Goal: Task Accomplishment & Management: Use online tool/utility

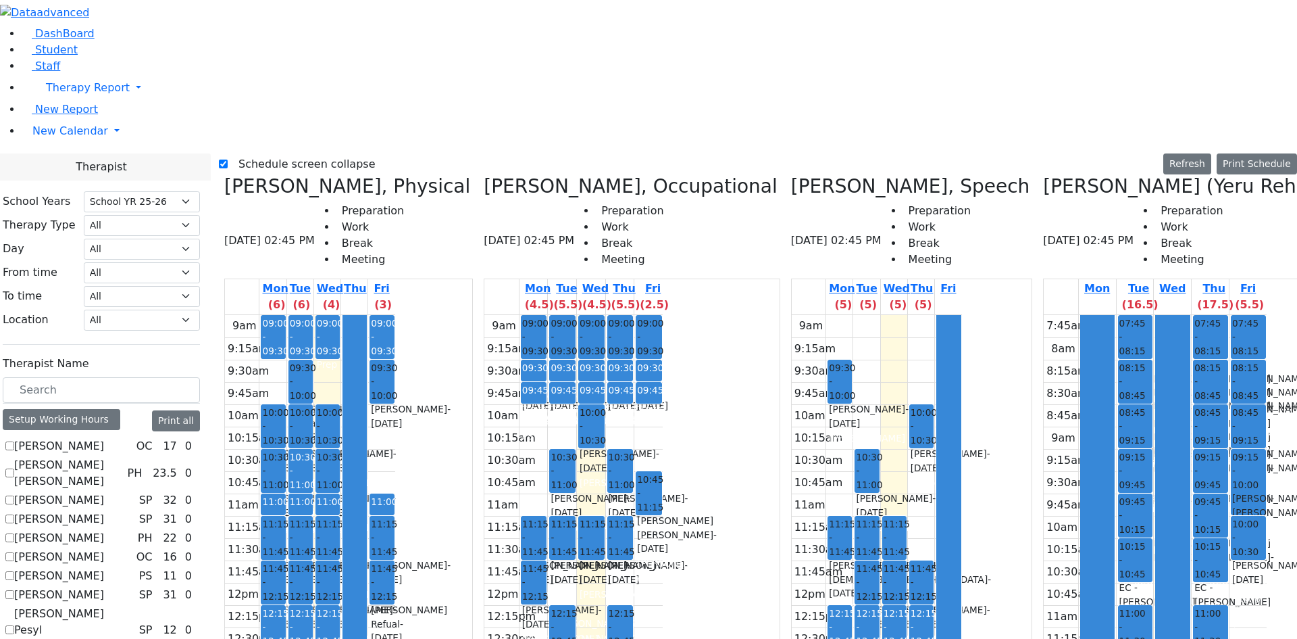
select select "212"
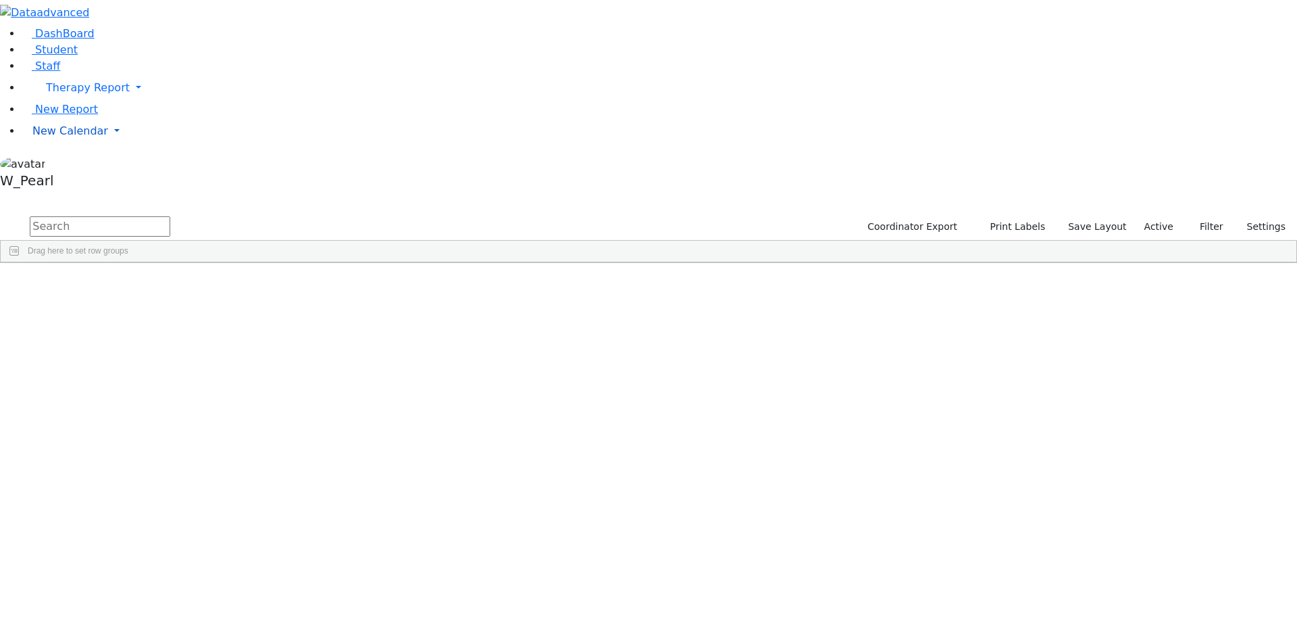
click at [62, 94] on span "New Calendar" at bounding box center [88, 87] width 84 height 13
click at [57, 164] on span "Calendar" at bounding box center [53, 157] width 49 height 13
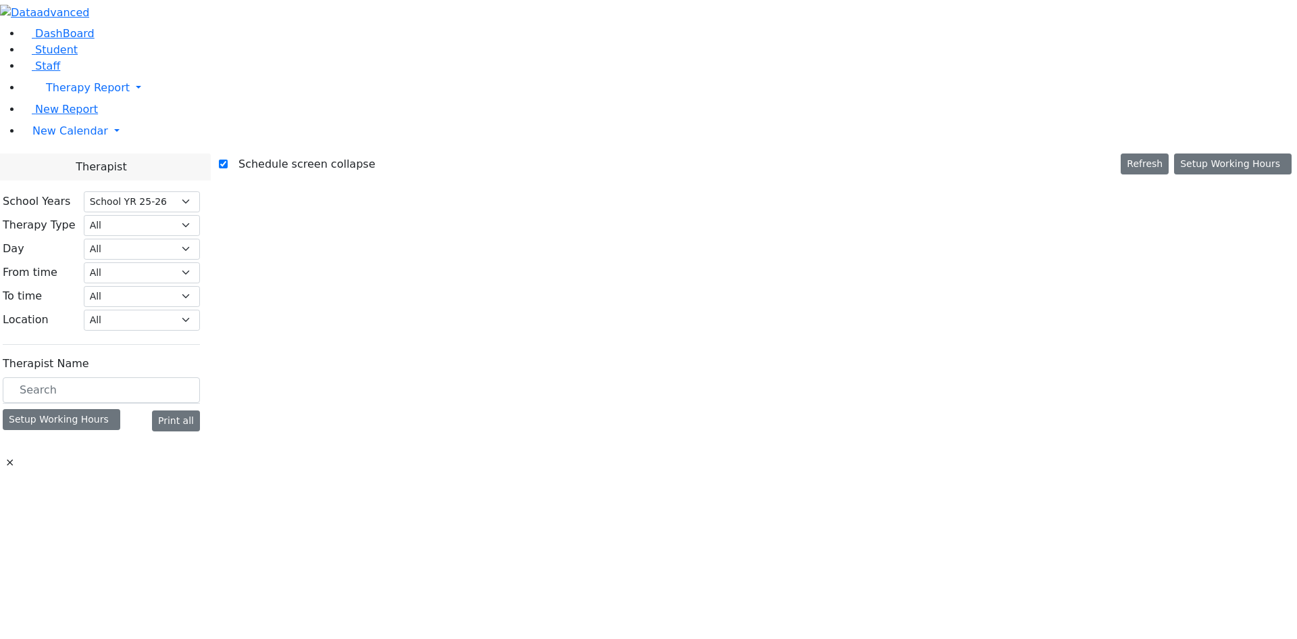
select select "212"
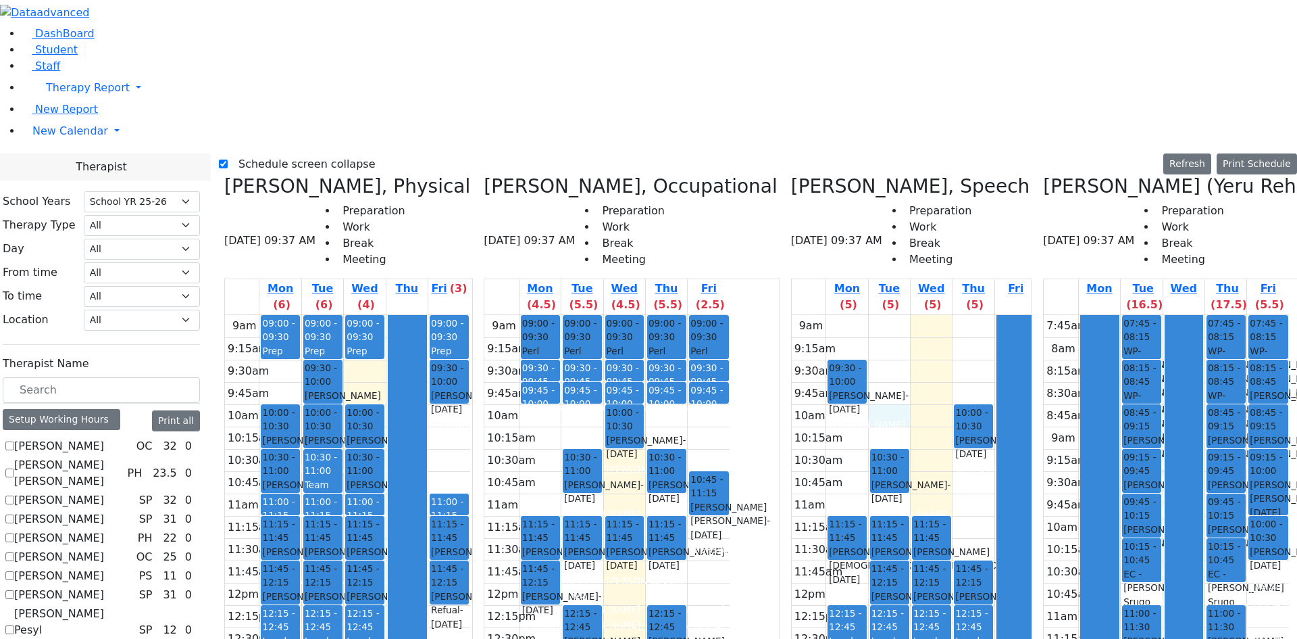
drag, startPoint x: 868, startPoint y: 179, endPoint x: 874, endPoint y: 162, distance: 18.0
click at [871, 315] on div "9am 9:15am 9:30am 9:45am 10am 10:15am 10:30am 10:45am 11am 11:15am 11:30am 11:4…" at bounding box center [914, 582] width 245 height 535
click at [862, 315] on div "9am 9:15am 9:30am 9:45am 10am 10:15am 10:30am 10:45am 11am 11:15am 11:30am 11:4…" at bounding box center [914, 582] width 245 height 535
drag, startPoint x: 1096, startPoint y: 157, endPoint x: 1098, endPoint y: 276, distance: 118.9
click at [1097, 315] on div at bounding box center [1100, 637] width 38 height 645
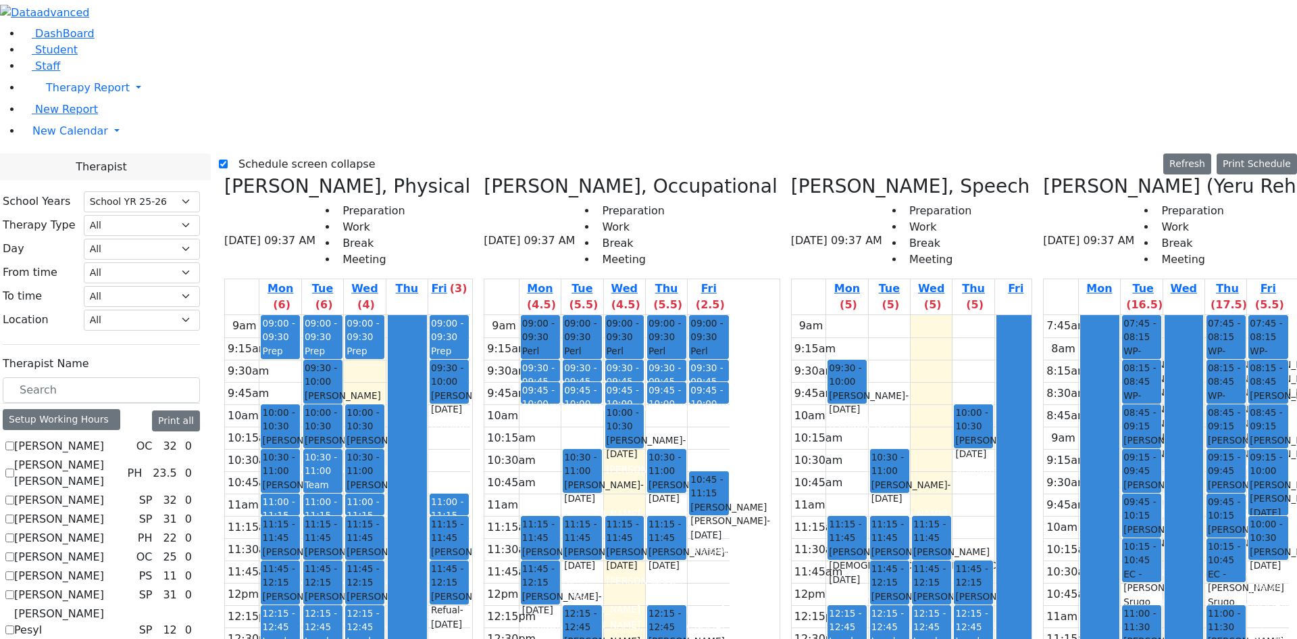
drag, startPoint x: 1162, startPoint y: 211, endPoint x: 1170, endPoint y: 262, distance: 52.0
click at [1170, 315] on div at bounding box center [1185, 637] width 38 height 645
click at [1096, 315] on div at bounding box center [1100, 637] width 38 height 645
drag, startPoint x: 967, startPoint y: 132, endPoint x: 964, endPoint y: 120, distance: 12.6
click at [963, 315] on div "9am 9:15am 9:30am 9:45am 10am 10:15am 10:30am 10:45am 11am 11:15am 11:30am 11:4…" at bounding box center [914, 582] width 245 height 535
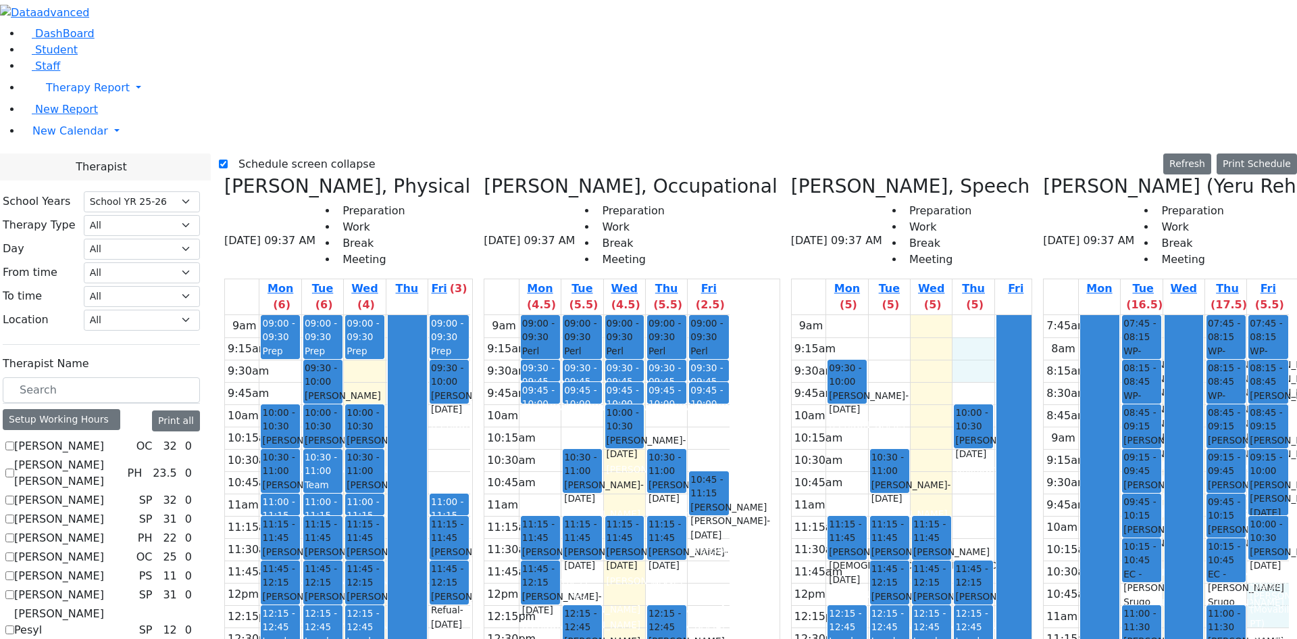
drag, startPoint x: 1256, startPoint y: 360, endPoint x: 1255, endPoint y: 375, distance: 14.9
drag, startPoint x: 1260, startPoint y: 397, endPoint x: 1262, endPoint y: 410, distance: 13.7
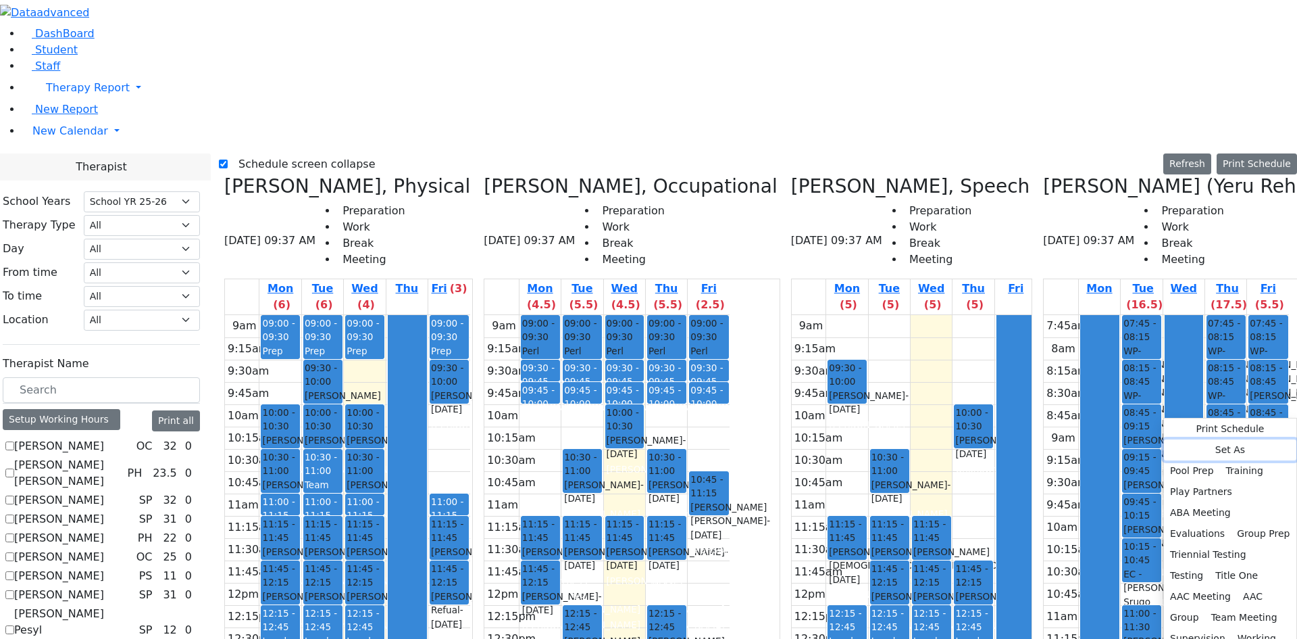
drag, startPoint x: 1187, startPoint y: 445, endPoint x: 1136, endPoint y: 422, distance: 55.9
click at [1164, 439] on div "Set As Pool Prep Training Play Partners ABA Meeting Evaluations Group Prep Trie…" at bounding box center [1230, 554] width 132 height 230
click at [1210, 565] on button "Title One" at bounding box center [1237, 575] width 55 height 21
select select "5"
select select "11:15:00"
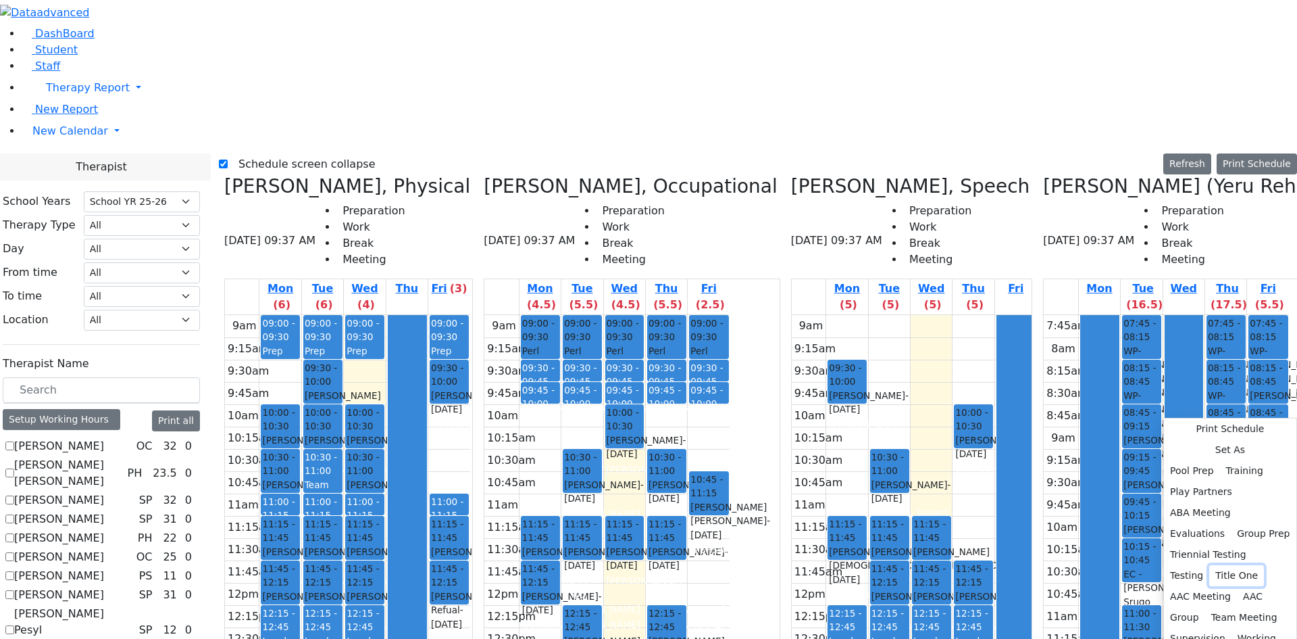
select select "11:45:00"
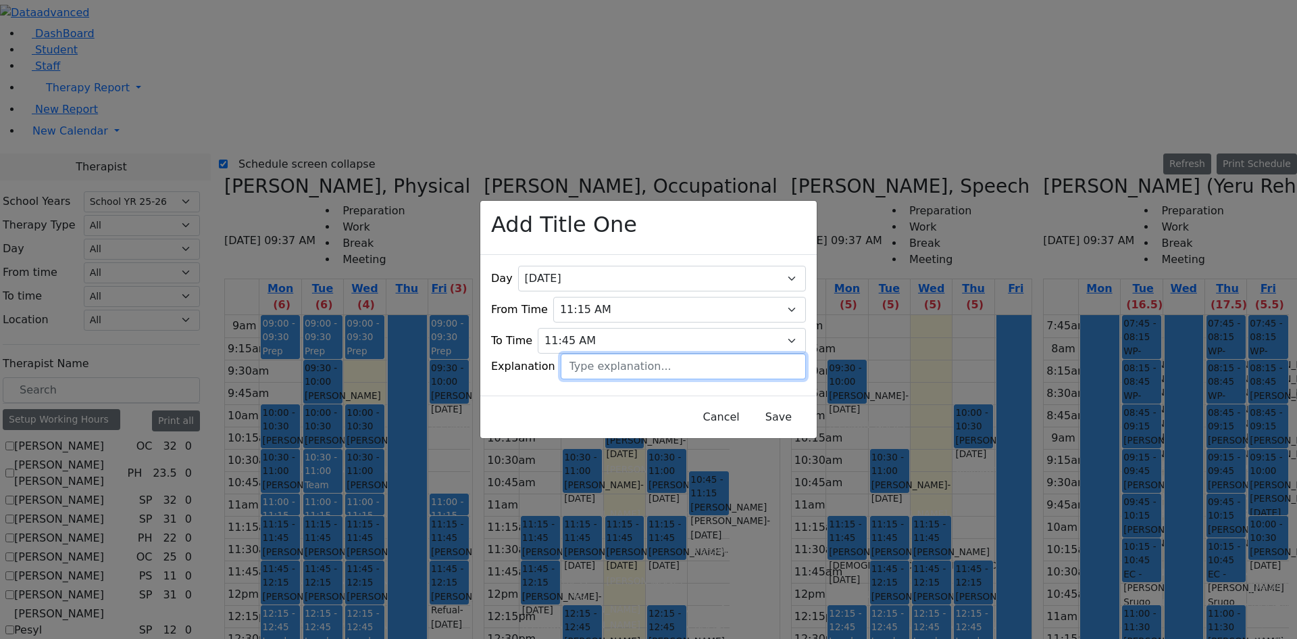
click at [622, 360] on input "text" at bounding box center [683, 366] width 245 height 26
type input "Shia Dershowitz"
click at [749, 413] on button "Save" at bounding box center [779, 417] width 60 height 26
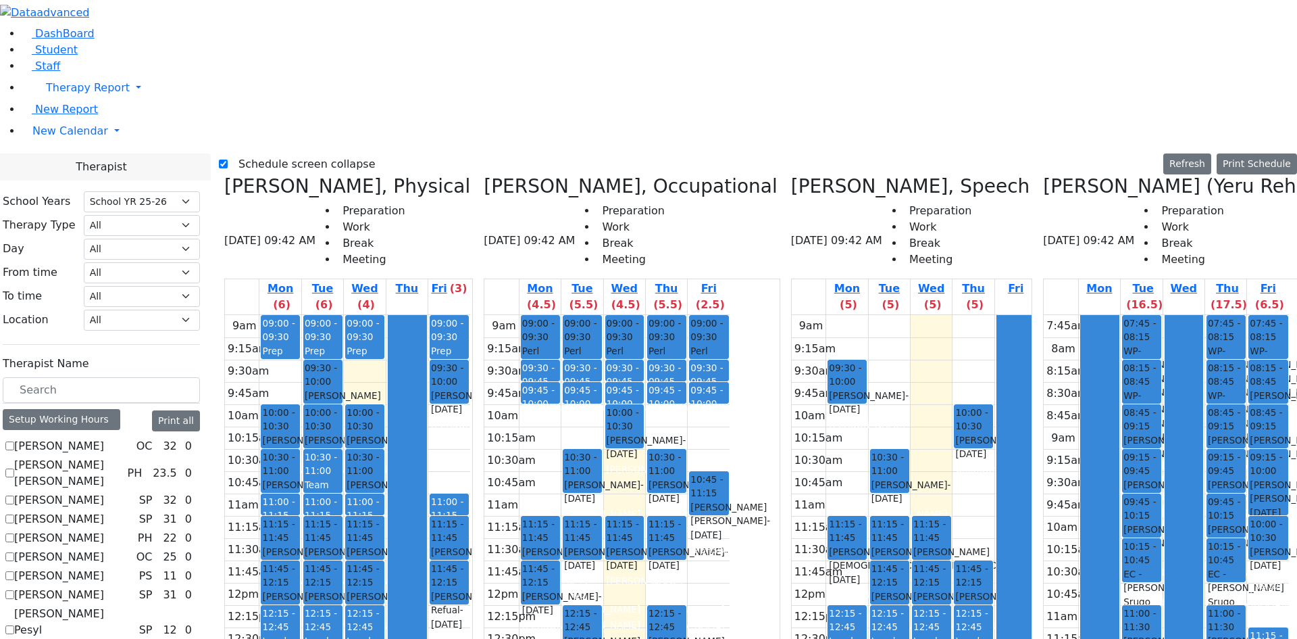
scroll to position [473, 0]
checkbox input "true"
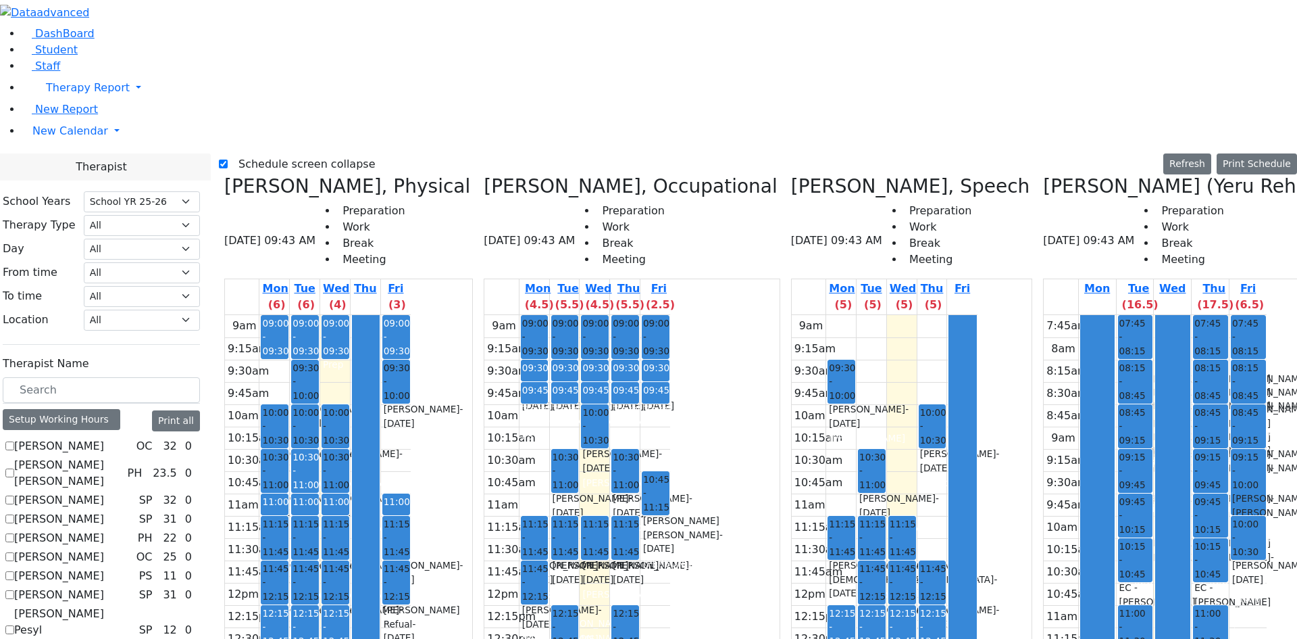
drag, startPoint x: 1066, startPoint y: 412, endPoint x: 1069, endPoint y: 451, distance: 39.3
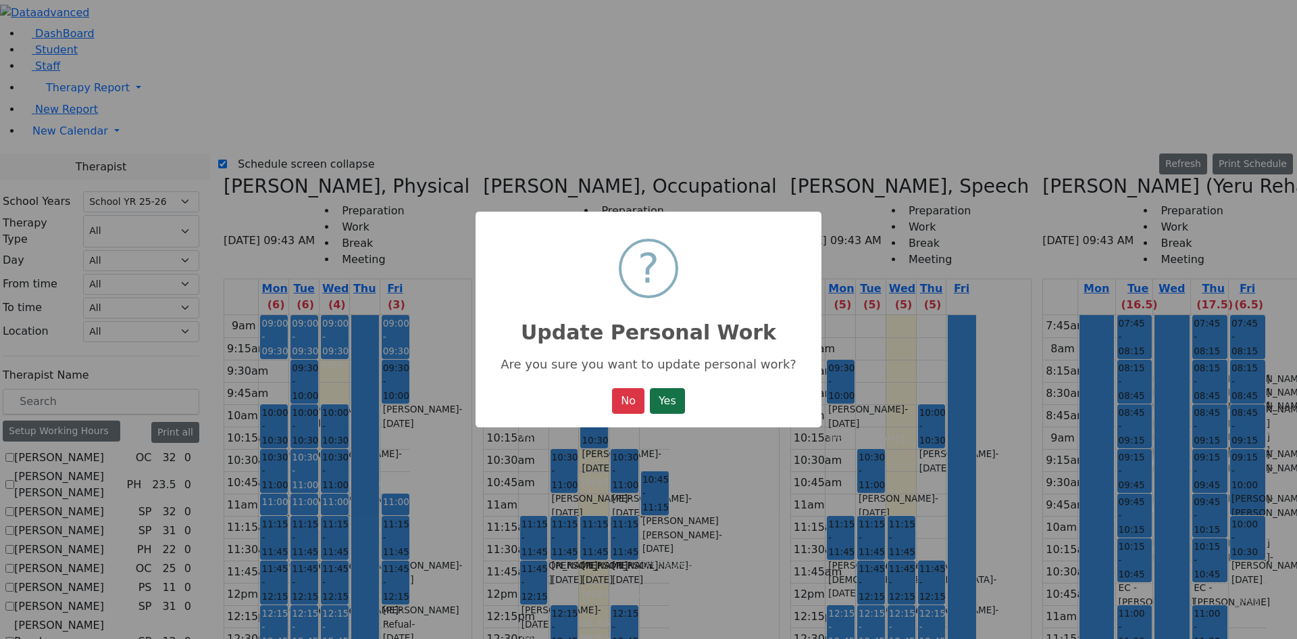
click at [664, 406] on button "Yes" at bounding box center [667, 401] width 35 height 26
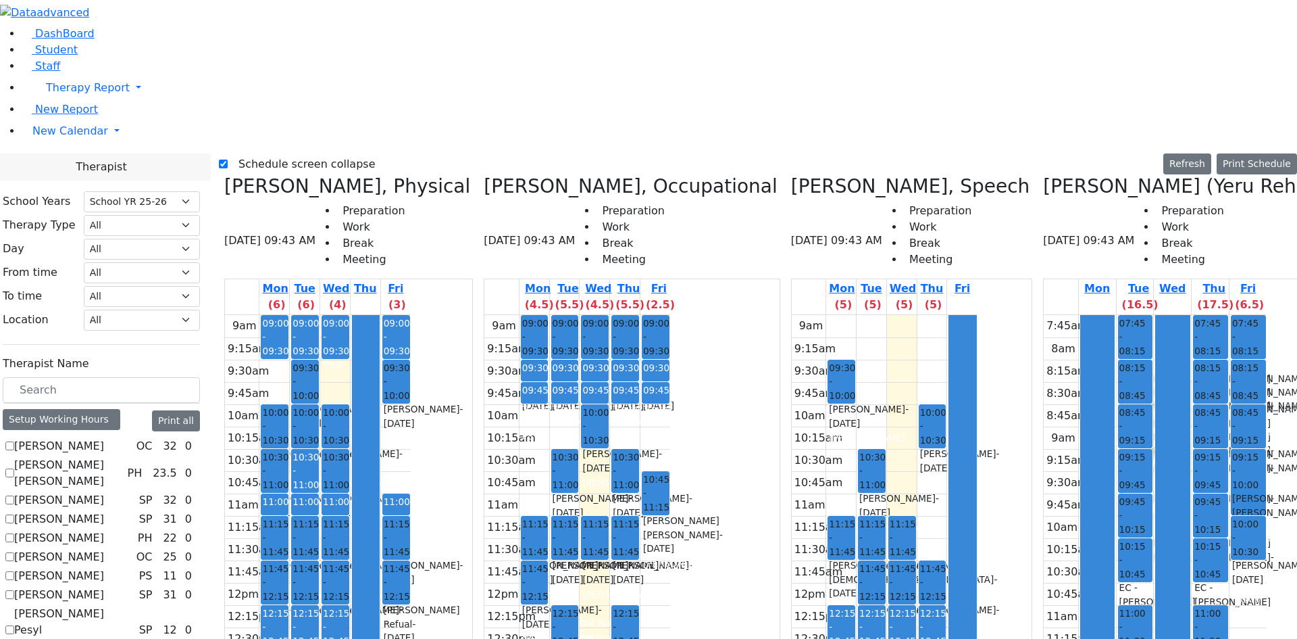
drag, startPoint x: 1072, startPoint y: 491, endPoint x: 1072, endPoint y: 507, distance: 16.2
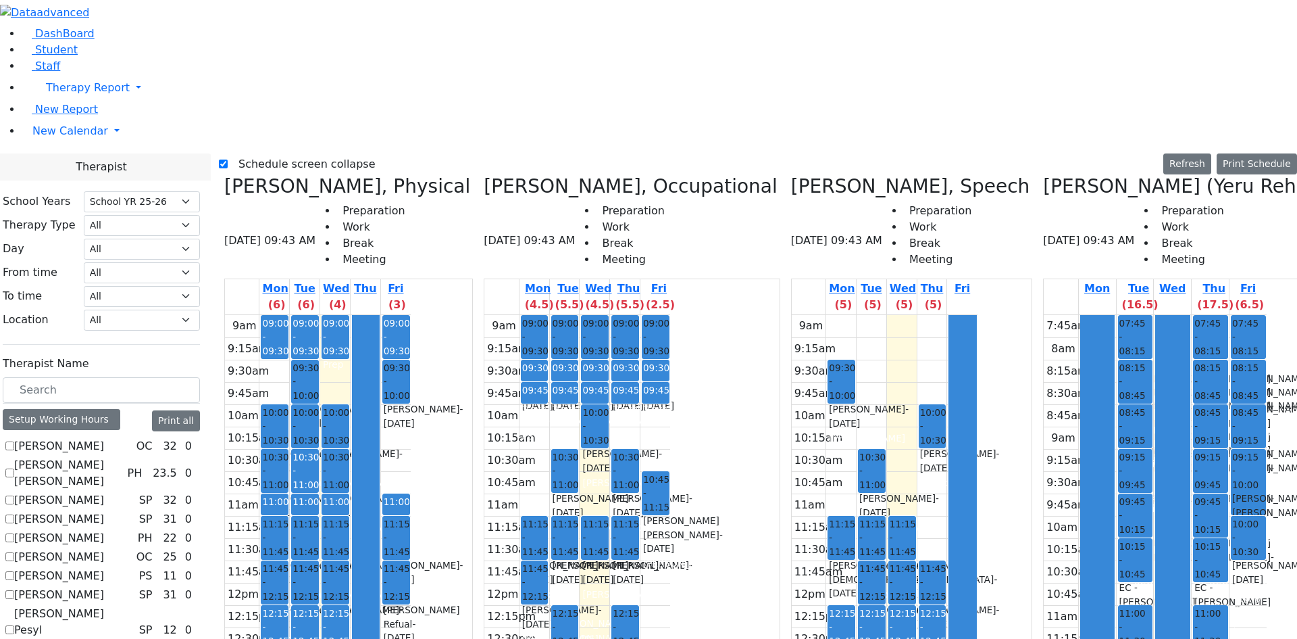
drag, startPoint x: 1155, startPoint y: 90, endPoint x: 1147, endPoint y: 91, distance: 7.6
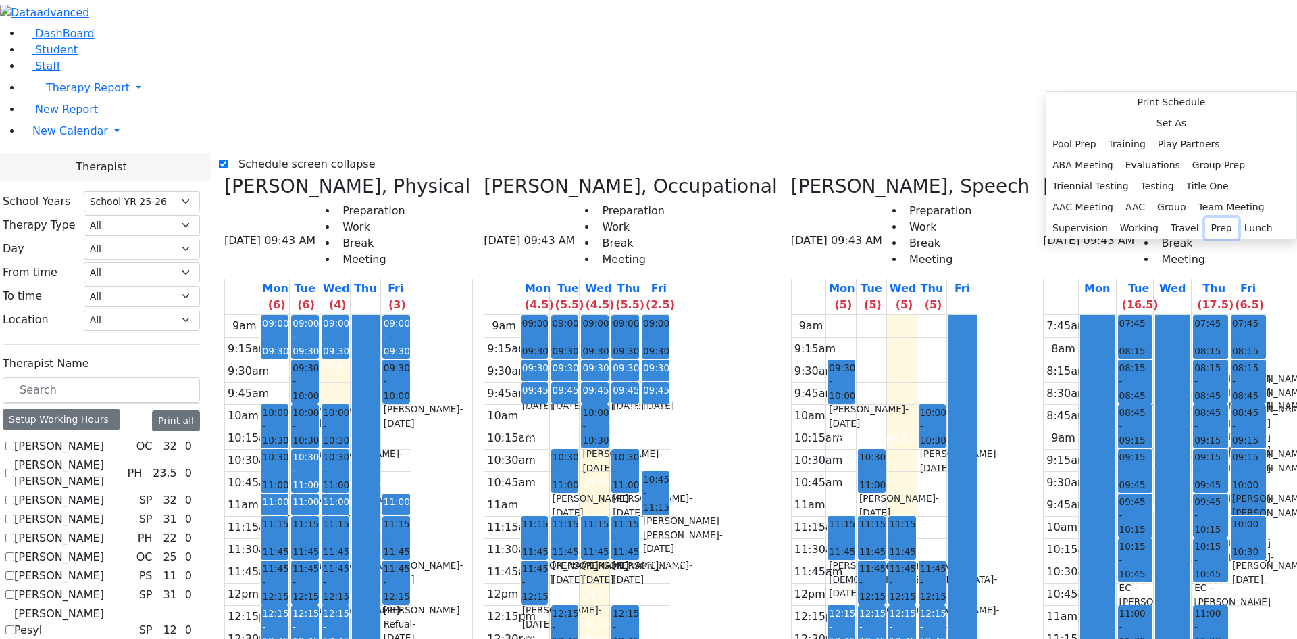
click at [1205, 239] on button "Prep" at bounding box center [1221, 228] width 33 height 21
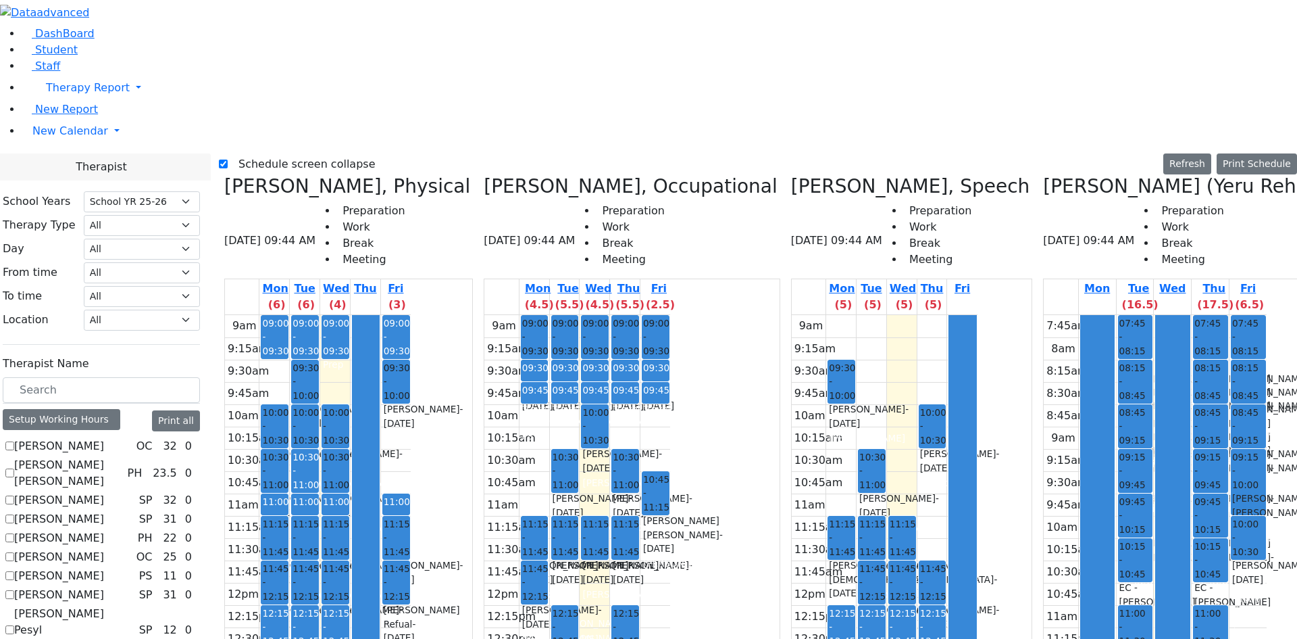
click at [1125, 584] on button "Delete Selected Schedule" at bounding box center [1110, 582] width 134 height 21
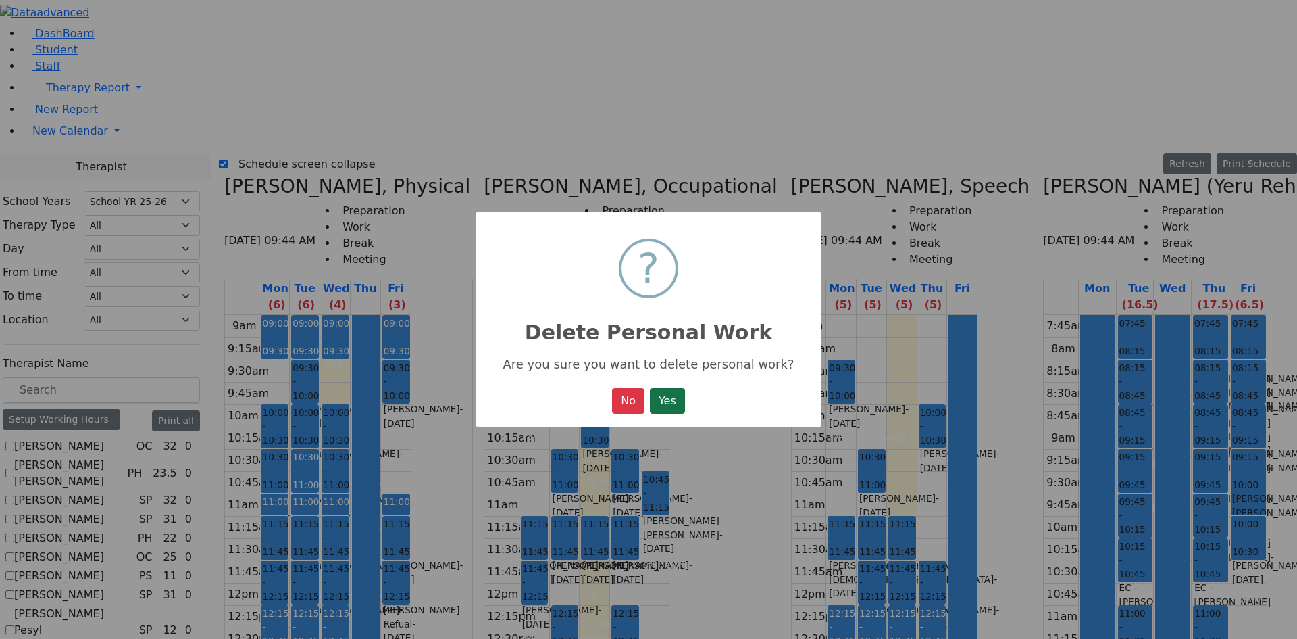
click at [672, 405] on button "Yes" at bounding box center [667, 401] width 35 height 26
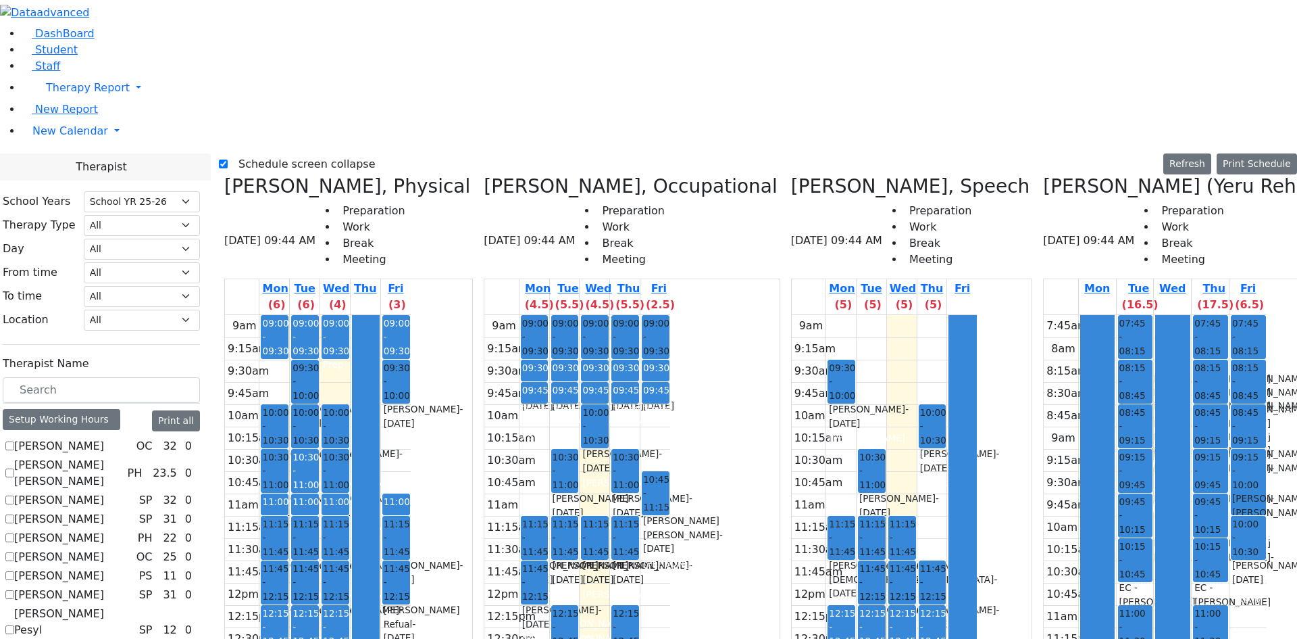
drag, startPoint x: 1139, startPoint y: 578, endPoint x: 1137, endPoint y: 599, distance: 21.0
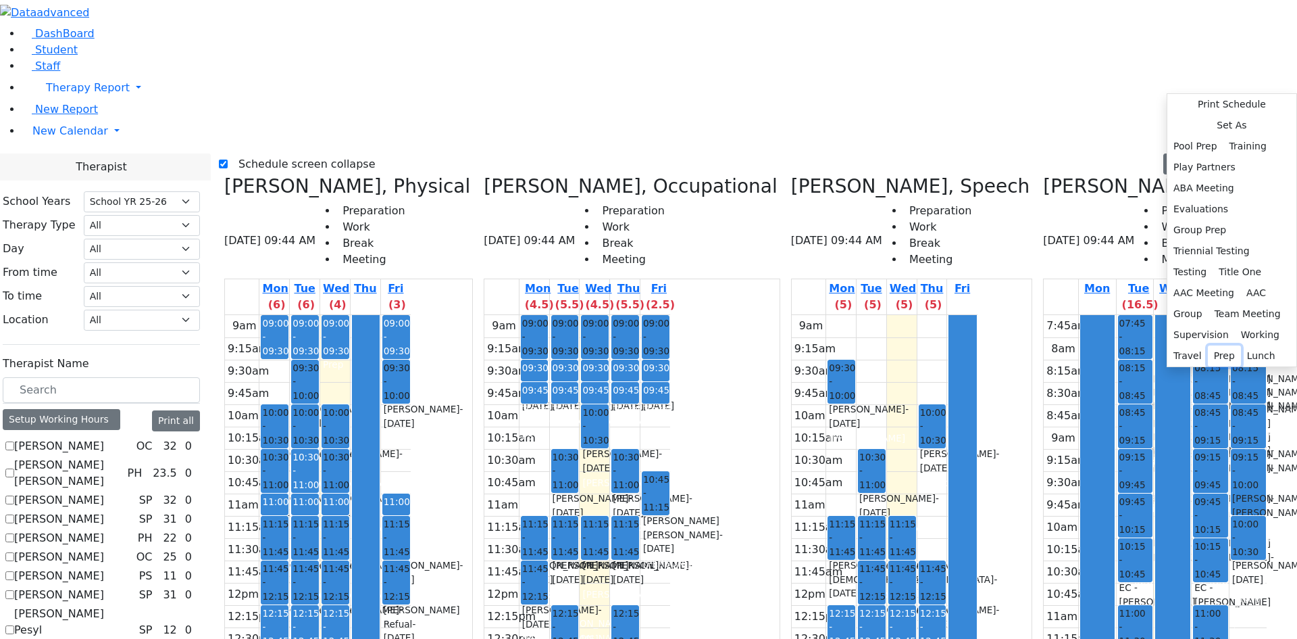
click at [1208, 366] on button "Prep" at bounding box center [1224, 355] width 33 height 21
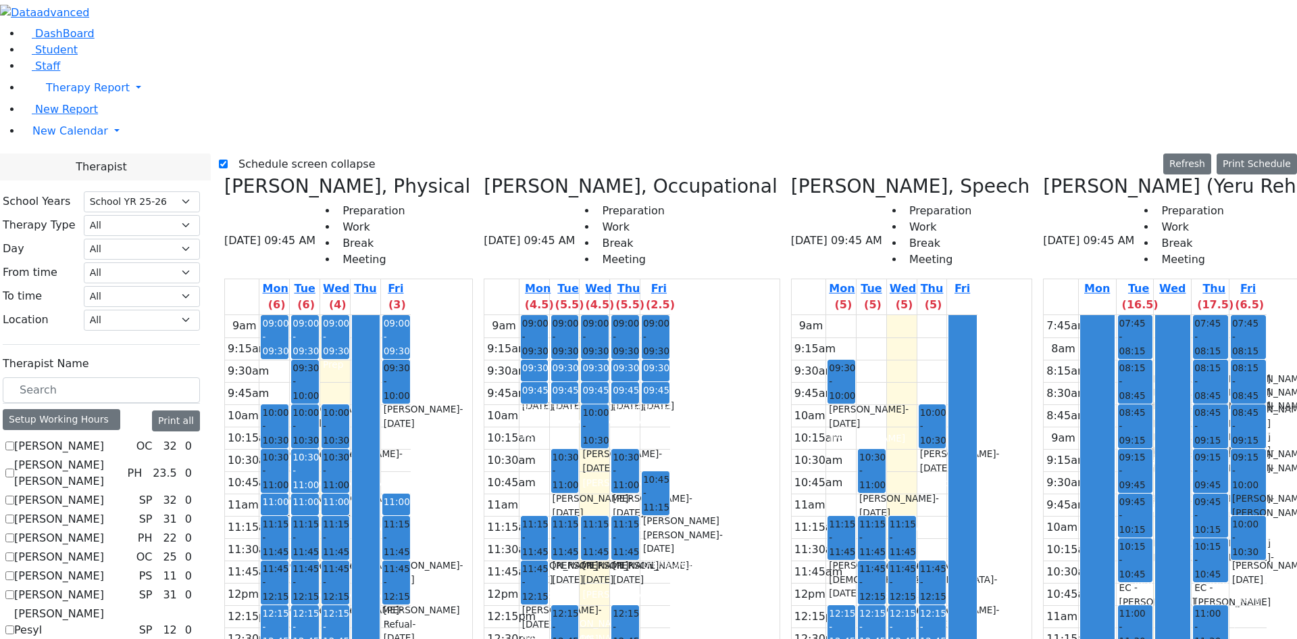
scroll to position [926, 0]
checkbox input "true"
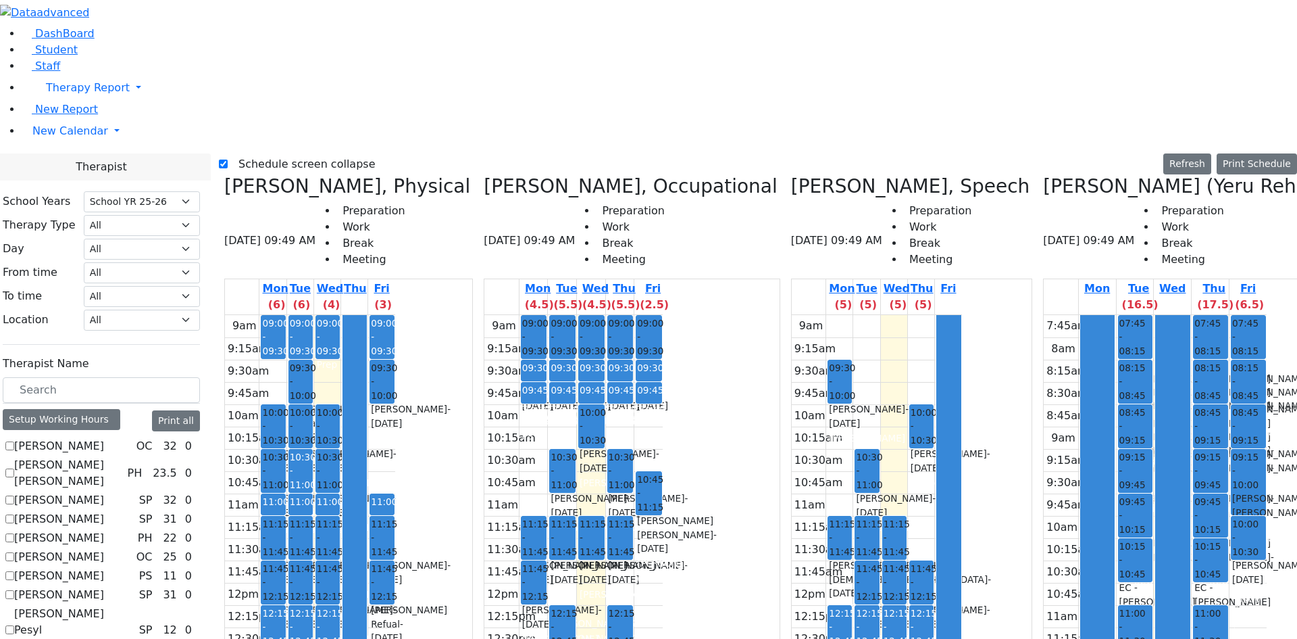
scroll to position [0, 126]
drag, startPoint x: 1261, startPoint y: 367, endPoint x: 1259, endPoint y: 389, distance: 22.4
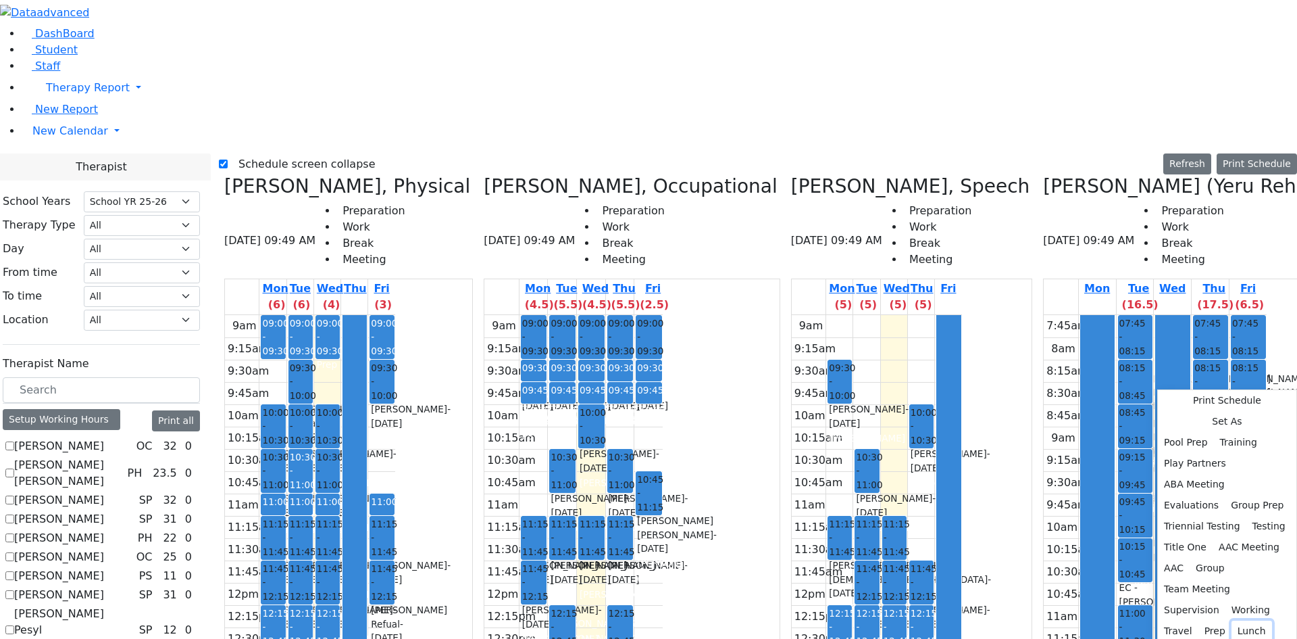
click at [1232, 620] on button "Lunch" at bounding box center [1252, 630] width 41 height 21
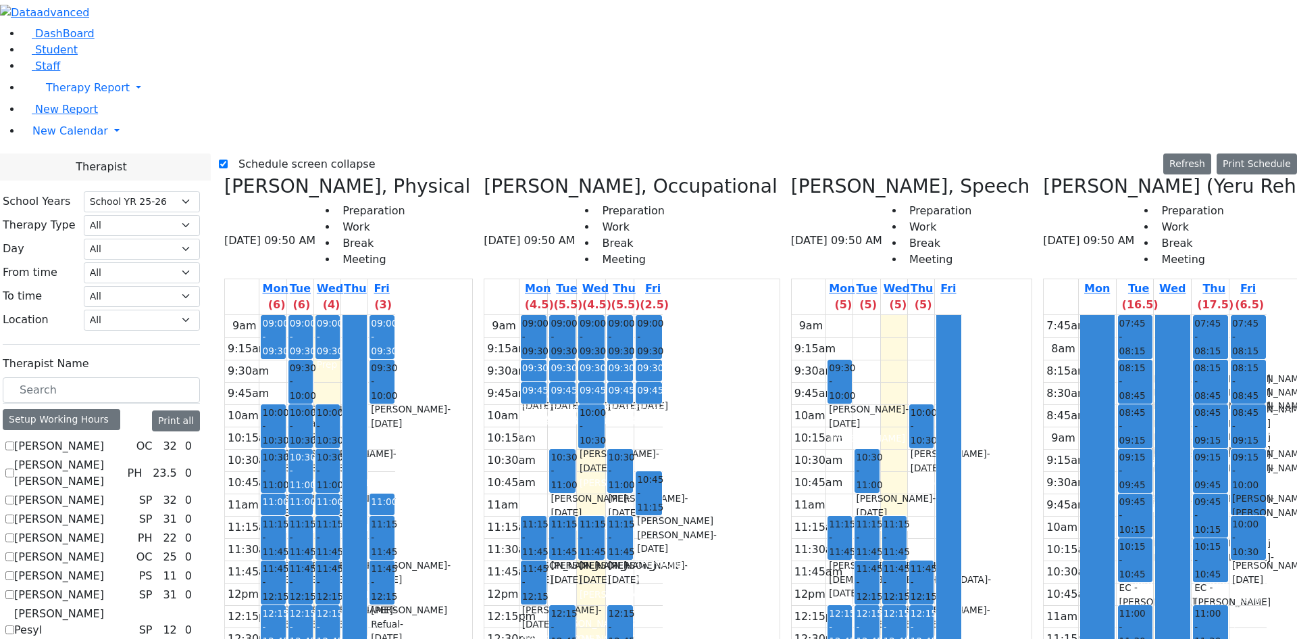
click at [271, 153] on label "Schedule screen collapse" at bounding box center [302, 164] width 148 height 22
click at [228, 159] on input "Schedule screen collapse" at bounding box center [223, 163] width 9 height 9
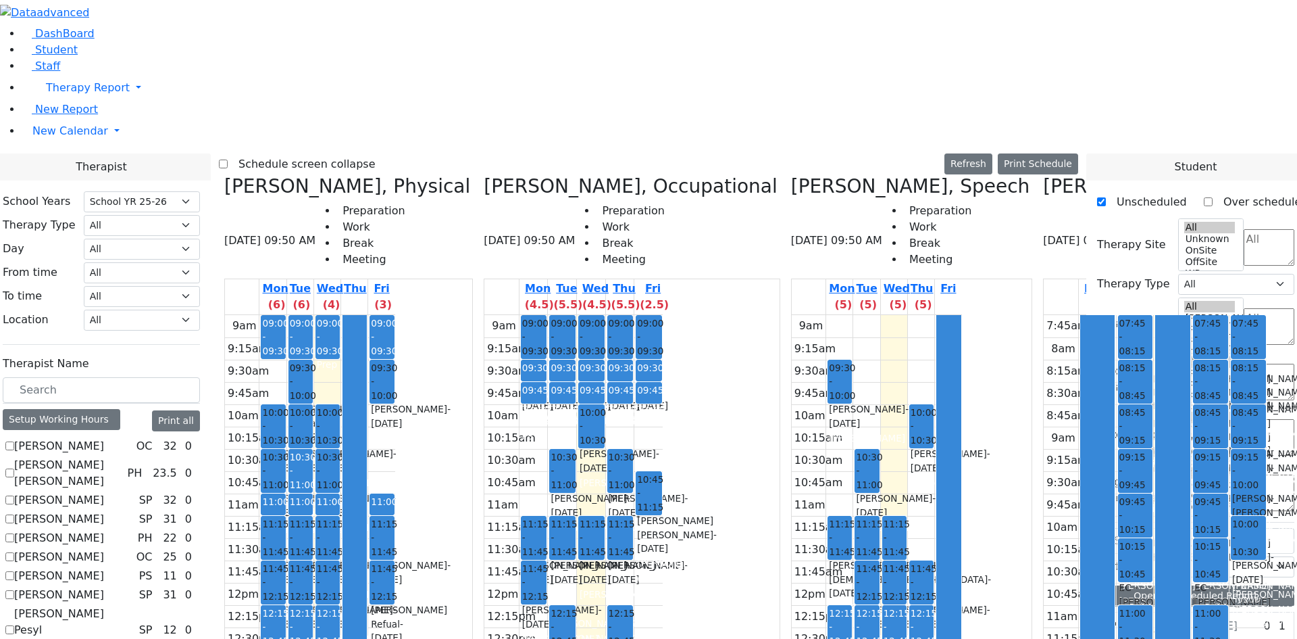
scroll to position [1022, 0]
drag, startPoint x: 1155, startPoint y: 423, endPoint x: 1074, endPoint y: 139, distance: 296.0
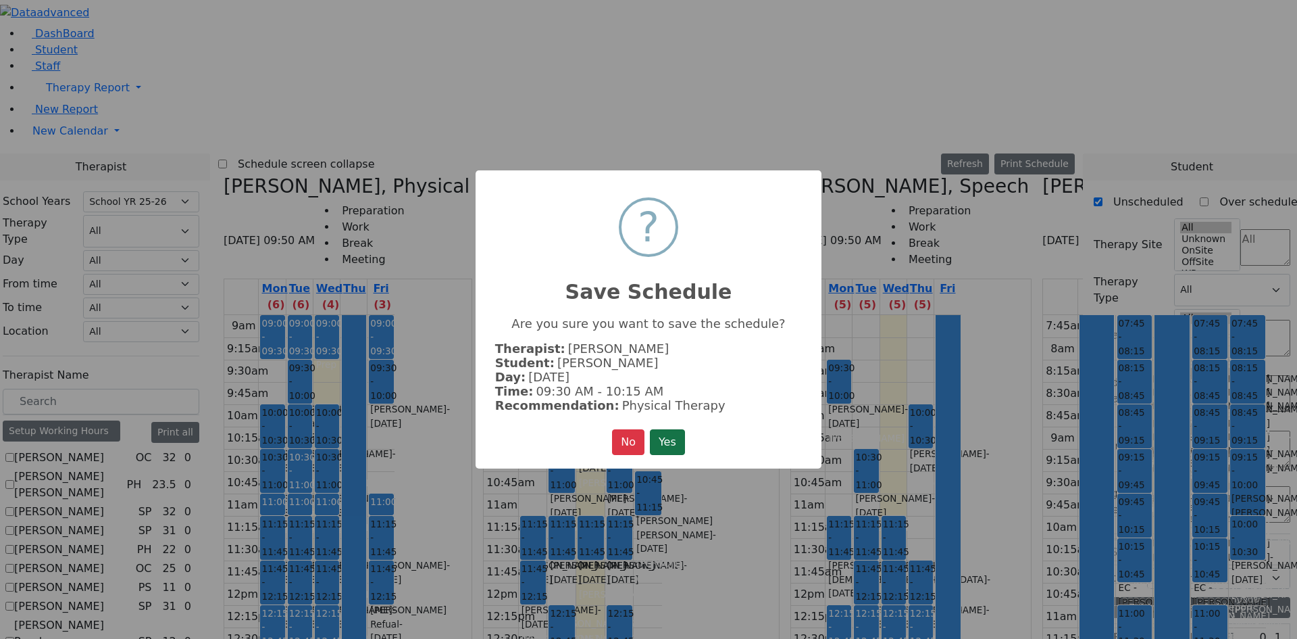
click at [680, 447] on button "Yes" at bounding box center [667, 442] width 35 height 26
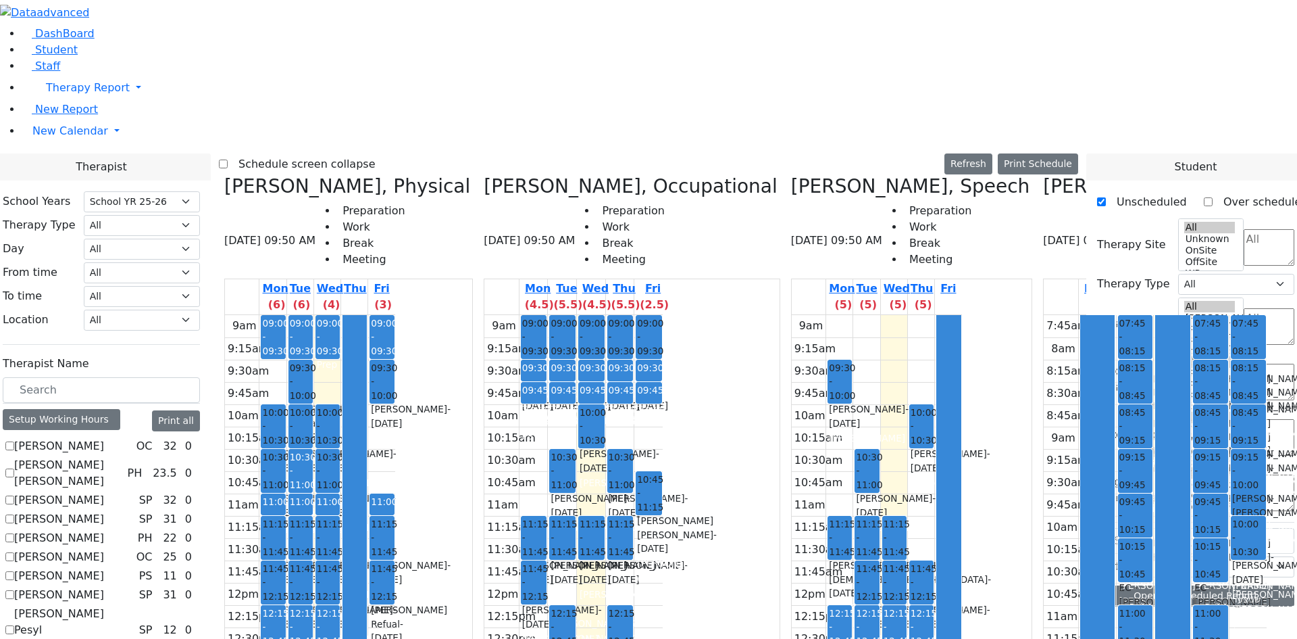
scroll to position [0, 0]
click at [370, 153] on label "Schedule screen collapse" at bounding box center [302, 164] width 148 height 22
click at [228, 159] on input "Schedule screen collapse" at bounding box center [223, 163] width 9 height 9
checkbox input "true"
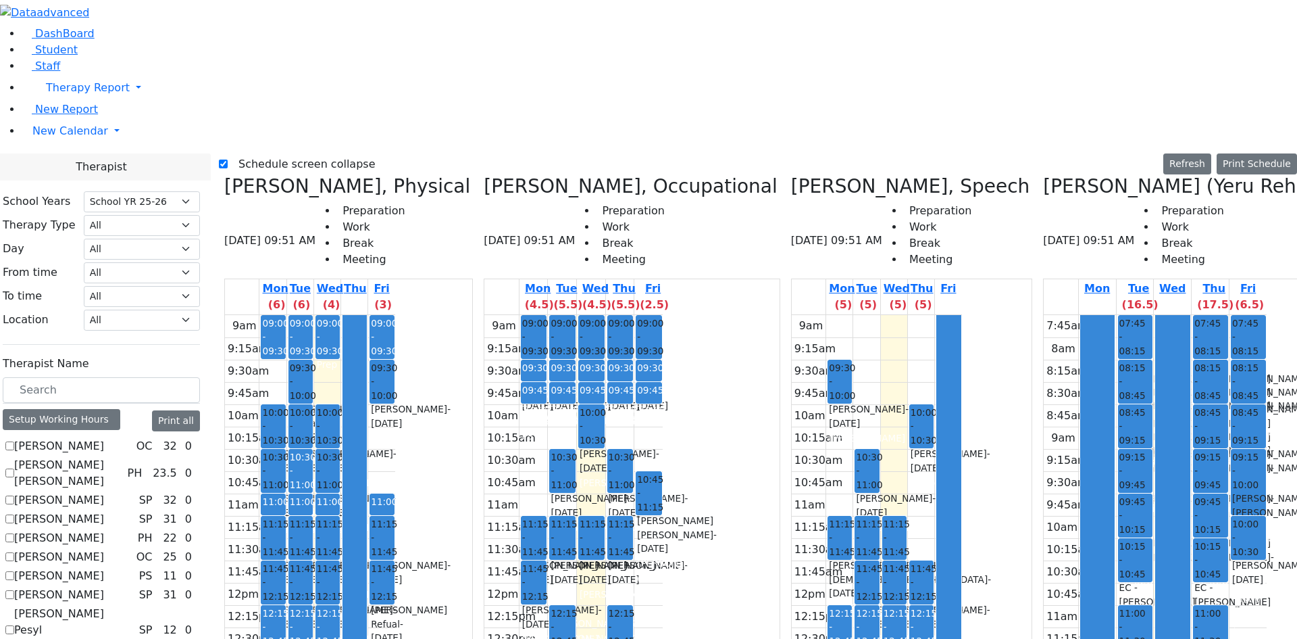
scroll to position [0, 126]
click at [791, 175] on icon at bounding box center [791, 186] width 0 height 22
checkbox input "false"
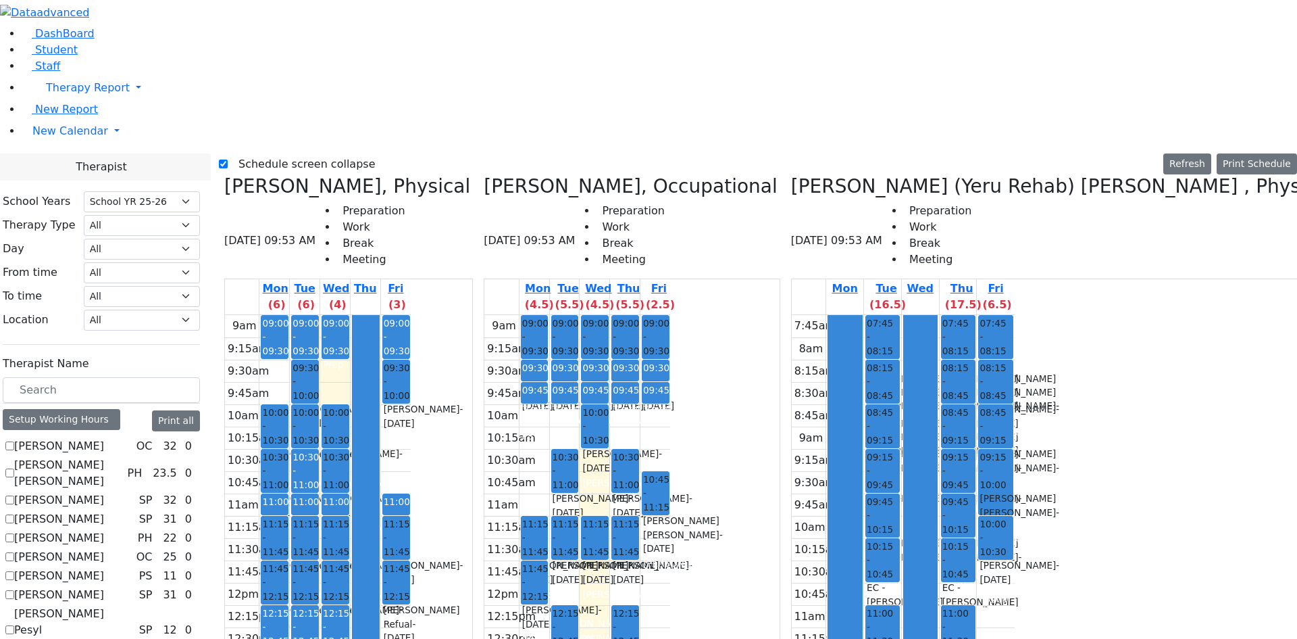
scroll to position [0, 0]
click at [484, 175] on icon at bounding box center [484, 186] width 0 height 22
checkbox input "false"
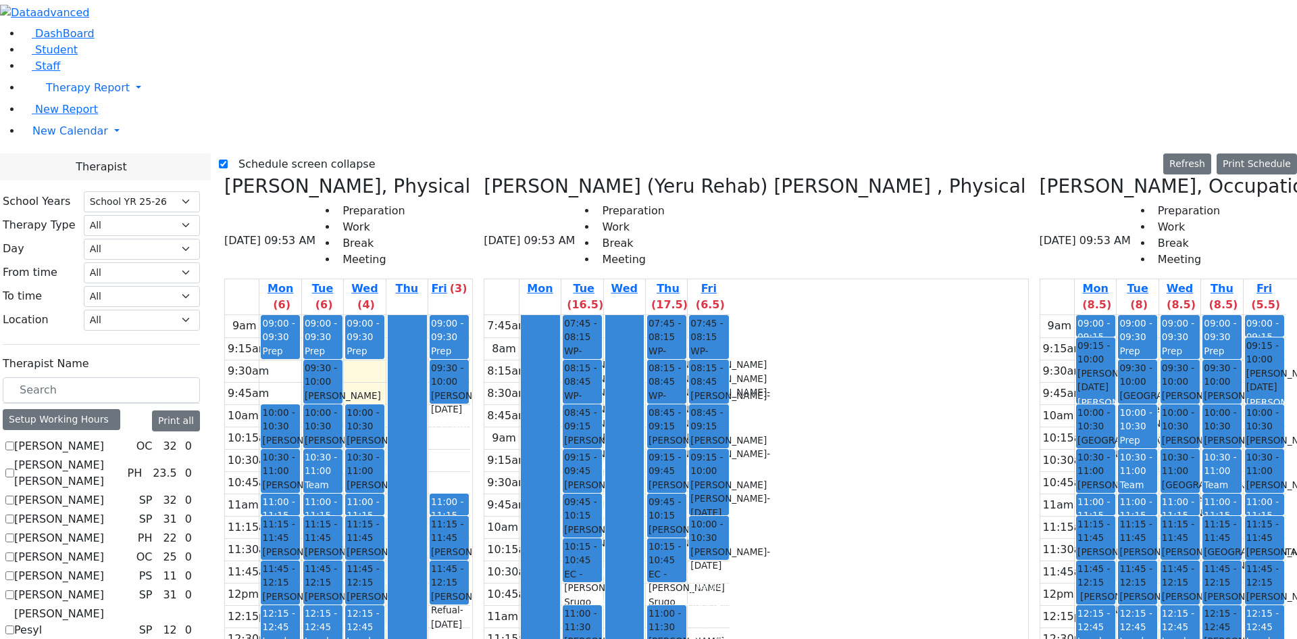
click at [224, 175] on icon at bounding box center [224, 186] width 0 height 22
checkbox input "false"
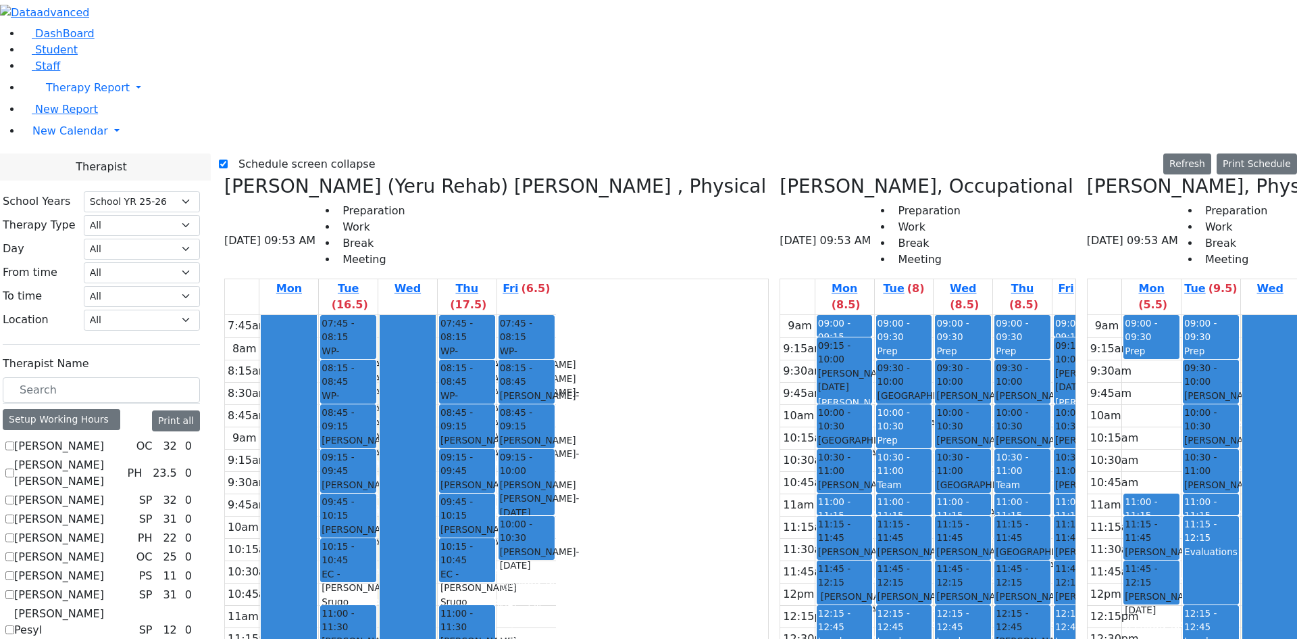
scroll to position [723, 0]
checkbox input "true"
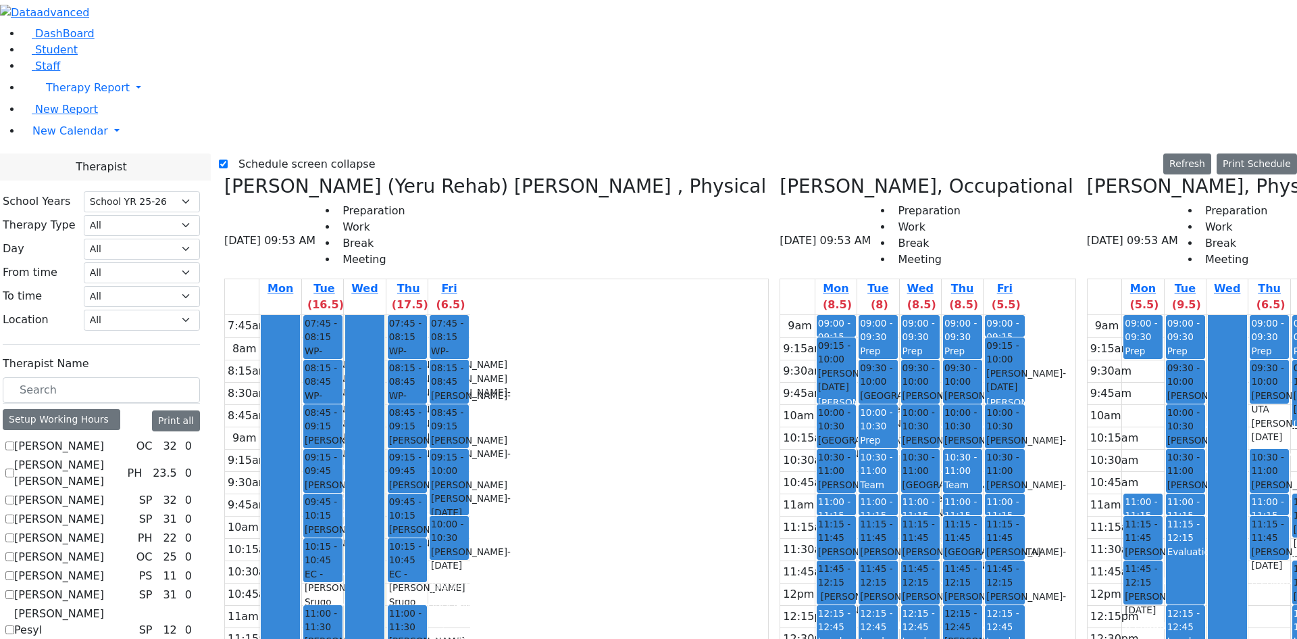
checkbox input "true"
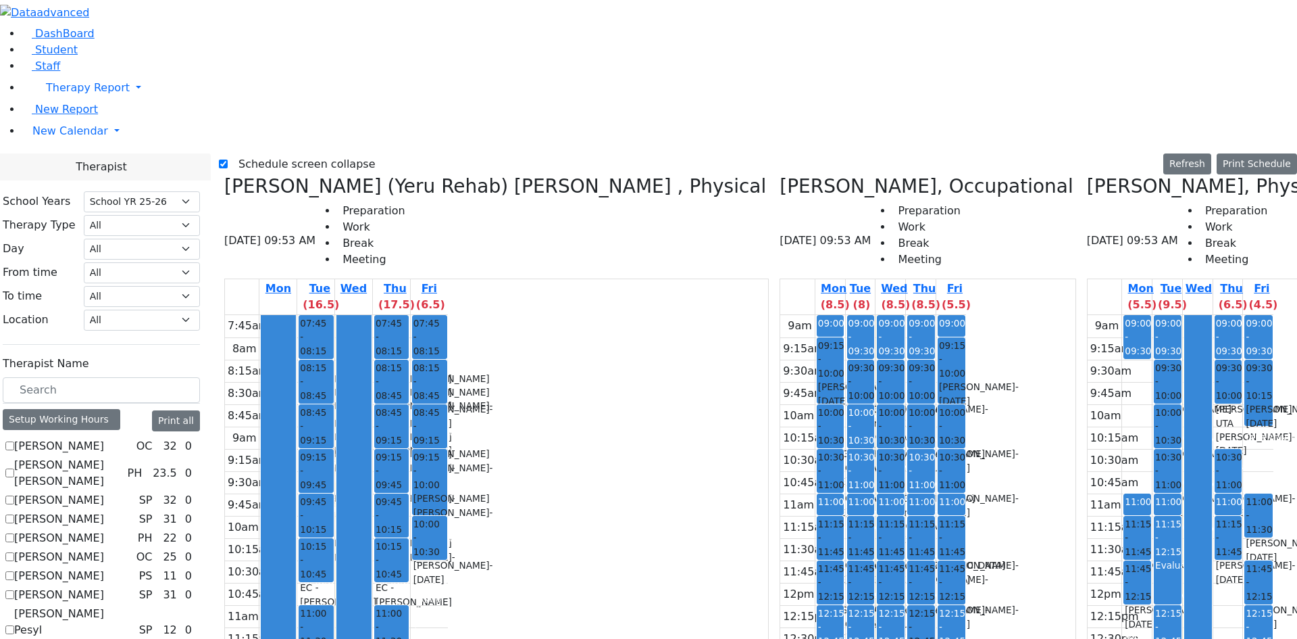
checkbox input "false"
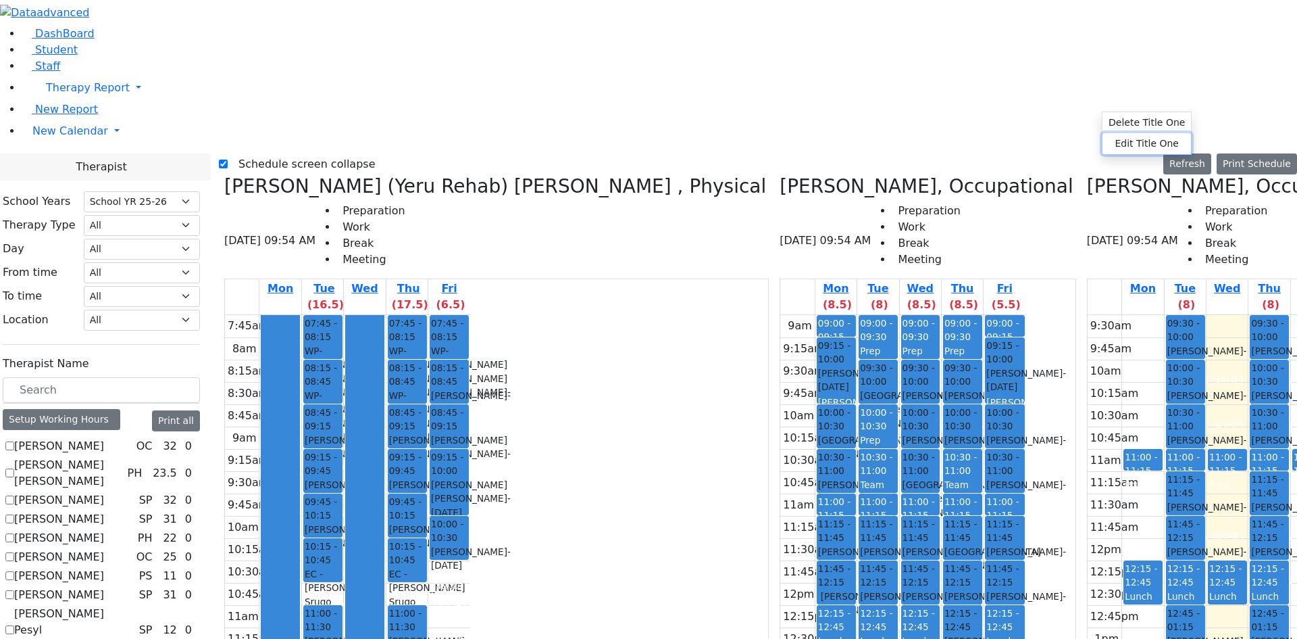
click at [1119, 139] on button "Edit Title One" at bounding box center [1147, 143] width 89 height 21
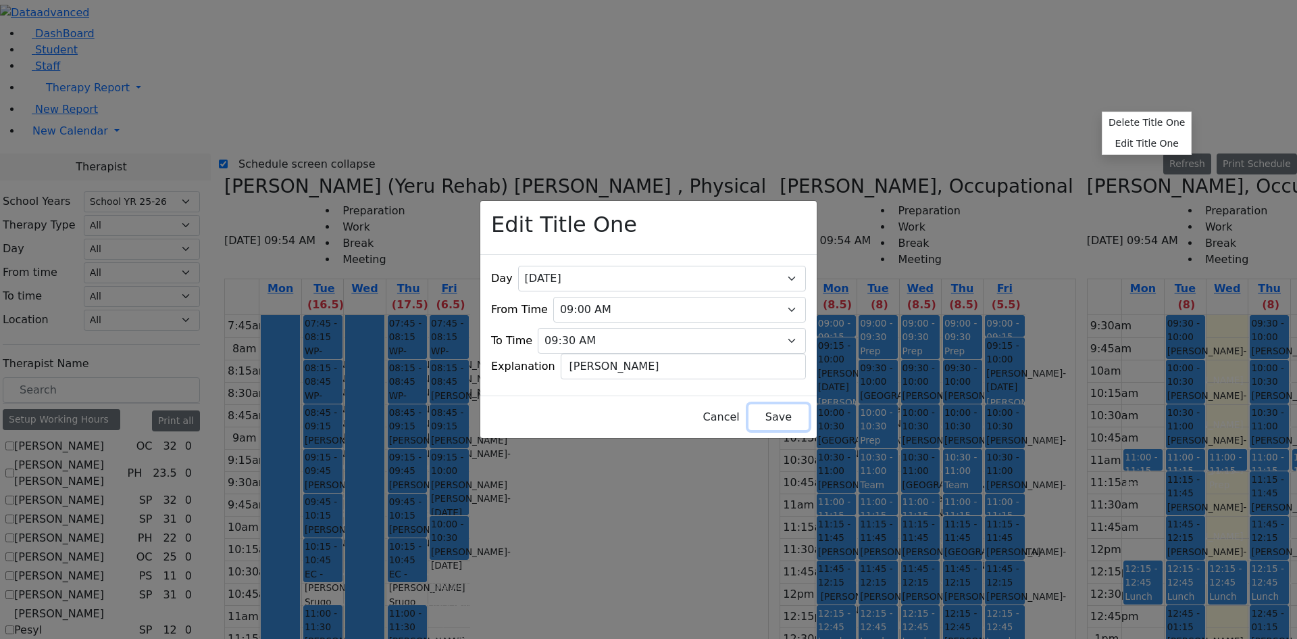
click at [772, 412] on button "Save" at bounding box center [779, 417] width 60 height 26
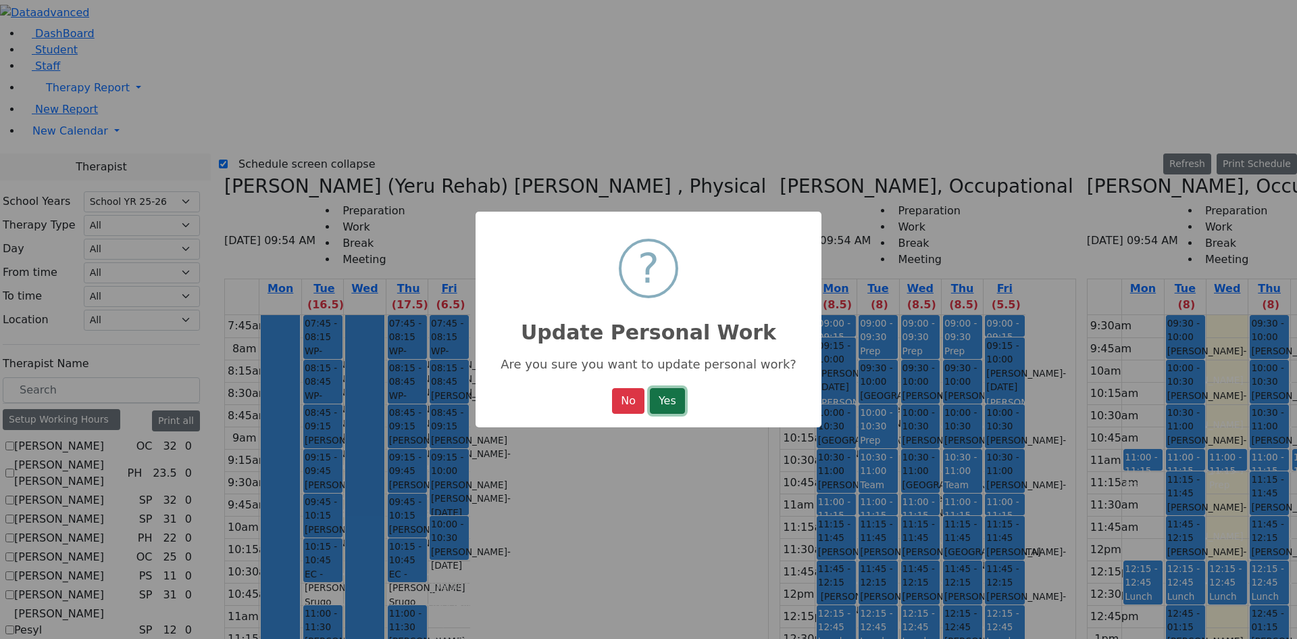
click at [659, 398] on button "Yes" at bounding box center [667, 401] width 35 height 26
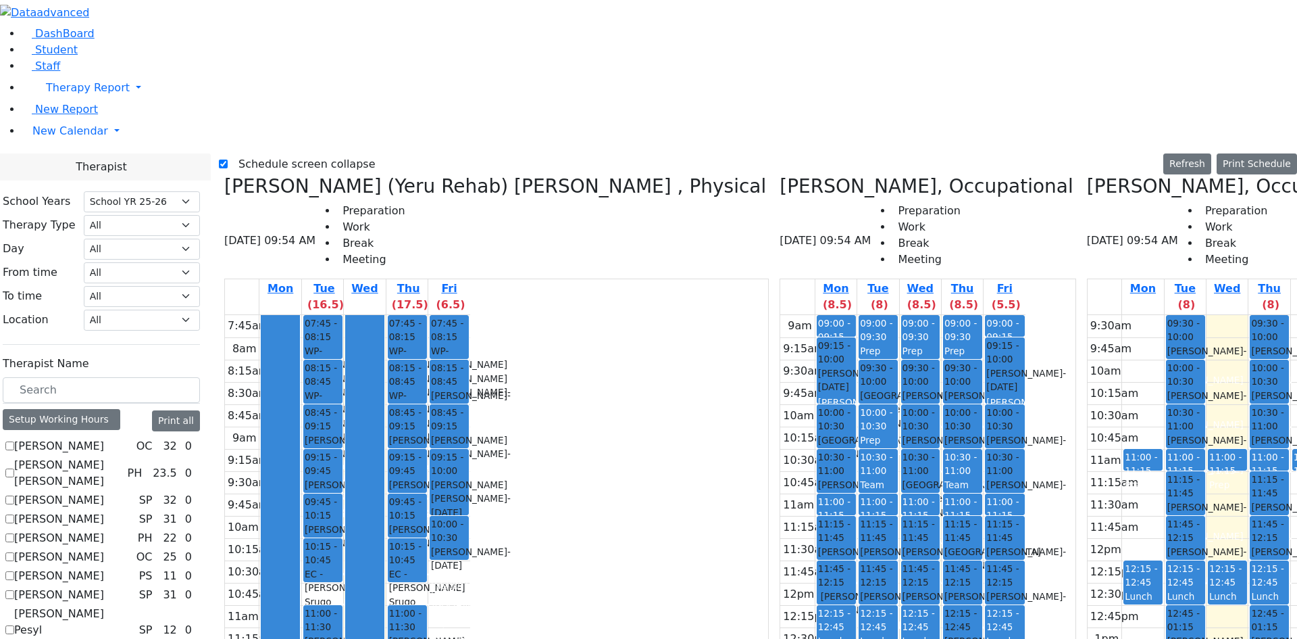
drag, startPoint x: 1122, startPoint y: 86, endPoint x: 1132, endPoint y: 106, distance: 23.0
click at [1087, 175] on icon at bounding box center [1087, 186] width 0 height 22
checkbox input "false"
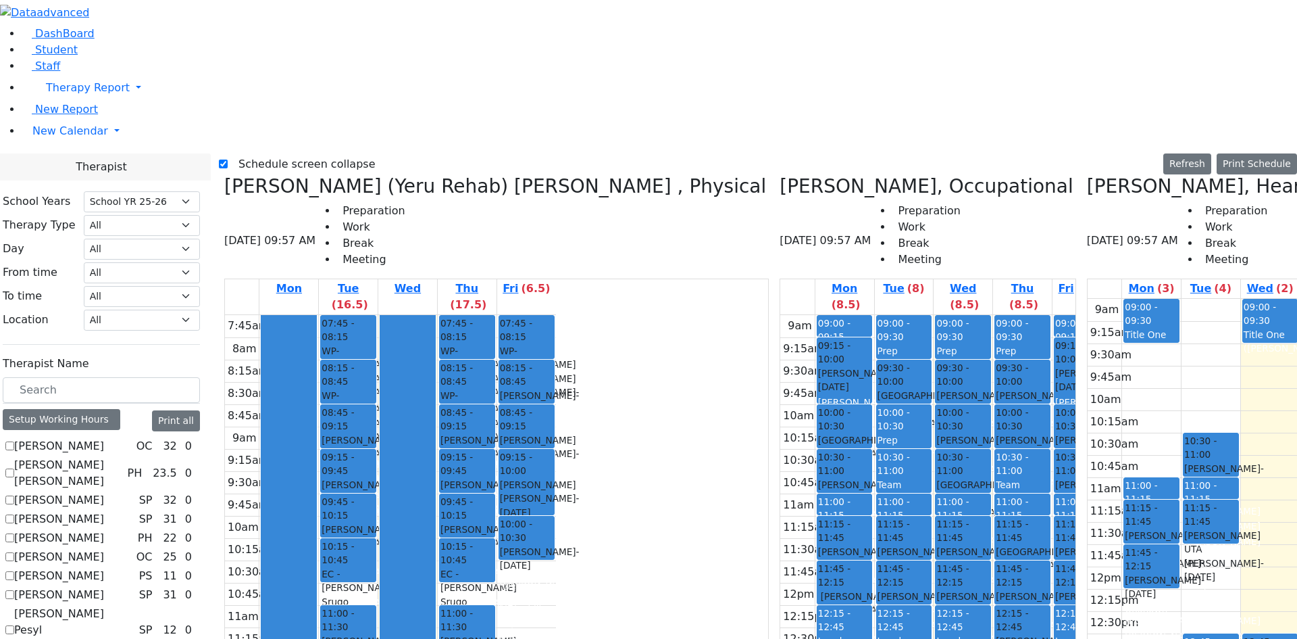
click at [1087, 175] on icon at bounding box center [1087, 186] width 0 height 22
checkbox input "false"
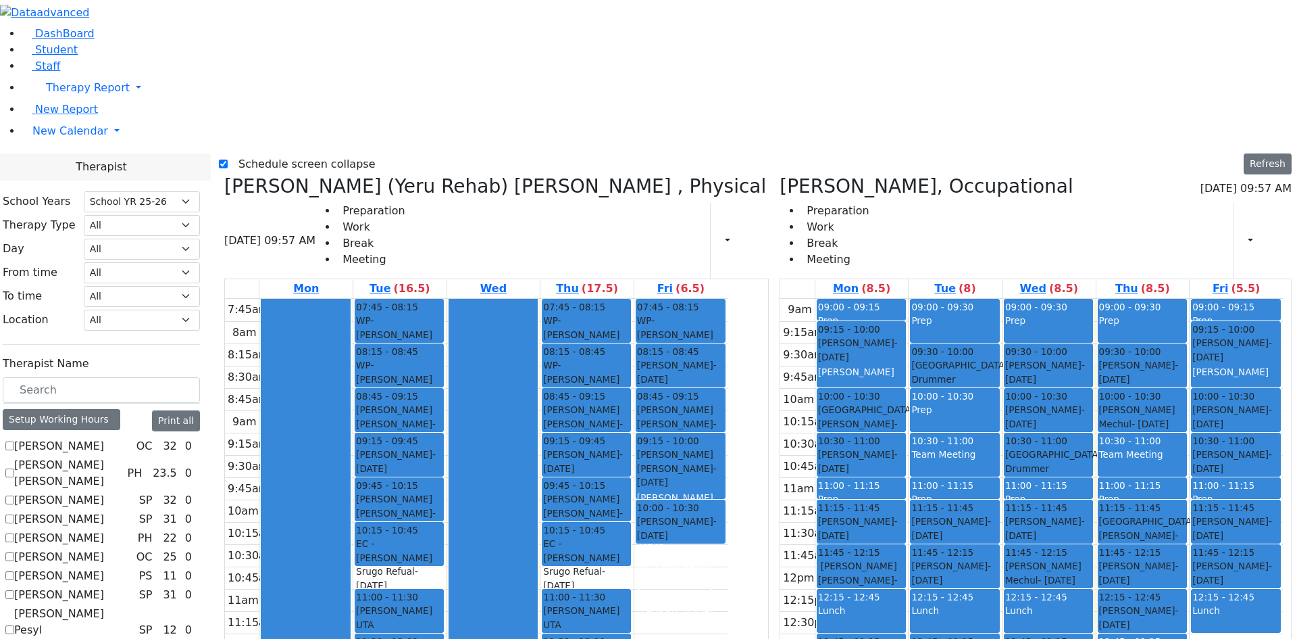
scroll to position [858, 0]
checkbox input "true"
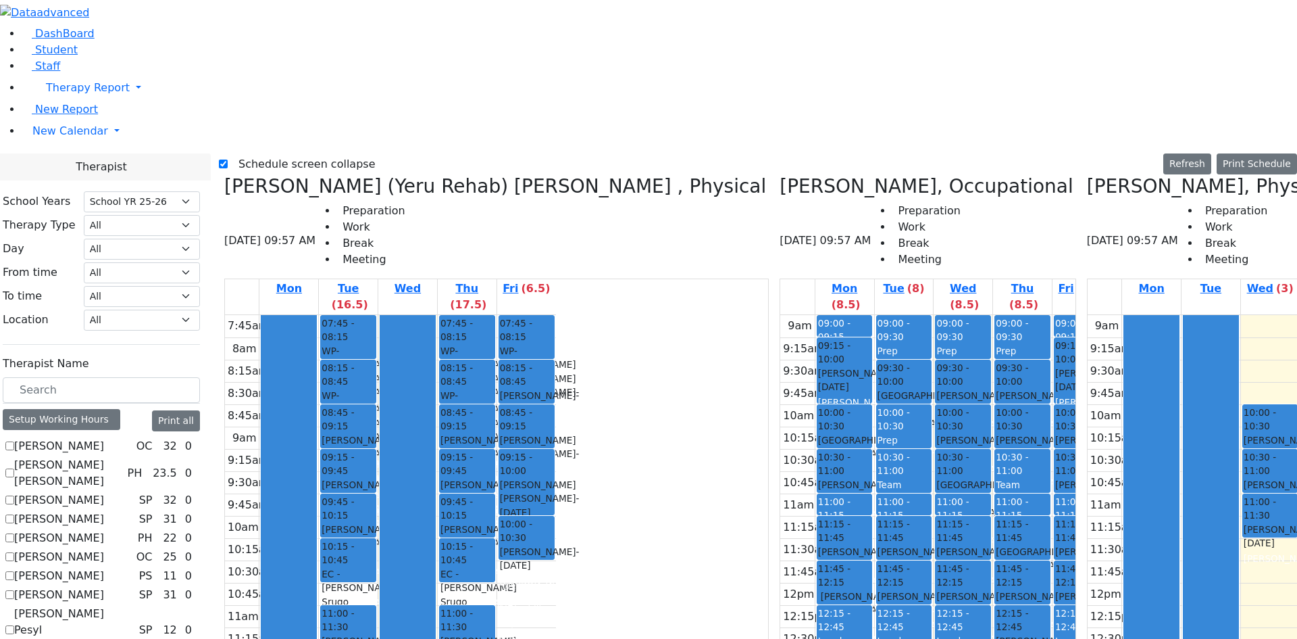
scroll to position [453, 0]
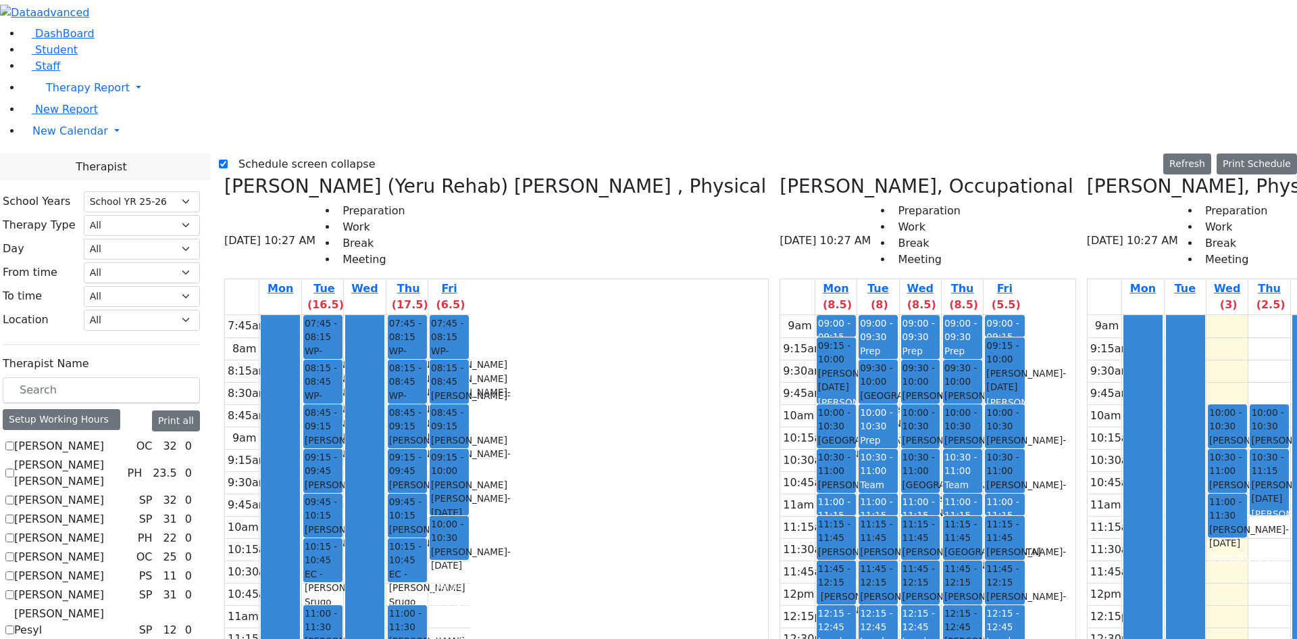
scroll to position [385, 0]
checkbox input "false"
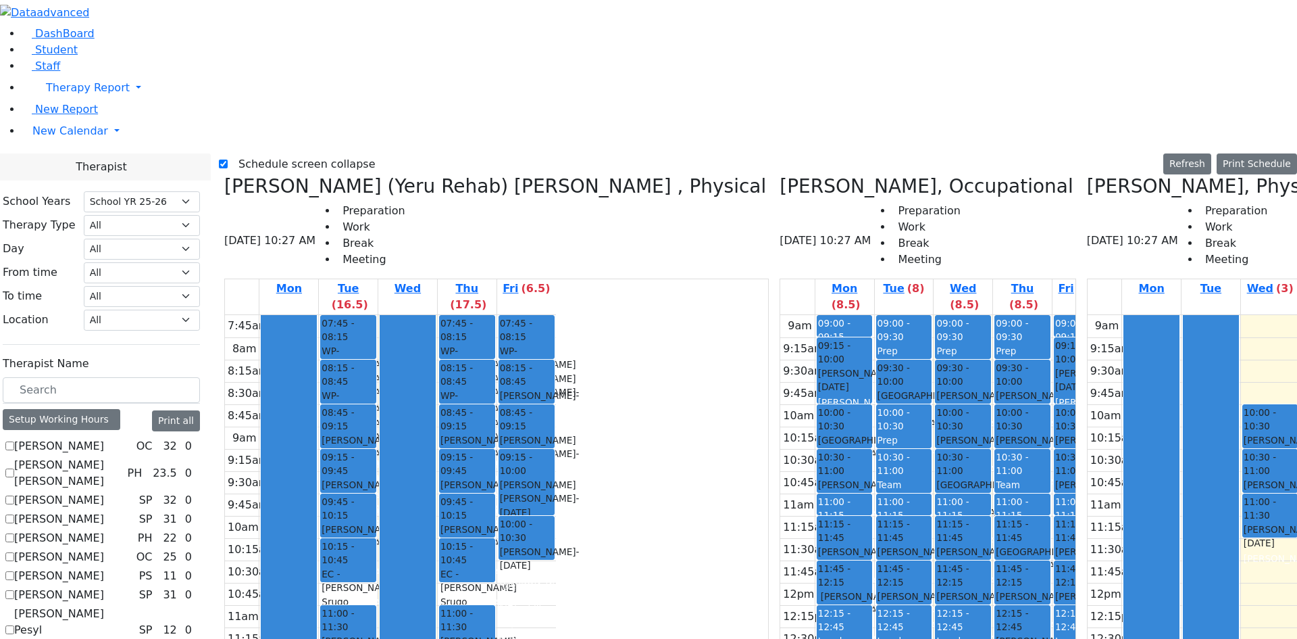
scroll to position [68, 0]
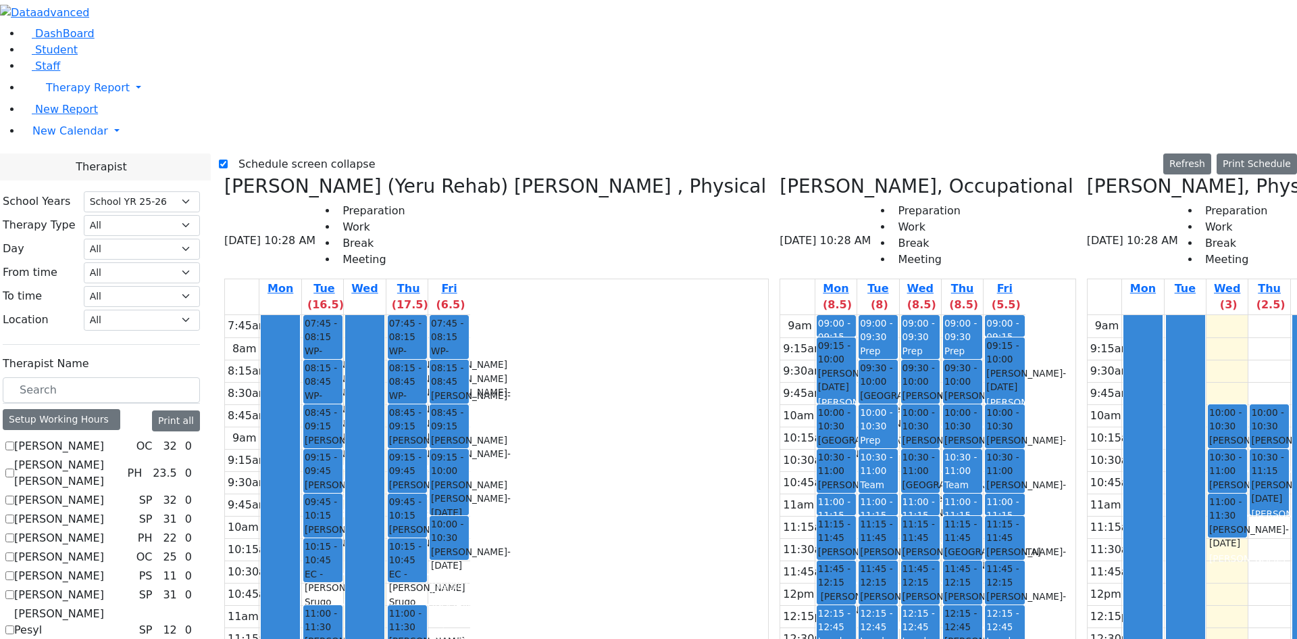
checkbox input "false"
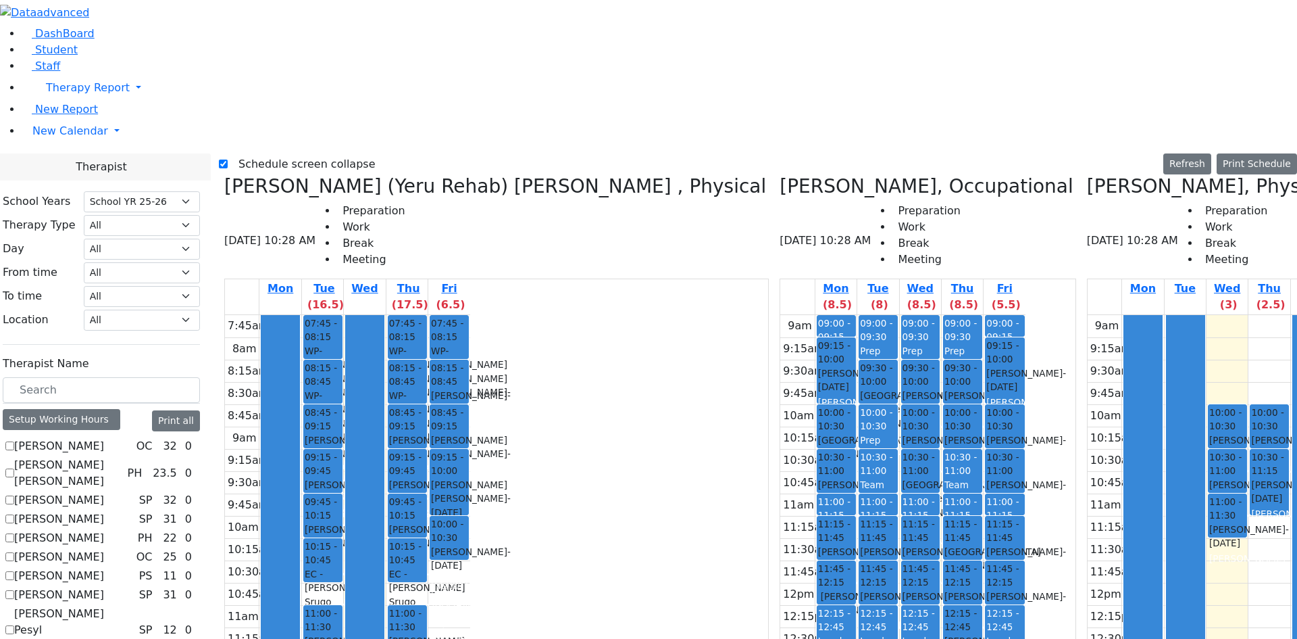
checkbox input "false"
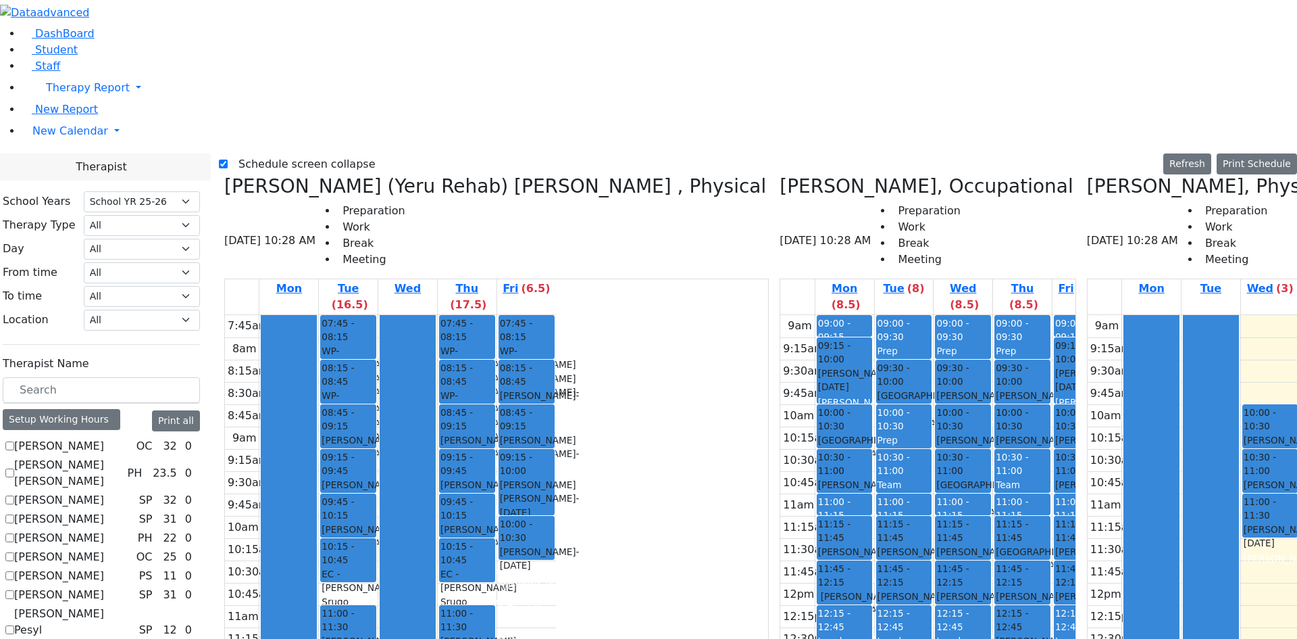
scroll to position [203, 0]
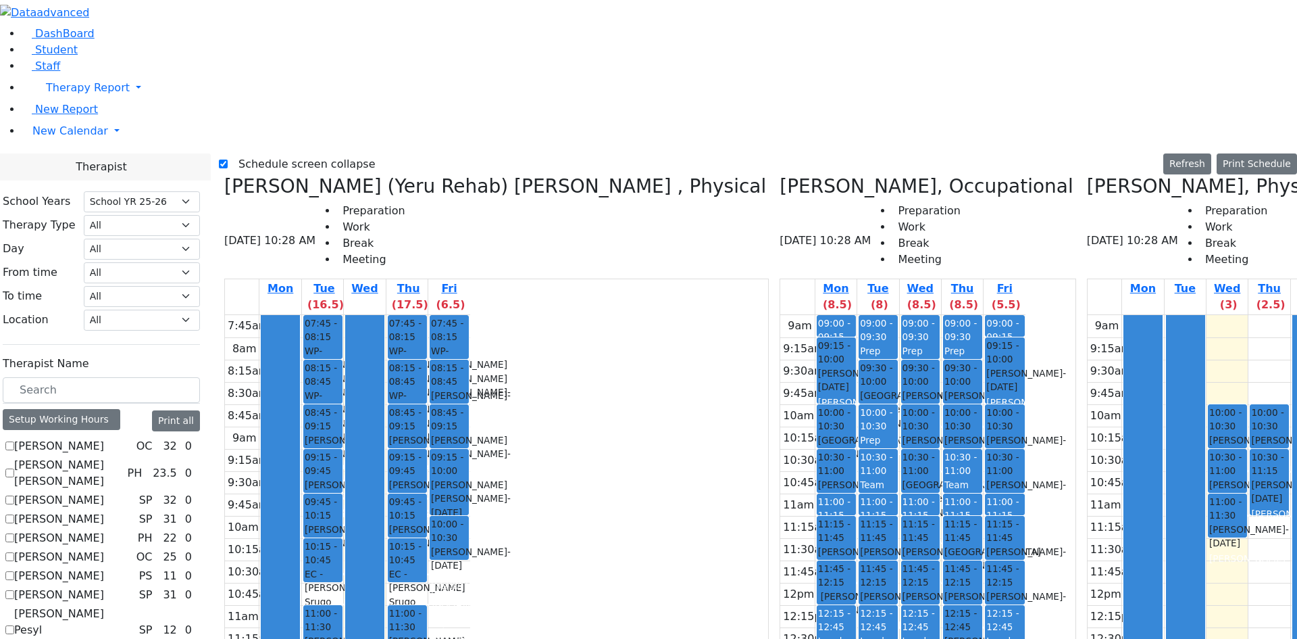
checkbox input "false"
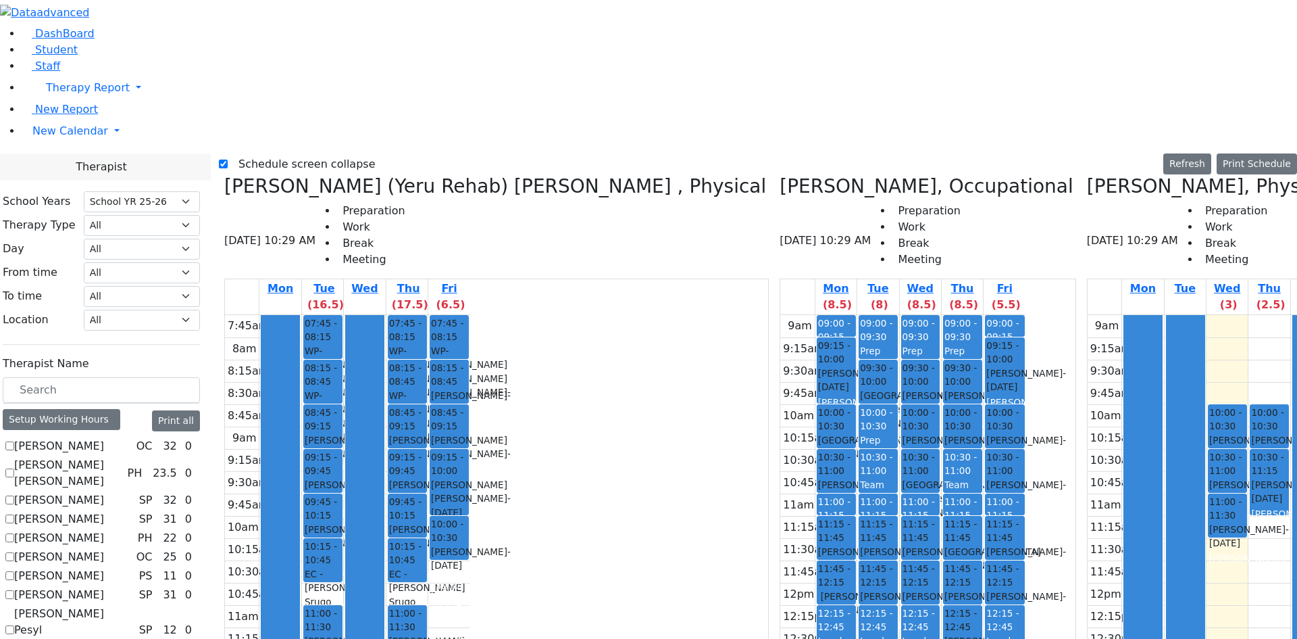
checkbox input "false"
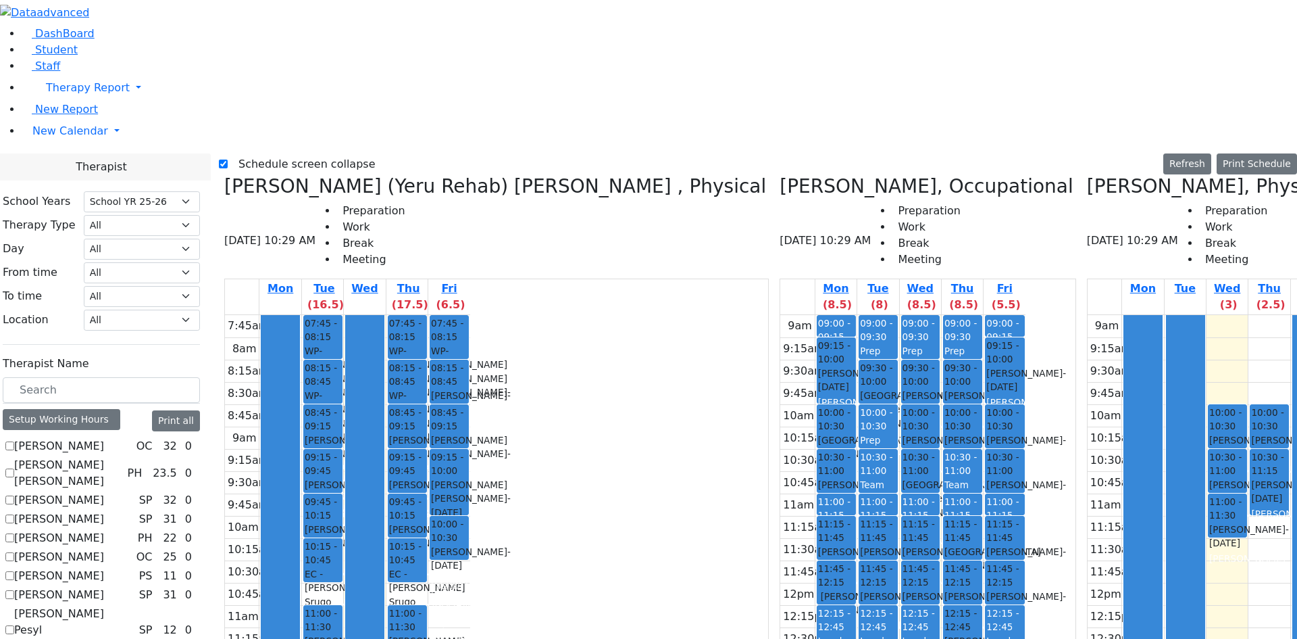
checkbox input "false"
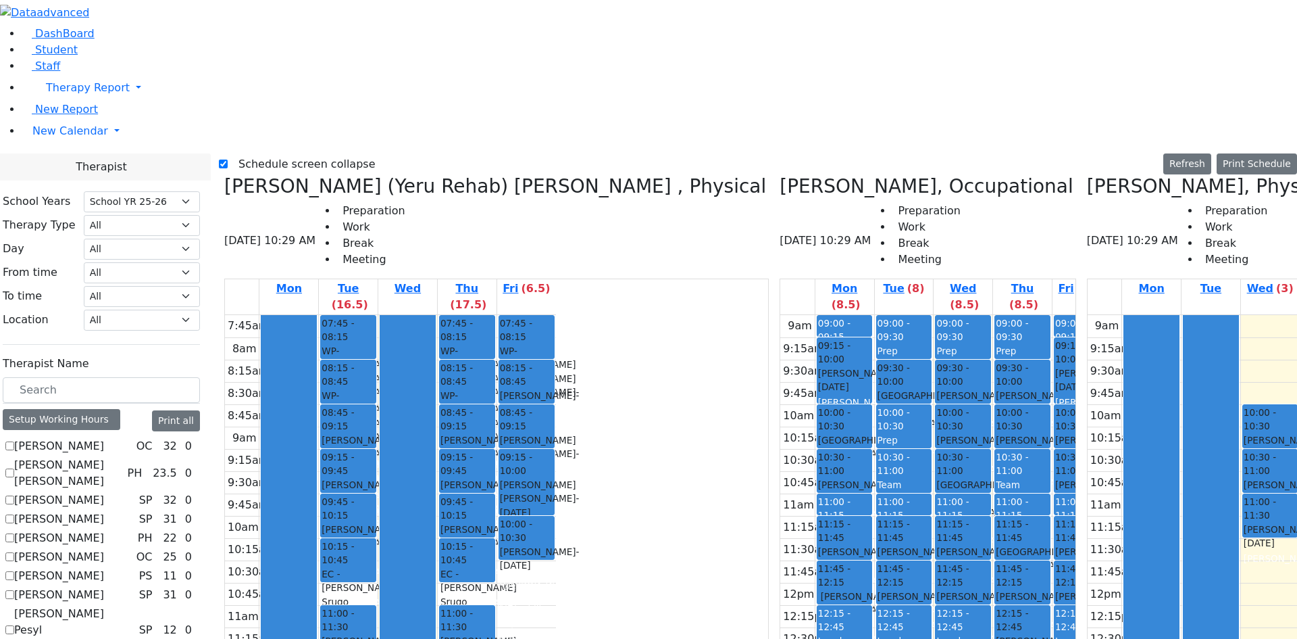
scroll to position [270, 0]
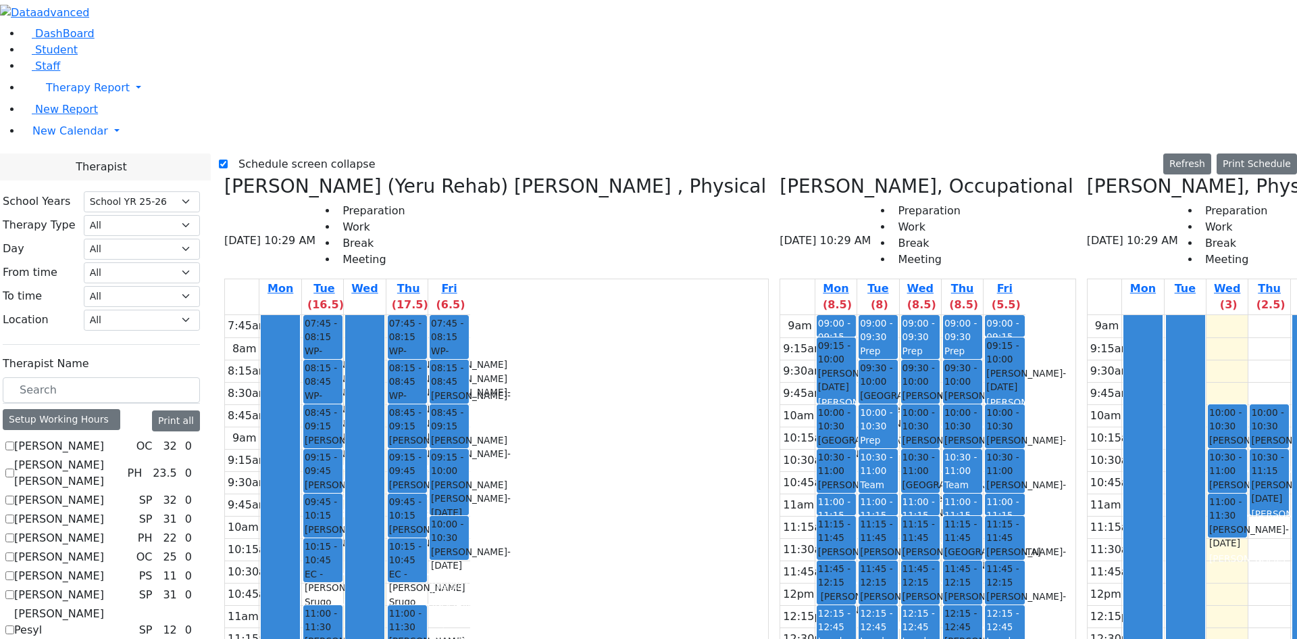
checkbox input "false"
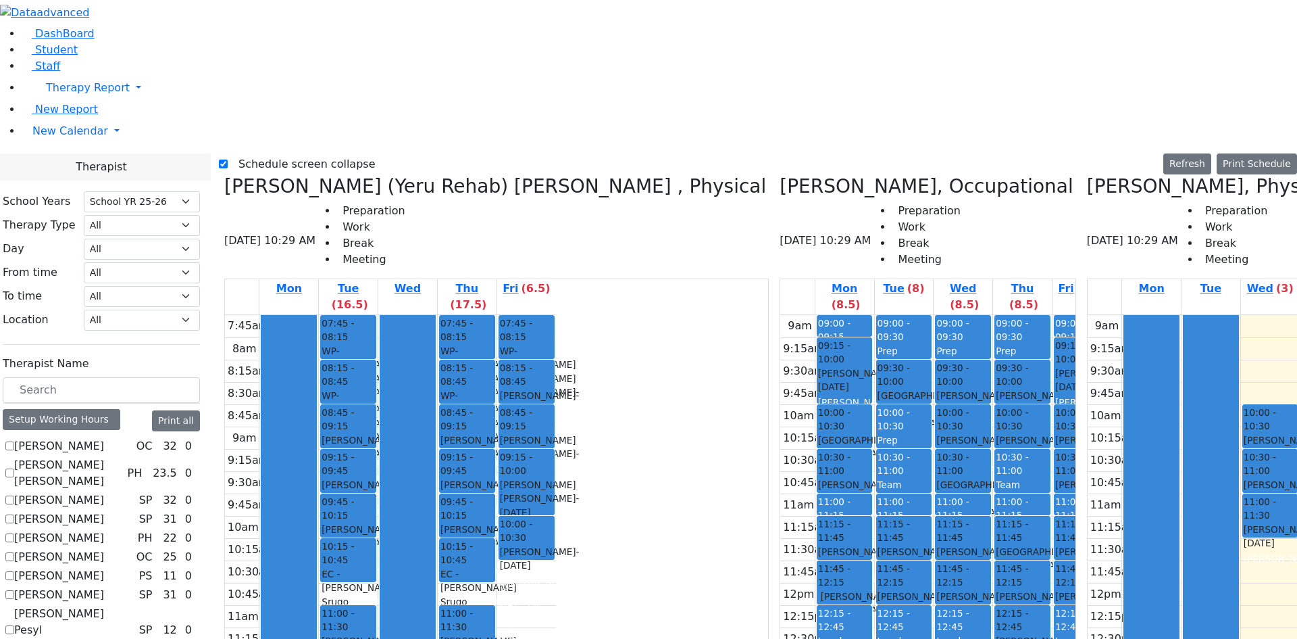
checkbox input "true"
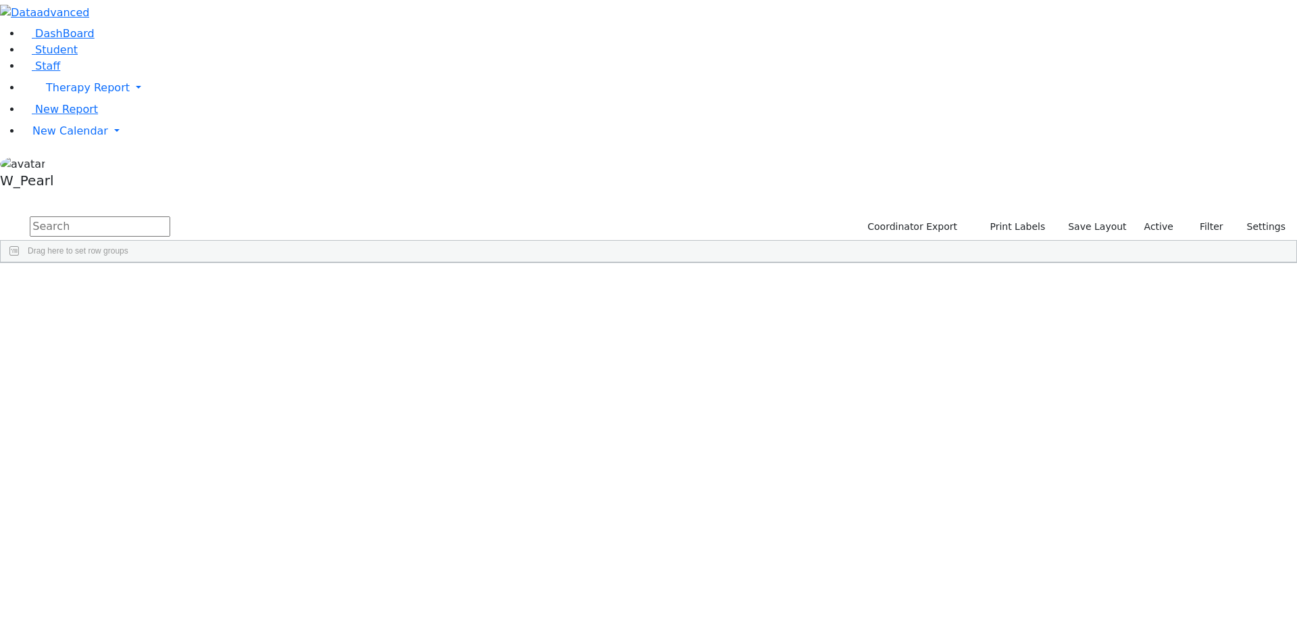
click at [170, 216] on input "text" at bounding box center [100, 226] width 141 height 20
click at [172, 284] on div "Brands Dorfer" at bounding box center [129, 293] width 85 height 19
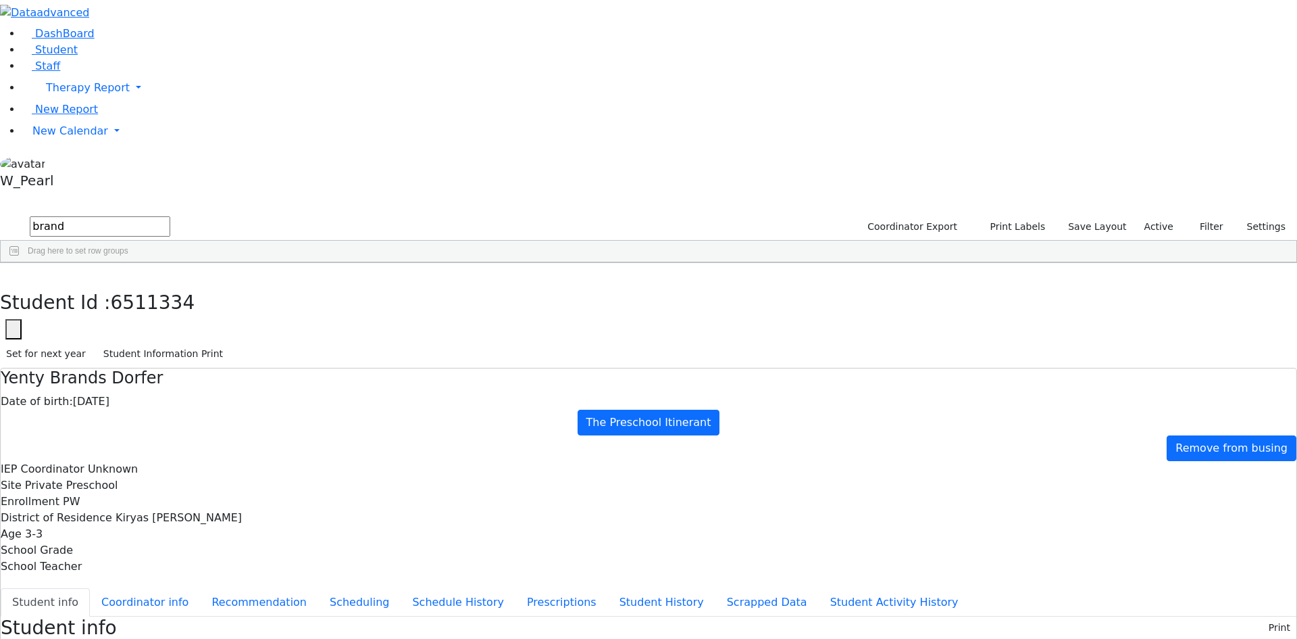
drag, startPoint x: 1101, startPoint y: 197, endPoint x: 1139, endPoint y: 197, distance: 37.2
click at [268, 263] on div "Student Id : 6511334 Student Id 6511334 Cancel Save Set for next year Student I…" at bounding box center [648, 315] width 1297 height 105
click at [6, 273] on use "button" at bounding box center [6, 273] width 0 height 0
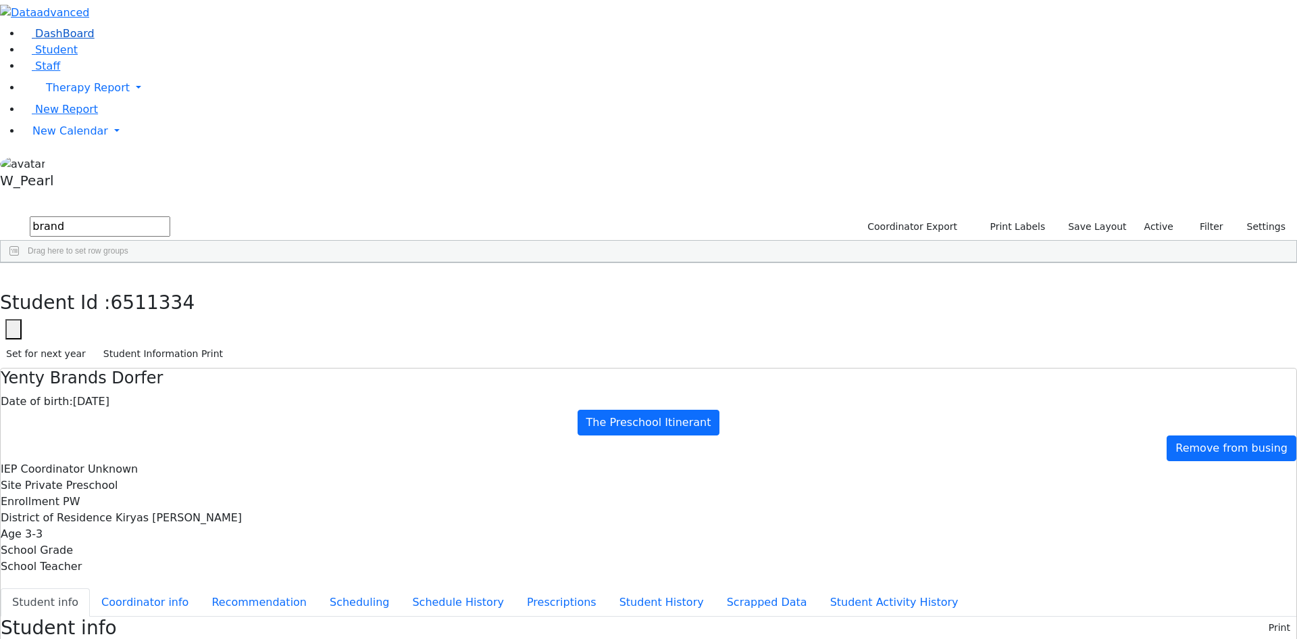
drag, startPoint x: 153, startPoint y: 66, endPoint x: 100, endPoint y: 61, distance: 53.5
click at [104, 64] on div "DashBoard Student Staff Therapy Report Student Old Calendar Report" at bounding box center [648, 622] width 1297 height 1245
type input "libb klein"
click at [172, 284] on div "Klein" at bounding box center [129, 293] width 85 height 19
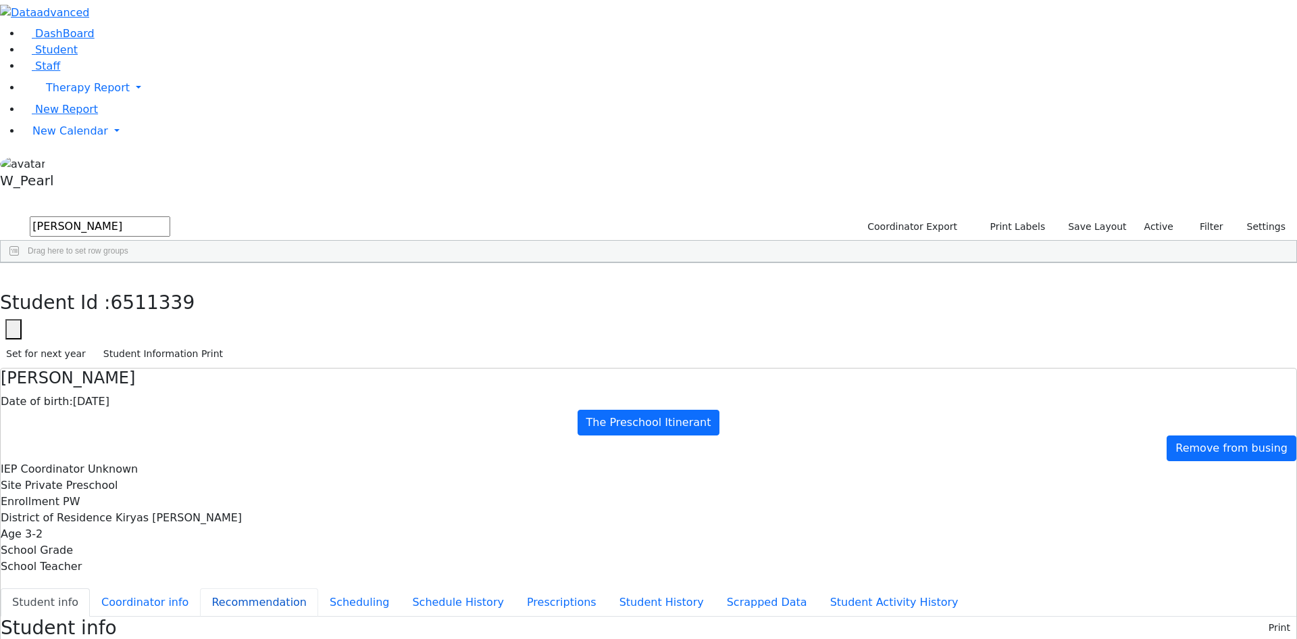
click at [318, 588] on button "Recommendation" at bounding box center [259, 602] width 118 height 28
checkbox input "true"
click at [247, 194] on div "Students 2 A 24 K 24 W 24 A 24 K 24 W 24 876" at bounding box center [648, 204] width 1297 height 20
drag, startPoint x: 251, startPoint y: 20, endPoint x: 241, endPoint y: 24, distance: 10.3
click at [20, 263] on button "button" at bounding box center [10, 277] width 20 height 28
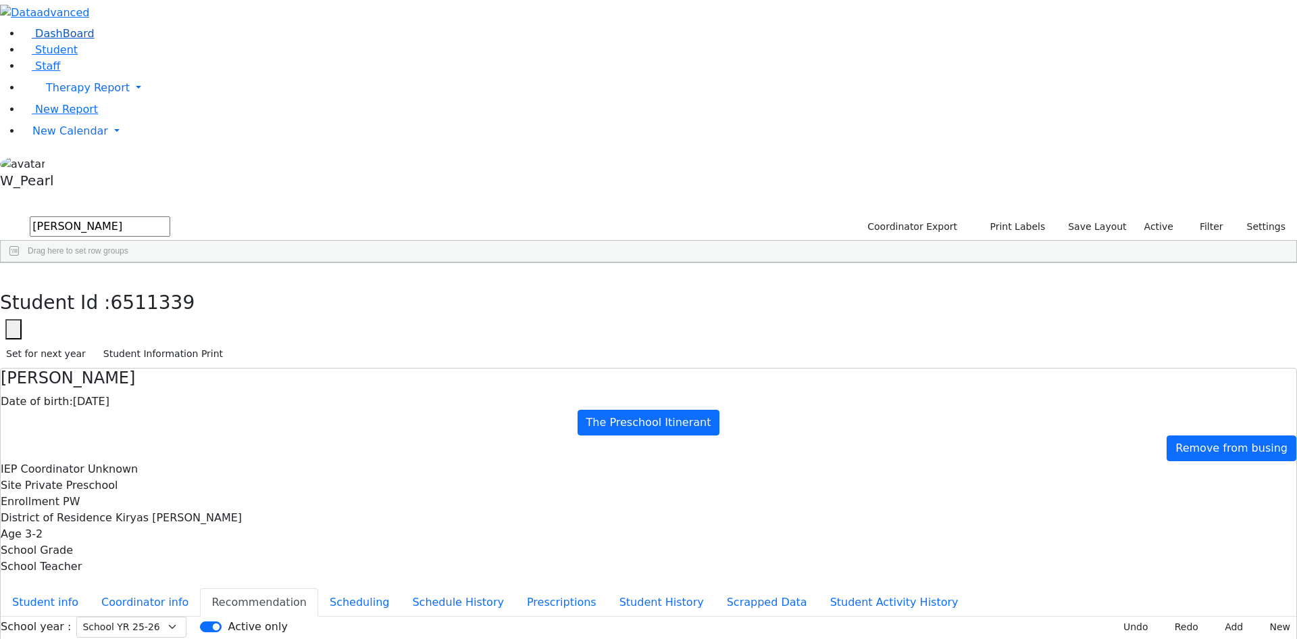
drag, startPoint x: 222, startPoint y: 55, endPoint x: 120, endPoint y: 63, distance: 103.0
click at [120, 63] on div "DashBoard Student Staff Therapy Report Student Old Calendar Report" at bounding box center [648, 389] width 1297 height 779
click at [684, 322] on div "New York City" at bounding box center [641, 331] width 86 height 19
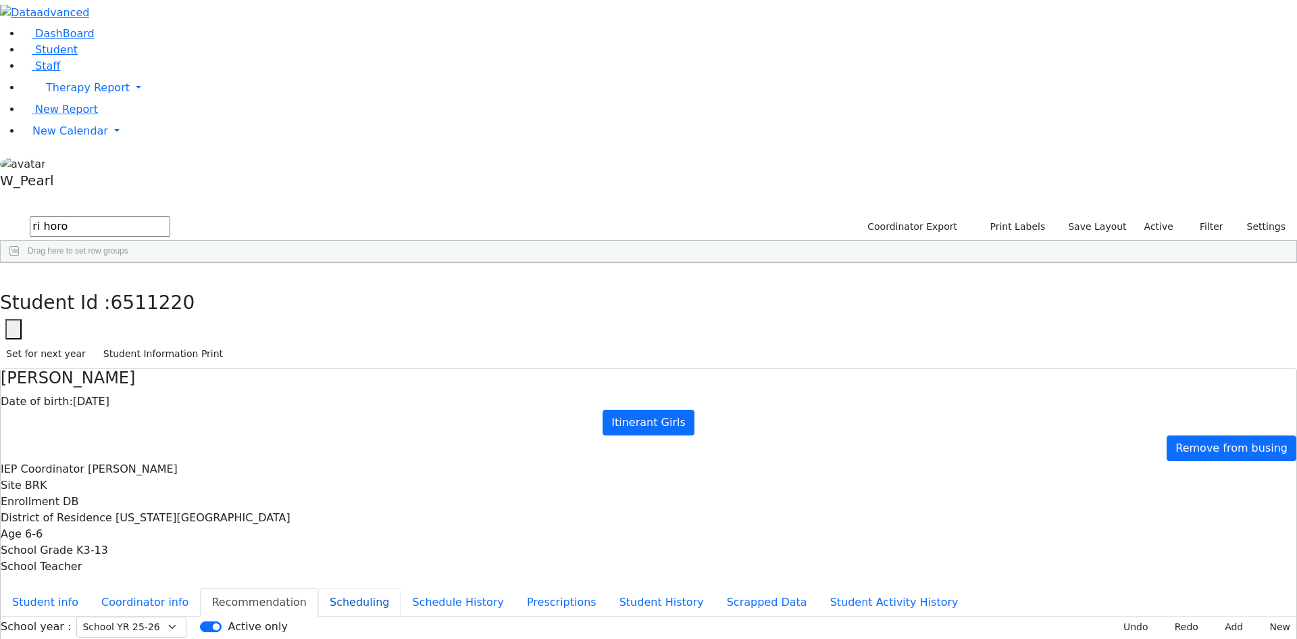
click at [318, 588] on button "Scheduling" at bounding box center [359, 602] width 82 height 28
click at [304, 588] on button "Recommendation" at bounding box center [259, 602] width 118 height 28
click at [336, 588] on button "Scheduling" at bounding box center [359, 602] width 82 height 28
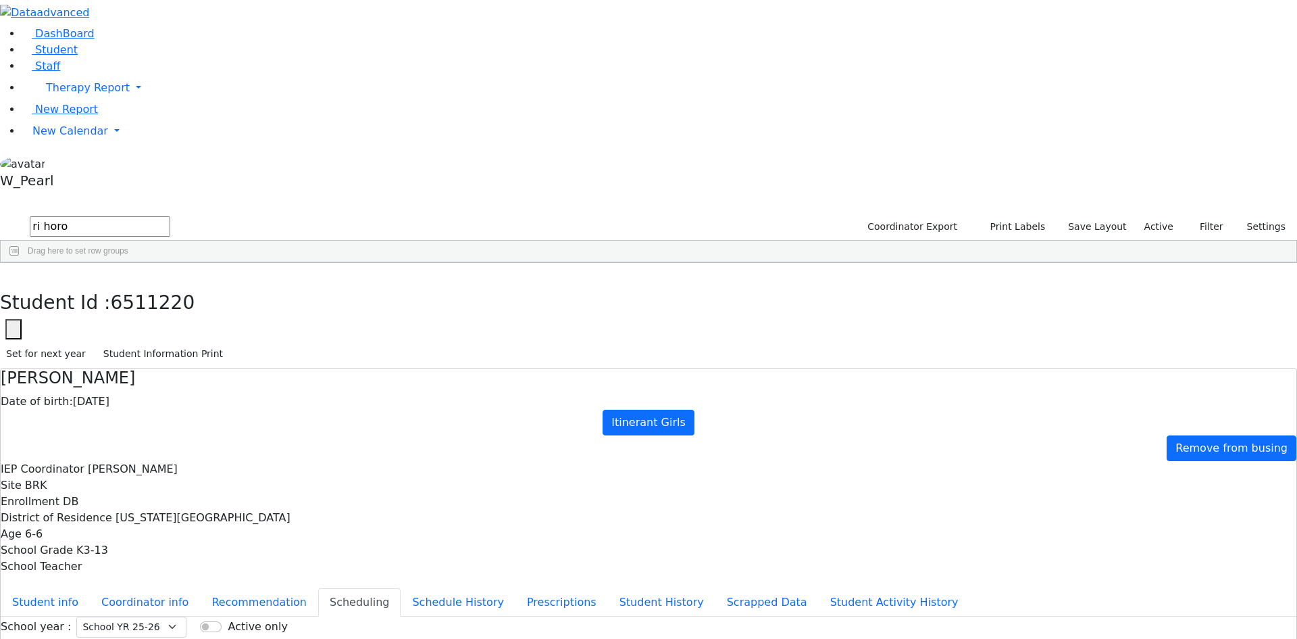
click at [90, 588] on button "Student info" at bounding box center [45, 602] width 89 height 28
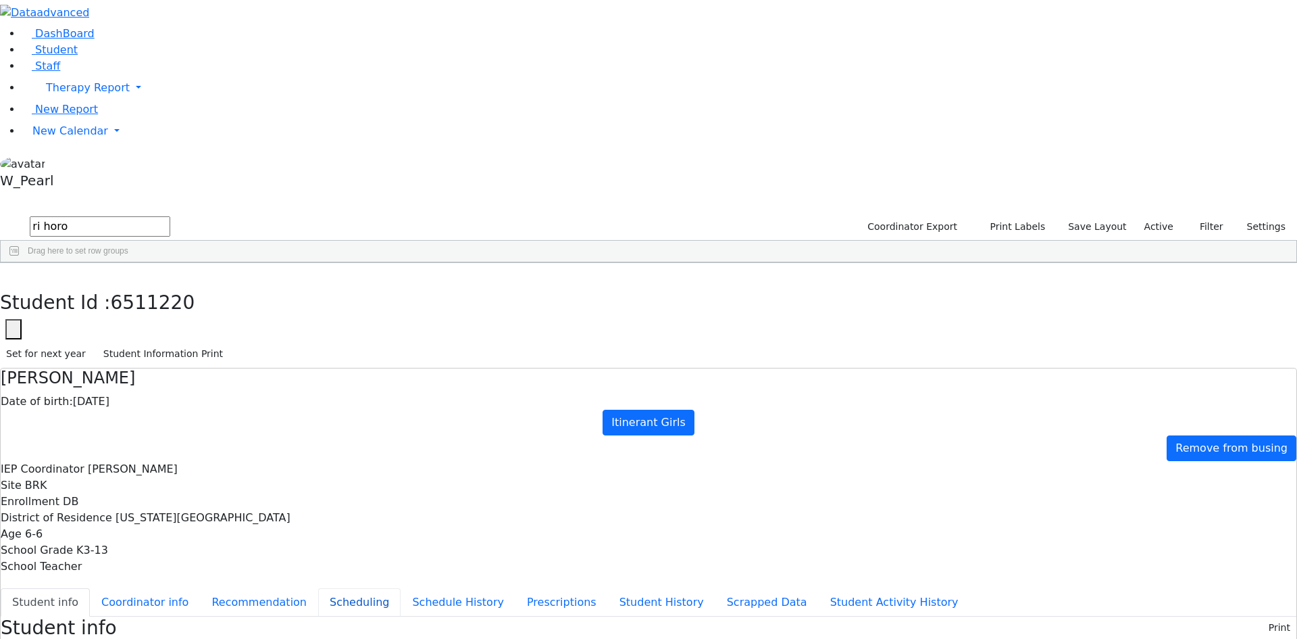
click at [318, 588] on button "Scheduling" at bounding box center [359, 602] width 82 height 28
click at [250, 28] on div "DashBoard Student Staff Therapy Report Student Old Calendar Report" at bounding box center [648, 389] width 1297 height 779
click at [14, 273] on icon "button" at bounding box center [9, 277] width 7 height 8
drag, startPoint x: 220, startPoint y: 61, endPoint x: 131, endPoint y: 56, distance: 88.6
click at [132, 56] on div "DashBoard Student Staff Therapy Report Student Old Calendar Report" at bounding box center [648, 389] width 1297 height 779
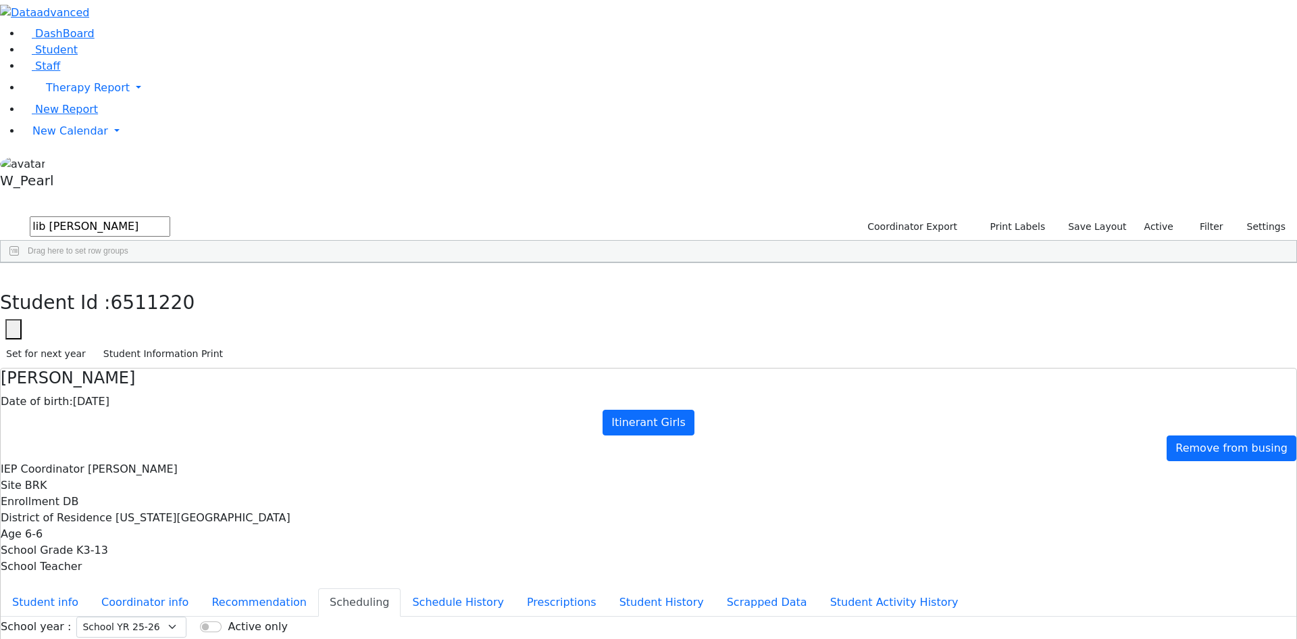
type input "lib klein"
click at [169, 284] on div "Klein" at bounding box center [126, 293] width 86 height 19
click at [90, 588] on button "Student info" at bounding box center [45, 602] width 89 height 28
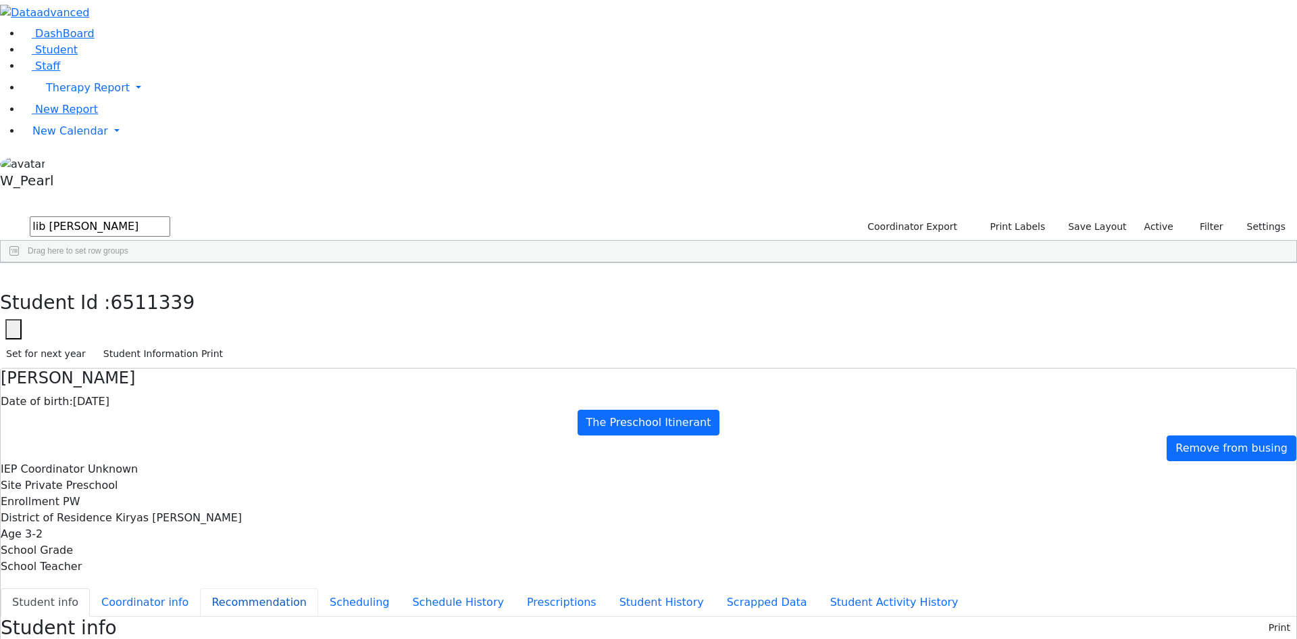
click at [318, 588] on button "Recommendation" at bounding box center [259, 602] width 118 height 28
checkbox input "true"
drag, startPoint x: 864, startPoint y: 392, endPoint x: 880, endPoint y: 184, distance: 208.7
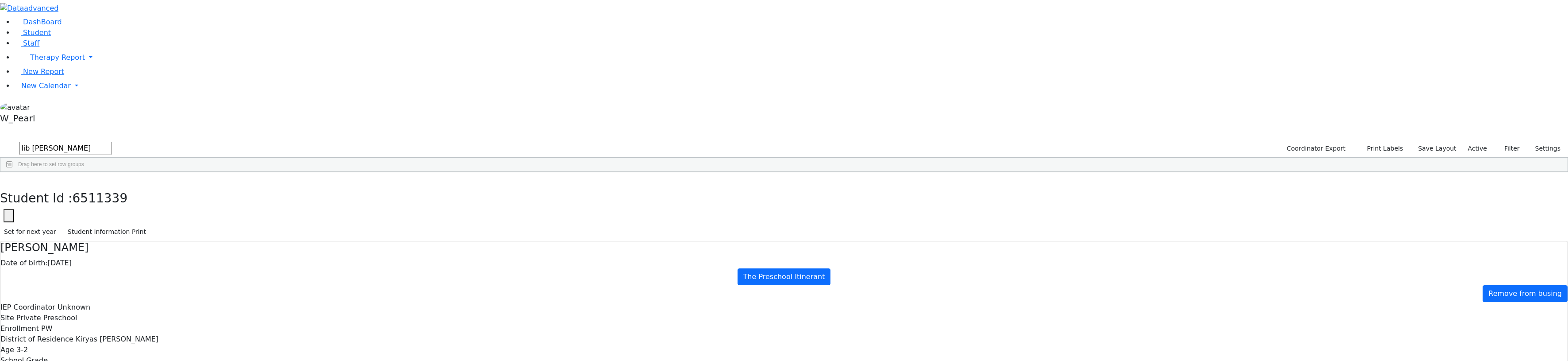
drag, startPoint x: 147, startPoint y: 39, endPoint x: 82, endPoint y: 28, distance: 65.9
click at [84, 28] on div "DashBoard Student Staff Therapy Report Student Old Calendar Report" at bounding box center [784, 255] width 1568 height 510
click at [111, 223] on div "Friedman" at bounding box center [82, 229] width 56 height 12
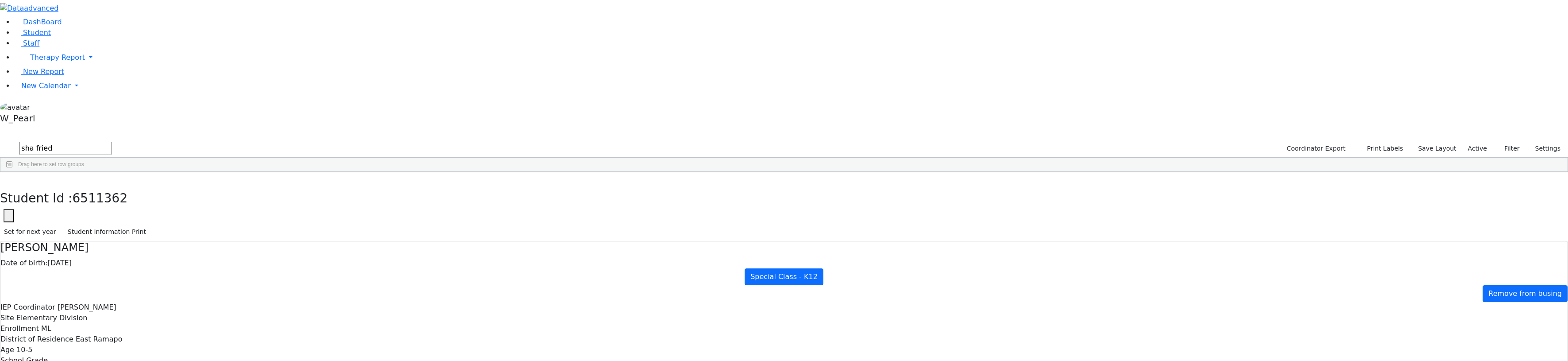
click at [13, 172] on button "button" at bounding box center [7, 181] width 13 height 18
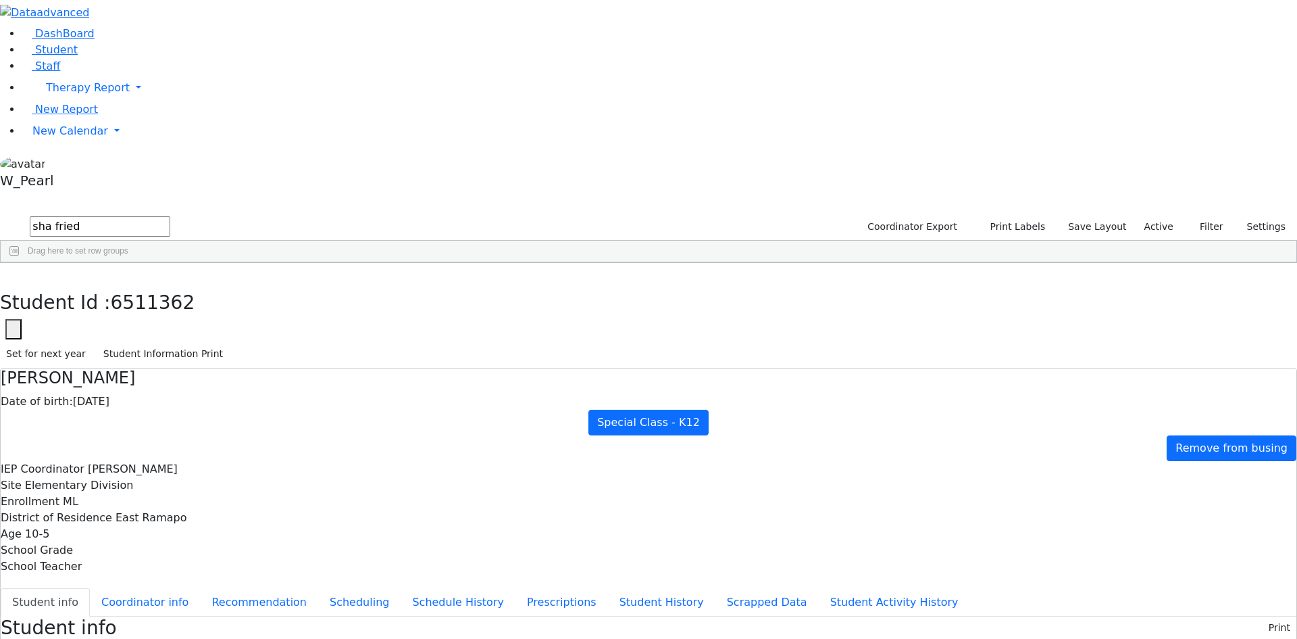
drag, startPoint x: 160, startPoint y: 57, endPoint x: 93, endPoint y: 52, distance: 67.1
click at [95, 53] on div "DashBoard Student Staff Therapy Report Student Old Calendar Report" at bounding box center [648, 610] width 1297 height 1220
type input "lib klein"
click at [337, 284] on div "Klein" at bounding box center [252, 293] width 170 height 19
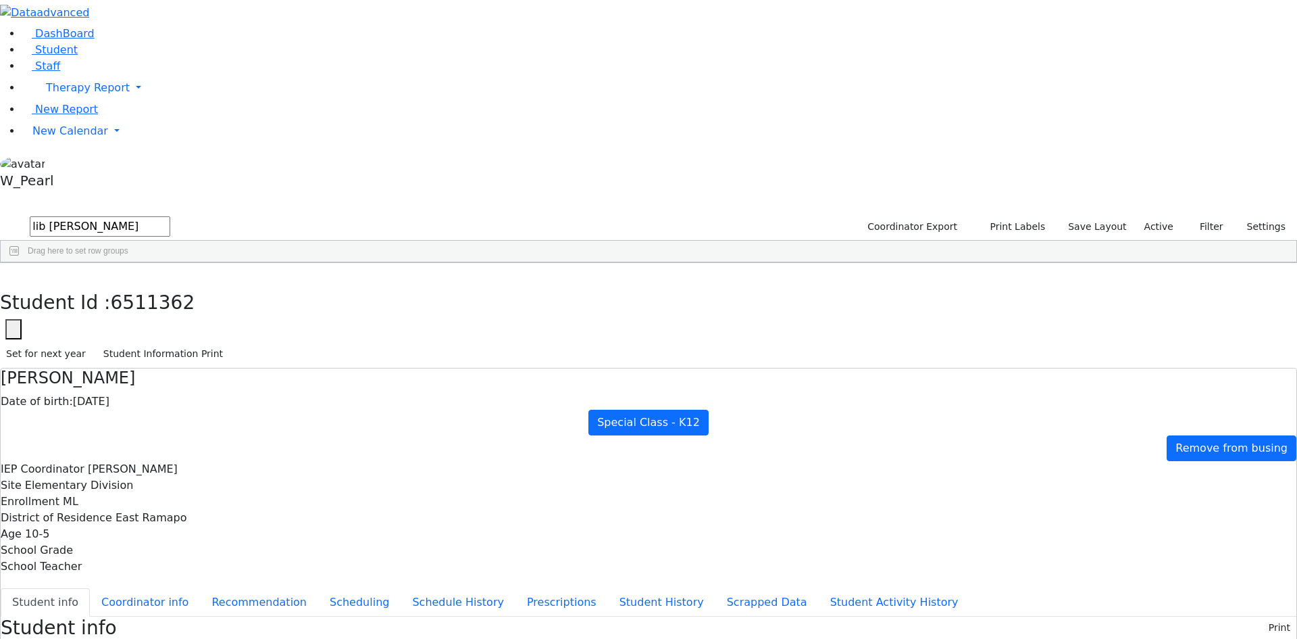
click at [337, 284] on div "Klein" at bounding box center [252, 293] width 170 height 19
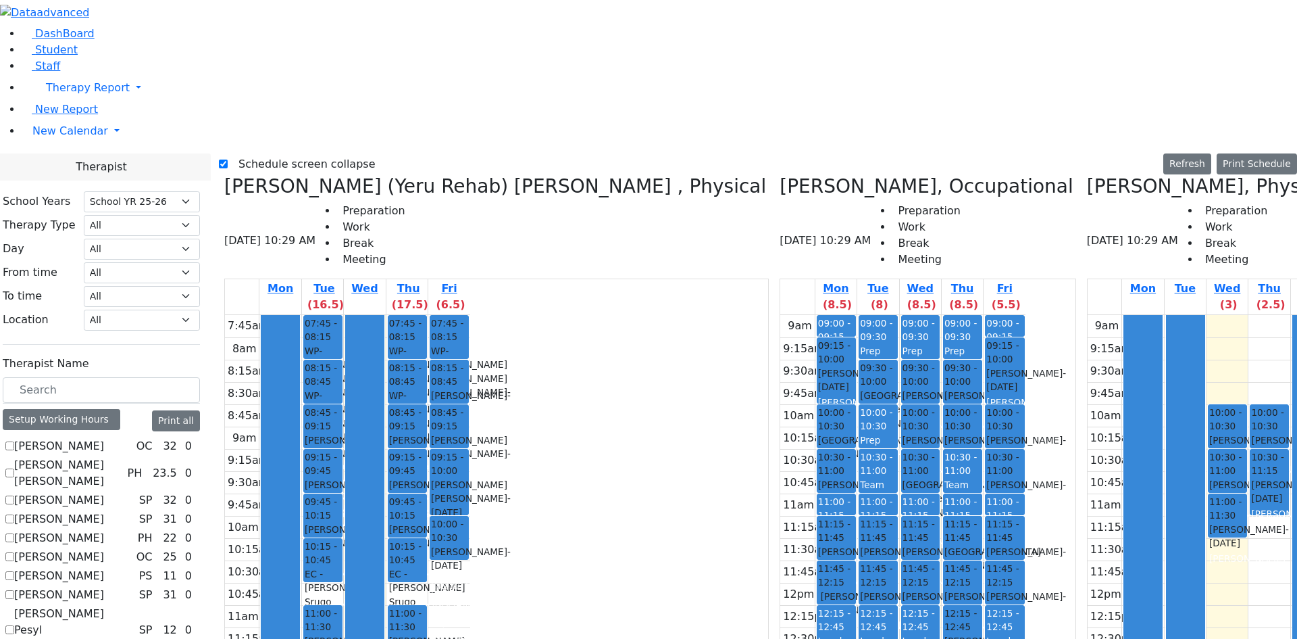
select select "212"
click at [860, 433] on div "Prep" at bounding box center [878, 440] width 36 height 14
click at [860, 478] on div "Team Meeting" at bounding box center [878, 492] width 36 height 28
click at [859, 404] on link "10:00 - 10:30 Prep" at bounding box center [878, 426] width 39 height 44
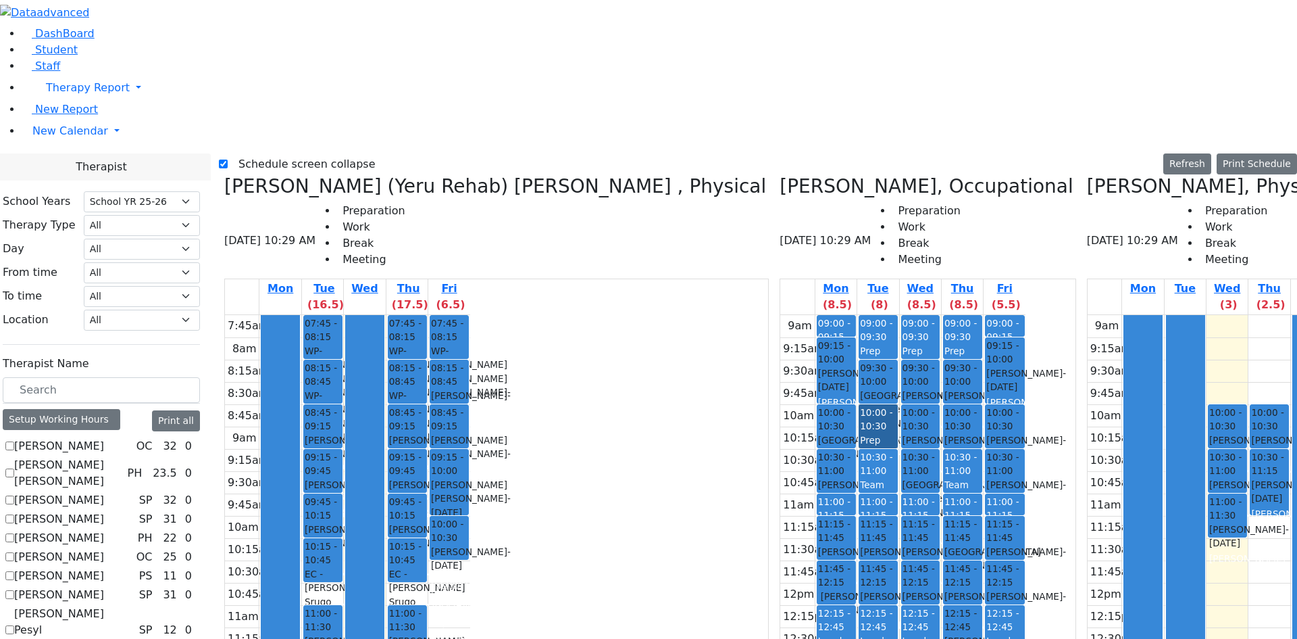
click at [859, 404] on link "10:00 - 10:30 Prep" at bounding box center [878, 426] width 39 height 44
click at [615, 182] on div "Delete Prep Edit Prep" at bounding box center [649, 203] width 69 height 43
click at [860, 407] on span "10:00 - 10:30" at bounding box center [876, 419] width 32 height 24
click at [616, 189] on button "Delete Selected Schedule" at bounding box center [672, 194] width 134 height 21
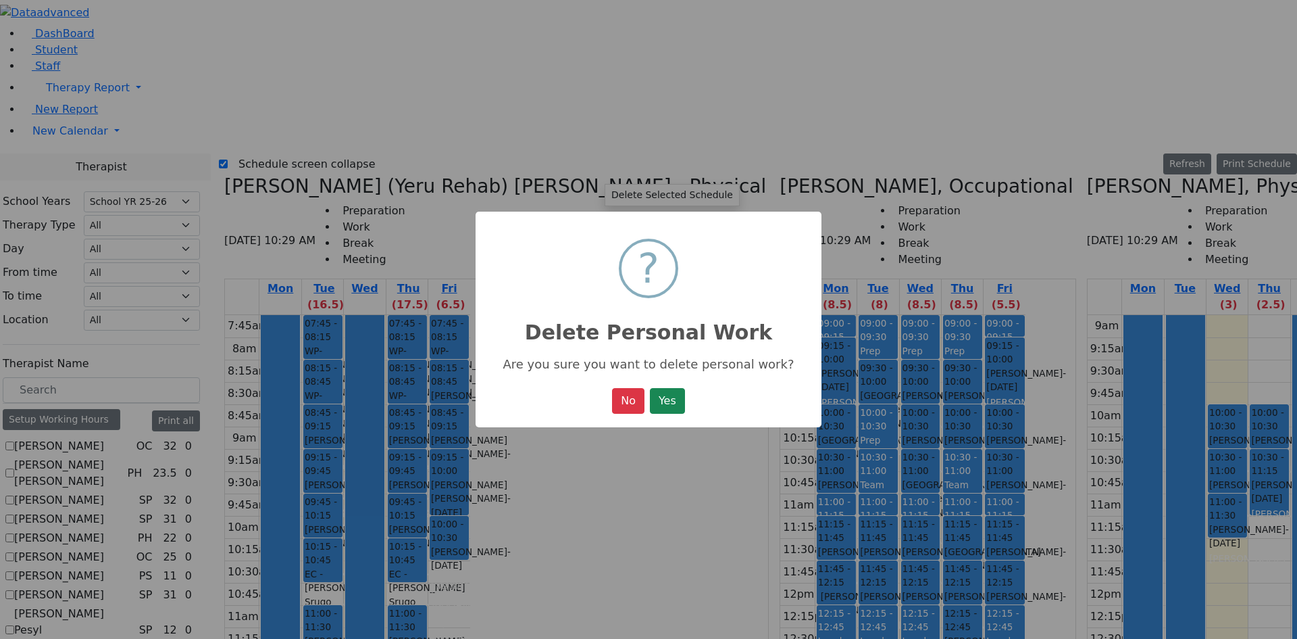
drag, startPoint x: 655, startPoint y: 401, endPoint x: 657, endPoint y: 395, distance: 7.1
click at [655, 401] on button "Yes" at bounding box center [667, 401] width 35 height 26
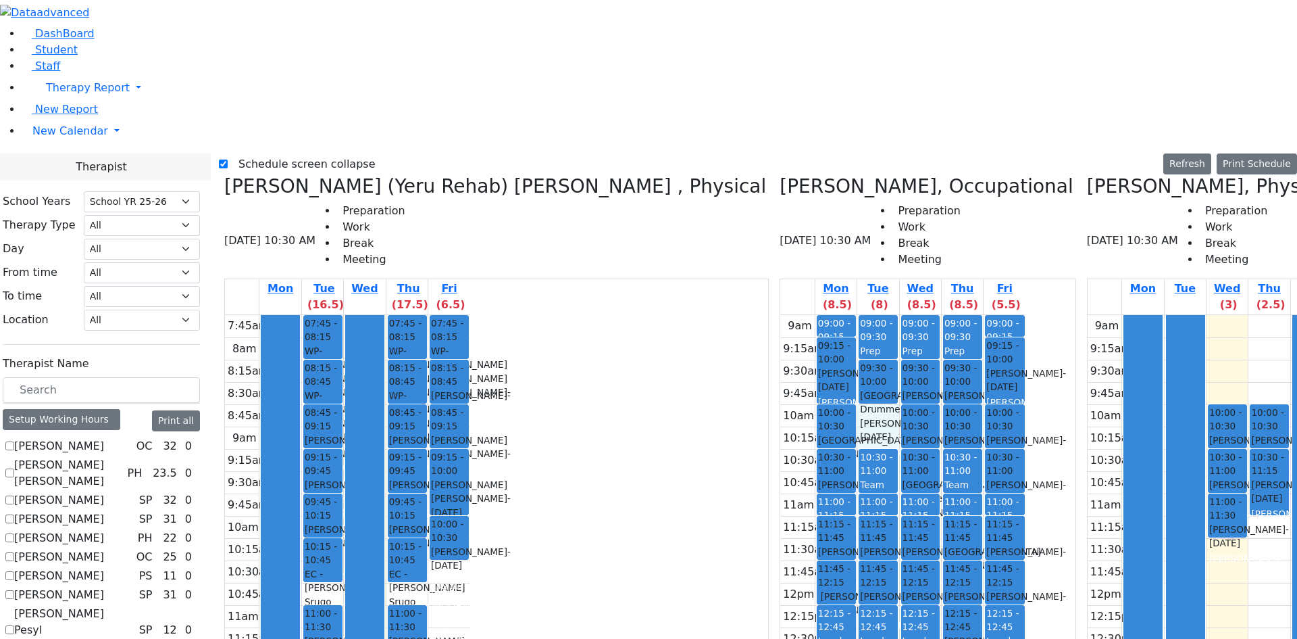
drag, startPoint x: 611, startPoint y: 178, endPoint x: 612, endPoint y: 191, distance: 12.2
click at [780, 315] on div "9am 9:15am 9:30am 9:45am 10am 10:15am 10:30am 10:45am 11am 11:15am 11:30am 11:4…" at bounding box center [902, 582] width 245 height 535
click at [1251, 507] on div "[PERSON_NAME]" at bounding box center [1269, 514] width 36 height 14
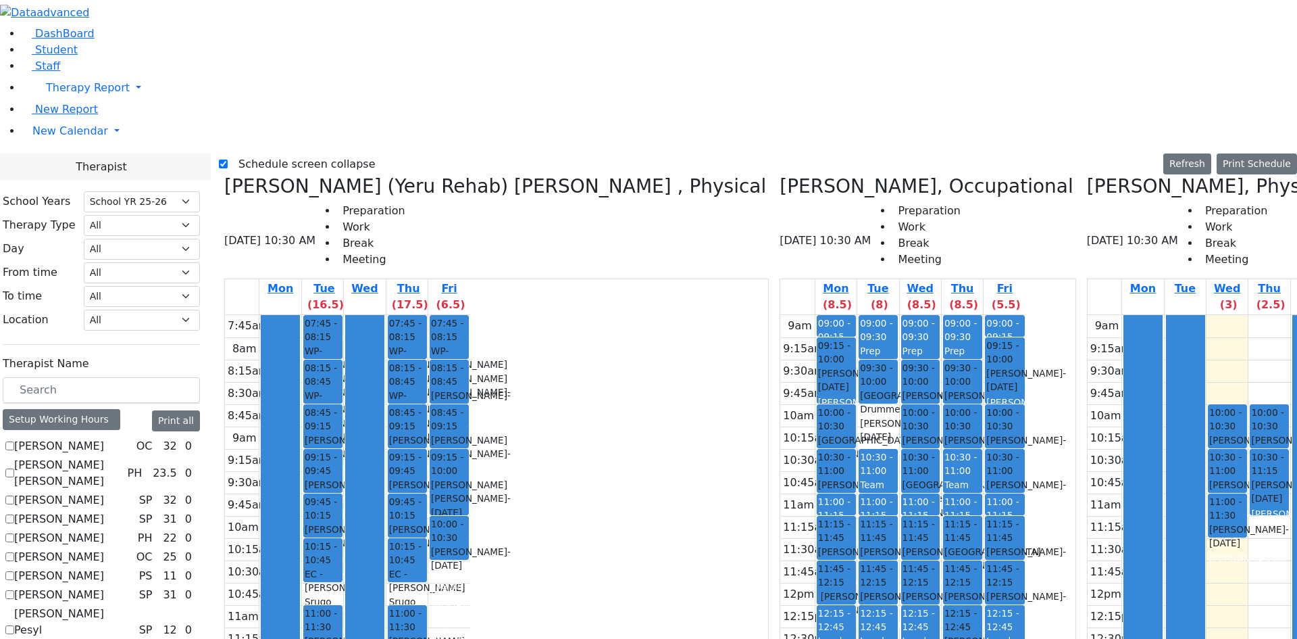
checkbox input "true"
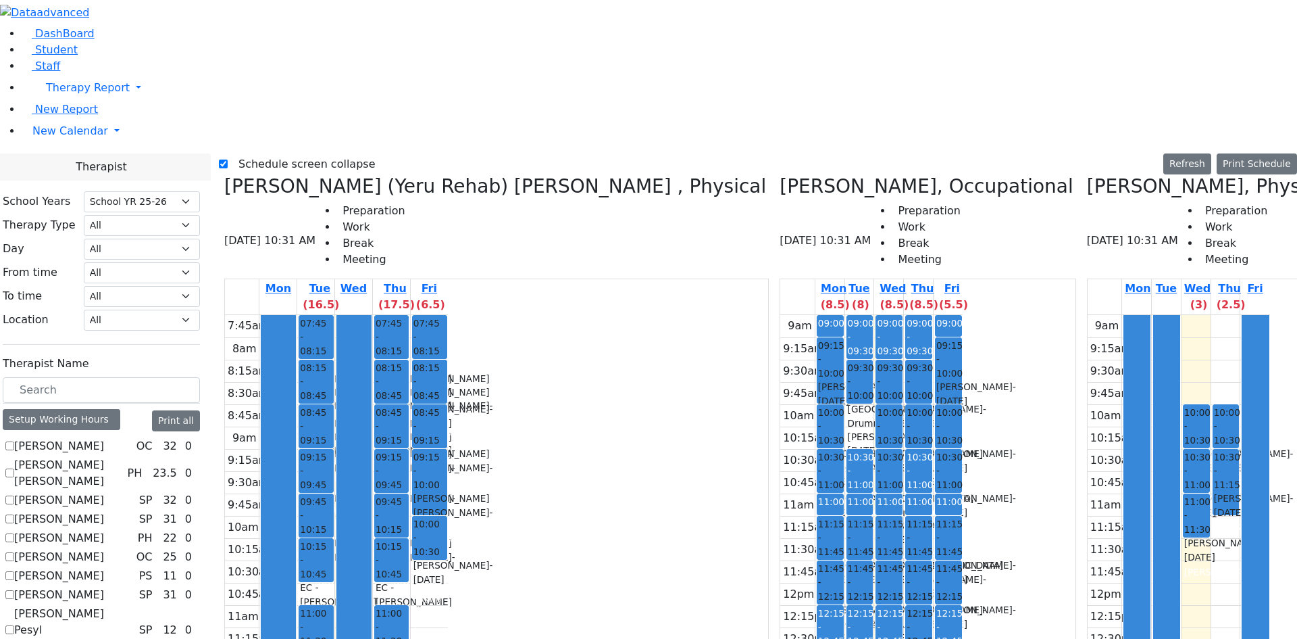
click at [1220, 144] on button "Delete Selected Schedule" at bounding box center [1189, 151] width 134 height 21
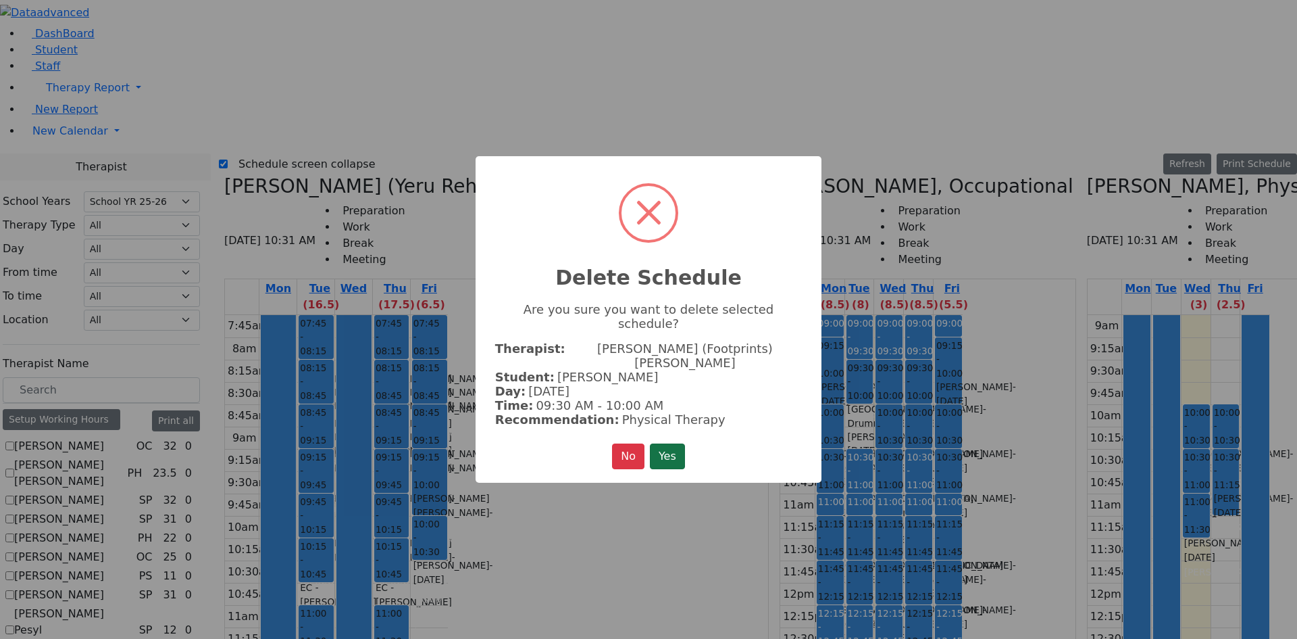
click at [674, 445] on button "Yes" at bounding box center [667, 456] width 35 height 26
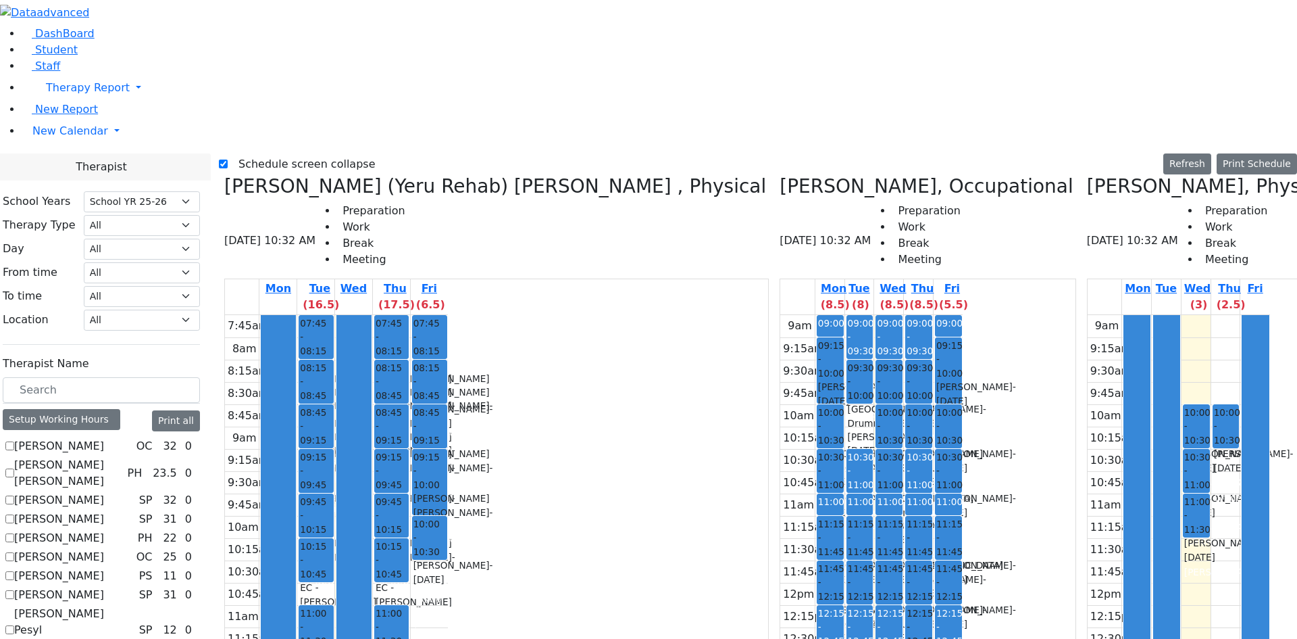
drag, startPoint x: 824, startPoint y: 233, endPoint x: 1155, endPoint y: 197, distance: 333.0
click at [1155, 189] on div "Meyer (Yeru Rehab) Shloimy , Physical 08/20/2025 10:32 AM Preparation Work Brea…" at bounding box center [758, 513] width 1078 height 676
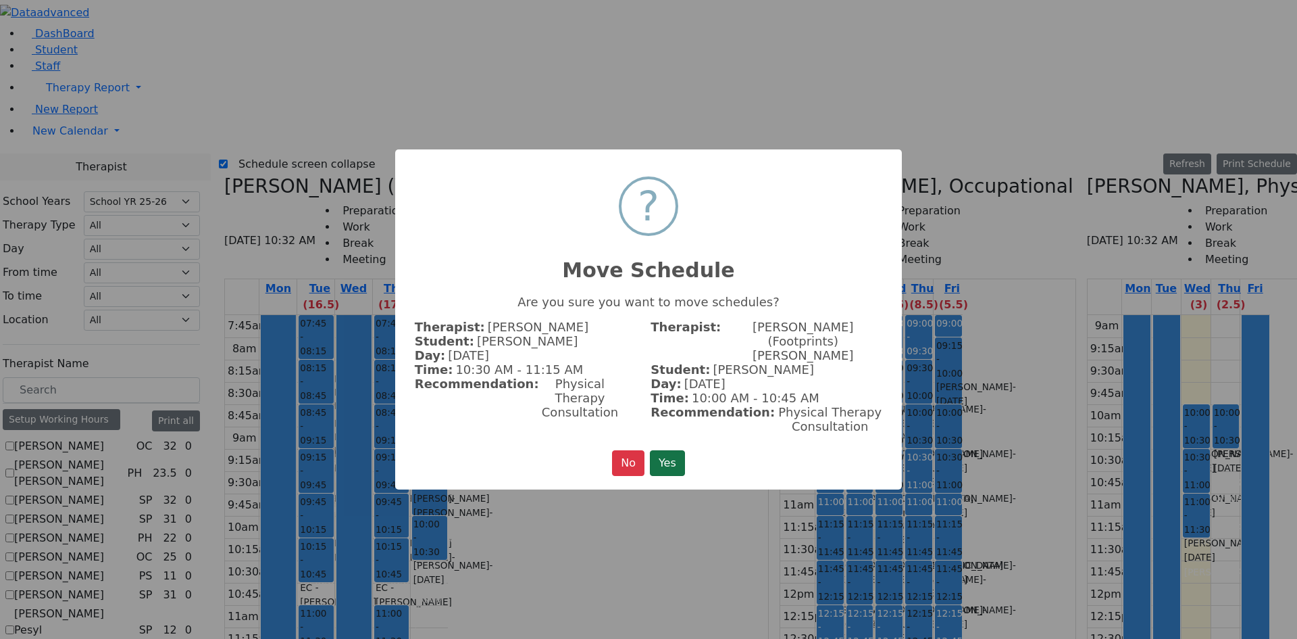
click at [685, 450] on button "Yes" at bounding box center [667, 463] width 35 height 26
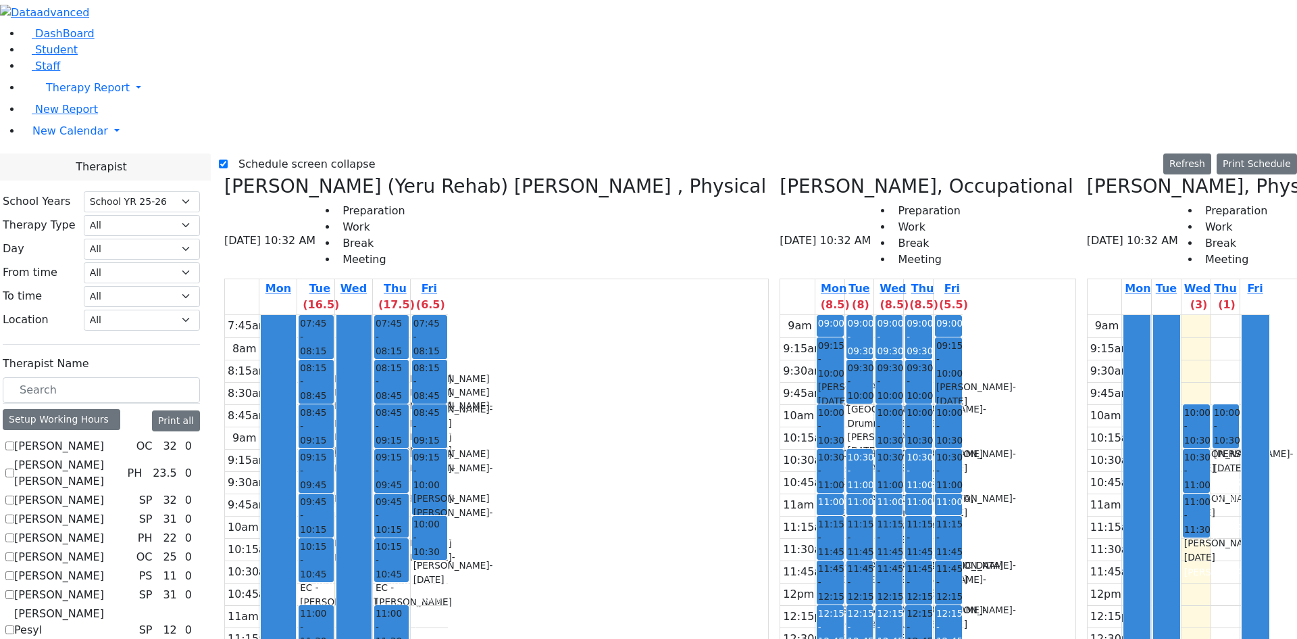
click at [259, 153] on label "Schedule screen collapse" at bounding box center [302, 164] width 148 height 22
click at [228, 159] on input "Schedule screen collapse" at bounding box center [223, 163] width 9 height 9
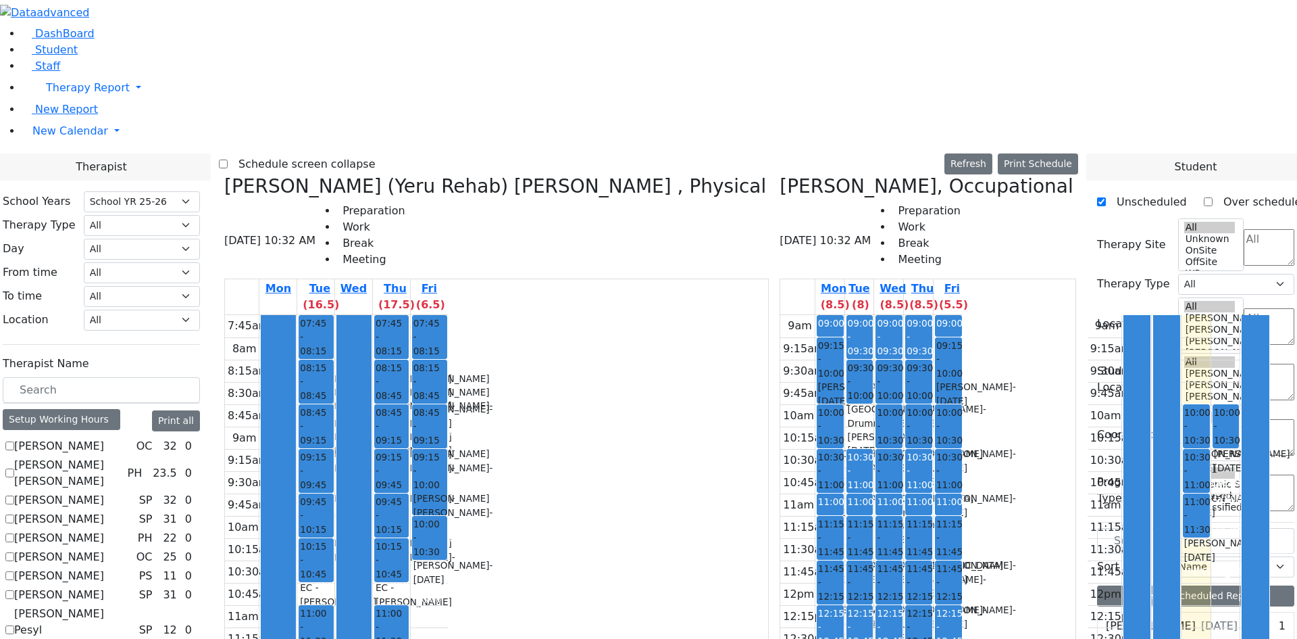
scroll to position [743, 0]
click at [111, 18] on icon "button" at bounding box center [106, 13] width 10 height 10
click at [101, 18] on icon "button" at bounding box center [106, 13] width 10 height 10
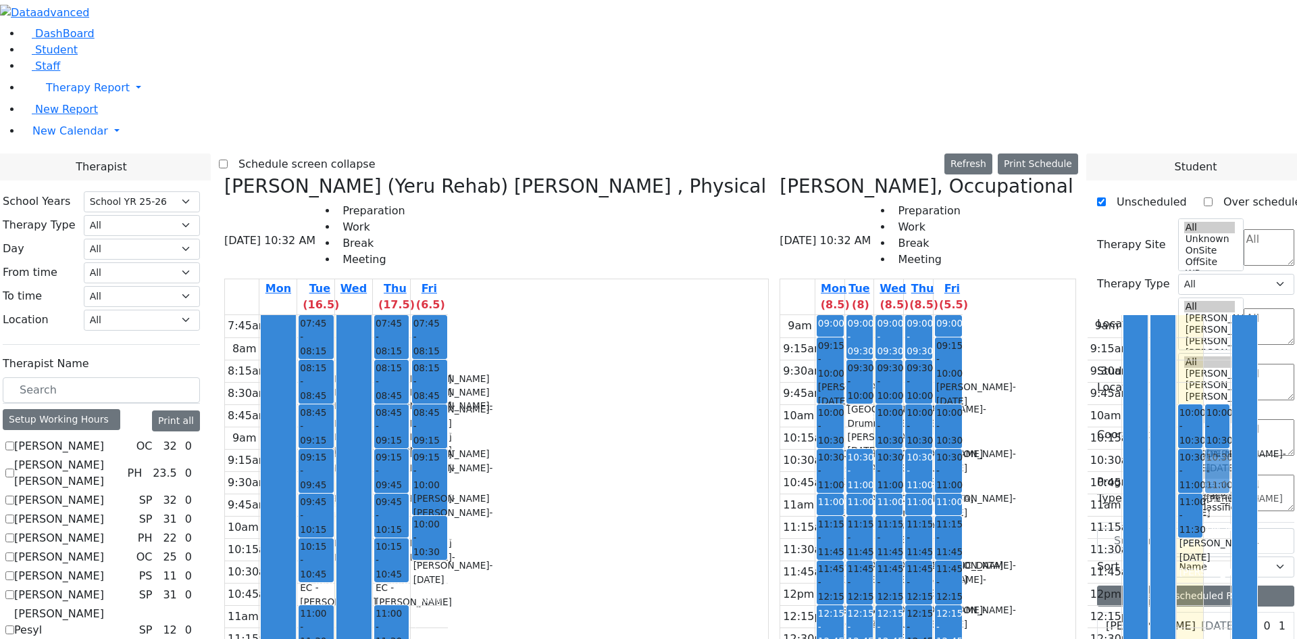
drag, startPoint x: 1176, startPoint y: 472, endPoint x: 904, endPoint y: 221, distance: 369.6
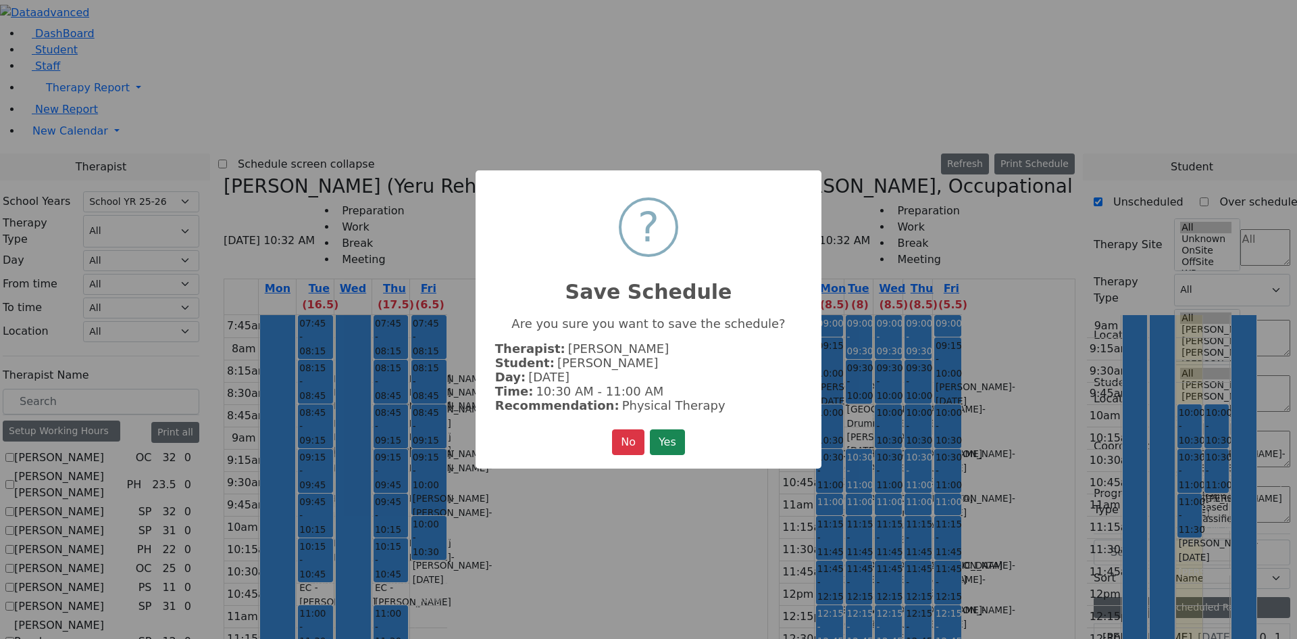
scroll to position [747, 0]
click at [678, 429] on button "Yes" at bounding box center [667, 442] width 35 height 26
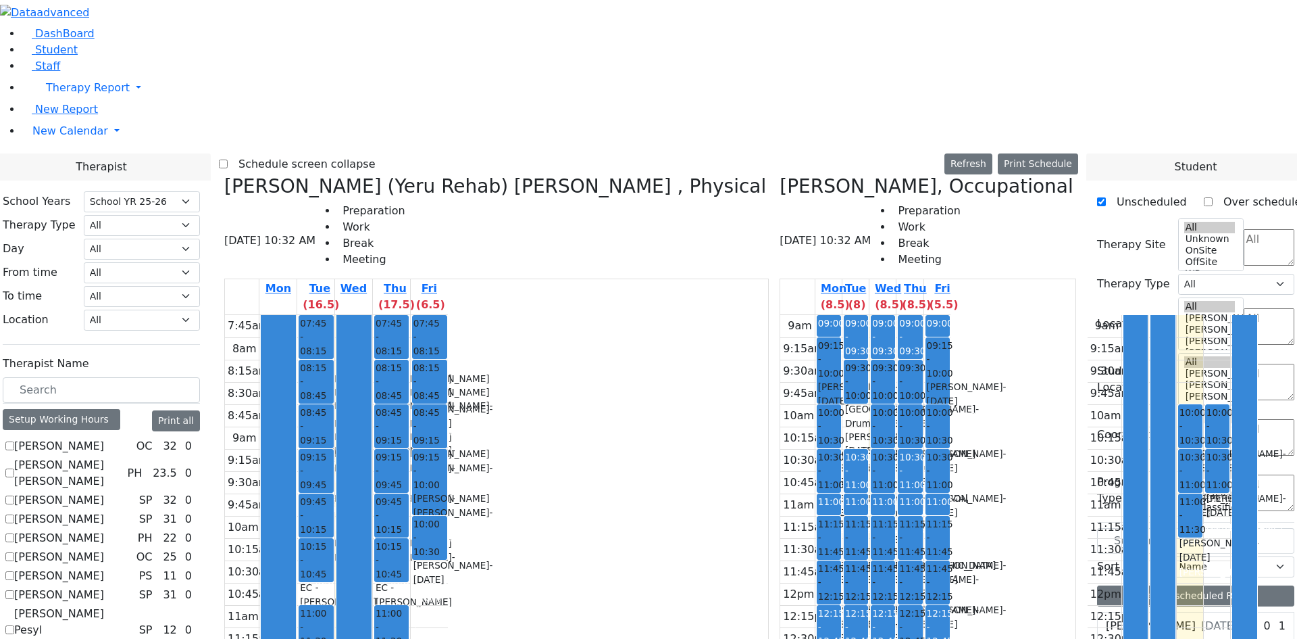
click at [353, 153] on label "Schedule screen collapse" at bounding box center [302, 164] width 148 height 22
click at [228, 159] on input "Schedule screen collapse" at bounding box center [223, 163] width 9 height 9
checkbox input "true"
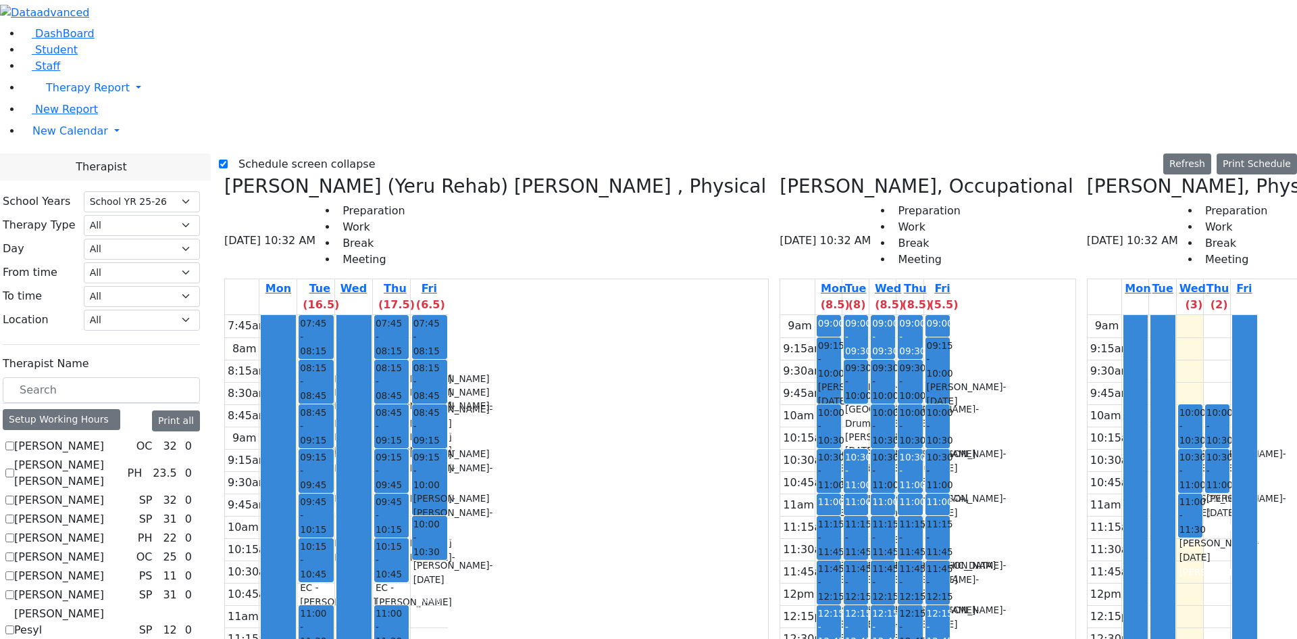
scroll to position [608, 0]
checkbox input "false"
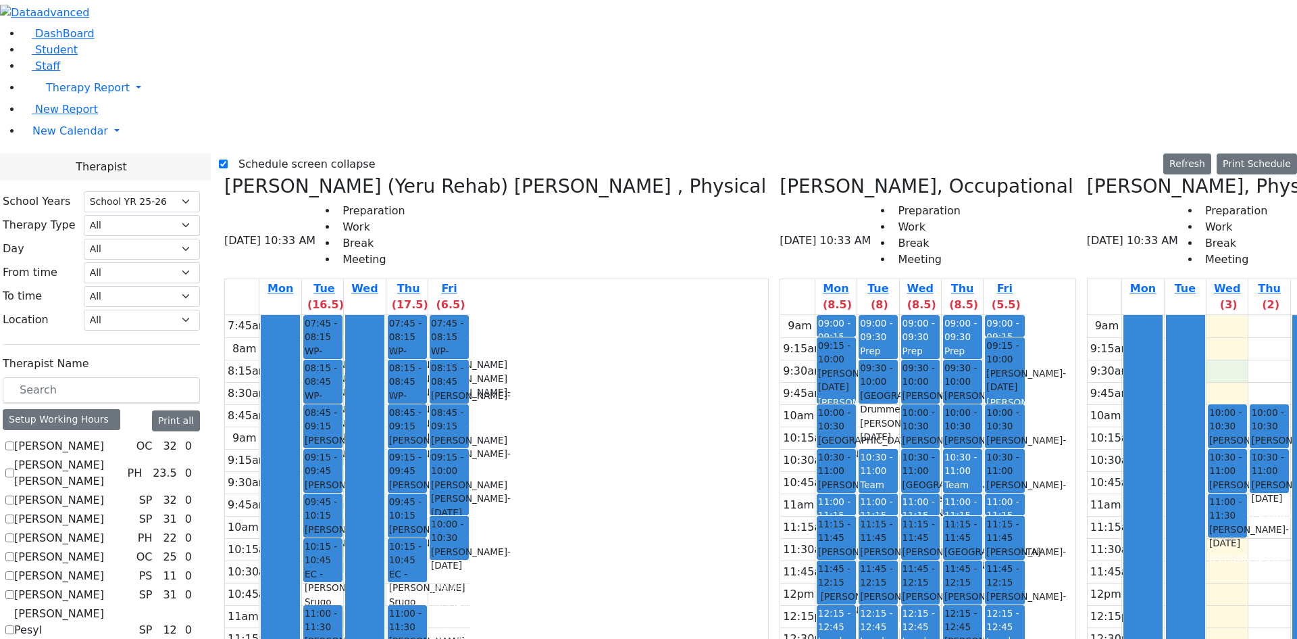
click at [1088, 315] on div "9am 9:15am 9:30am 9:45am 10am 10:15am 10:30am 10:45am 11am 11:15am 11:30am 11:4…" at bounding box center [1210, 582] width 245 height 535
click at [266, 153] on label "Schedule screen collapse" at bounding box center [302, 164] width 148 height 22
click at [228, 159] on input "Schedule screen collapse" at bounding box center [223, 163] width 9 height 9
checkbox input "false"
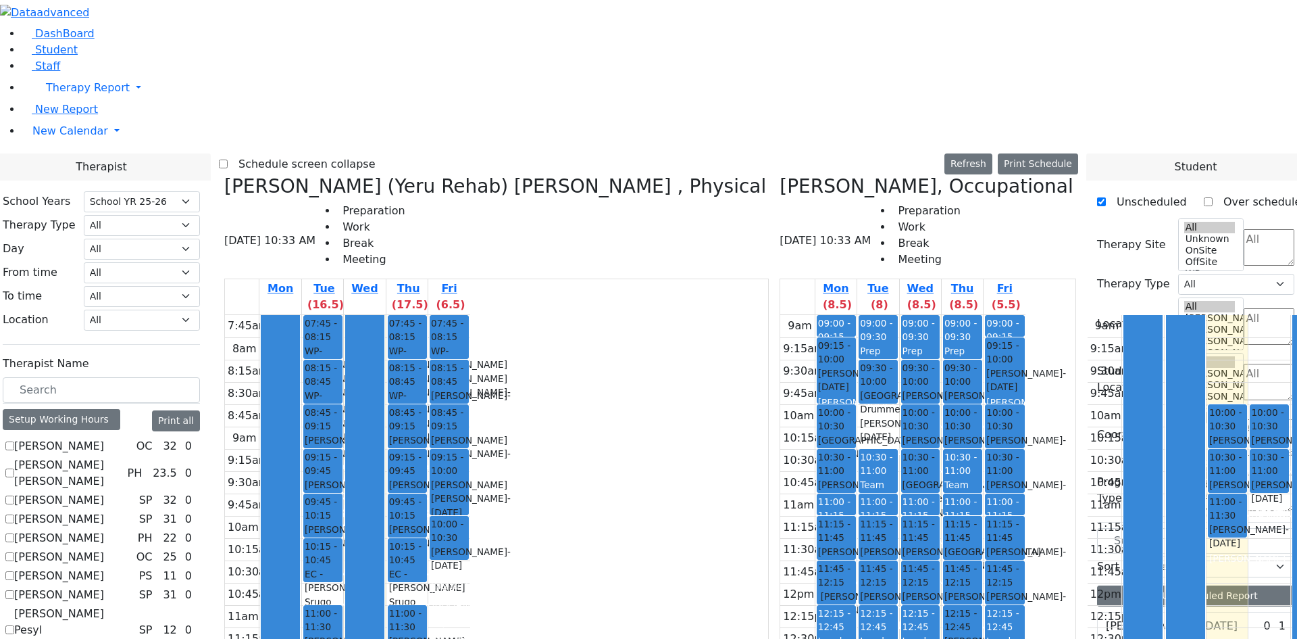
scroll to position [1687, 0]
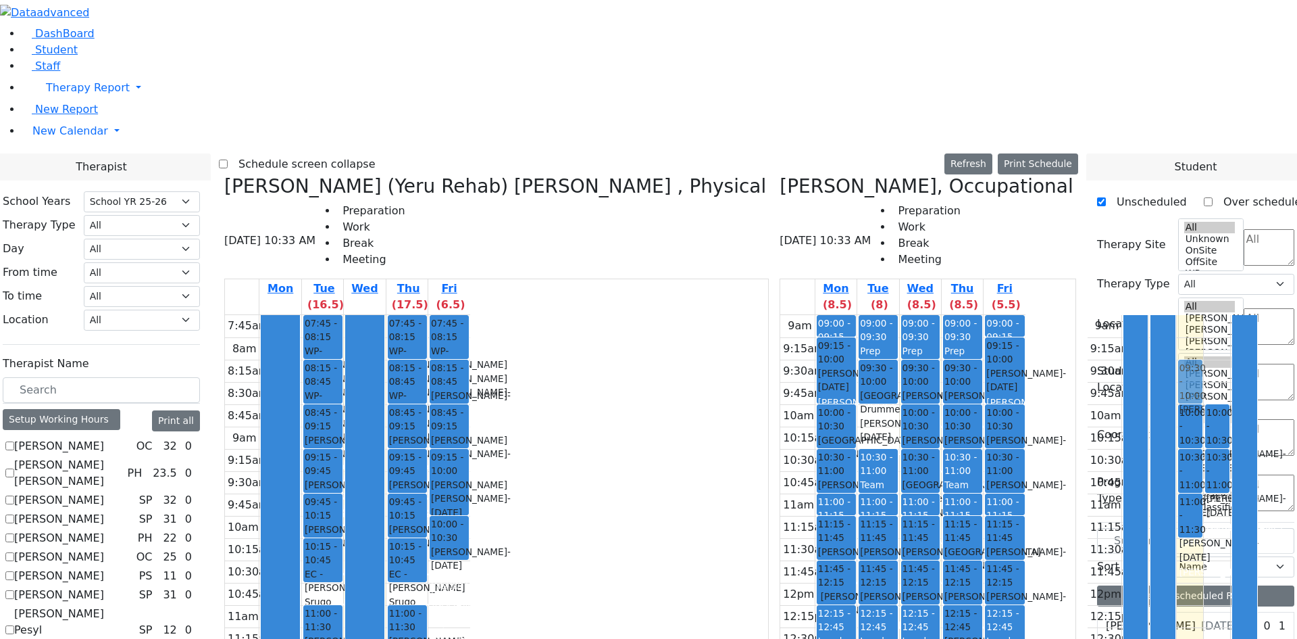
drag, startPoint x: 1160, startPoint y: 386, endPoint x: 882, endPoint y: 136, distance: 374.2
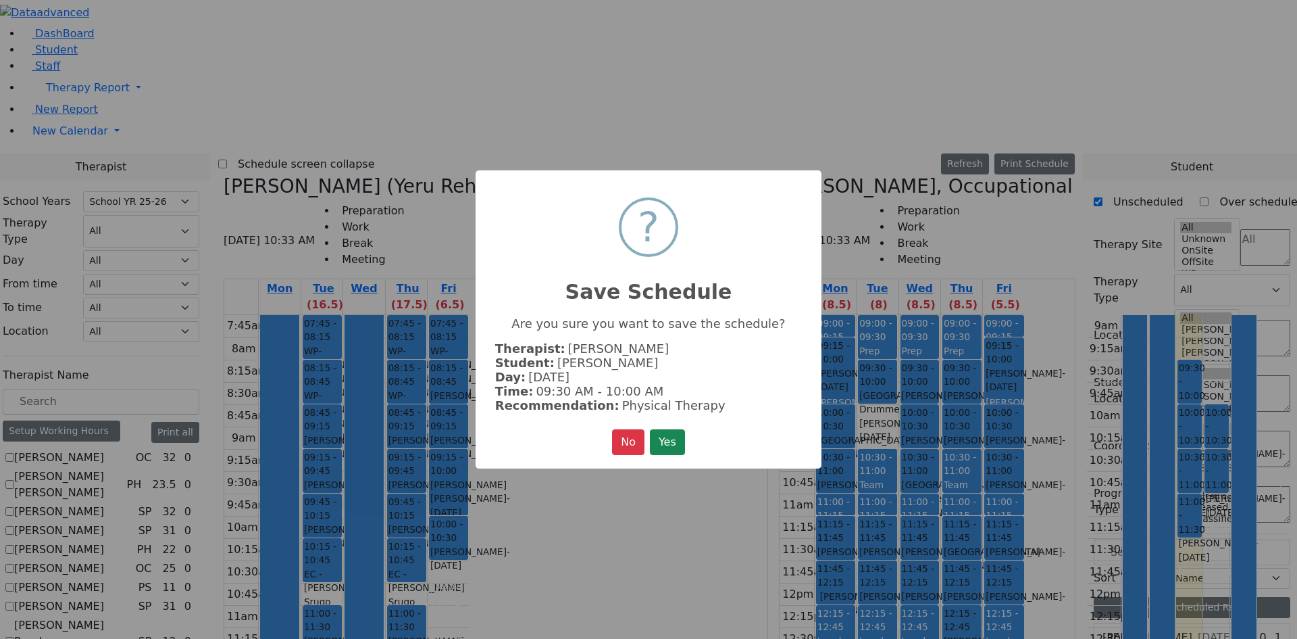
scroll to position [1691, 0]
click at [671, 436] on button "Yes" at bounding box center [667, 442] width 35 height 26
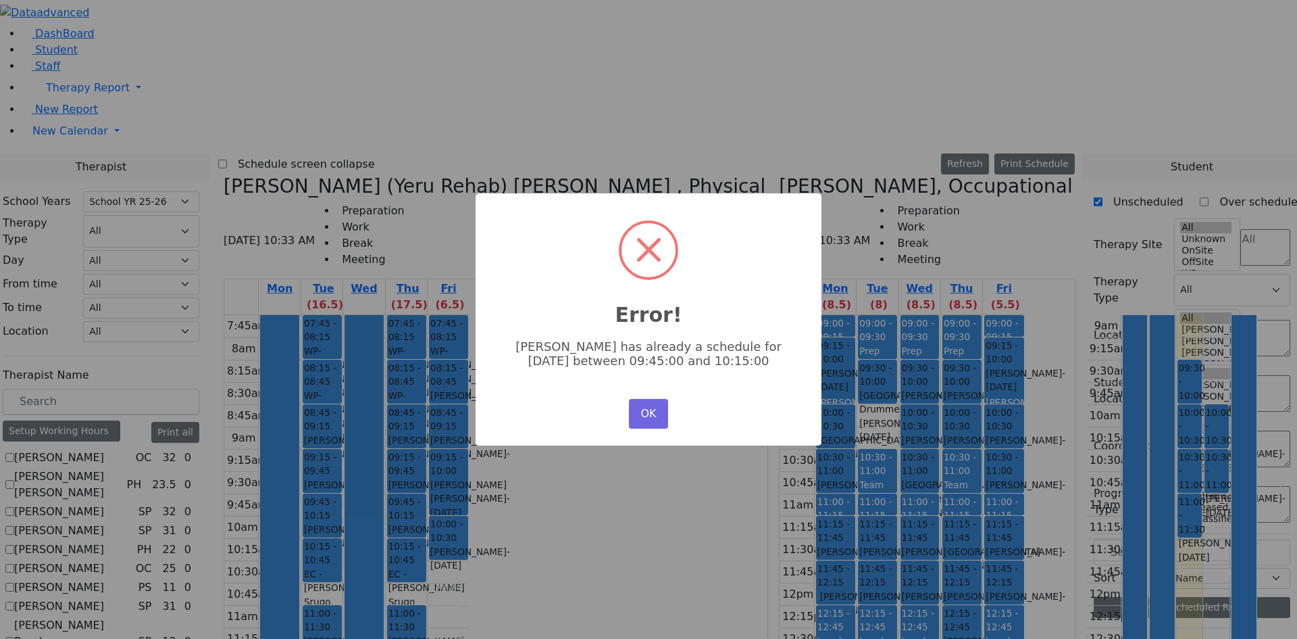
scroll to position [0, 0]
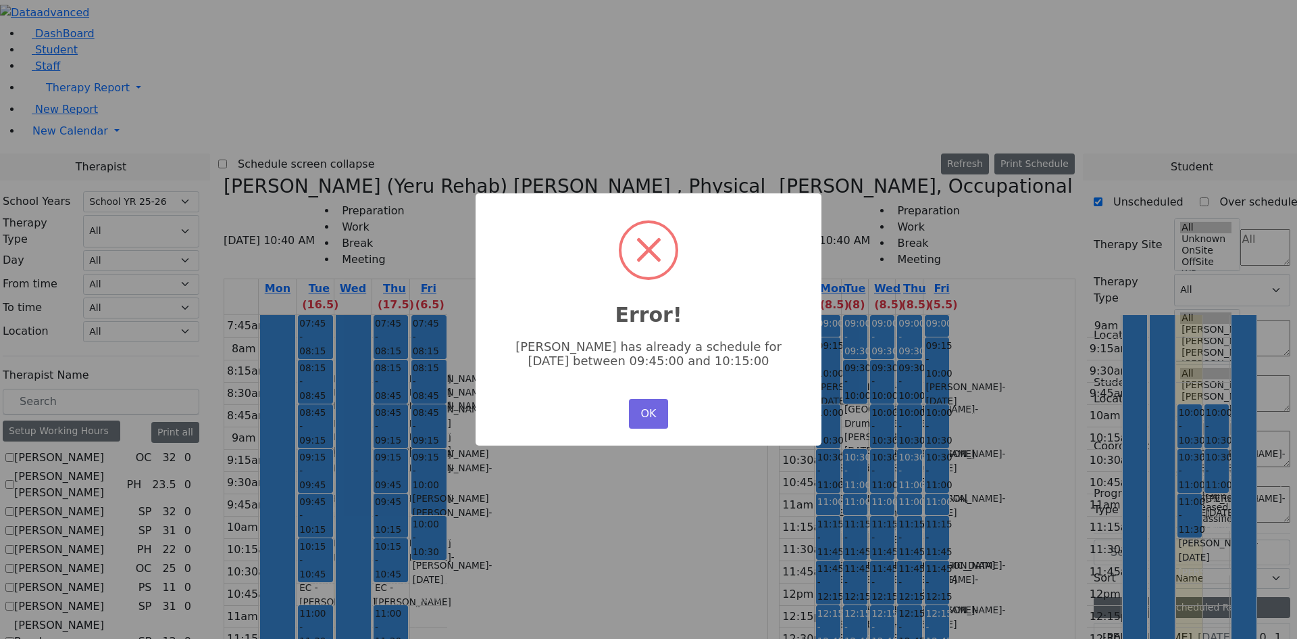
drag, startPoint x: 645, startPoint y: 408, endPoint x: 684, endPoint y: 399, distance: 39.5
click at [649, 407] on button "OK" at bounding box center [648, 414] width 39 height 30
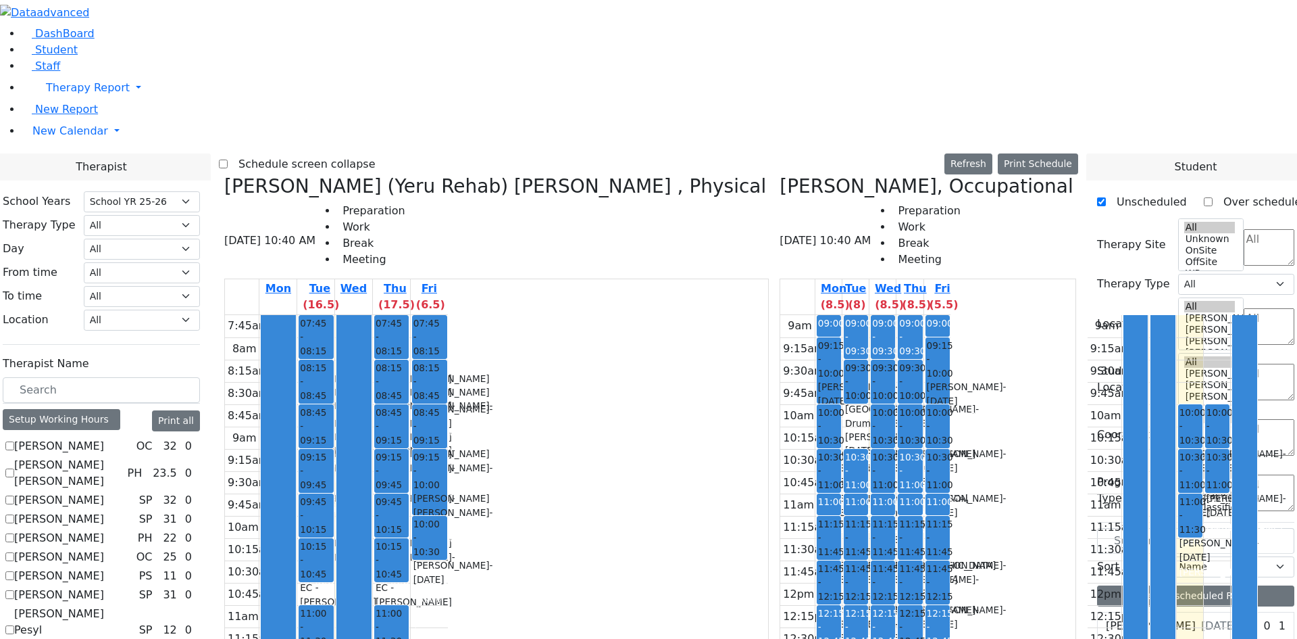
scroll to position [134, 0]
click at [104, 587] on label "[PERSON_NAME]" at bounding box center [59, 595] width 90 height 16
click at [14, 590] on input "[PERSON_NAME]" at bounding box center [9, 594] width 9 height 9
checkbox input "true"
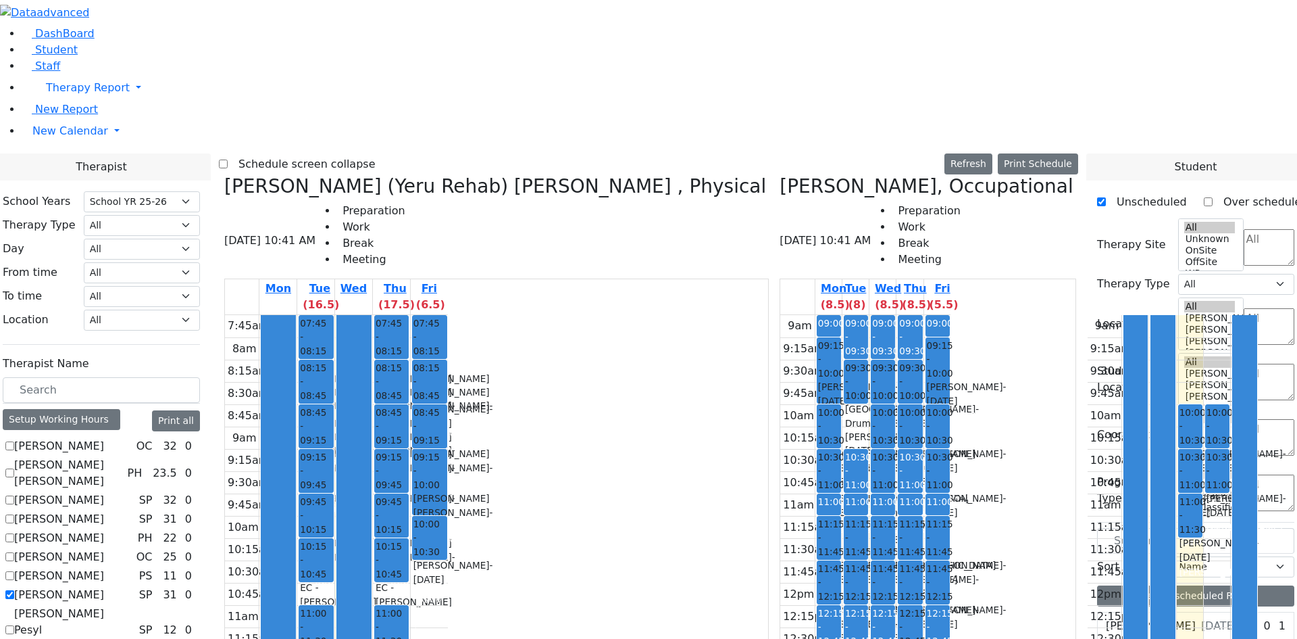
drag, startPoint x: 1022, startPoint y: 158, endPoint x: 1026, endPoint y: 247, distance: 88.6
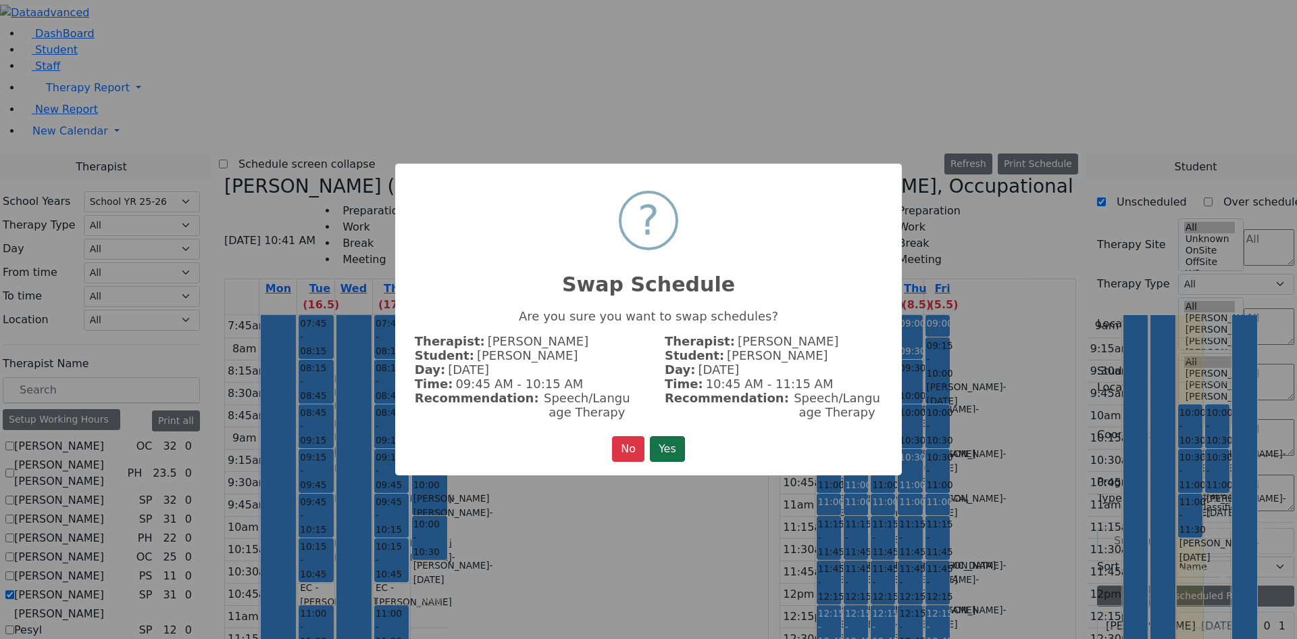
click at [664, 447] on button "Yes" at bounding box center [667, 449] width 35 height 26
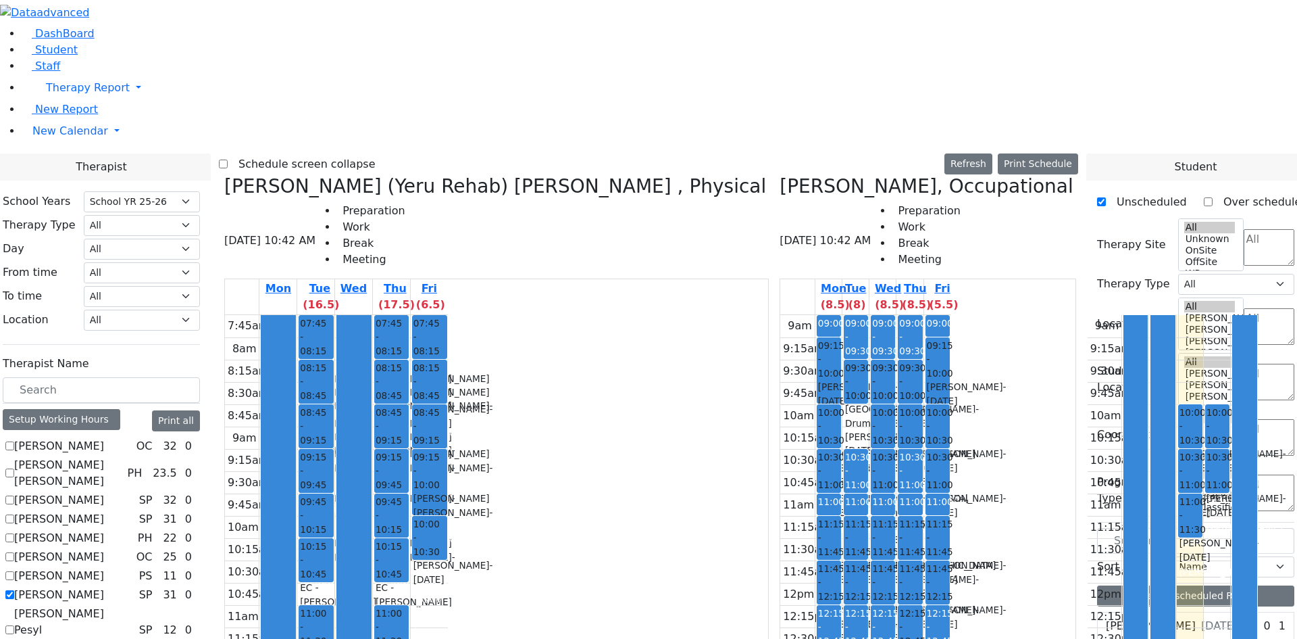
drag, startPoint x: 1160, startPoint y: 384, endPoint x: 656, endPoint y: 126, distance: 565.7
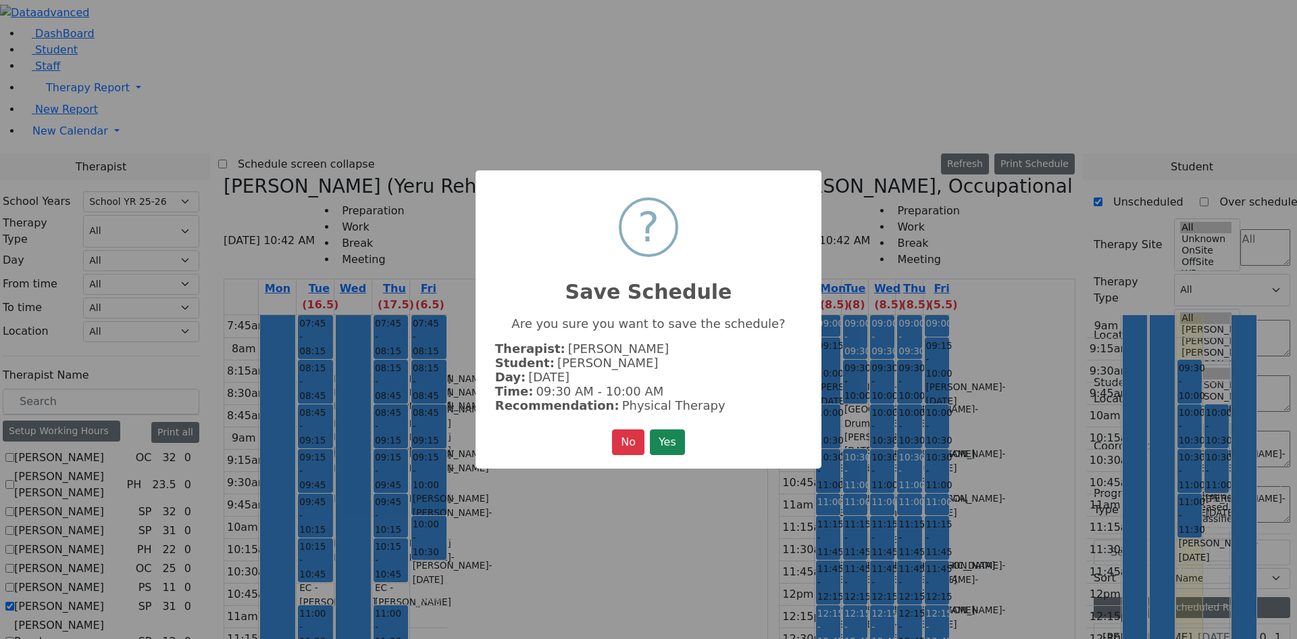
scroll to position [1693, 0]
click at [672, 438] on button "Yes" at bounding box center [667, 442] width 35 height 26
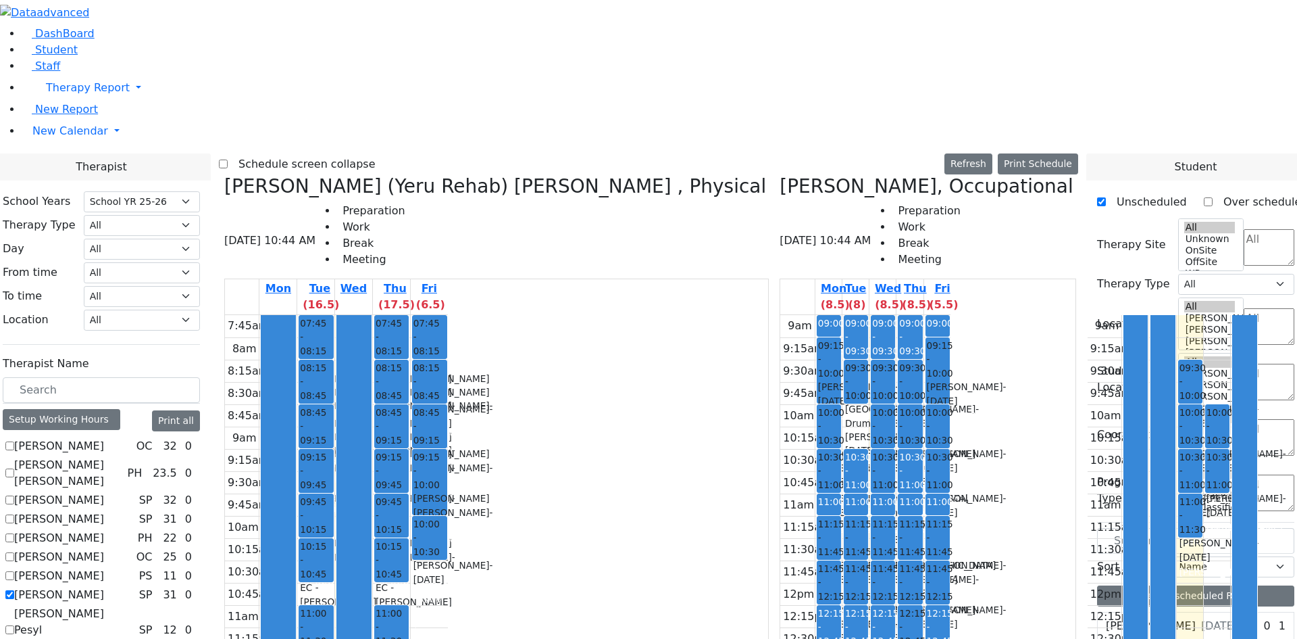
scroll to position [0, 0]
click at [353, 153] on label "Schedule screen collapse" at bounding box center [302, 164] width 148 height 22
click at [228, 159] on input "Schedule screen collapse" at bounding box center [223, 163] width 9 height 9
checkbox input "true"
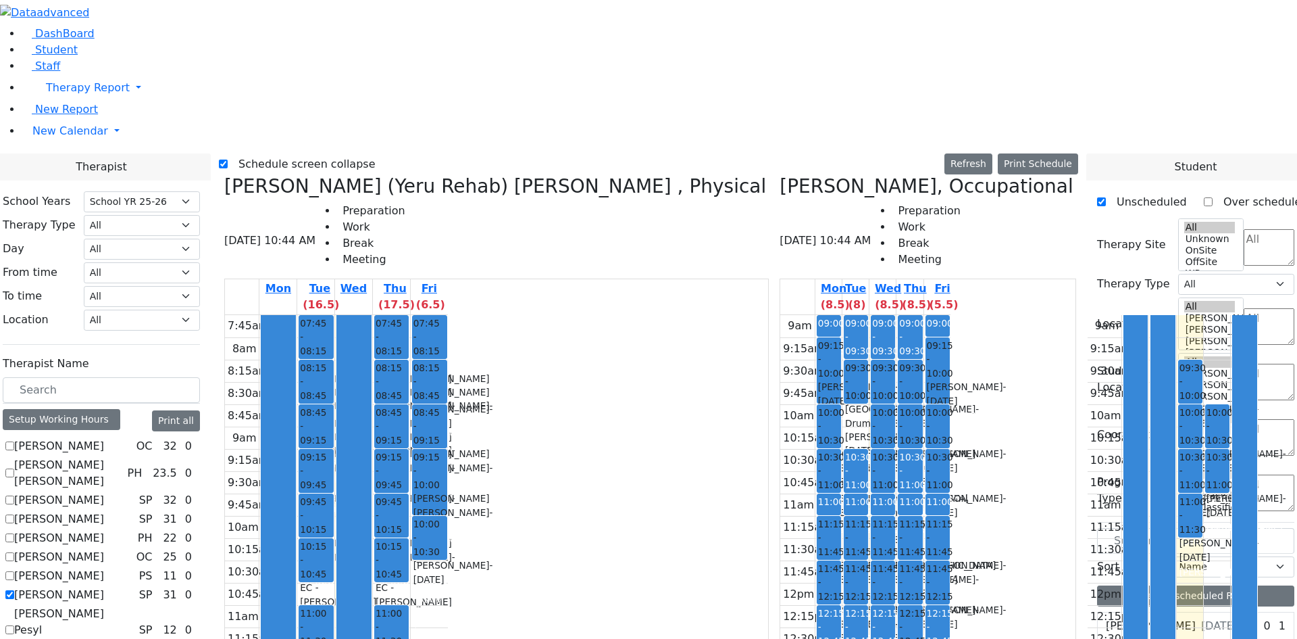
scroll to position [112, 0]
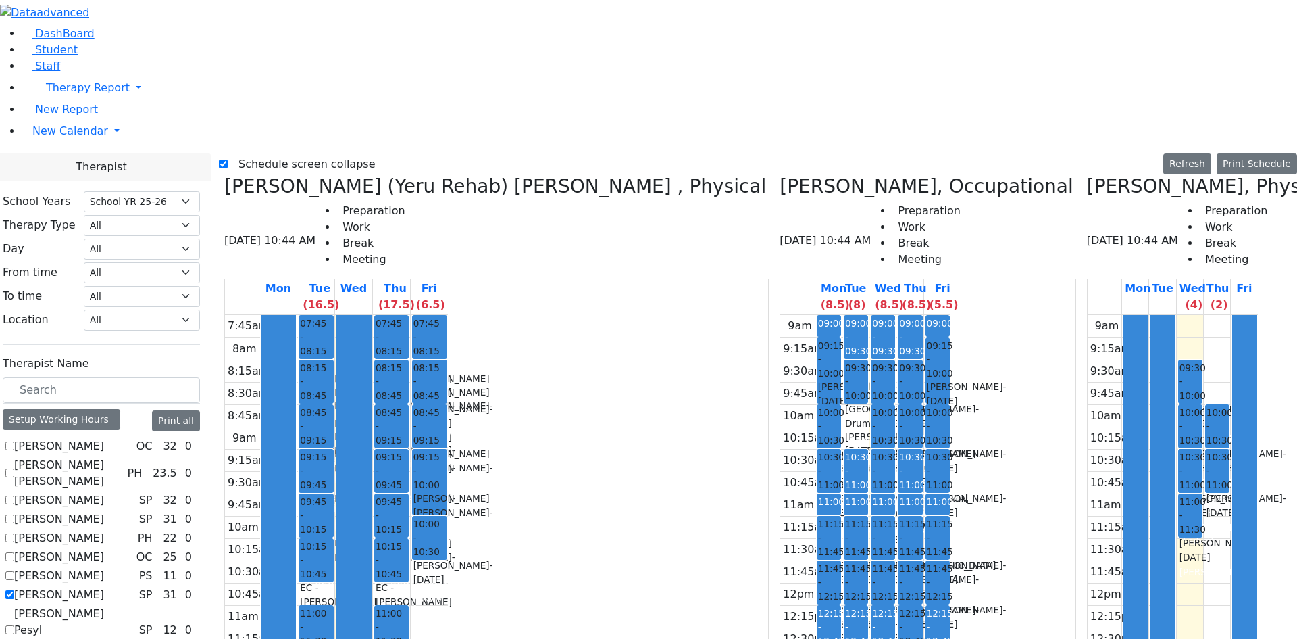
checkbox input "false"
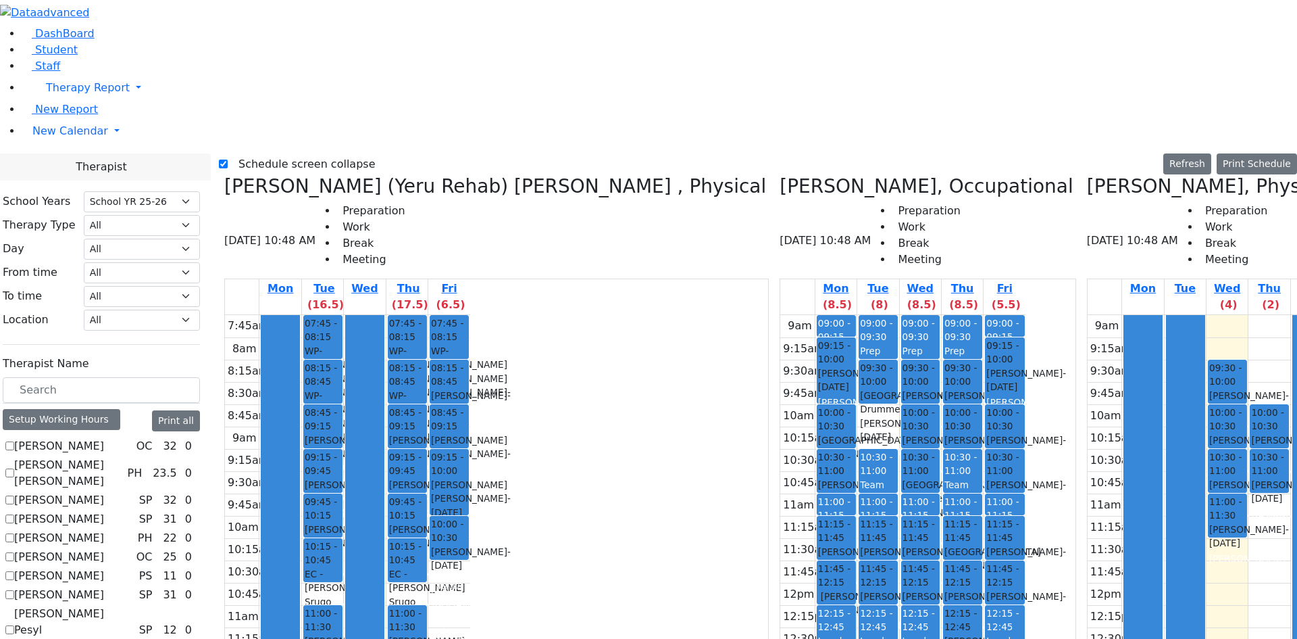
scroll to position [653, 0]
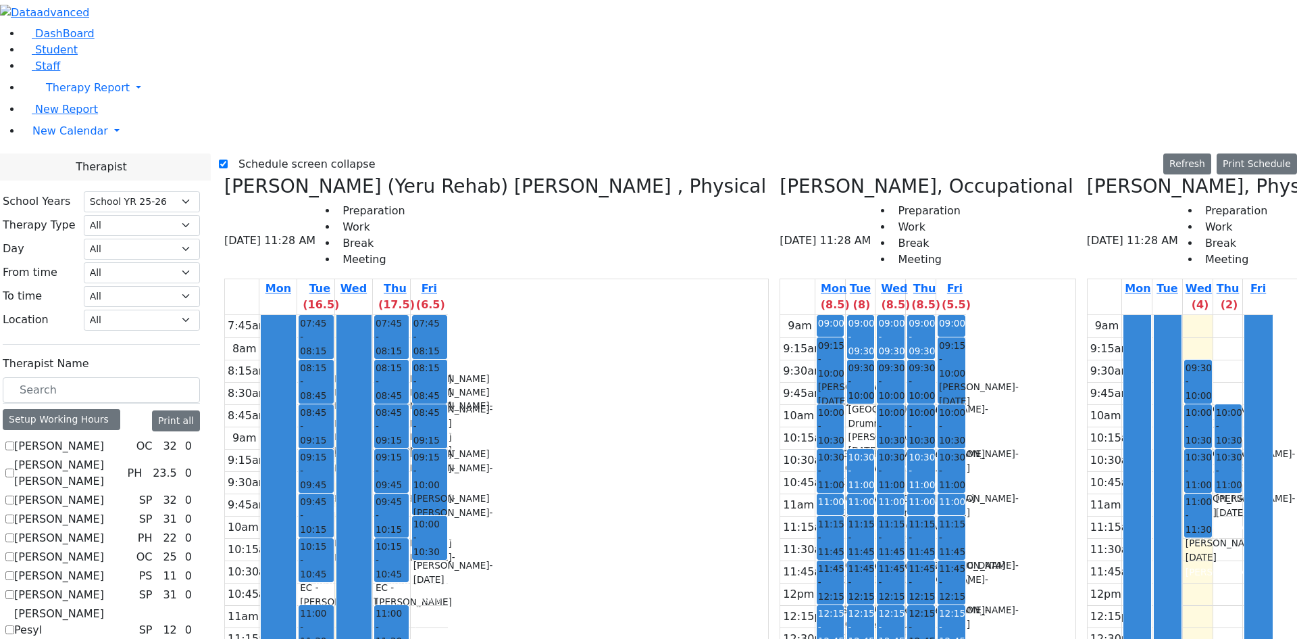
drag, startPoint x: 1253, startPoint y: 434, endPoint x: 1258, endPoint y: 503, distance: 69.1
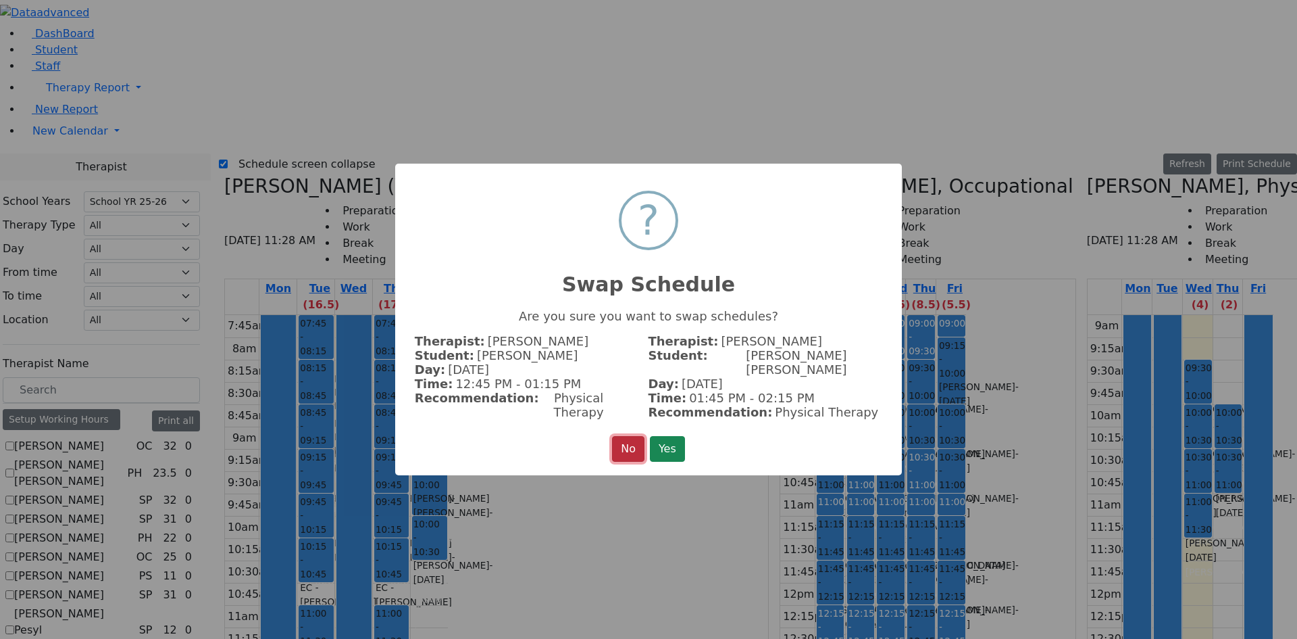
click at [628, 444] on button "No" at bounding box center [628, 449] width 32 height 26
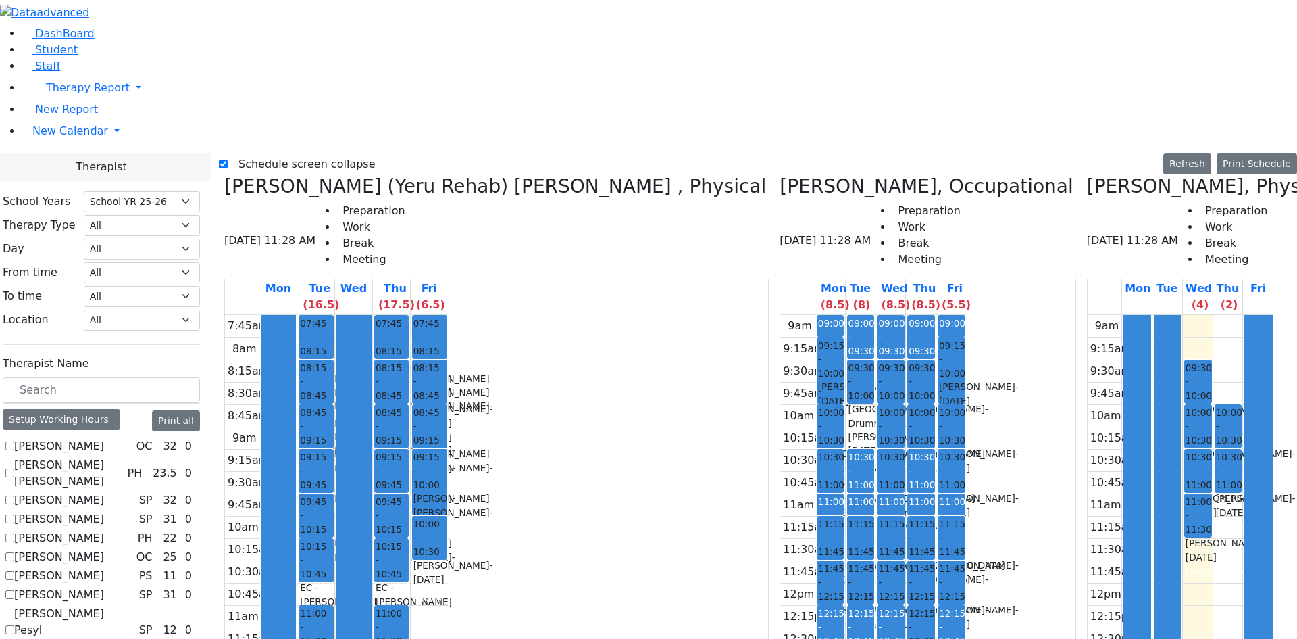
checkbox input "false"
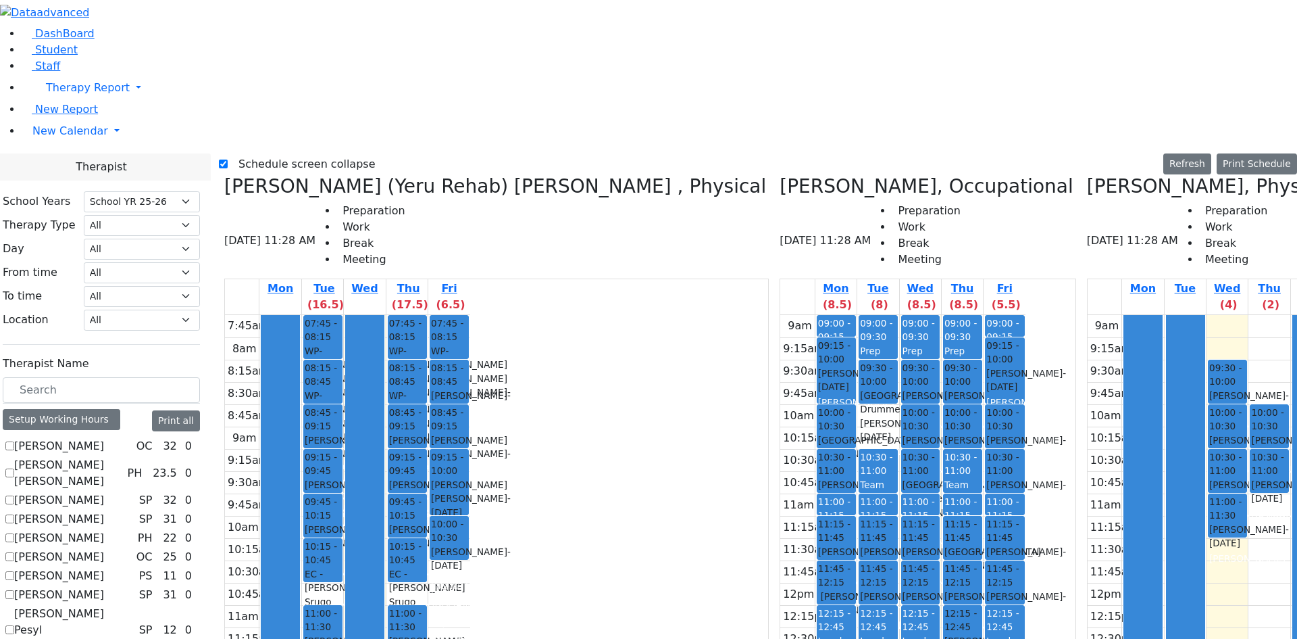
scroll to position [112, 0]
click at [56, 587] on label "[PERSON_NAME]" at bounding box center [59, 595] width 90 height 16
click at [14, 590] on input "[PERSON_NAME]" at bounding box center [9, 594] width 9 height 9
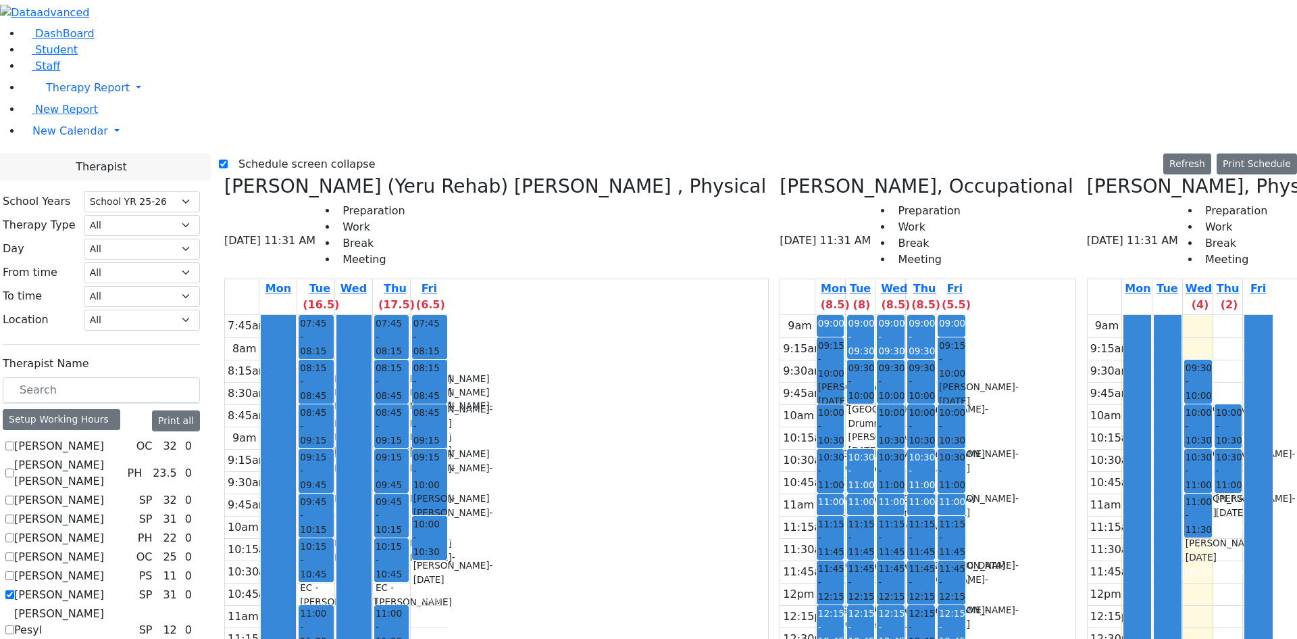
drag, startPoint x: 831, startPoint y: 97, endPoint x: 837, endPoint y: 145, distance: 48.3
click at [1088, 315] on div "9am 9:15am 9:30am 9:45am 10am 10:15am 10:30am 10:45am 11am 11:15am 11:30am 11:4…" at bounding box center [1181, 582] width 186 height 535
drag, startPoint x: 872, startPoint y: 115, endPoint x: 886, endPoint y: 255, distance: 141.2
click at [1082, 261] on div "Salvagin Joshua L, Physical 08/20/2025 11:31 AM Preparation Work Break Meeting …" at bounding box center [1211, 513] width 259 height 676
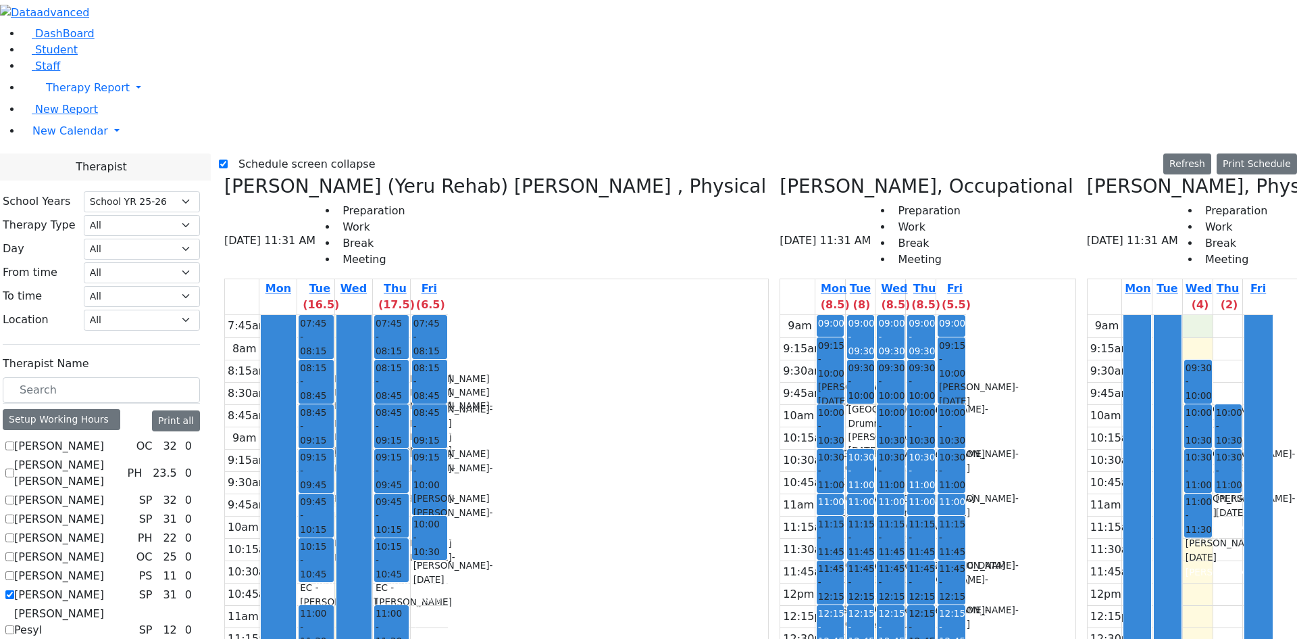
drag, startPoint x: 807, startPoint y: 84, endPoint x: 808, endPoint y: 92, distance: 8.1
click at [1088, 315] on div "9am 9:15am 9:30am 9:45am 10am 10:15am 10:30am 10:45am 11am 11:15am 11:30am 11:4…" at bounding box center [1181, 582] width 186 height 535
drag, startPoint x: 809, startPoint y: 88, endPoint x: 808, endPoint y: 102, distance: 14.3
drag, startPoint x: 830, startPoint y: 84, endPoint x: 835, endPoint y: 130, distance: 46.3
click at [1088, 315] on div "9am 9:15am 9:30am 9:45am 10am 10:15am 10:30am 10:45am 11am 11:15am 11:30am 11:4…" at bounding box center [1181, 582] width 186 height 535
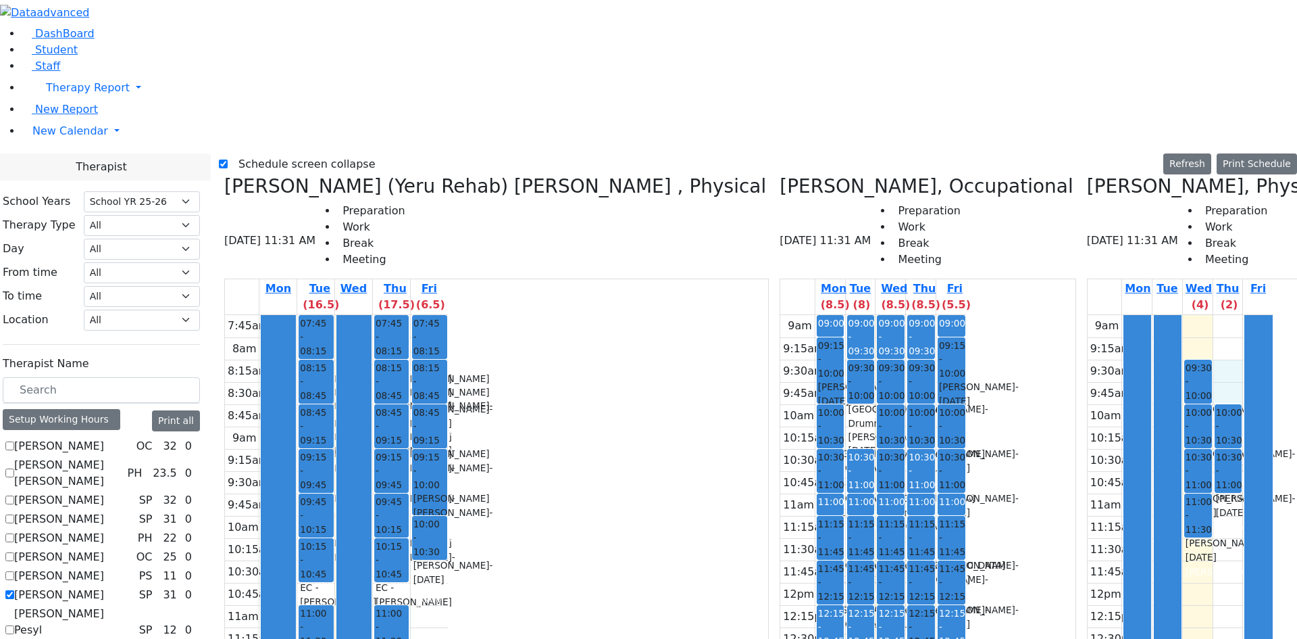
drag, startPoint x: 836, startPoint y: 131, endPoint x: 836, endPoint y: 145, distance: 13.5
click at [1088, 315] on div "9am 9:15am 9:30am 9:45am 10am 10:15am 10:30am 10:45am 11am 11:15am 11:30am 11:4…" at bounding box center [1181, 582] width 186 height 535
checkbox input "false"
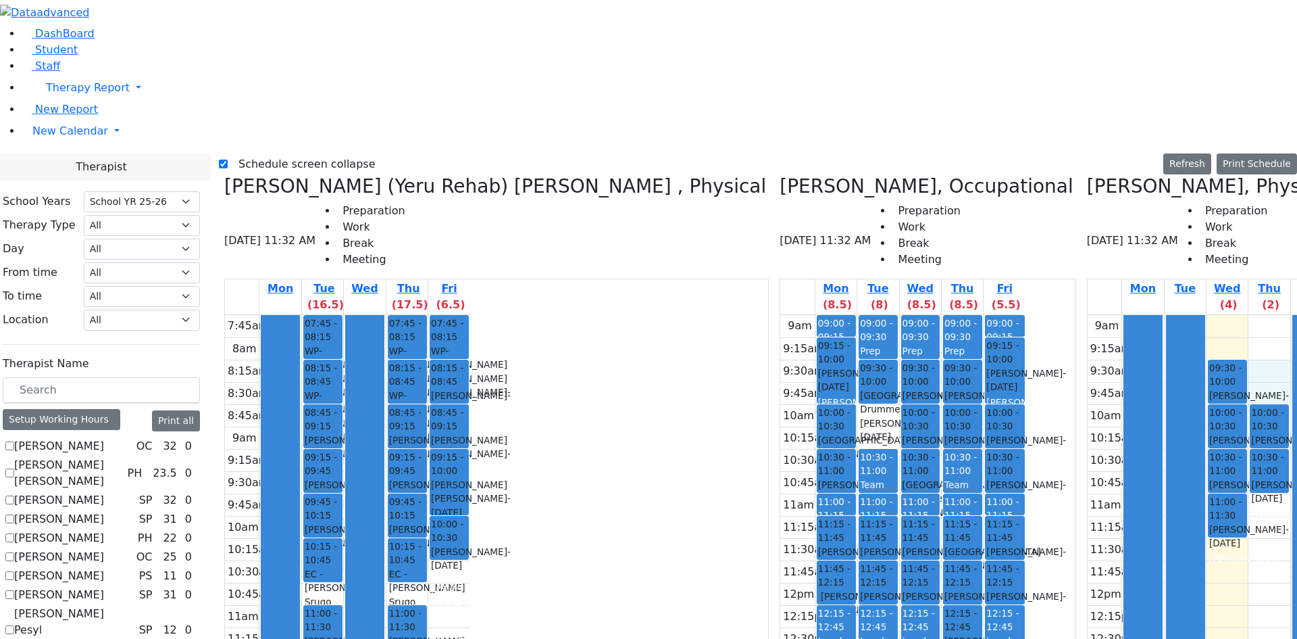
drag, startPoint x: 969, startPoint y: 130, endPoint x: 967, endPoint y: 144, distance: 13.7
click at [1088, 315] on div "9am 9:15am 9:30am 9:45am 10am 10:15am 10:30am 10:45am 11am 11:15am 11:30am 11:4…" at bounding box center [1210, 582] width 245 height 535
drag, startPoint x: 864, startPoint y: 133, endPoint x: 831, endPoint y: 228, distance: 100.2
click at [1088, 315] on tr "09:30 - 10:00 Schonbrun Isaac - 02/21/2021 Berger, Gitty 10:00 - 10:30 Leifer Y…" at bounding box center [1210, 582] width 245 height 535
drag, startPoint x: 824, startPoint y: 135, endPoint x: 845, endPoint y: 195, distance: 63.0
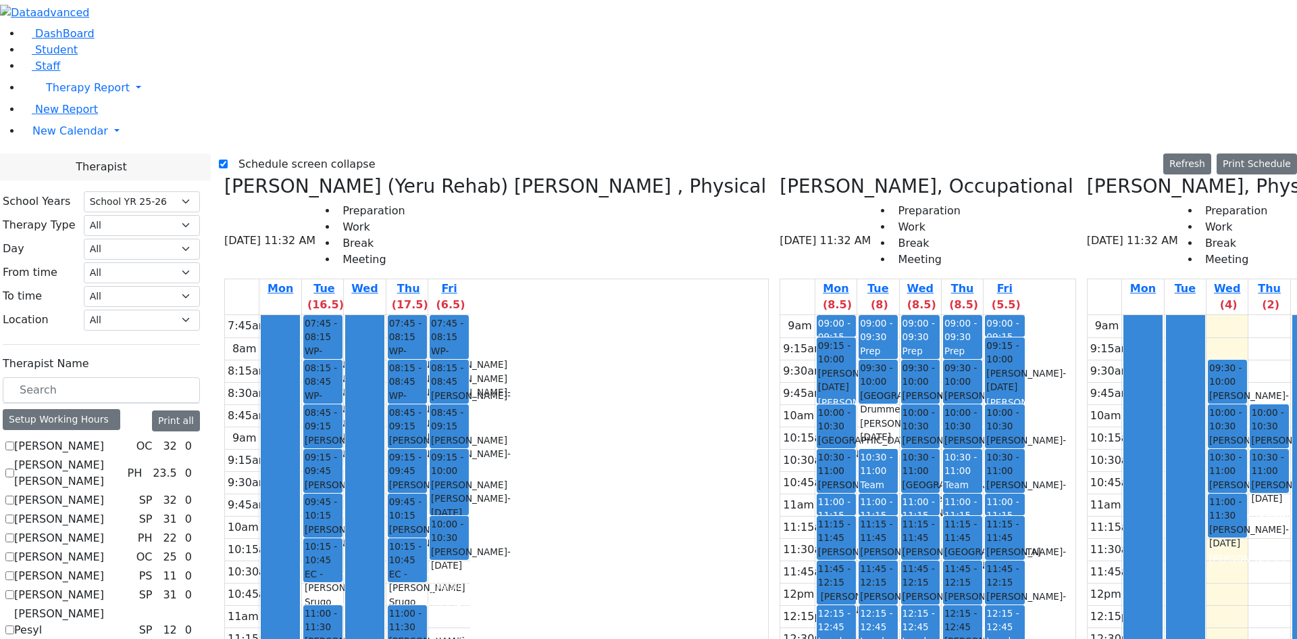
click at [1124, 315] on div at bounding box center [1143, 582] width 38 height 534
drag, startPoint x: 862, startPoint y: 139, endPoint x: 870, endPoint y: 208, distance: 70.1
click at [1167, 315] on div at bounding box center [1186, 582] width 38 height 534
click at [1088, 315] on div "9am 9:15am 9:30am 9:45am 10am 10:15am 10:30am 10:45am 11am 11:15am 11:30am 11:4…" at bounding box center [1210, 582] width 245 height 535
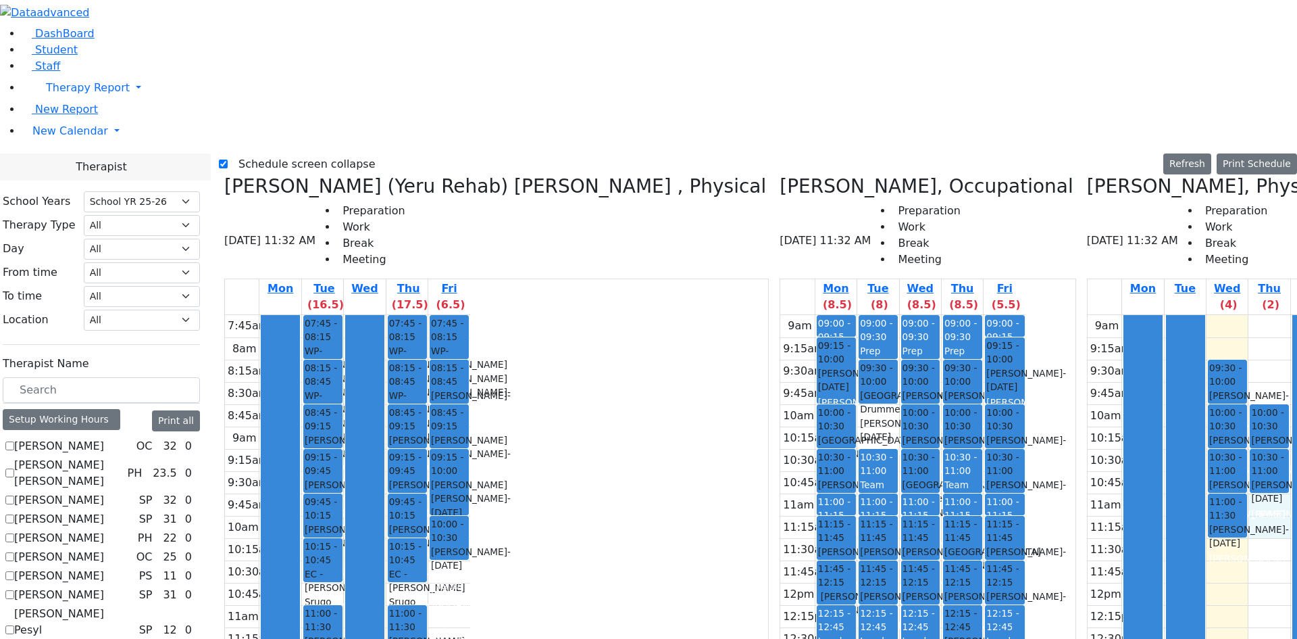
drag, startPoint x: 957, startPoint y: 262, endPoint x: 957, endPoint y: 296, distance: 33.8
click at [1088, 315] on div "9am 9:15am 9:30am 9:45am 10am 10:15am 10:30am 10:45am 11am 11:15am 11:30am 11:4…" at bounding box center [1210, 582] width 245 height 535
click at [1088, 333] on div "9am 9:15am 9:30am 9:45am 10am 10:15am 10:30am 10:45am 11am 11:15am 11:30am 11:4…" at bounding box center [1210, 582] width 245 height 535
click at [1088, 334] on div "9am 9:15am 9:30am 9:45am 10am 10:15am 10:30am 10:45am 11am 11:15am 11:30am 11:4…" at bounding box center [1210, 582] width 245 height 535
click at [1088, 320] on div "9am 9:15am 9:30am 9:45am 10am 10:15am 10:30am 10:45am 11am 11:15am 11:30am 11:4…" at bounding box center [1210, 582] width 245 height 535
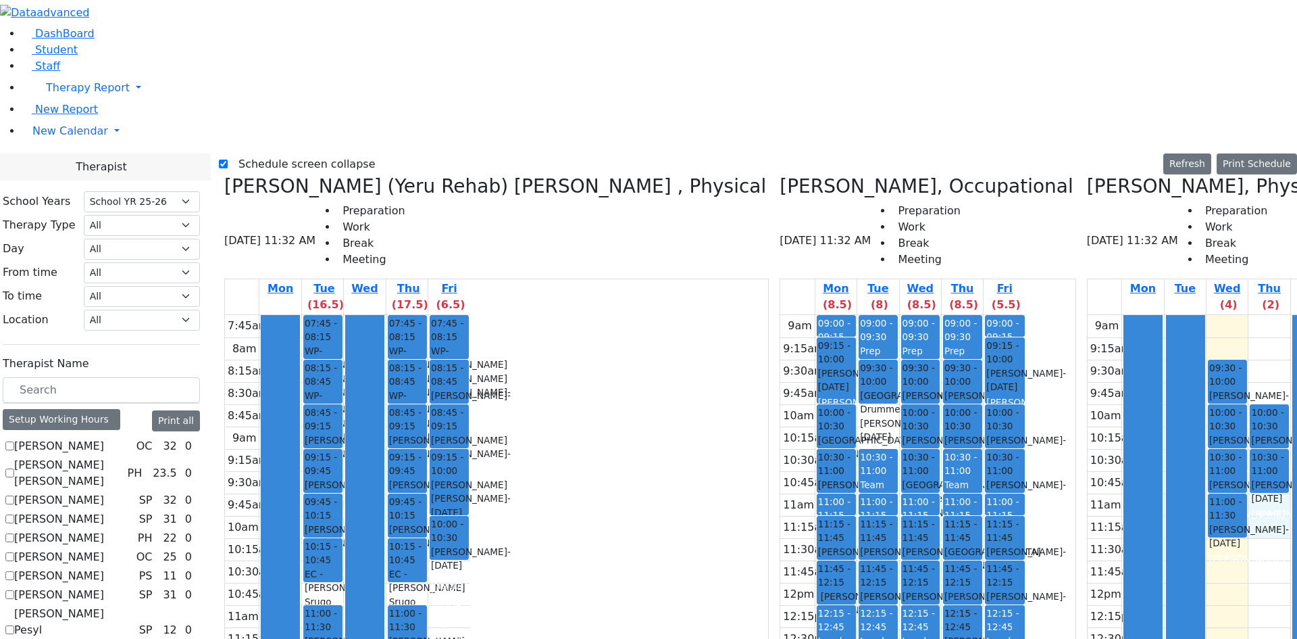
drag, startPoint x: 947, startPoint y: 266, endPoint x: 948, endPoint y: 288, distance: 21.6
click at [1088, 315] on div "9am 9:15am 9:30am 9:45am 10am 10:15am 10:30am 10:45am 11am 11:15am 11:30am 11:4…" at bounding box center [1210, 582] width 245 height 535
drag, startPoint x: 830, startPoint y: 221, endPoint x: 840, endPoint y: 306, distance: 85.7
click at [1124, 315] on div at bounding box center [1143, 582] width 38 height 534
drag, startPoint x: 907, startPoint y: 310, endPoint x: 916, endPoint y: 332, distance: 24.2
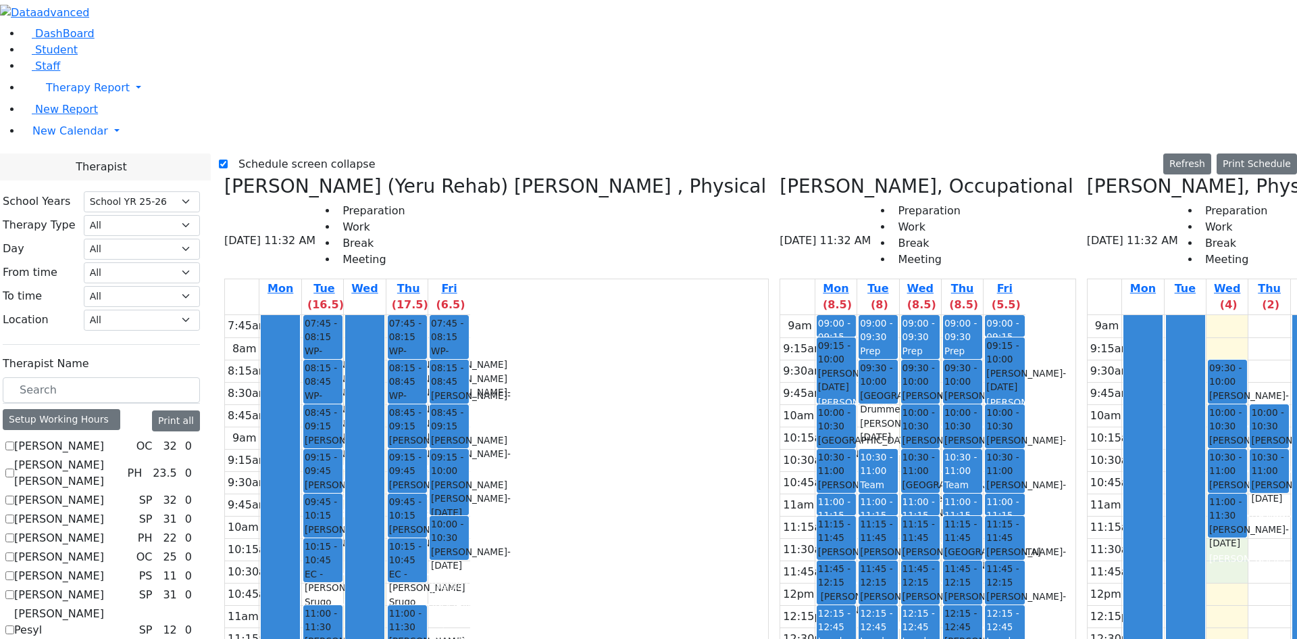
click at [1088, 338] on div "9am 9:15am 9:30am 9:45am 10am 10:15am 10:30am 10:45am 11am 11:15am 11:30am 11:4…" at bounding box center [1210, 582] width 245 height 535
drag, startPoint x: 952, startPoint y: 311, endPoint x: 959, endPoint y: 303, distance: 10.6
click at [1088, 327] on div "9am 9:15am 9:30am 9:45am 10am 10:15am 10:30am 10:45am 11am 11:15am 11:30am 11:4…" at bounding box center [1210, 582] width 245 height 535
drag, startPoint x: 960, startPoint y: 288, endPoint x: 966, endPoint y: 270, distance: 18.6
click at [1088, 315] on div "9am 9:15am 9:30am 9:45am 10am 10:15am 10:30am 10:45am 11am 11:15am 11:30am 11:4…" at bounding box center [1210, 582] width 245 height 535
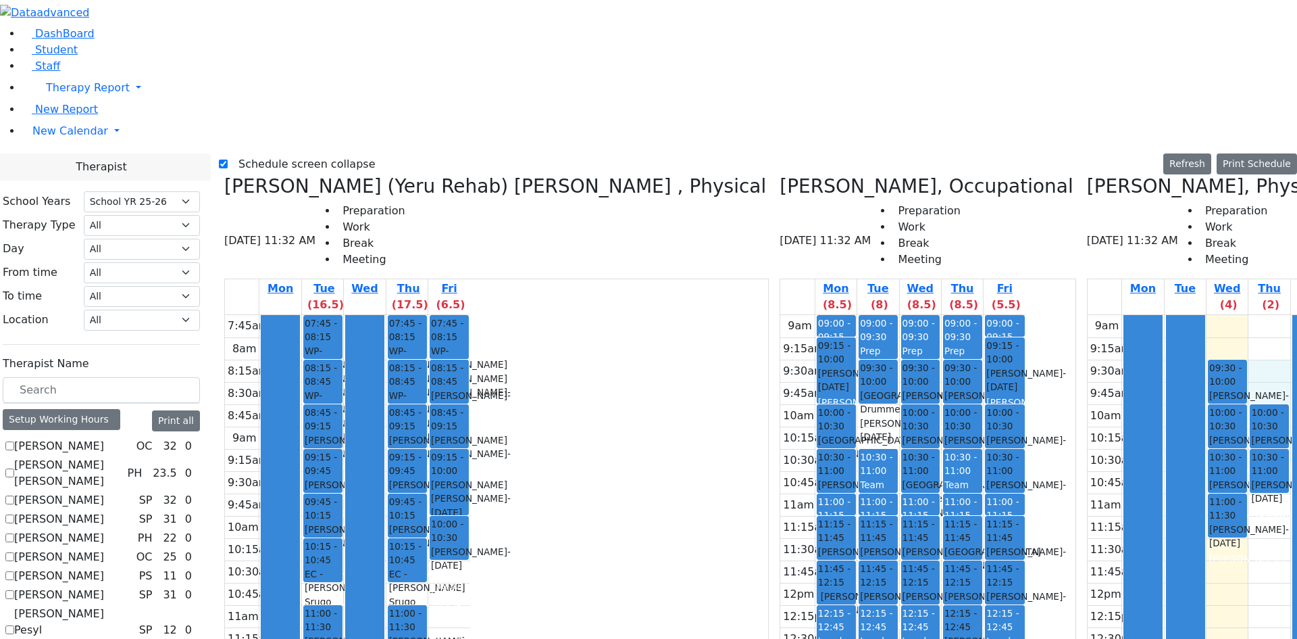
drag, startPoint x: 960, startPoint y: 127, endPoint x: 960, endPoint y: 143, distance: 15.5
click at [1088, 315] on div "9am 9:15am 9:30am 9:45am 10am 10:15am 10:30am 10:45am 11am 11:15am 11:30am 11:4…" at bounding box center [1210, 582] width 245 height 535
drag, startPoint x: 952, startPoint y: 91, endPoint x: 947, endPoint y: 100, distance: 10.9
click at [1088, 315] on div "9am 9:15am 9:30am 9:45am 10am 10:15am 10:30am 10:45am 11am 11:15am 11:30am 11:4…" at bounding box center [1210, 582] width 245 height 535
drag, startPoint x: 924, startPoint y: 93, endPoint x: 924, endPoint y: 100, distance: 7.4
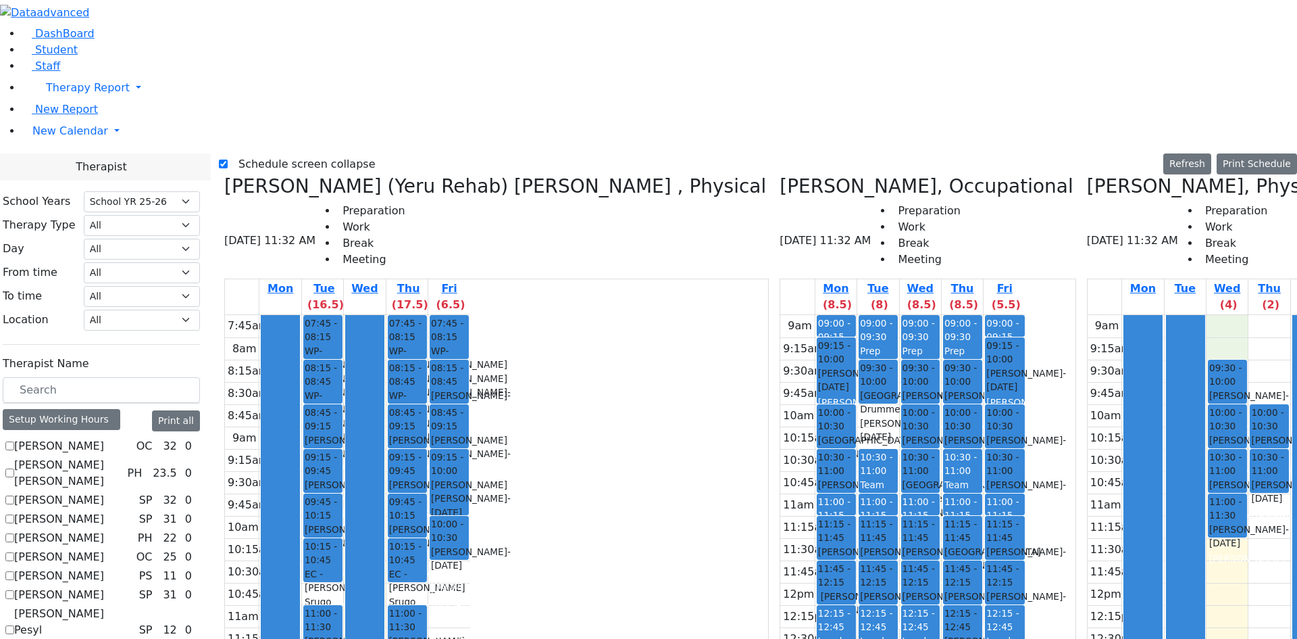
click at [1088, 315] on div "9am 9:15am 9:30am 9:45am 10am 10:15am 10:30am 10:45am 11am 11:15am 11:30am 11:4…" at bounding box center [1210, 582] width 245 height 535
drag, startPoint x: 958, startPoint y: 80, endPoint x: 960, endPoint y: 98, distance: 18.3
click at [1088, 315] on div "9am 9:15am 9:30am 9:45am 10am 10:15am 10:30am 10:45am 11am 11:15am 11:30am 11:4…" at bounding box center [1210, 582] width 245 height 535
drag, startPoint x: 955, startPoint y: 129, endPoint x: 957, endPoint y: 152, distance: 23.1
click at [1088, 315] on div "9am 9:15am 9:30am 9:45am 10am 10:15am 10:30am 10:45am 11am 11:15am 11:30am 11:4…" at bounding box center [1210, 582] width 245 height 535
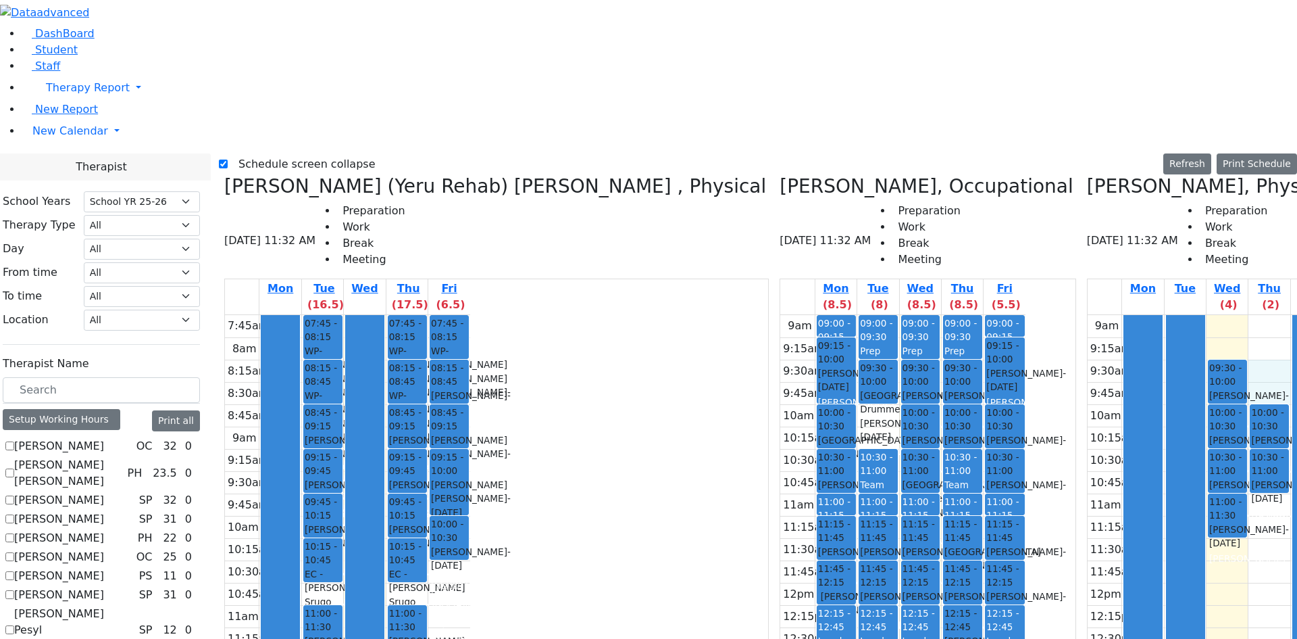
drag, startPoint x: 993, startPoint y: 135, endPoint x: 996, endPoint y: 153, distance: 17.8
click at [1293, 315] on div at bounding box center [1312, 582] width 38 height 534
drag, startPoint x: 968, startPoint y: 136, endPoint x: 965, endPoint y: 119, distance: 17.1
click at [1088, 315] on div "9am 9:15am 9:30am 9:45am 10am 10:15am 10:30am 10:45am 11am 11:15am 11:30am 11:4…" at bounding box center [1210, 582] width 245 height 535
drag, startPoint x: 964, startPoint y: 85, endPoint x: 963, endPoint y: 107, distance: 22.3
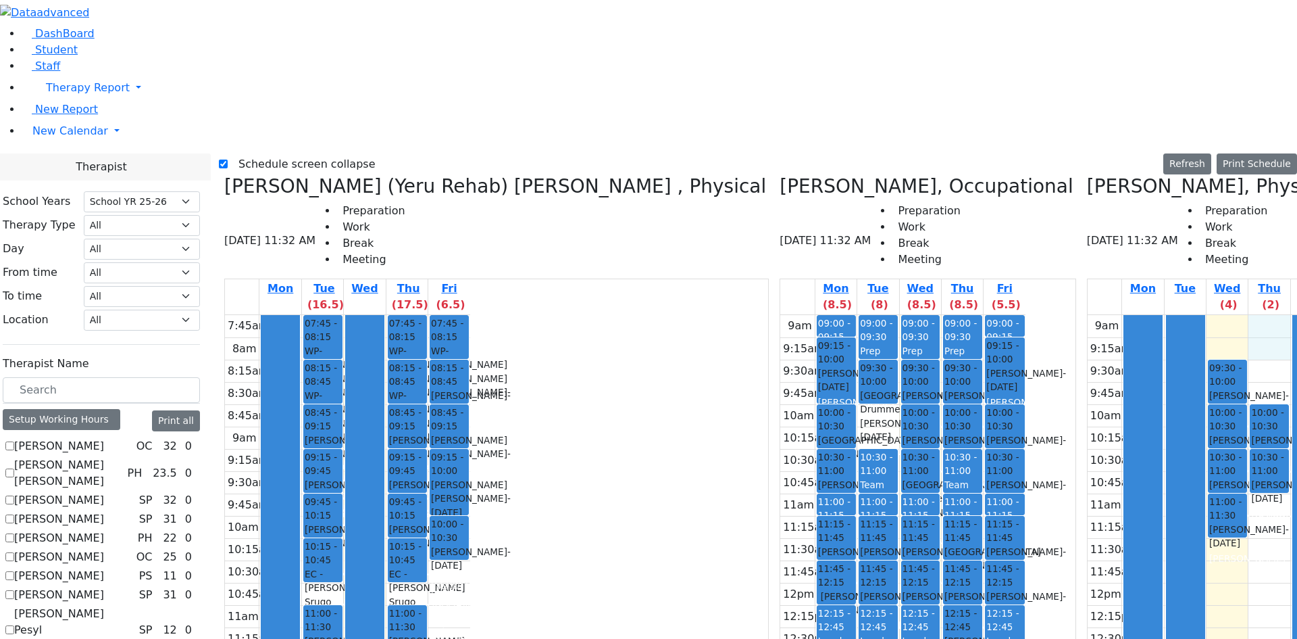
click at [1088, 315] on div "9am 9:15am 9:30am 9:45am 10am 10:15am 10:30am 10:45am 11am 11:15am 11:30am 11:4…" at bounding box center [1210, 582] width 245 height 535
drag, startPoint x: 933, startPoint y: 92, endPoint x: 932, endPoint y: 111, distance: 19.0
click at [1088, 315] on div "9am 9:15am 9:30am 9:45am 10am 10:15am 10:30am 10:45am 11am 11:15am 11:30am 11:4…" at bounding box center [1210, 582] width 245 height 535
drag, startPoint x: 943, startPoint y: 135, endPoint x: 947, endPoint y: 152, distance: 17.4
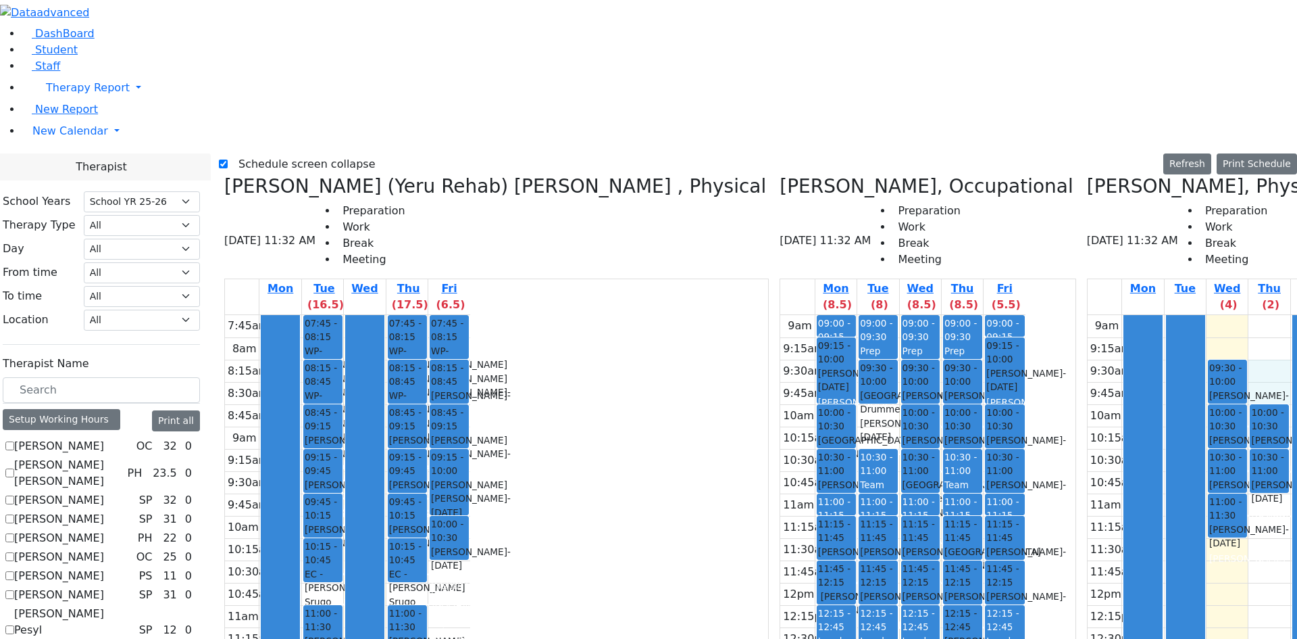
click at [1088, 315] on div "9am 9:15am 9:30am 9:45am 10am 10:15am 10:30am 10:45am 11am 11:15am 11:30am 11:4…" at bounding box center [1210, 582] width 245 height 535
drag, startPoint x: 952, startPoint y: 109, endPoint x: 936, endPoint y: 86, distance: 28.7
click at [1088, 315] on div "9am 9:15am 9:30am 9:45am 10am 10:15am 10:30am 10:45am 11am 11:15am 11:30am 11:4…" at bounding box center [1210, 582] width 245 height 535
drag, startPoint x: 930, startPoint y: 87, endPoint x: 930, endPoint y: 109, distance: 22.3
click at [1088, 315] on div "9am 9:15am 9:30am 9:45am 10am 10:15am 10:30am 10:45am 11am 11:15am 11:30am 11:4…" at bounding box center [1210, 582] width 245 height 535
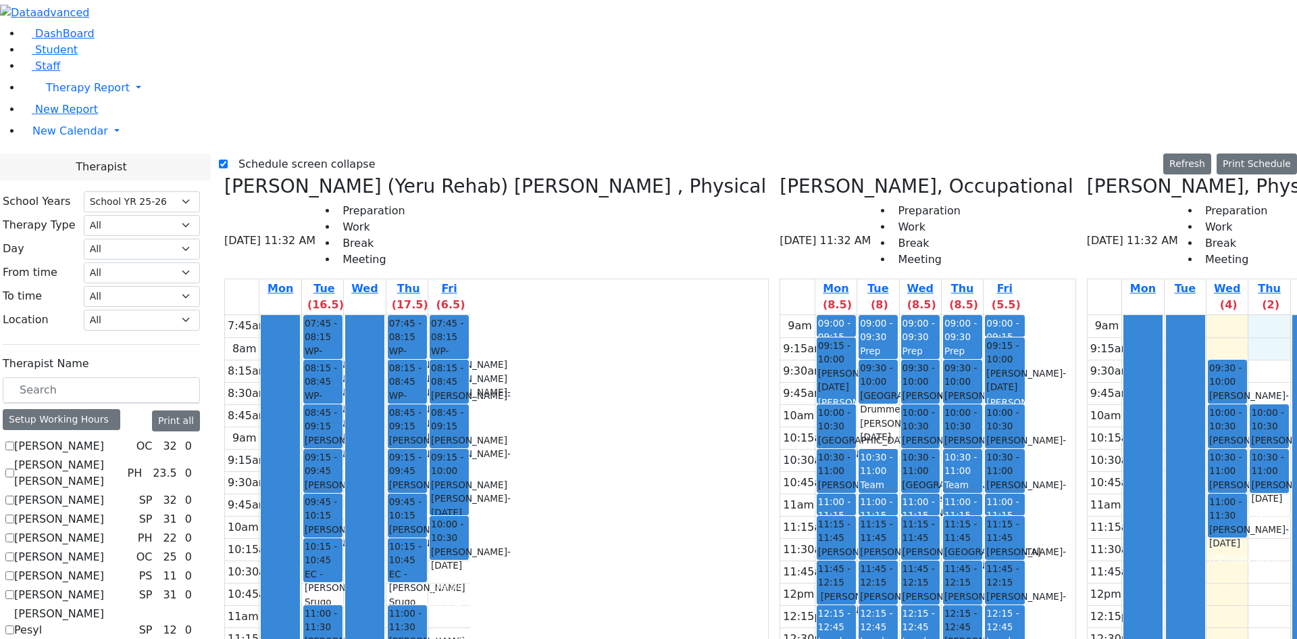
drag, startPoint x: 951, startPoint y: 85, endPoint x: 951, endPoint y: 99, distance: 13.5
click at [1088, 315] on div "9am 9:15am 9:30am 9:45am 10am 10:15am 10:30am 10:45am 11am 11:15am 11:30am 11:4…" at bounding box center [1210, 582] width 245 height 535
drag, startPoint x: 932, startPoint y: 91, endPoint x: 932, endPoint y: 101, distance: 9.5
click at [1088, 315] on div "9am 9:15am 9:30am 9:45am 10am 10:15am 10:30am 10:45am 11am 11:15am 11:30am 11:4…" at bounding box center [1210, 582] width 245 height 535
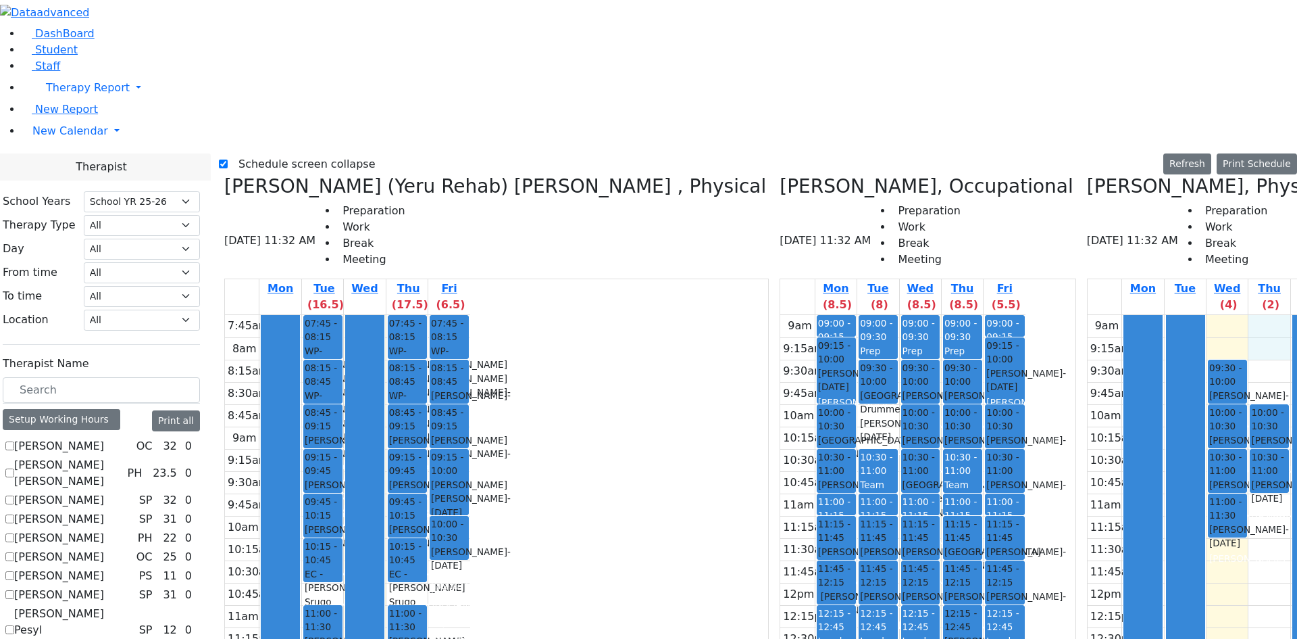
drag, startPoint x: 945, startPoint y: 115, endPoint x: 944, endPoint y: 89, distance: 26.4
click at [1088, 315] on div "9am 9:15am 9:30am 9:45am 10am 10:15am 10:30am 10:45am 11am 11:15am 11:30am 11:4…" at bounding box center [1210, 582] width 245 height 535
drag, startPoint x: 936, startPoint y: 87, endPoint x: 939, endPoint y: 99, distance: 12.0
click at [1088, 315] on div "9am 9:15am 9:30am 9:45am 10am 10:15am 10:30am 10:45am 11am 11:15am 11:30am 11:4…" at bounding box center [1210, 582] width 245 height 535
drag, startPoint x: 948, startPoint y: 89, endPoint x: 948, endPoint y: 99, distance: 10.1
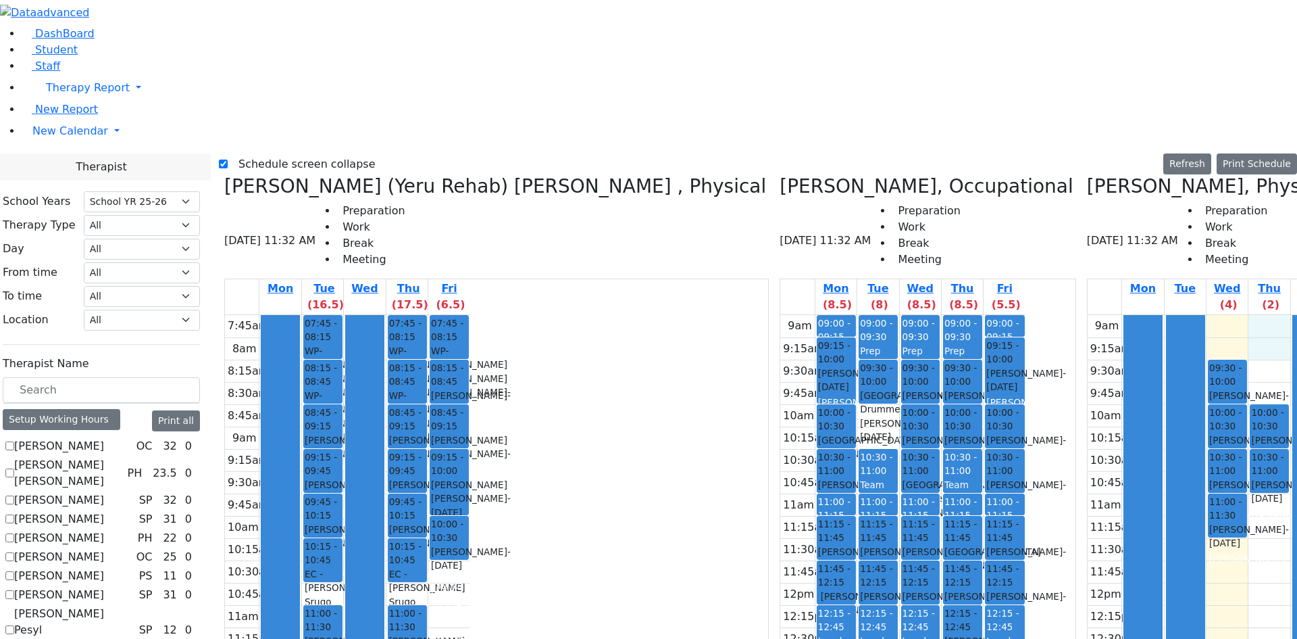
click at [1088, 315] on div "9am 9:15am 9:30am 9:45am 10am 10:15am 10:30am 10:45am 11am 11:15am 11:30am 11:4…" at bounding box center [1210, 582] width 245 height 535
drag, startPoint x: 932, startPoint y: 90, endPoint x: 932, endPoint y: 107, distance: 17.6
click at [1088, 315] on div "9am 9:15am 9:30am 9:45am 10am 10:15am 10:30am 10:45am 11am 11:15am 11:30am 11:4…" at bounding box center [1210, 582] width 245 height 535
drag, startPoint x: 947, startPoint y: 87, endPoint x: 953, endPoint y: 107, distance: 20.5
click at [1088, 315] on div "9am 9:15am 9:30am 9:45am 10am 10:15am 10:30am 10:45am 11am 11:15am 11:30am 11:4…" at bounding box center [1210, 582] width 245 height 535
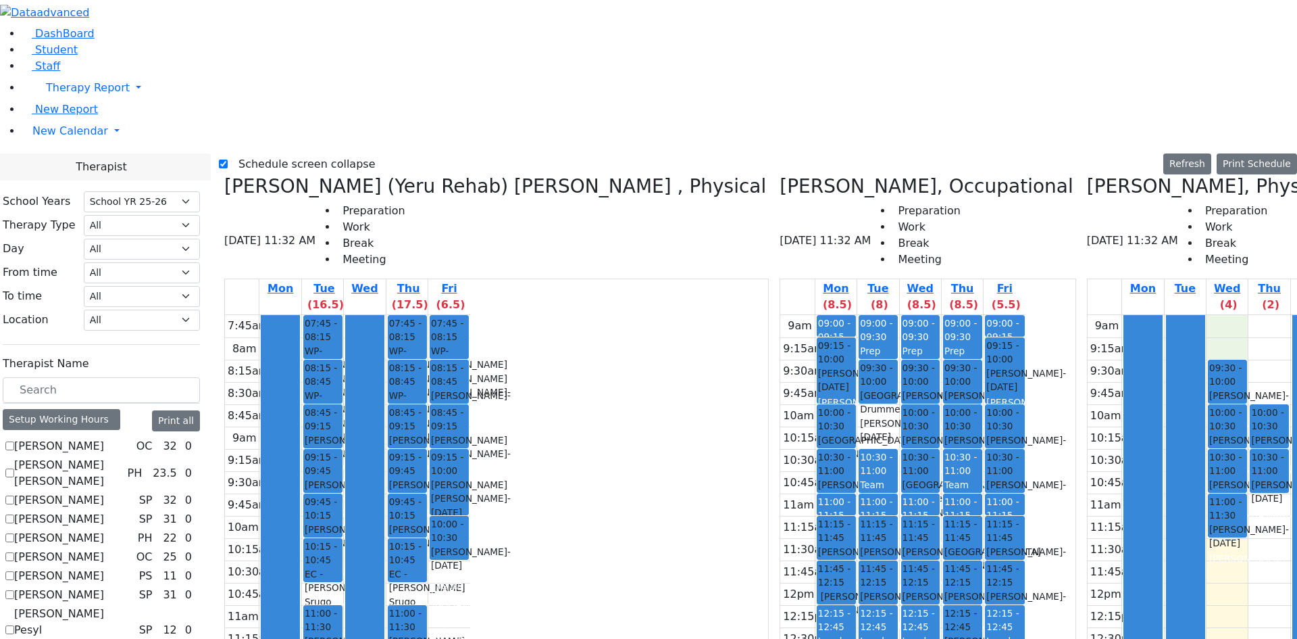
drag, startPoint x: 931, startPoint y: 99, endPoint x: 938, endPoint y: 115, distance: 16.9
click at [1088, 315] on div "9am 9:15am 9:30am 9:45am 10am 10:15am 10:30am 10:45am 11am 11:15am 11:30am 11:4…" at bounding box center [1210, 582] width 245 height 535
drag, startPoint x: 945, startPoint y: 136, endPoint x: 947, endPoint y: 144, distance: 7.7
click at [1088, 315] on div "9am 9:15am 9:30am 9:45am 10am 10:15am 10:30am 10:45am 11am 11:15am 11:30am 11:4…" at bounding box center [1210, 582] width 245 height 535
drag, startPoint x: 966, startPoint y: 115, endPoint x: 968, endPoint y: 89, distance: 25.8
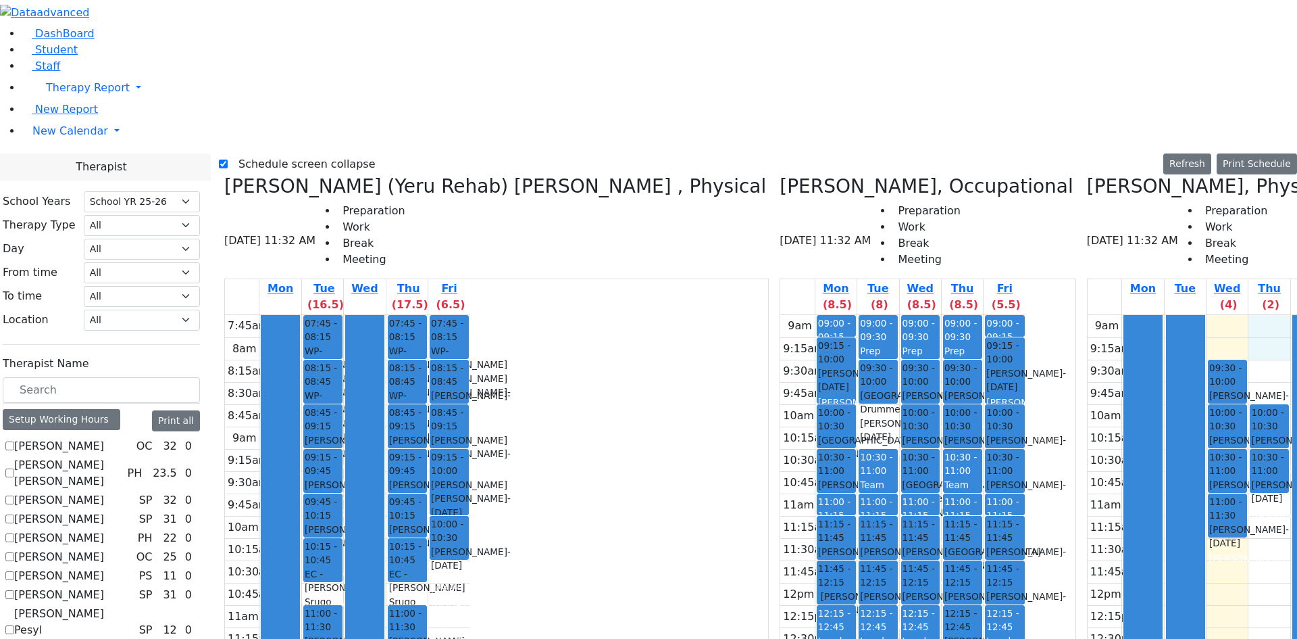
click at [1088, 315] on div "9am 9:15am 9:30am 9:45am 10am 10:15am 10:30am 10:45am 11am 11:15am 11:30am 11:4…" at bounding box center [1210, 582] width 245 height 535
drag, startPoint x: 933, startPoint y: 92, endPoint x: 932, endPoint y: 99, distance: 6.9
click at [1088, 315] on div "9am 9:15am 9:30am 9:45am 10am 10:15am 10:30am 10:45am 11am 11:15am 11:30am 11:4…" at bounding box center [1210, 582] width 245 height 535
drag, startPoint x: 948, startPoint y: 89, endPoint x: 949, endPoint y: 111, distance: 22.3
click at [1088, 315] on div "9am 9:15am 9:30am 9:45am 10am 10:15am 10:30am 10:45am 11am 11:15am 11:30am 11:4…" at bounding box center [1210, 582] width 245 height 535
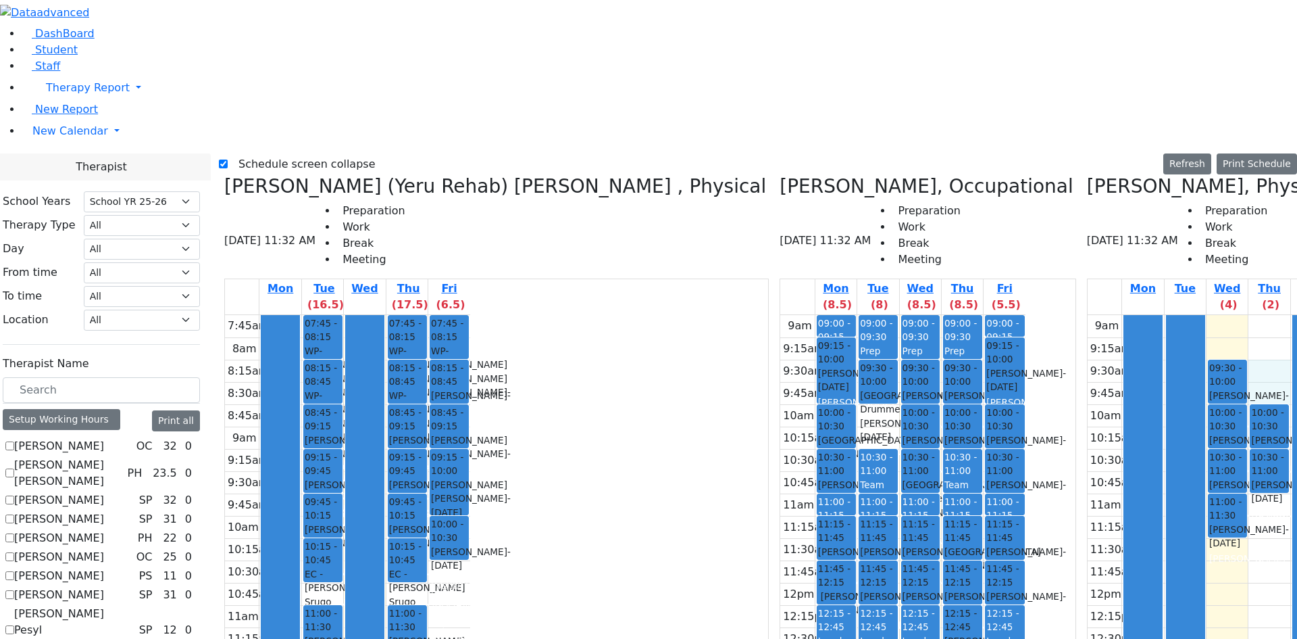
drag, startPoint x: 949, startPoint y: 126, endPoint x: 951, endPoint y: 145, distance: 19.0
click at [1088, 315] on div "9am 9:15am 9:30am 9:45am 10am 10:15am 10:30am 10:45am 11am 11:15am 11:30am 11:4…" at bounding box center [1210, 582] width 245 height 535
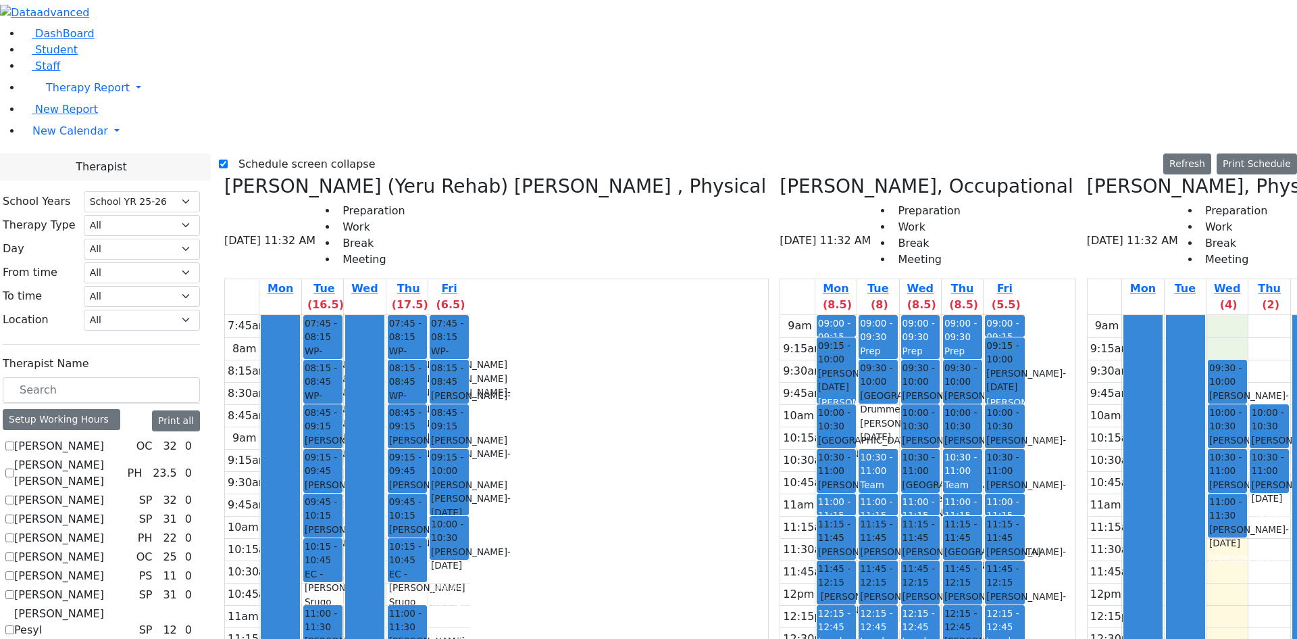
checkbox input "true"
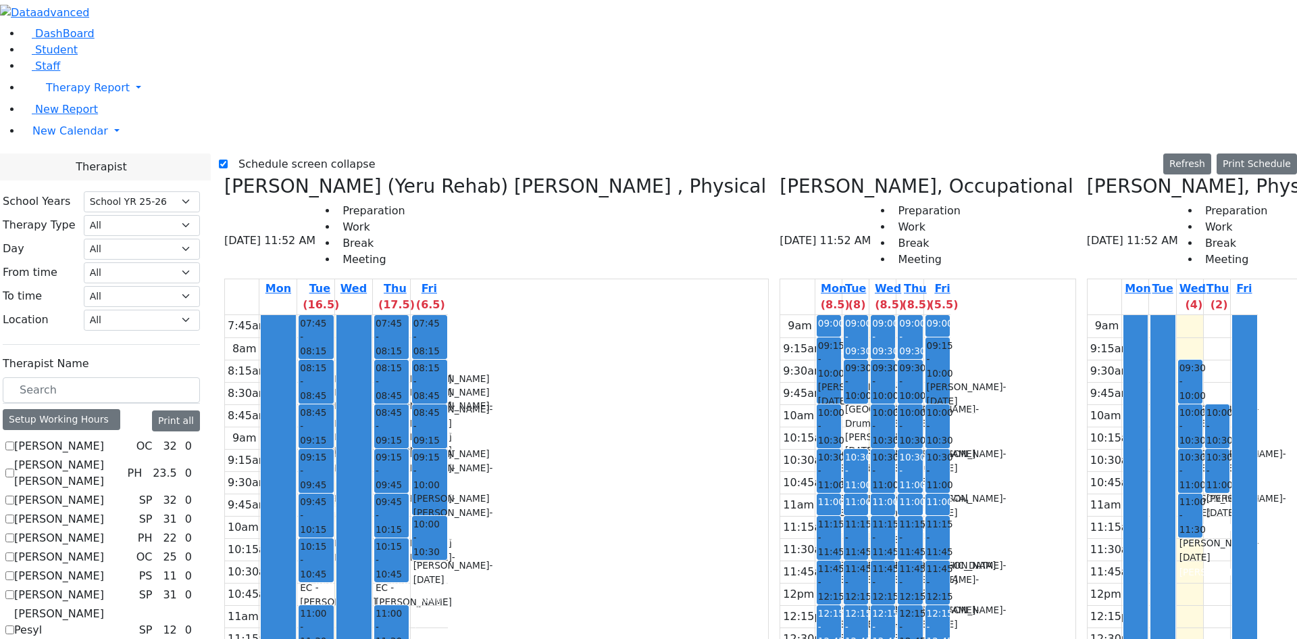
scroll to position [0, 47]
checkbox input "true"
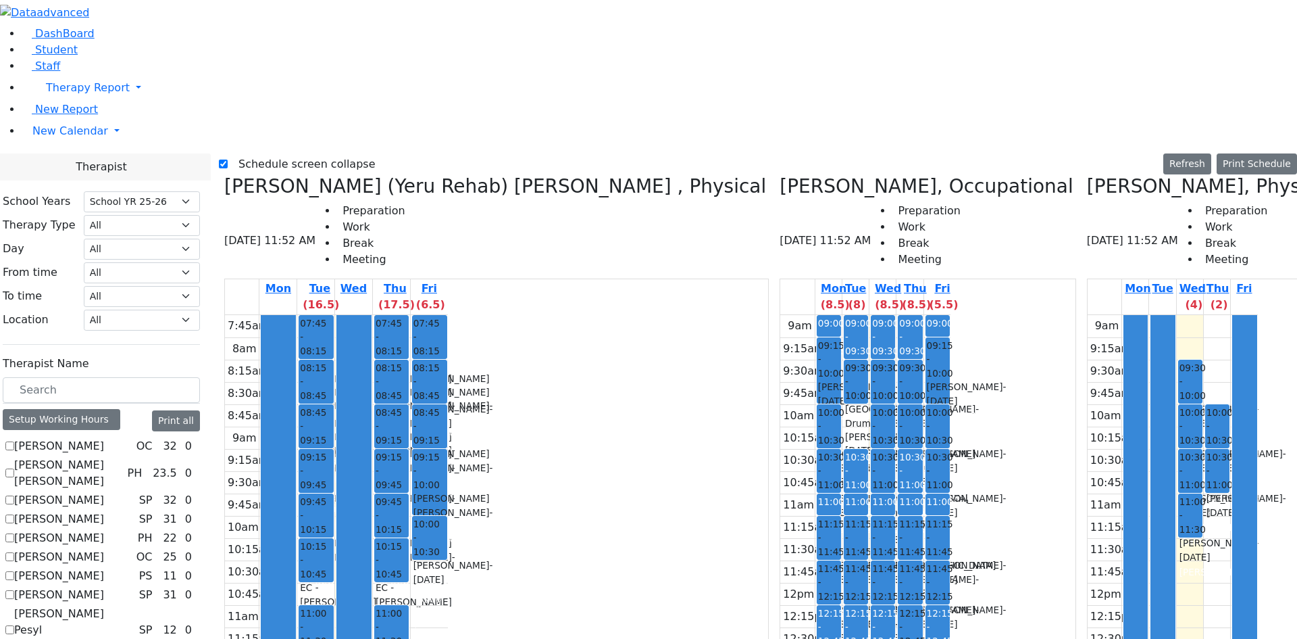
drag, startPoint x: 1239, startPoint y: 137, endPoint x: 1239, endPoint y: 145, distance: 7.5
drag, startPoint x: 1160, startPoint y: 224, endPoint x: 1160, endPoint y: 236, distance: 12.8
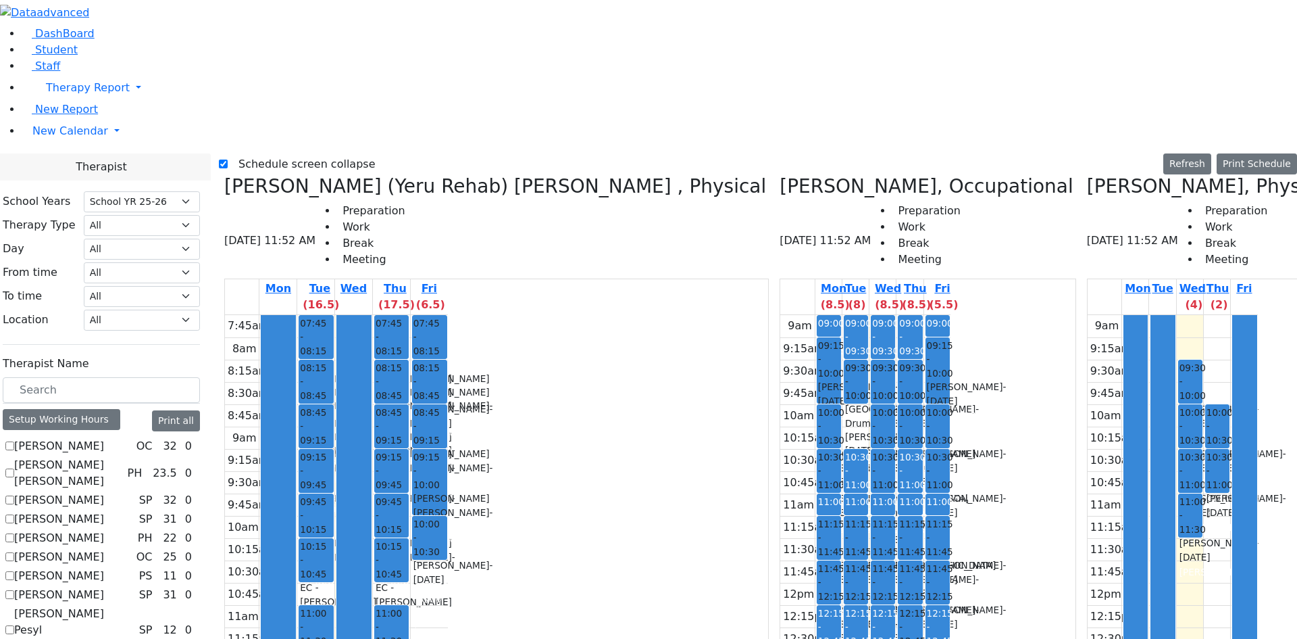
drag, startPoint x: 1160, startPoint y: 222, endPoint x: 1159, endPoint y: 232, distance: 10.2
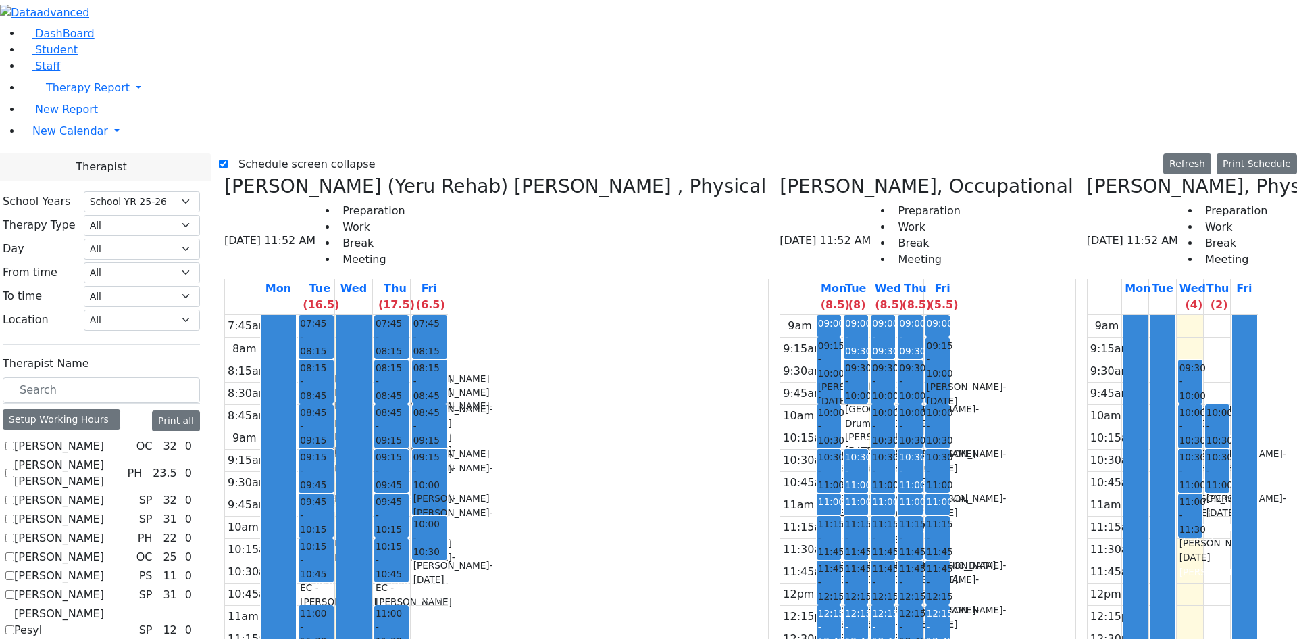
drag, startPoint x: 1220, startPoint y: 175, endPoint x: 1216, endPoint y: 189, distance: 13.9
drag, startPoint x: 1232, startPoint y: 132, endPoint x: 1235, endPoint y: 149, distance: 17.1
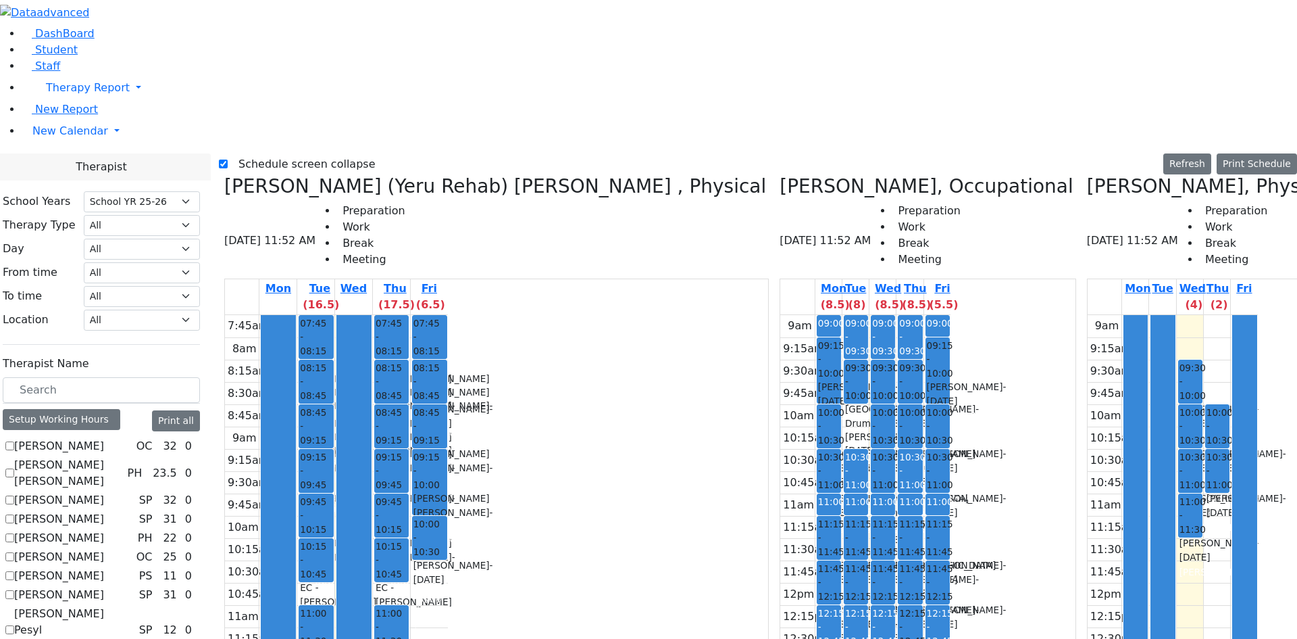
drag, startPoint x: 938, startPoint y: 172, endPoint x: 936, endPoint y: 198, distance: 26.4
drag, startPoint x: 946, startPoint y: 339, endPoint x: 943, endPoint y: 357, distance: 17.8
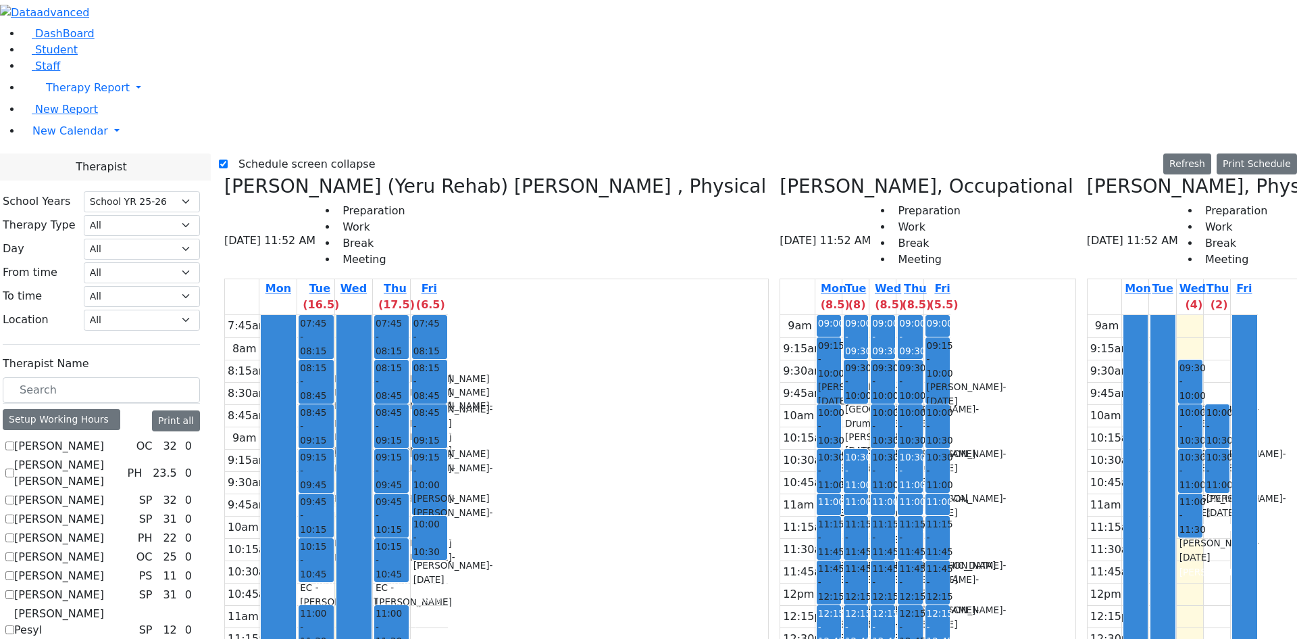
drag, startPoint x: 908, startPoint y: 174, endPoint x: 911, endPoint y: 188, distance: 13.8
drag, startPoint x: 928, startPoint y: 337, endPoint x: 936, endPoint y: 348, distance: 13.1
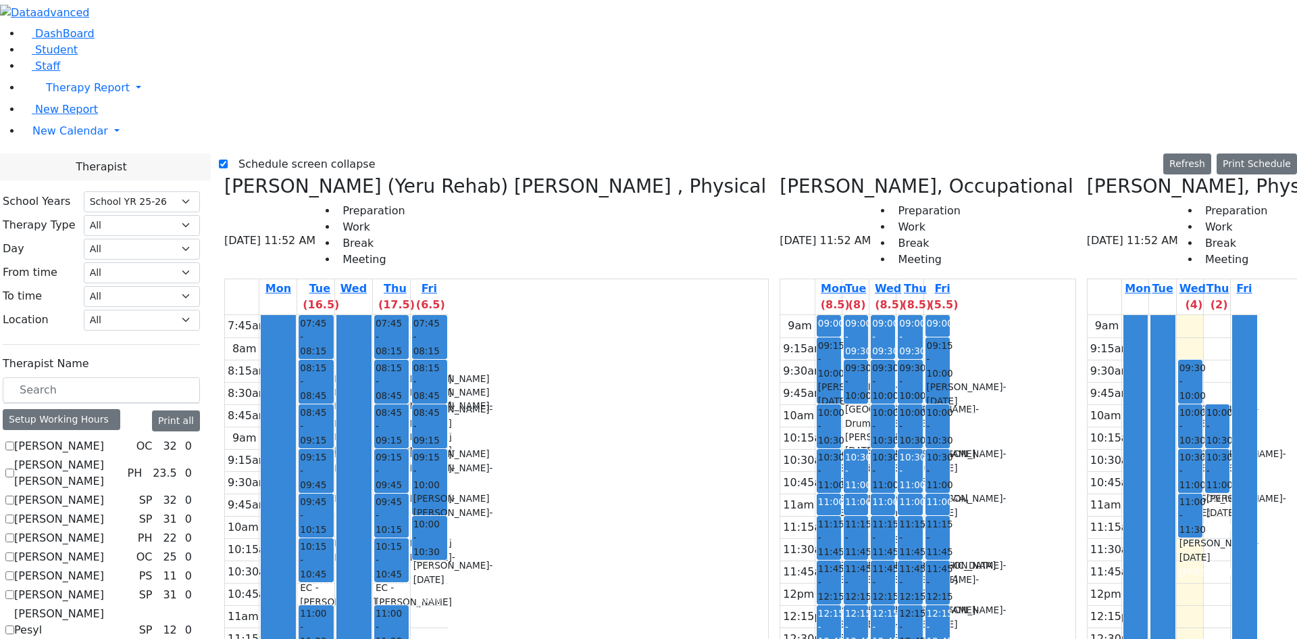
drag, startPoint x: 1035, startPoint y: 343, endPoint x: 1033, endPoint y: 350, distance: 6.9
drag, startPoint x: 993, startPoint y: 467, endPoint x: 1004, endPoint y: 480, distance: 16.8
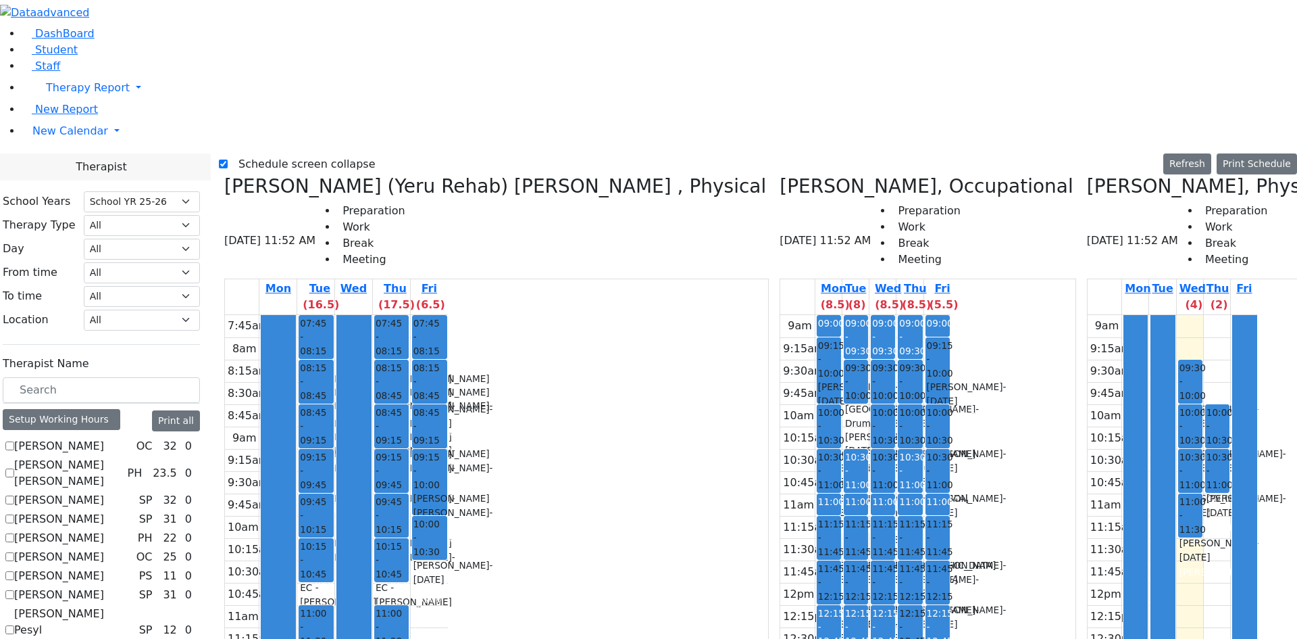
drag, startPoint x: 1012, startPoint y: 470, endPoint x: 1014, endPoint y: 492, distance: 21.7
drag, startPoint x: 1032, startPoint y: 465, endPoint x: 1028, endPoint y: 481, distance: 16.6
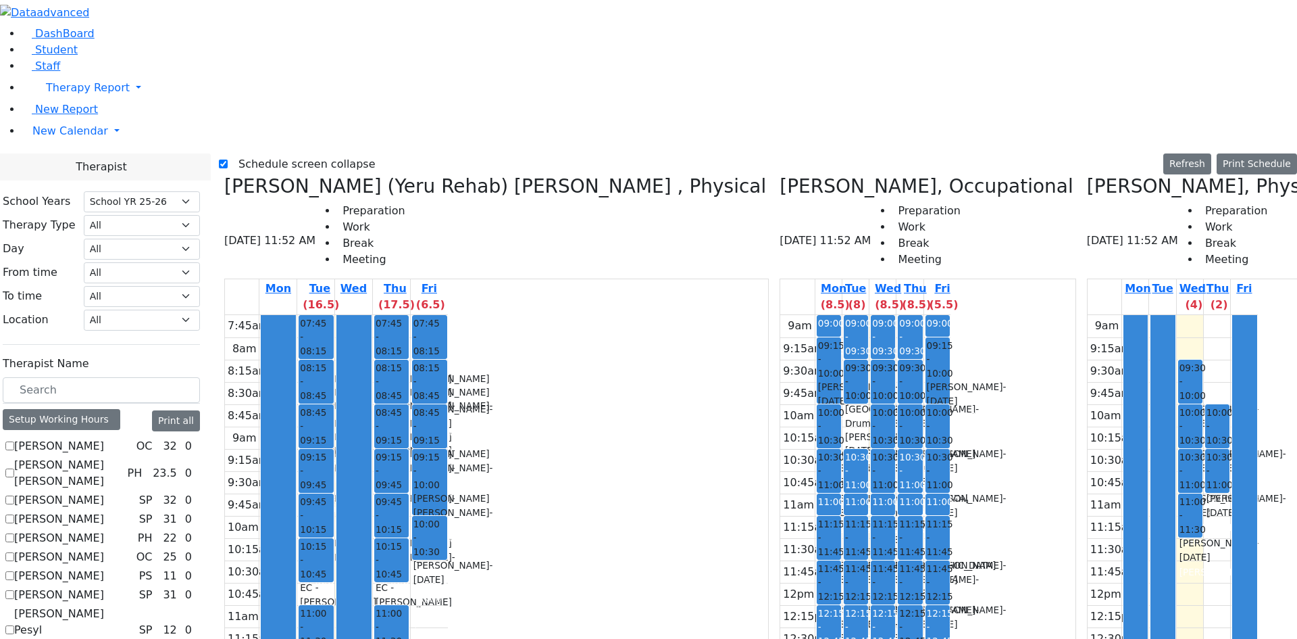
checkbox input "false"
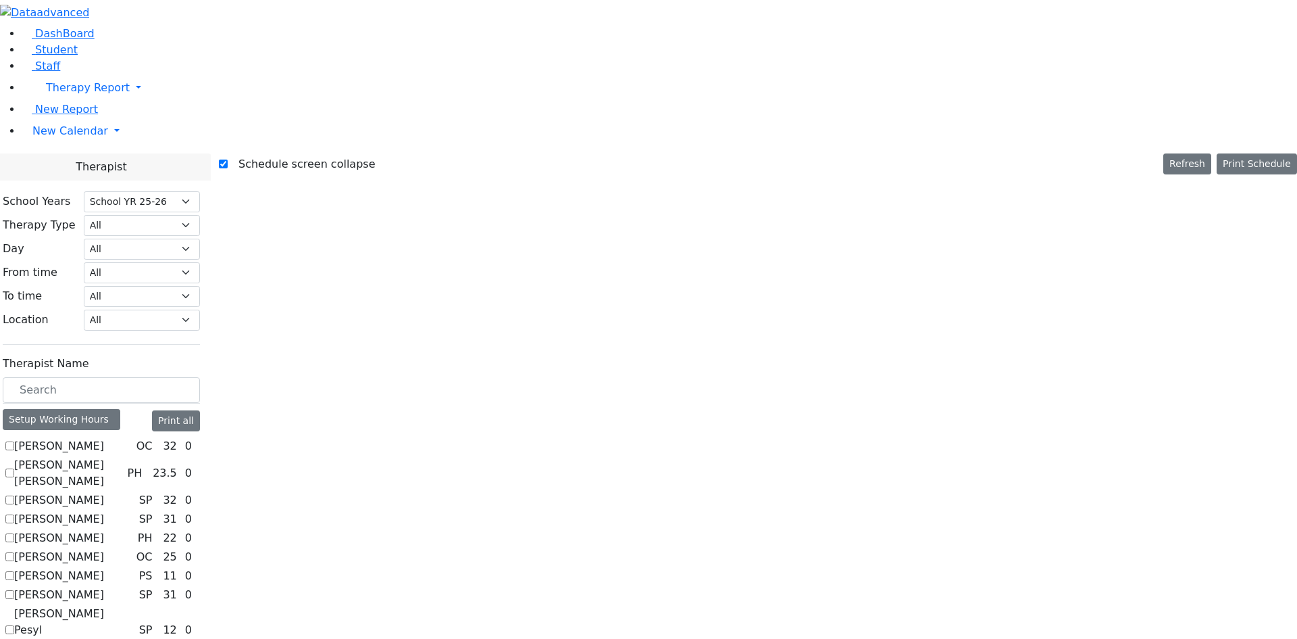
scroll to position [0, 0]
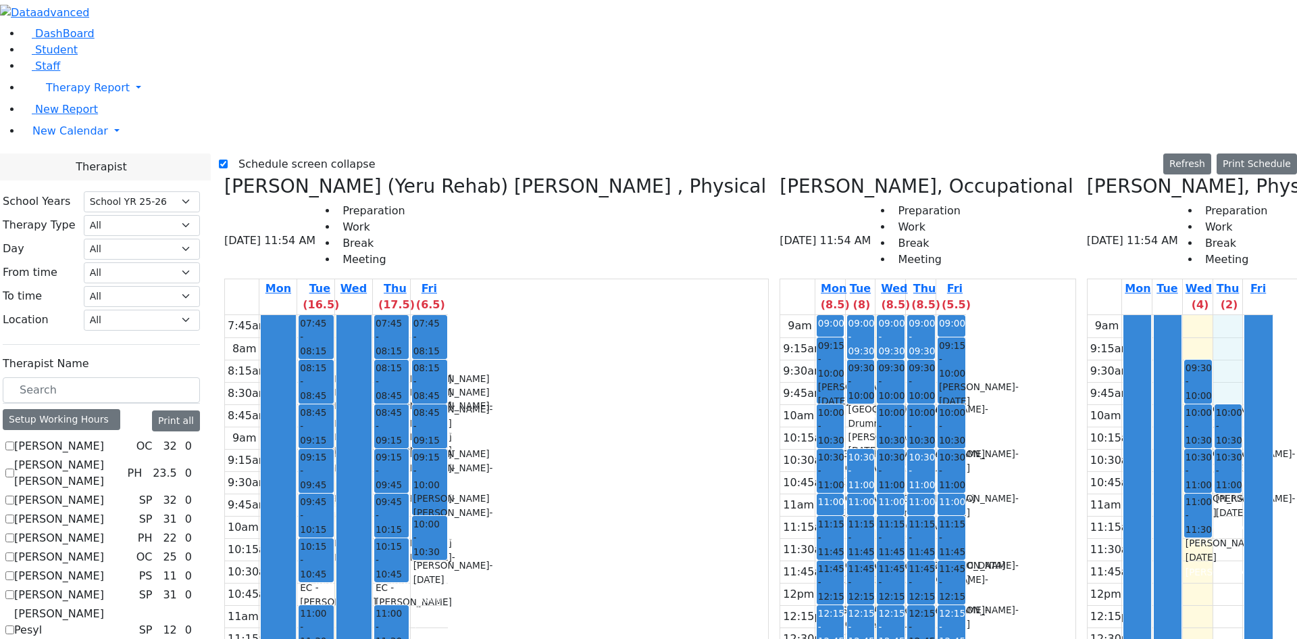
drag, startPoint x: 843, startPoint y: 89, endPoint x: 843, endPoint y: 147, distance: 58.1
click at [1088, 315] on div "9am 9:15am 9:30am 9:45am 10am 10:15am 10:30am 10:45am 11am 11:15am 11:30am 11:4…" at bounding box center [1181, 582] width 186 height 535
drag, startPoint x: 807, startPoint y: 82, endPoint x: 810, endPoint y: 98, distance: 16.6
click at [1088, 315] on div "9am 9:15am 9:30am 9:45am 10am 10:15am 10:30am 10:45am 11am 11:15am 11:30am 11:4…" at bounding box center [1181, 582] width 186 height 535
drag, startPoint x: 824, startPoint y: 81, endPoint x: 845, endPoint y: 134, distance: 56.7
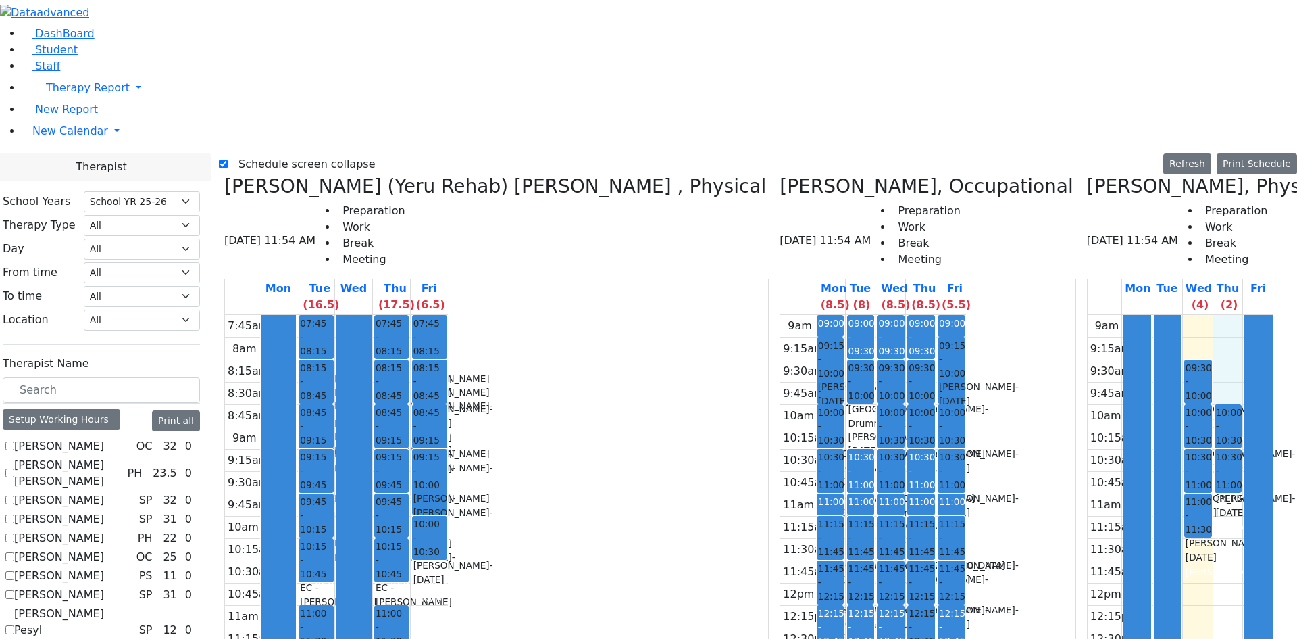
click at [1088, 315] on div "9am 9:15am 9:30am 9:45am 10am 10:15am 10:30am 10:45am 11am 11:15am 11:30am 11:4…" at bounding box center [1181, 582] width 186 height 535
drag, startPoint x: 814, startPoint y: 87, endPoint x: 814, endPoint y: 110, distance: 23.0
click at [1088, 315] on div "9am 9:15am 9:30am 9:45am 10am 10:15am 10:30am 10:45am 11am 11:15am 11:30am 11:4…" at bounding box center [1181, 582] width 186 height 535
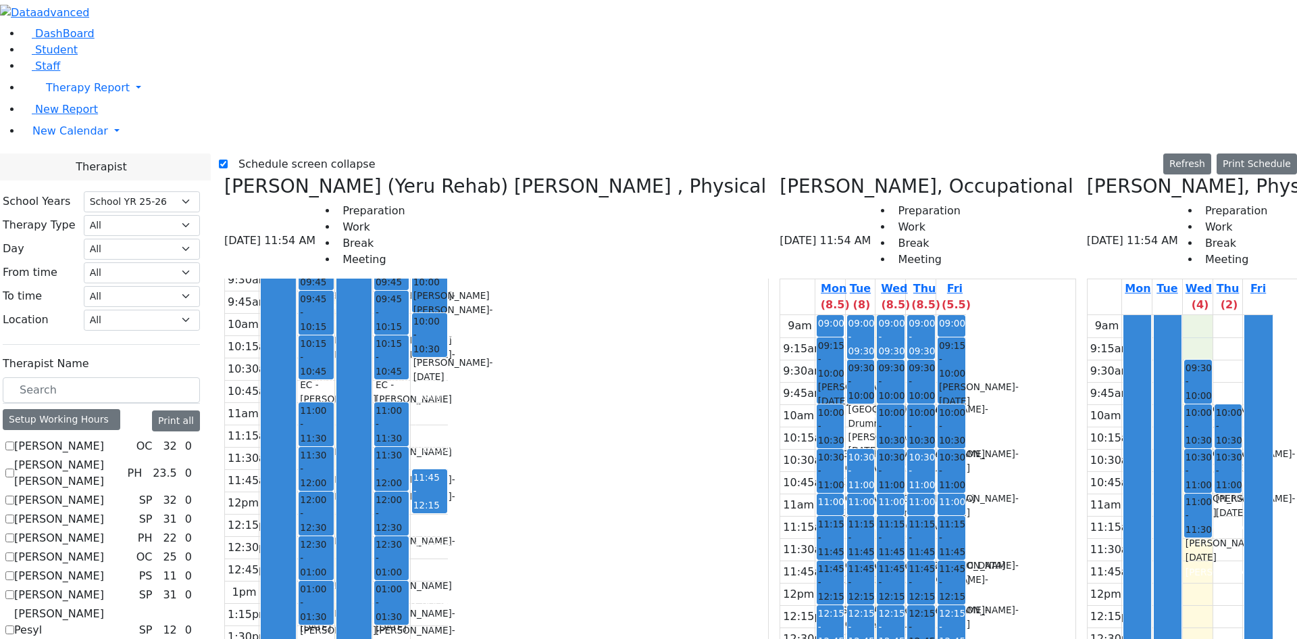
scroll to position [520, 0]
drag, startPoint x: 572, startPoint y: 176, endPoint x: 574, endPoint y: 187, distance: 11.0
click at [780, 315] on div "9am 9:15am 9:30am 9:45am 10am 10:15am 10:30am 10:45am 11am 11:15am 11:30am 11:4…" at bounding box center [873, 582] width 186 height 535
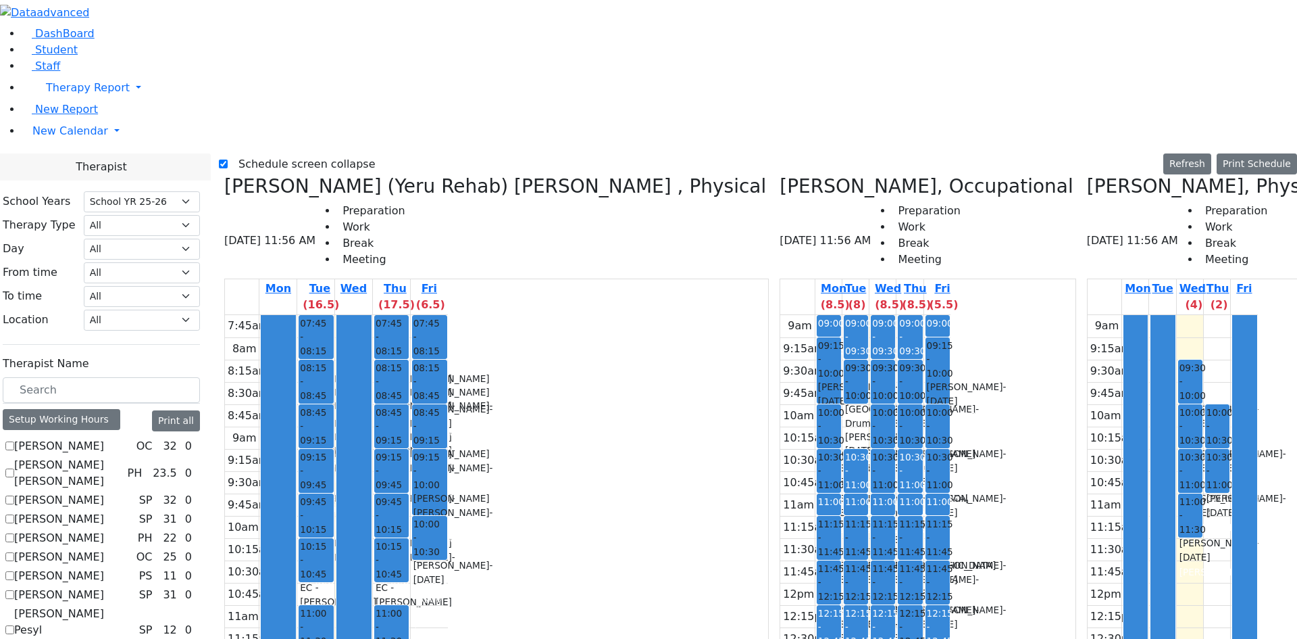
scroll to position [0, 118]
drag, startPoint x: 1189, startPoint y: 526, endPoint x: 1184, endPoint y: 455, distance: 71.2
drag, startPoint x: 1164, startPoint y: 423, endPoint x: 1163, endPoint y: 432, distance: 9.5
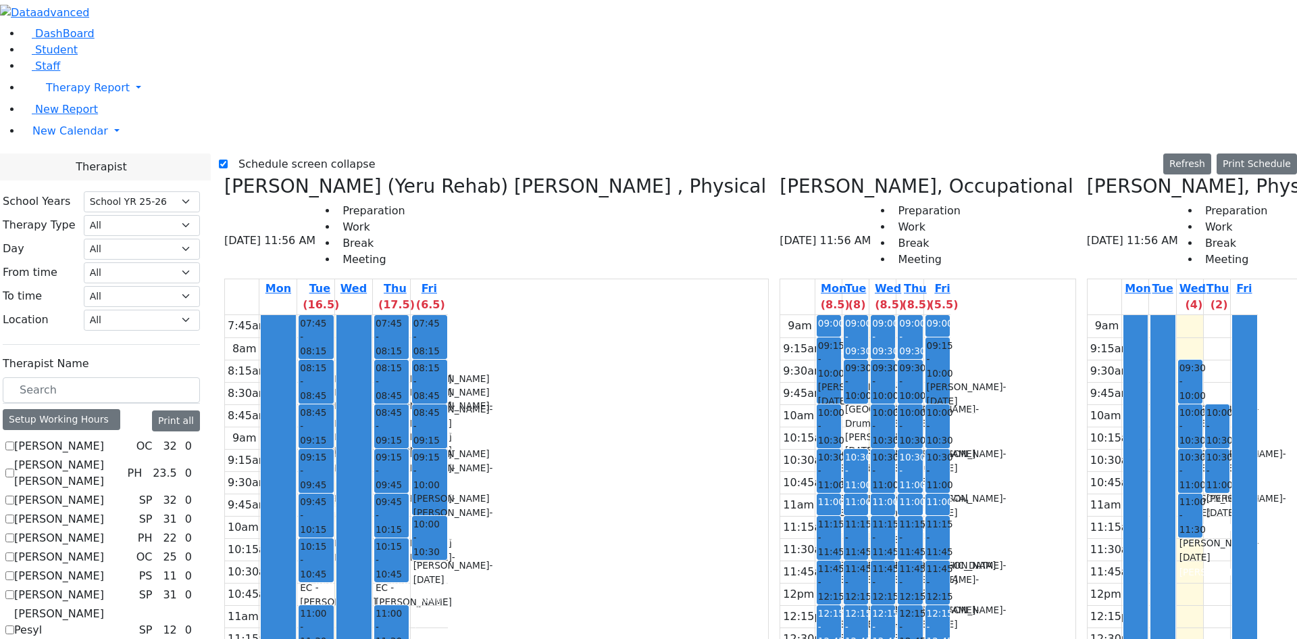
drag, startPoint x: 1185, startPoint y: 472, endPoint x: 1180, endPoint y: 532, distance: 59.7
drag, startPoint x: 1160, startPoint y: 510, endPoint x: 1168, endPoint y: 530, distance: 21.6
drag, startPoint x: 1189, startPoint y: 530, endPoint x: 1191, endPoint y: 476, distance: 54.1
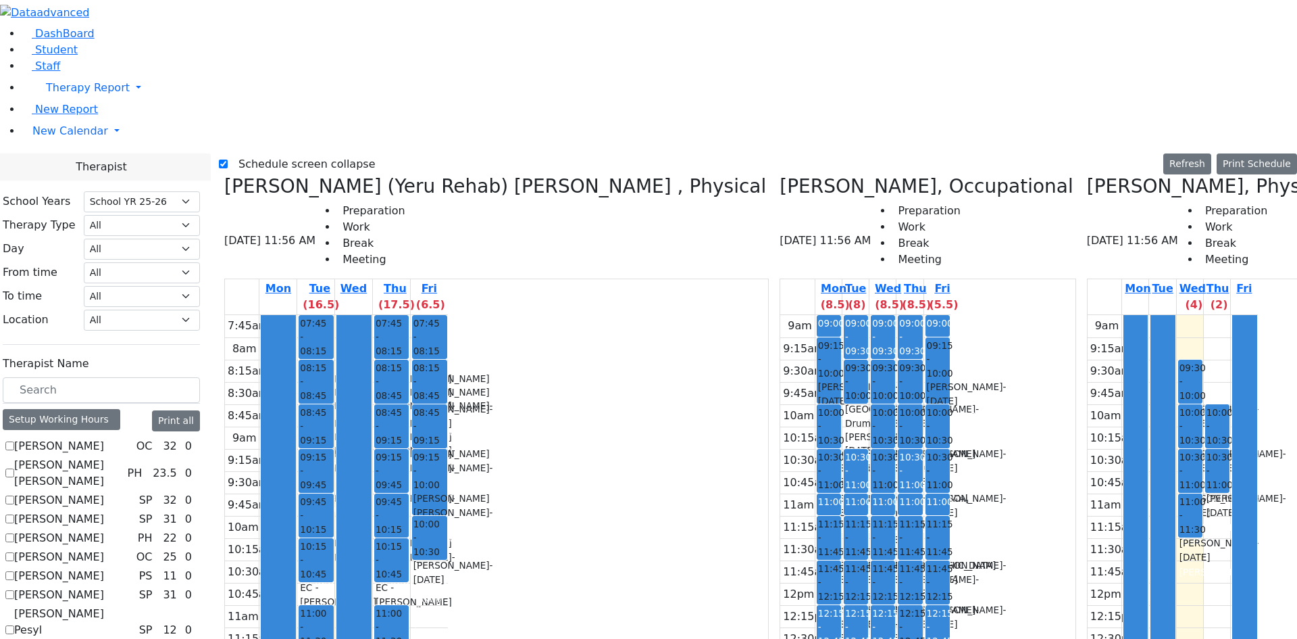
drag, startPoint x: 1245, startPoint y: 520, endPoint x: 1236, endPoint y: 468, distance: 52.2
drag, startPoint x: 1187, startPoint y: 478, endPoint x: 1187, endPoint y: 512, distance: 33.8
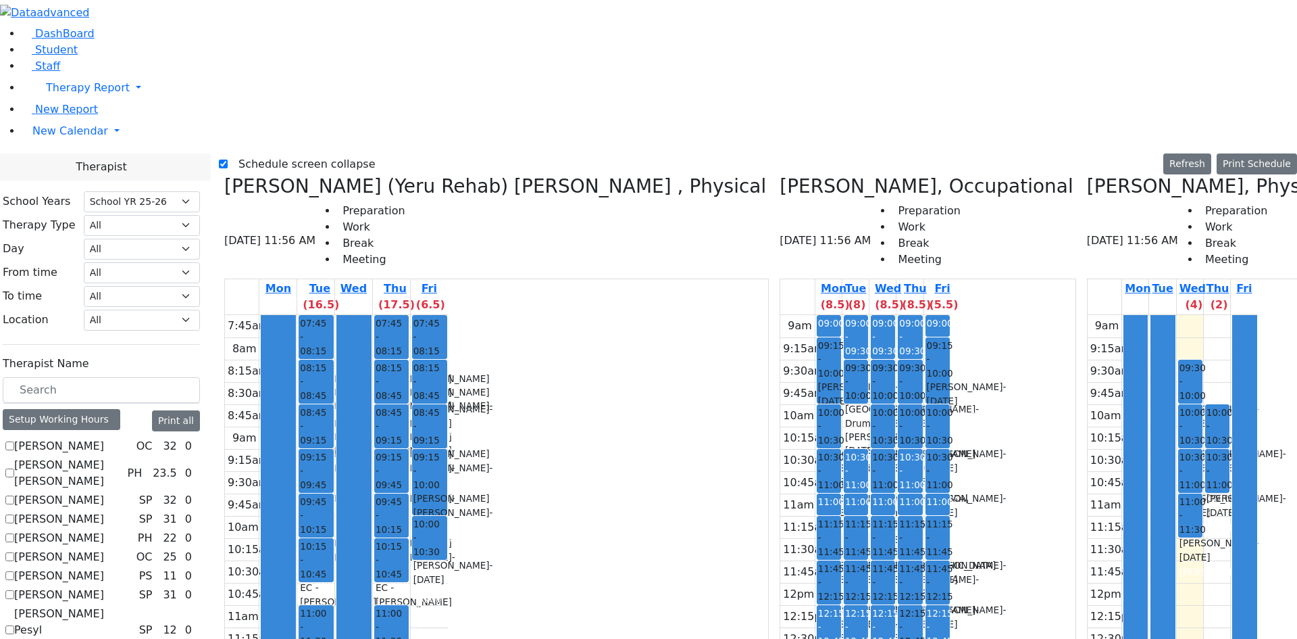
drag, startPoint x: 1160, startPoint y: 423, endPoint x: 1160, endPoint y: 447, distance: 23.7
drag, startPoint x: 1176, startPoint y: 465, endPoint x: 1180, endPoint y: 529, distance: 64.3
drag, startPoint x: 1159, startPoint y: 510, endPoint x: 1198, endPoint y: 512, distance: 39.2
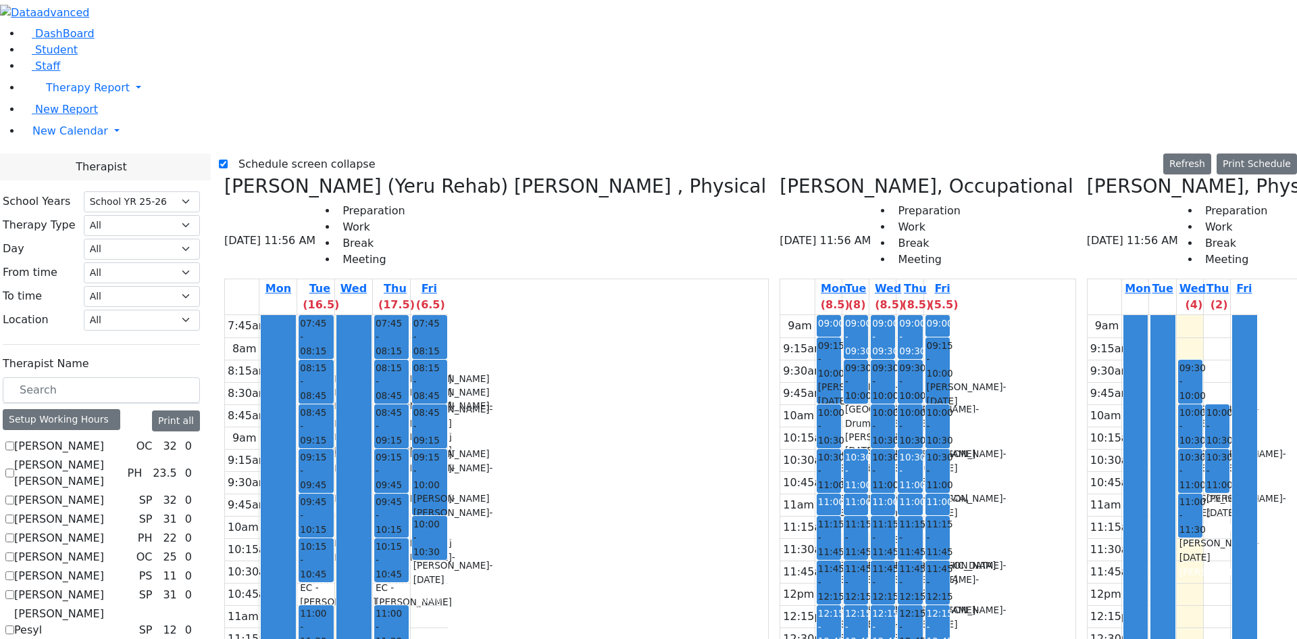
drag, startPoint x: 1233, startPoint y: 522, endPoint x: 1231, endPoint y: 470, distance: 52.1
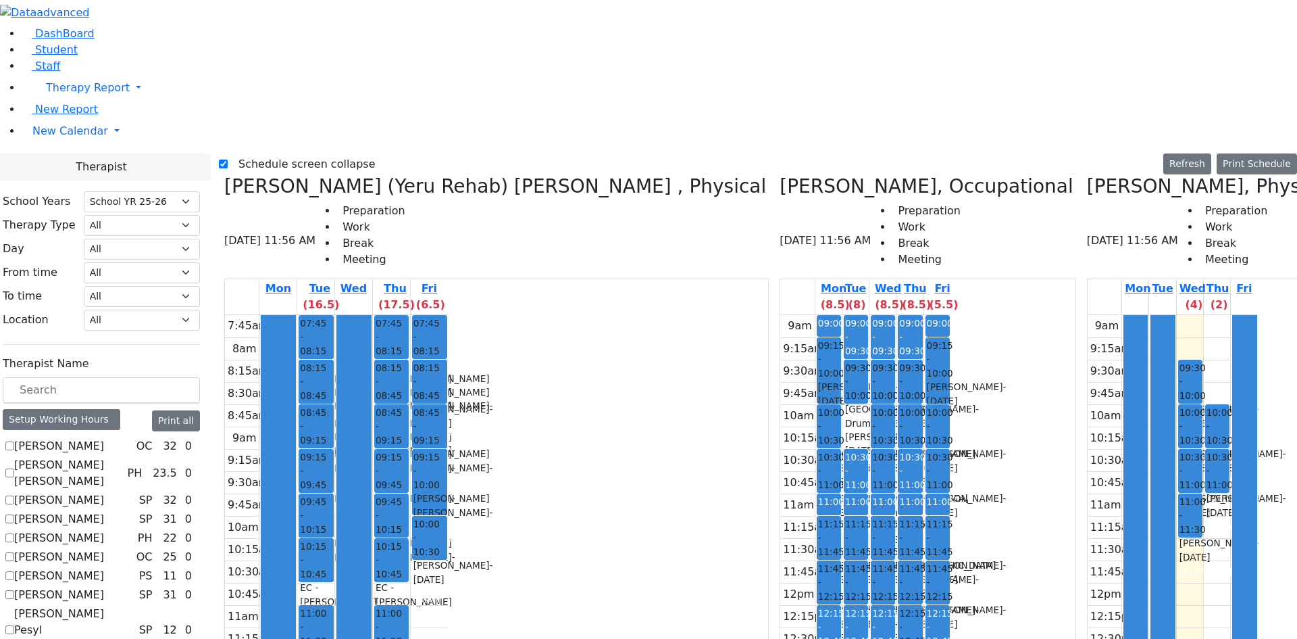
checkbox input "false"
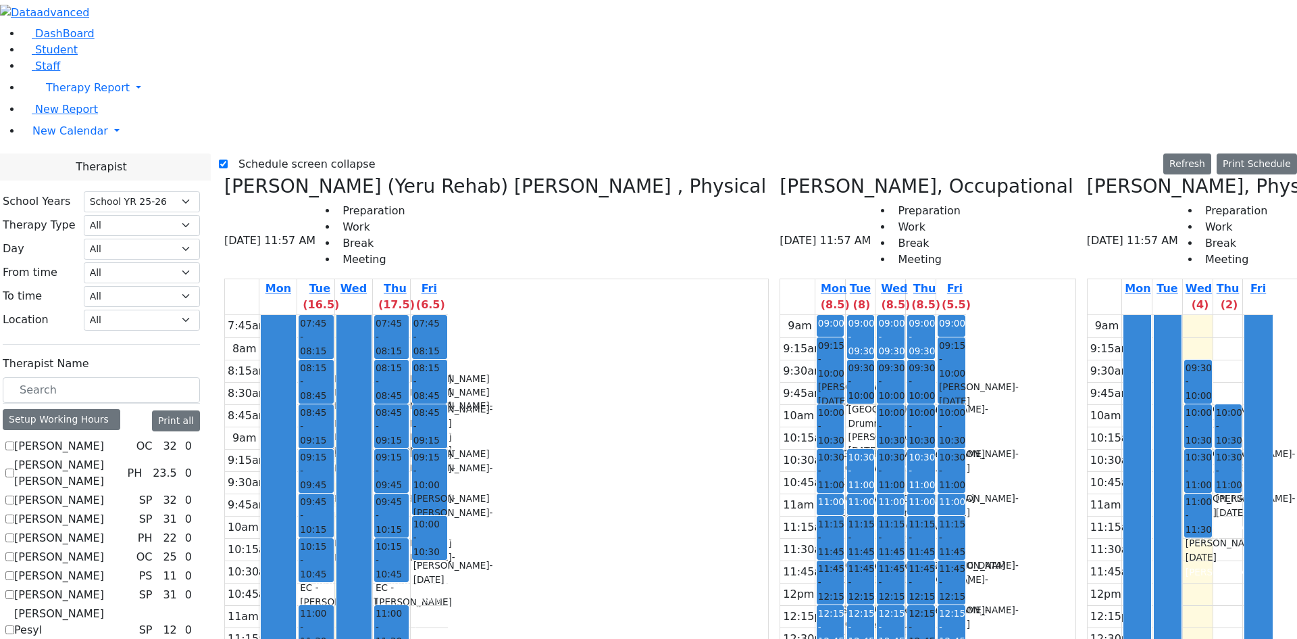
scroll to position [250, 0]
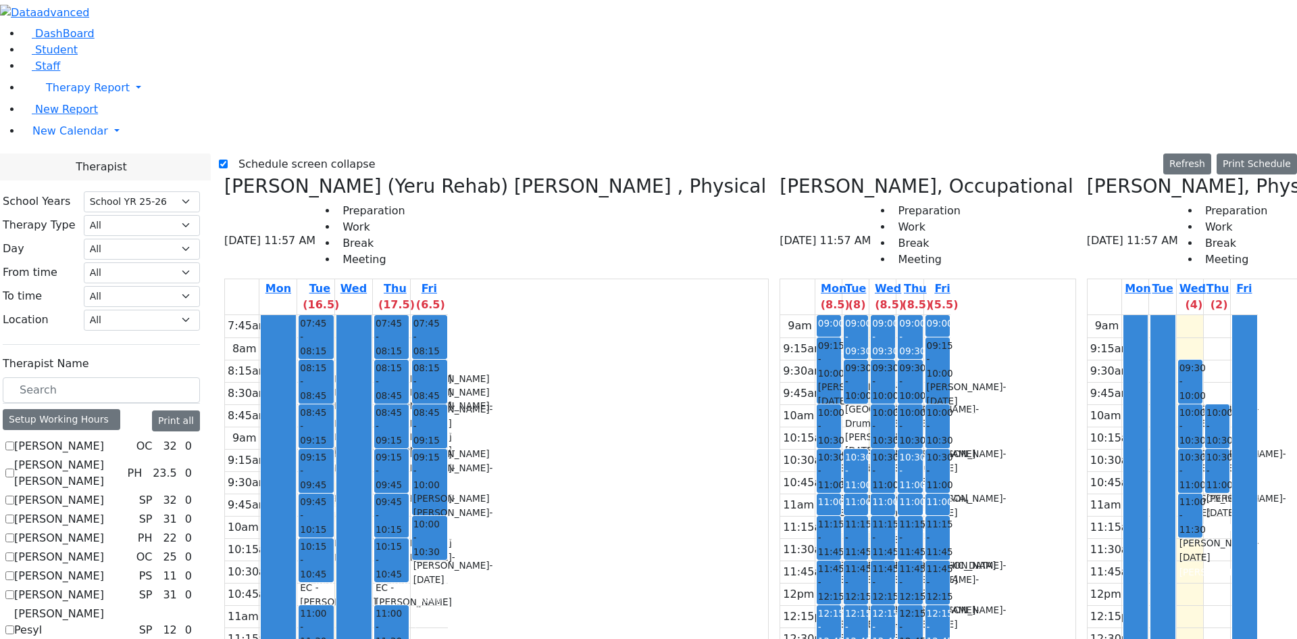
scroll to position [0, 168]
checkbox input "false"
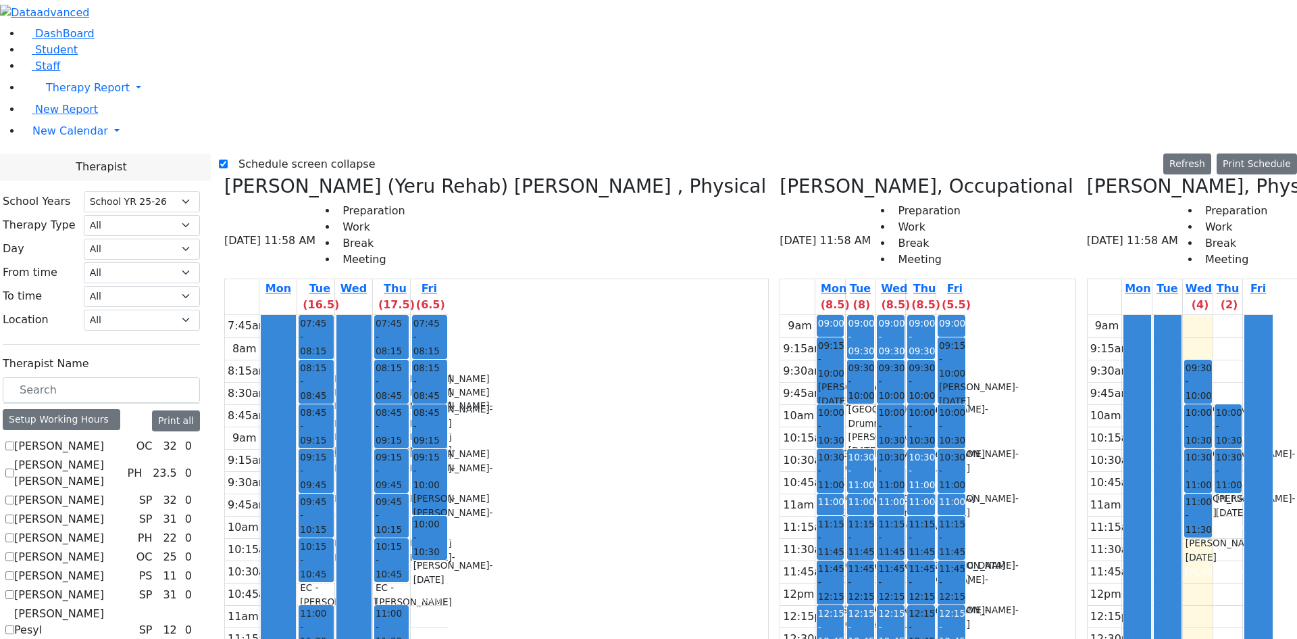
scroll to position [0, 0]
click at [261, 153] on label "Schedule screen collapse" at bounding box center [302, 164] width 148 height 22
click at [228, 159] on input "Schedule screen collapse" at bounding box center [223, 163] width 9 height 9
checkbox input "false"
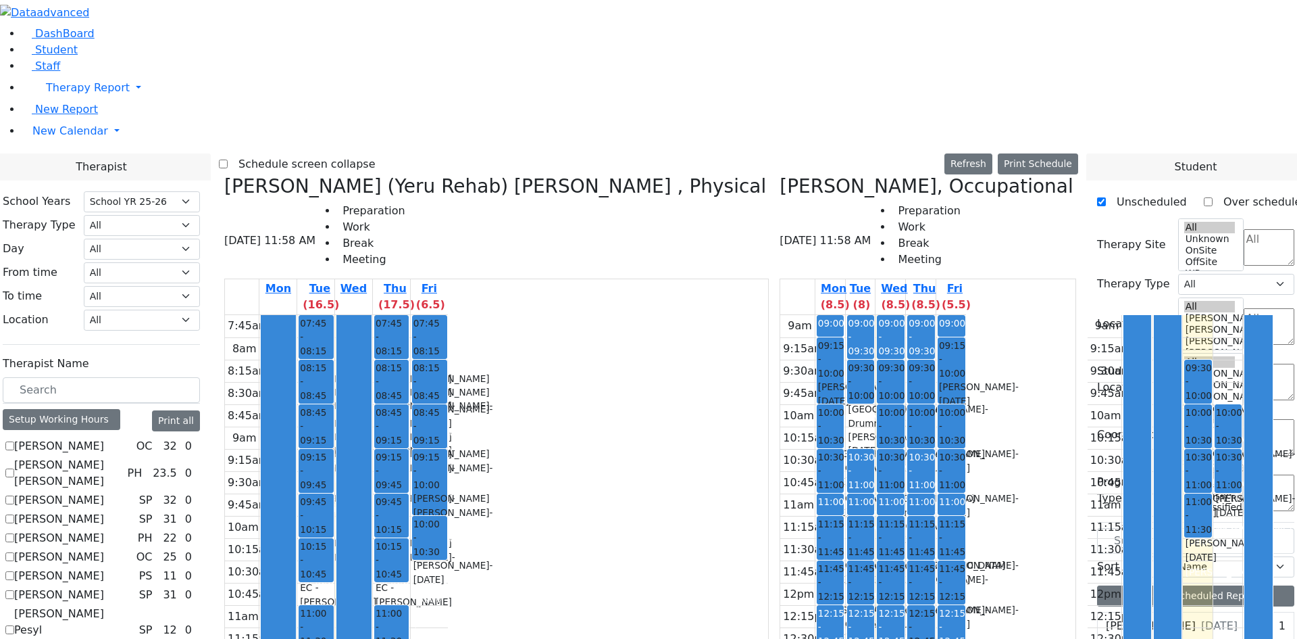
scroll to position [1689, 0]
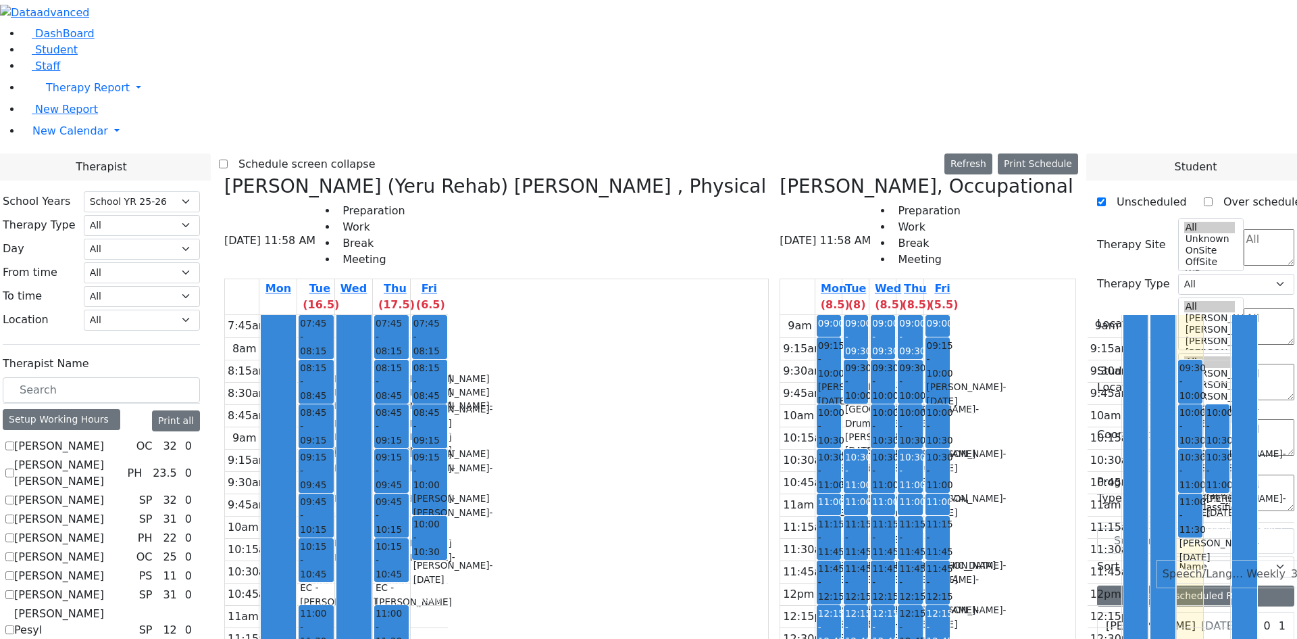
drag, startPoint x: 1157, startPoint y: 563, endPoint x: 1195, endPoint y: 572, distance: 39.0
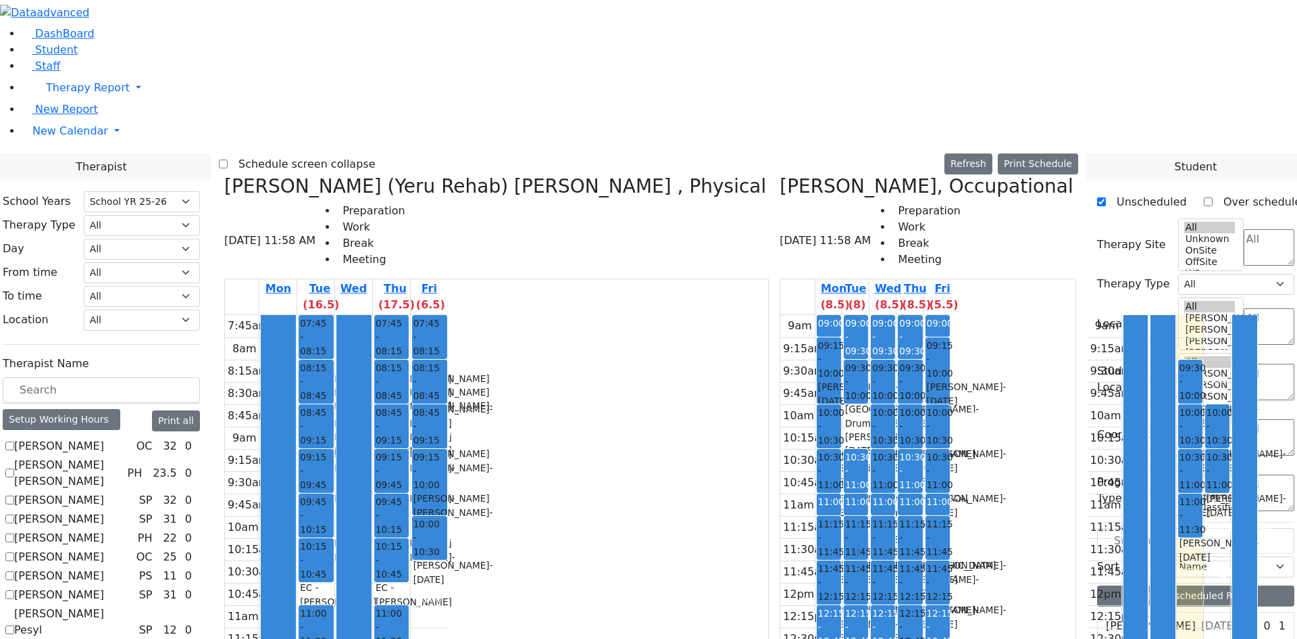
checkbox input "true"
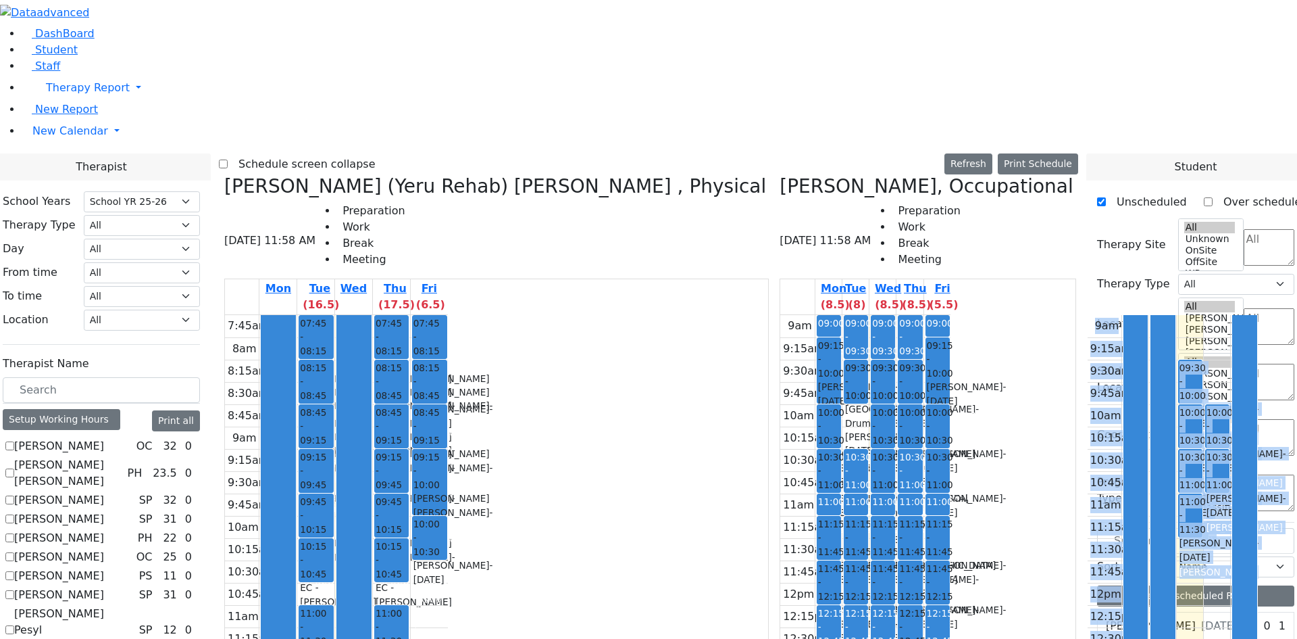
drag, startPoint x: 841, startPoint y: 622, endPoint x: 1056, endPoint y: 614, distance: 215.0
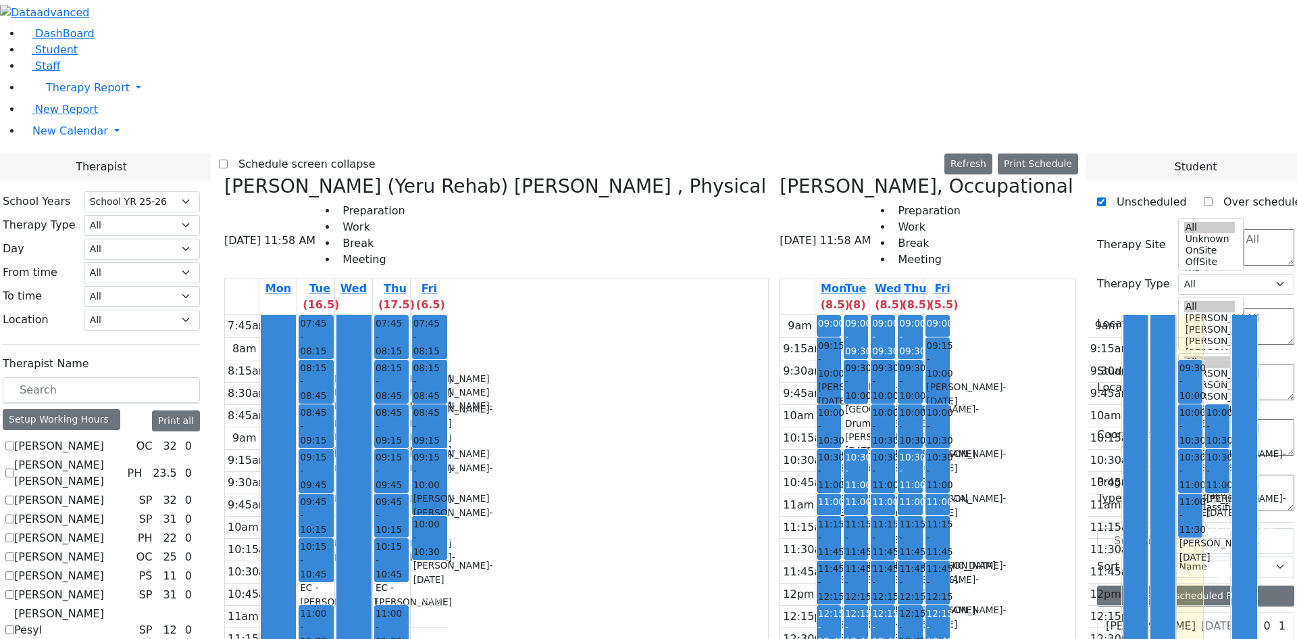
click at [1233, 588] on div at bounding box center [1245, 582] width 24 height 534
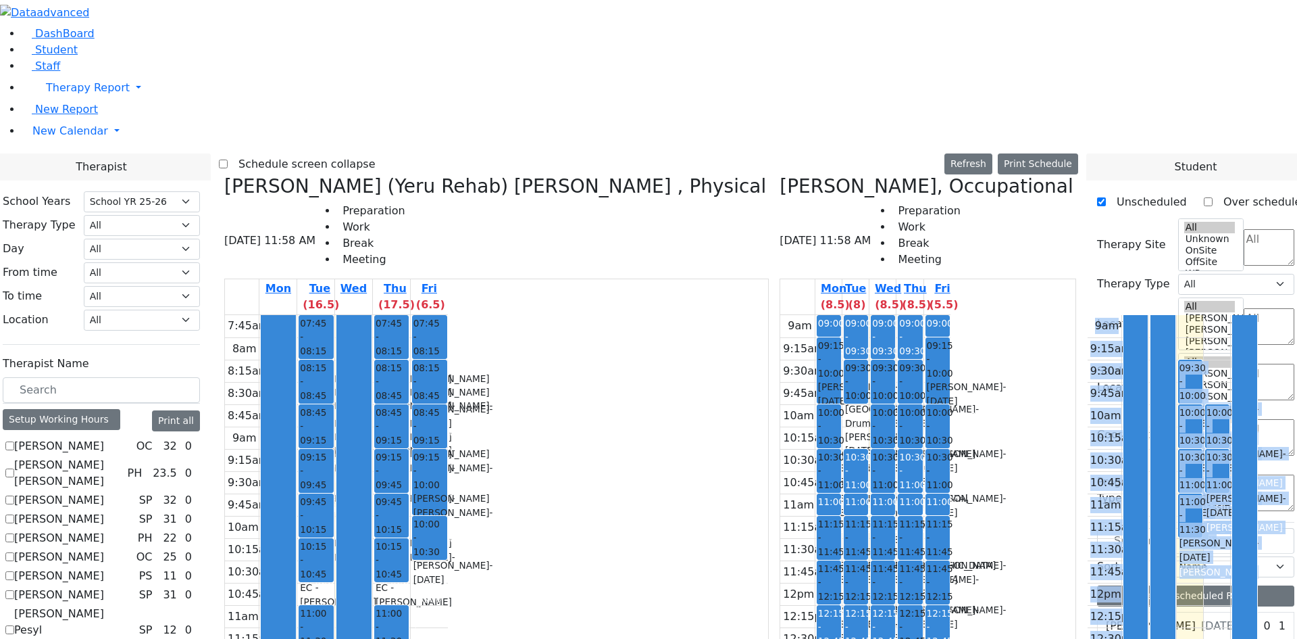
scroll to position [0, 219]
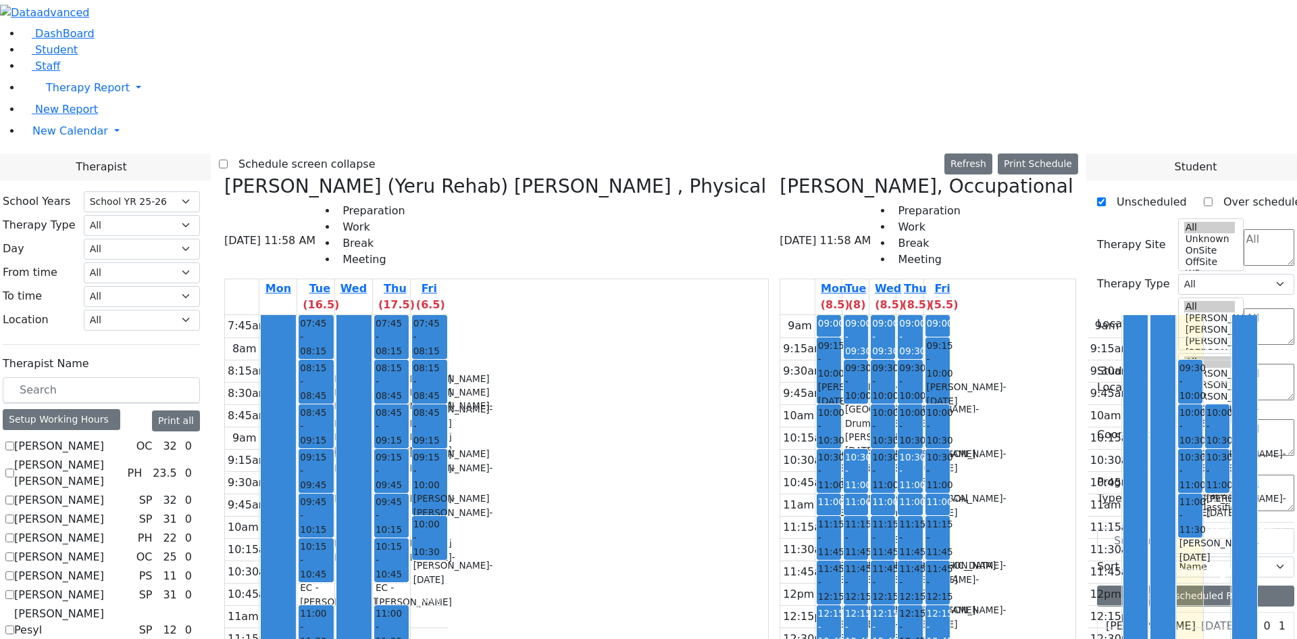
drag, startPoint x: 1151, startPoint y: 564, endPoint x: 1055, endPoint y: 141, distance: 434.5
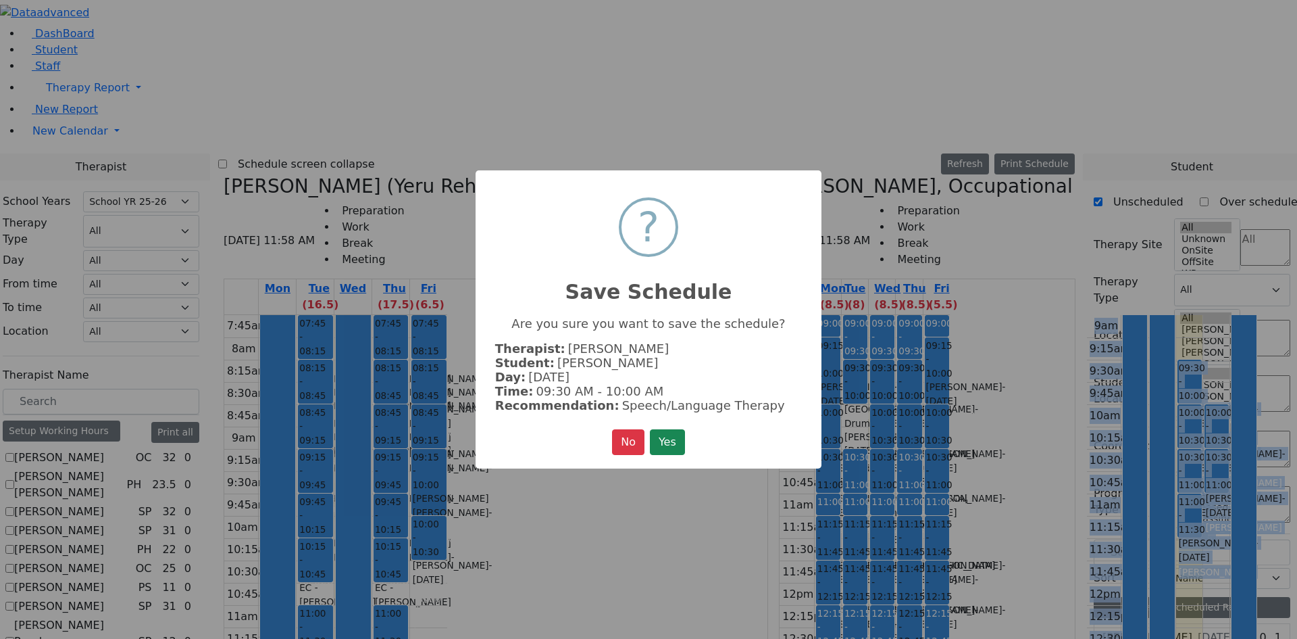
scroll to position [1693, 0]
click at [681, 436] on button "Yes" at bounding box center [667, 442] width 35 height 26
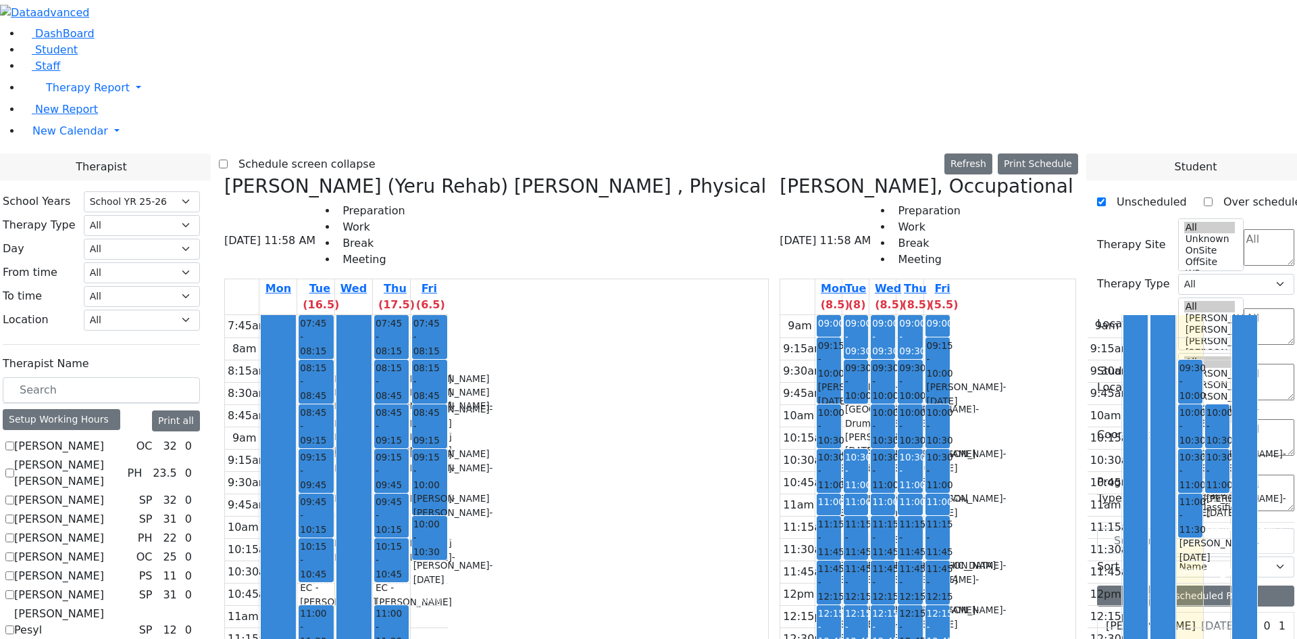
scroll to position [0, 219]
click at [351, 153] on label "Schedule screen collapse" at bounding box center [302, 164] width 148 height 22
click at [228, 159] on input "Schedule screen collapse" at bounding box center [223, 163] width 9 height 9
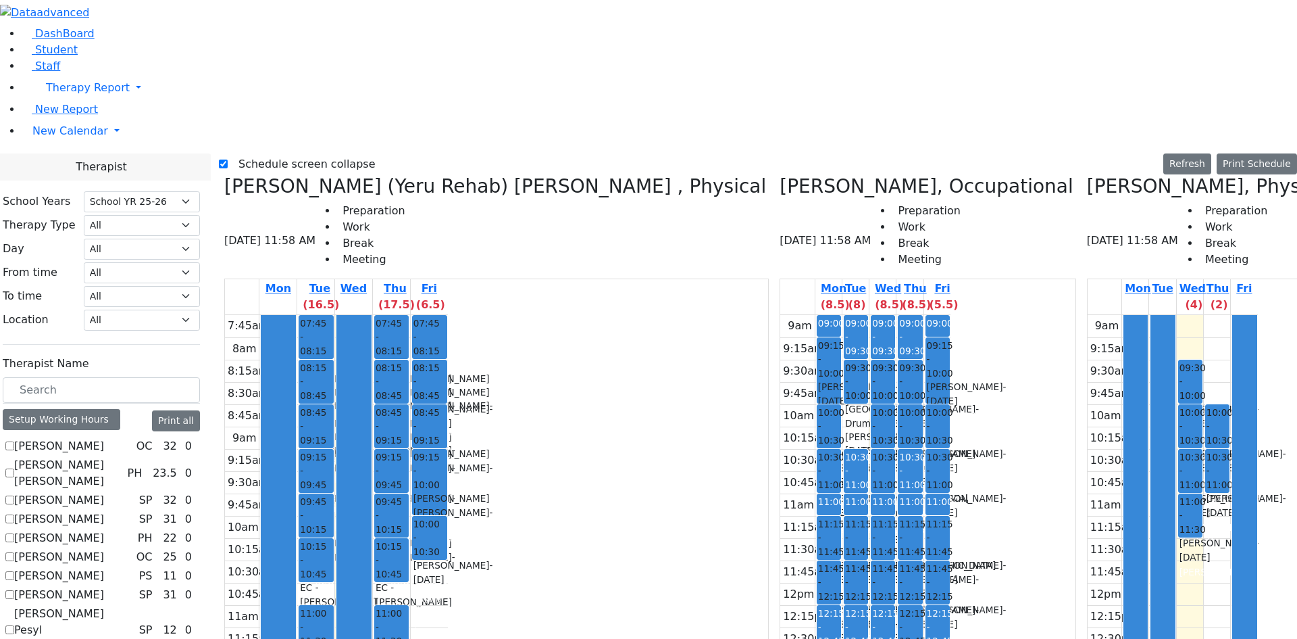
scroll to position [0, 0]
click at [261, 153] on label "Schedule screen collapse" at bounding box center [302, 164] width 148 height 22
click at [228, 159] on input "Schedule screen collapse" at bounding box center [223, 163] width 9 height 9
checkbox input "false"
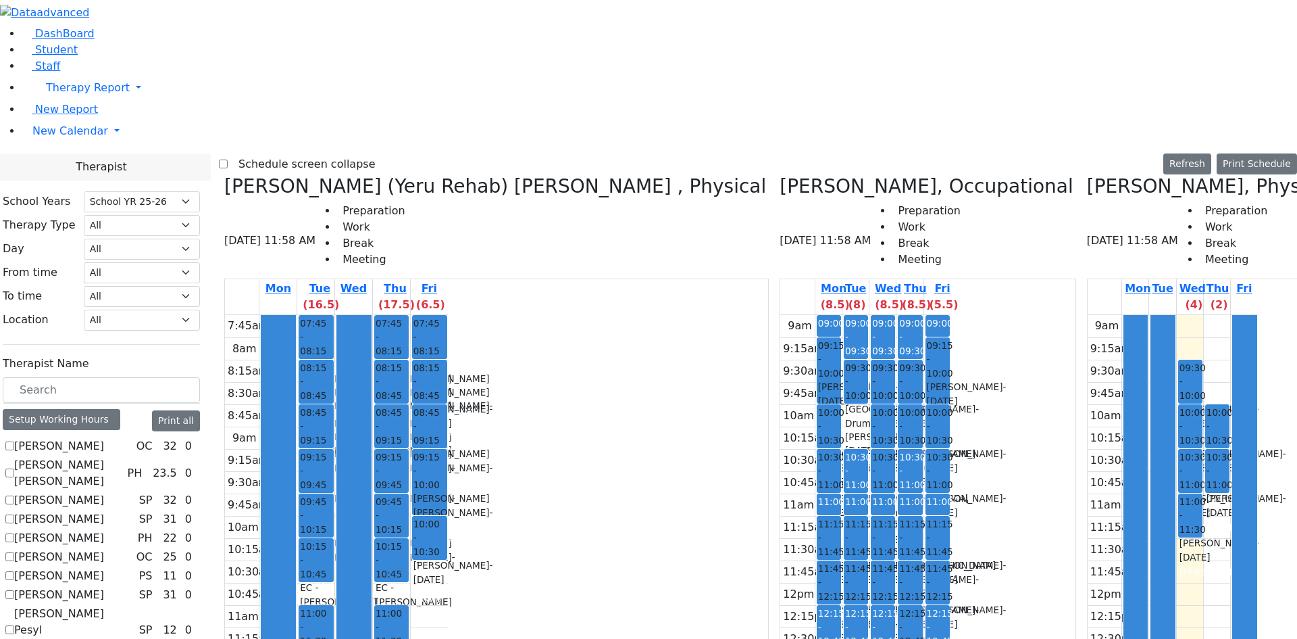
scroll to position [1098, 0]
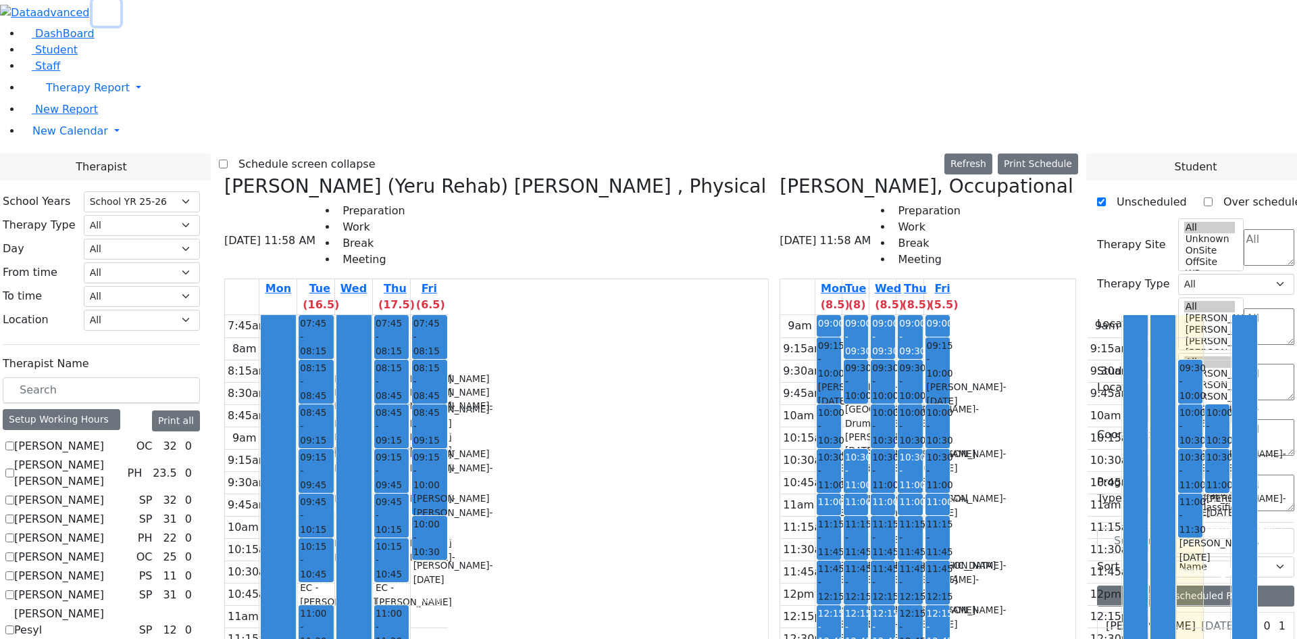
click at [120, 25] on button "button" at bounding box center [107, 13] width 28 height 26
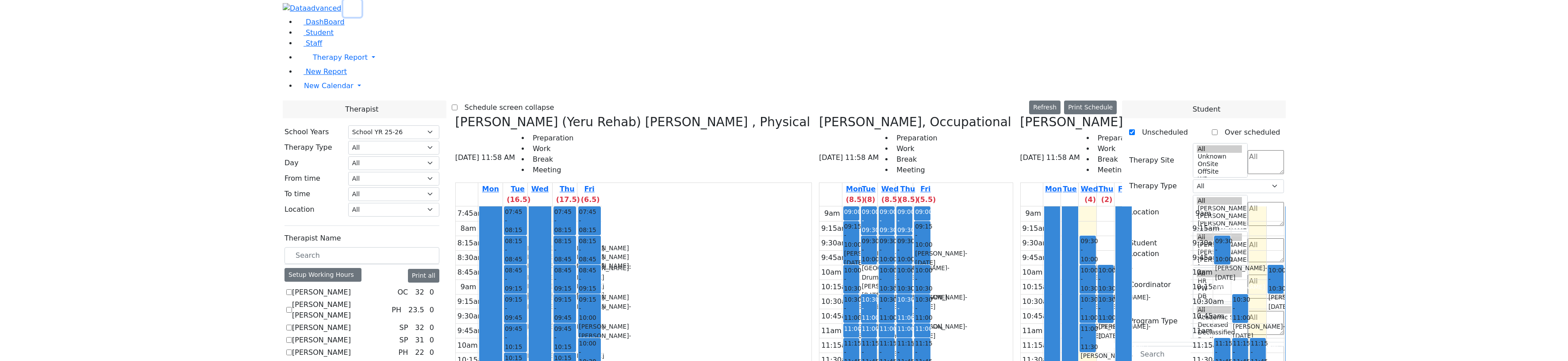
scroll to position [505, 0]
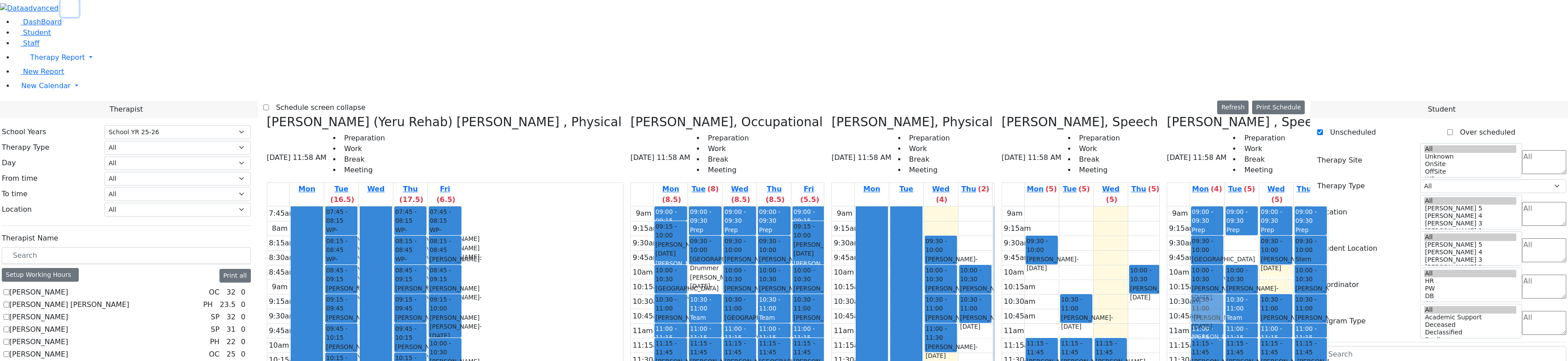
drag, startPoint x: 1179, startPoint y: 93, endPoint x: 1150, endPoint y: 154, distance: 67.5
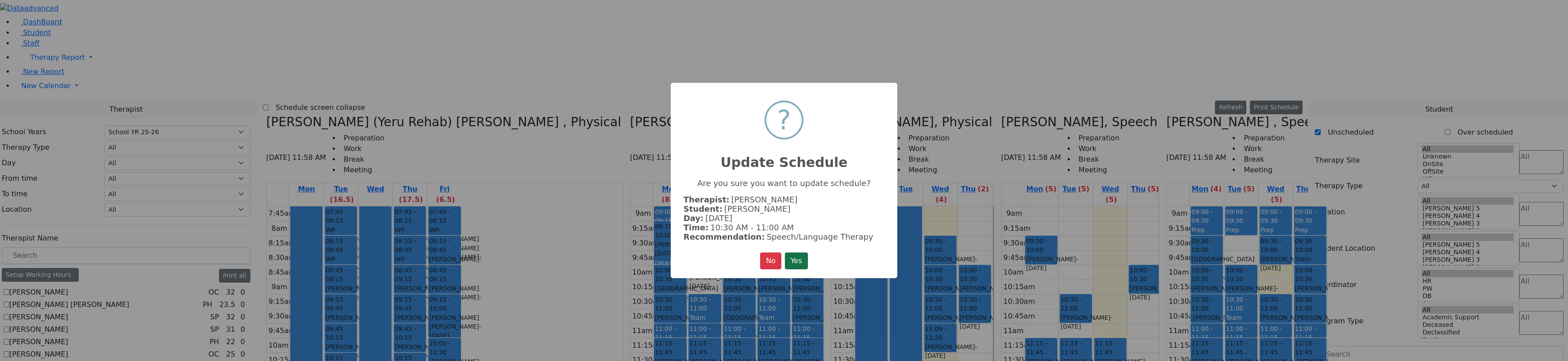
click at [797, 254] on button "Yes" at bounding box center [796, 261] width 23 height 17
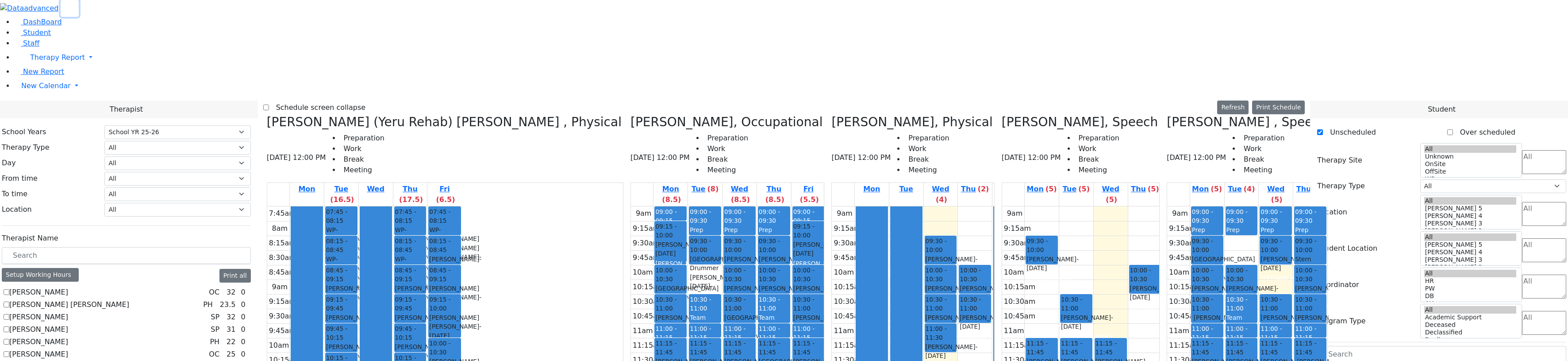
scroll to position [1151, 0]
drag, startPoint x: 1349, startPoint y: 271, endPoint x: 1182, endPoint y: 90, distance: 246.3
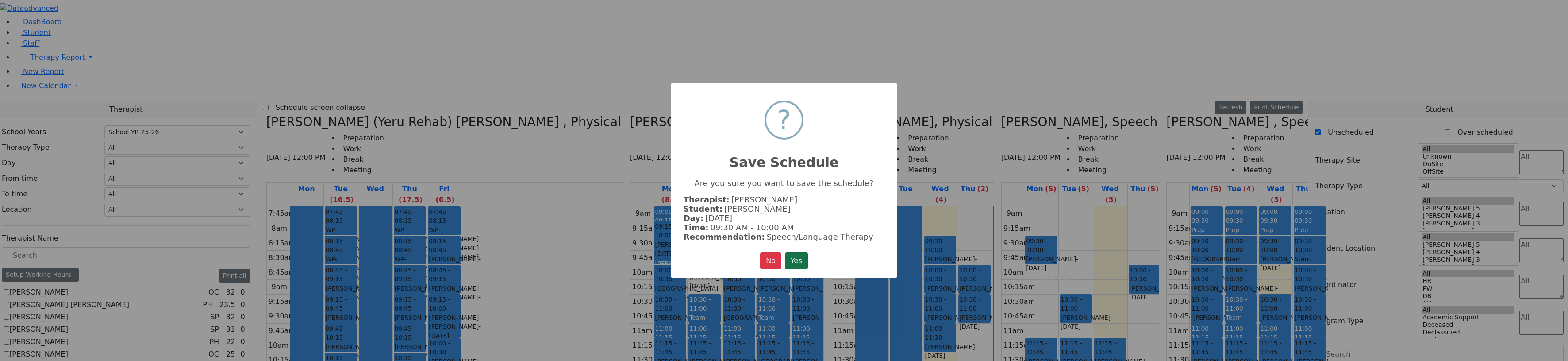
click at [794, 261] on button "Yes" at bounding box center [796, 261] width 23 height 17
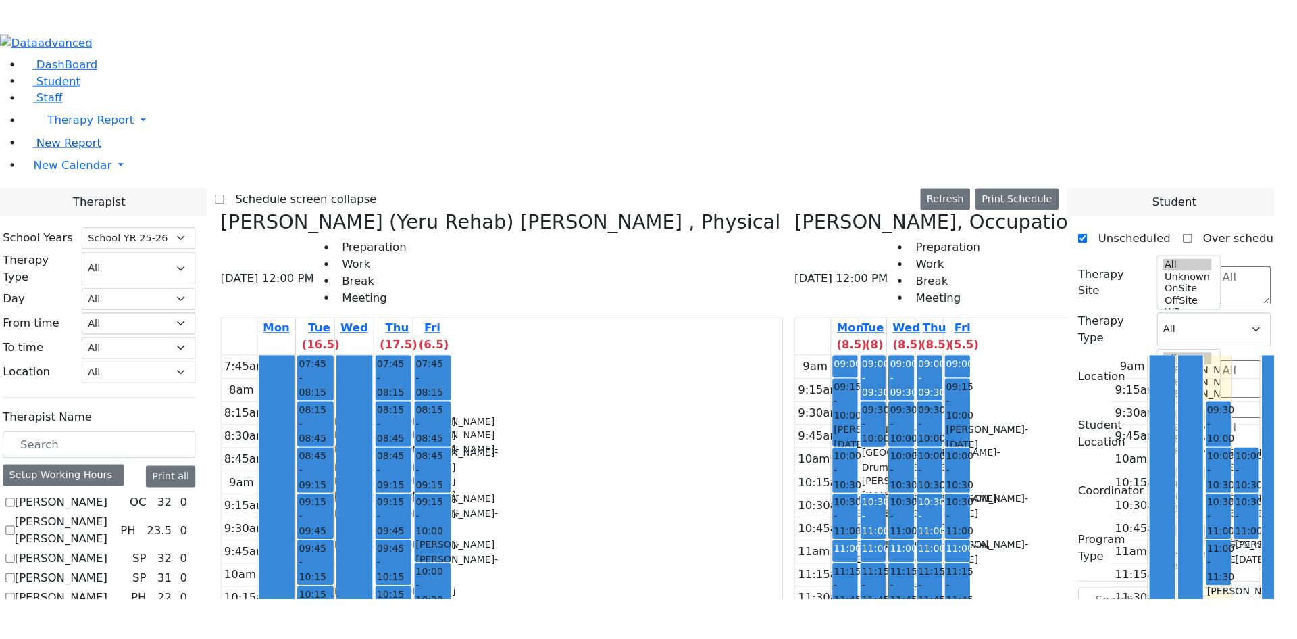
scroll to position [845, 0]
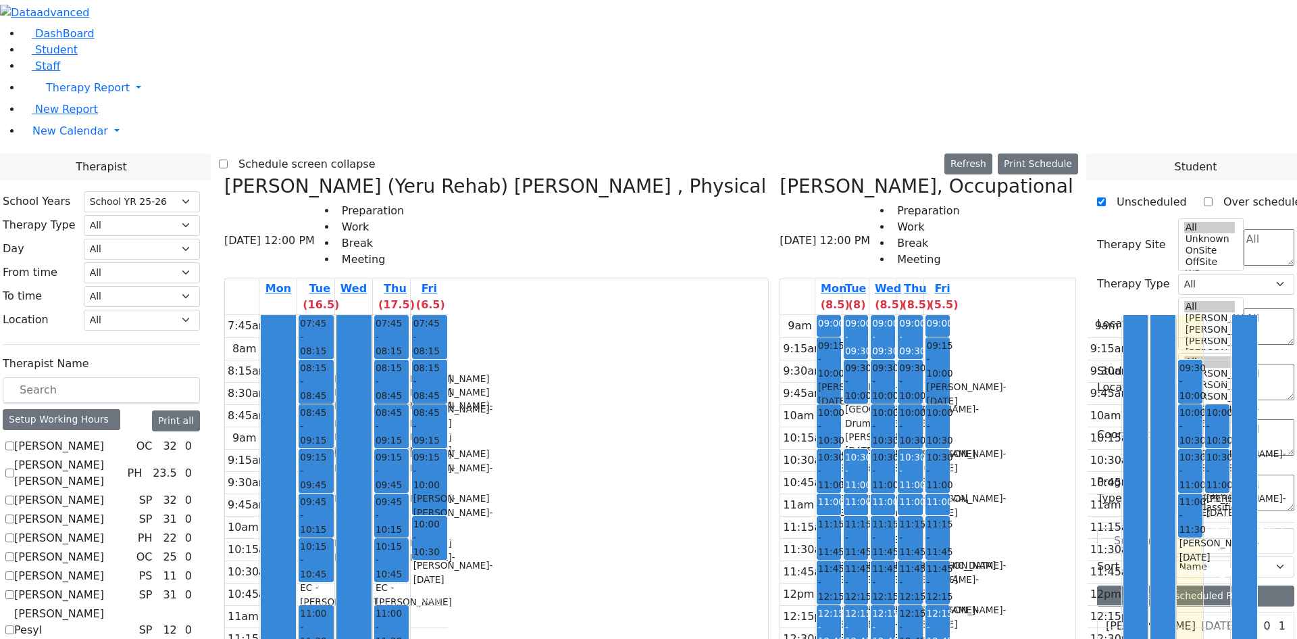
drag, startPoint x: 469, startPoint y: 491, endPoint x: 472, endPoint y: 508, distance: 17.2
drag, startPoint x: 476, startPoint y: 416, endPoint x: 478, endPoint y: 409, distance: 7.6
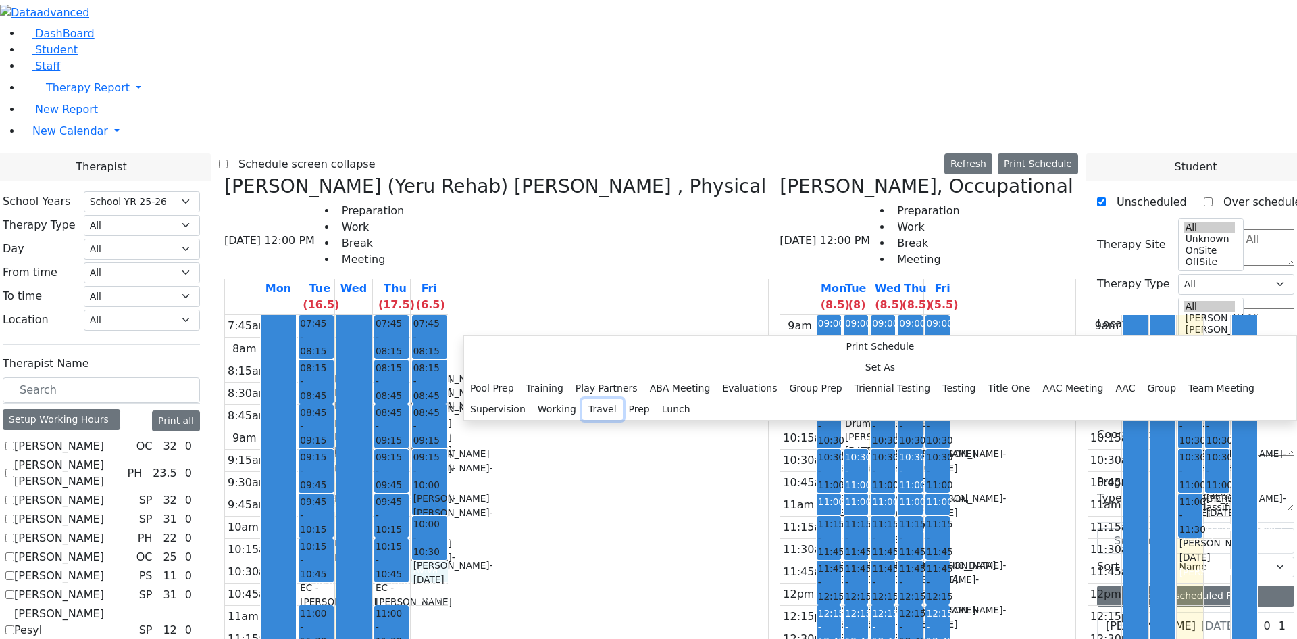
click at [623, 399] on button "Travel" at bounding box center [602, 409] width 41 height 21
select select "5"
select select "10:30:00"
select select "11:00:00"
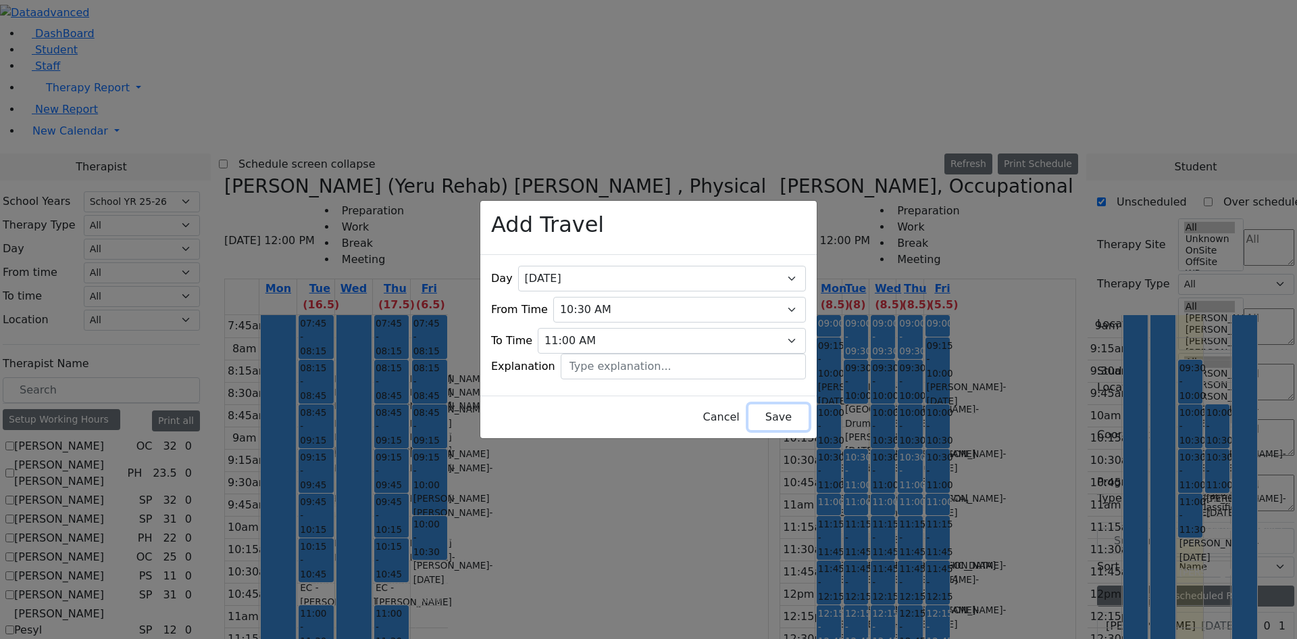
click at [753, 411] on button "Save" at bounding box center [779, 417] width 60 height 26
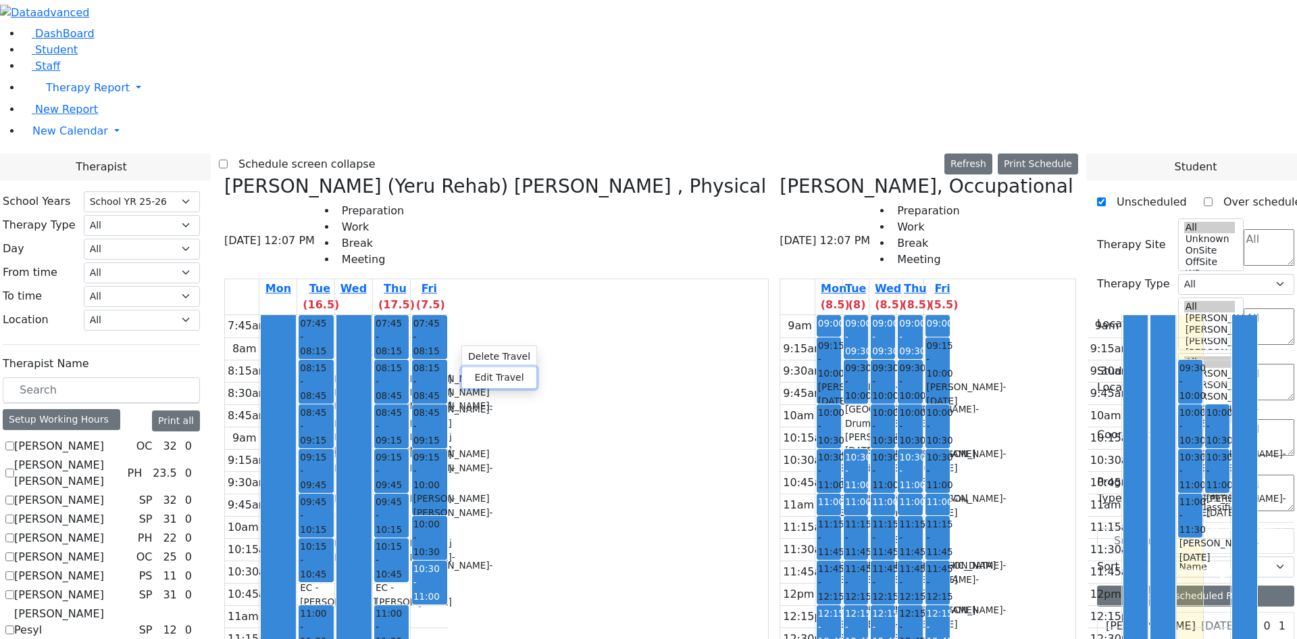
click at [472, 370] on button "Edit Travel" at bounding box center [499, 377] width 74 height 21
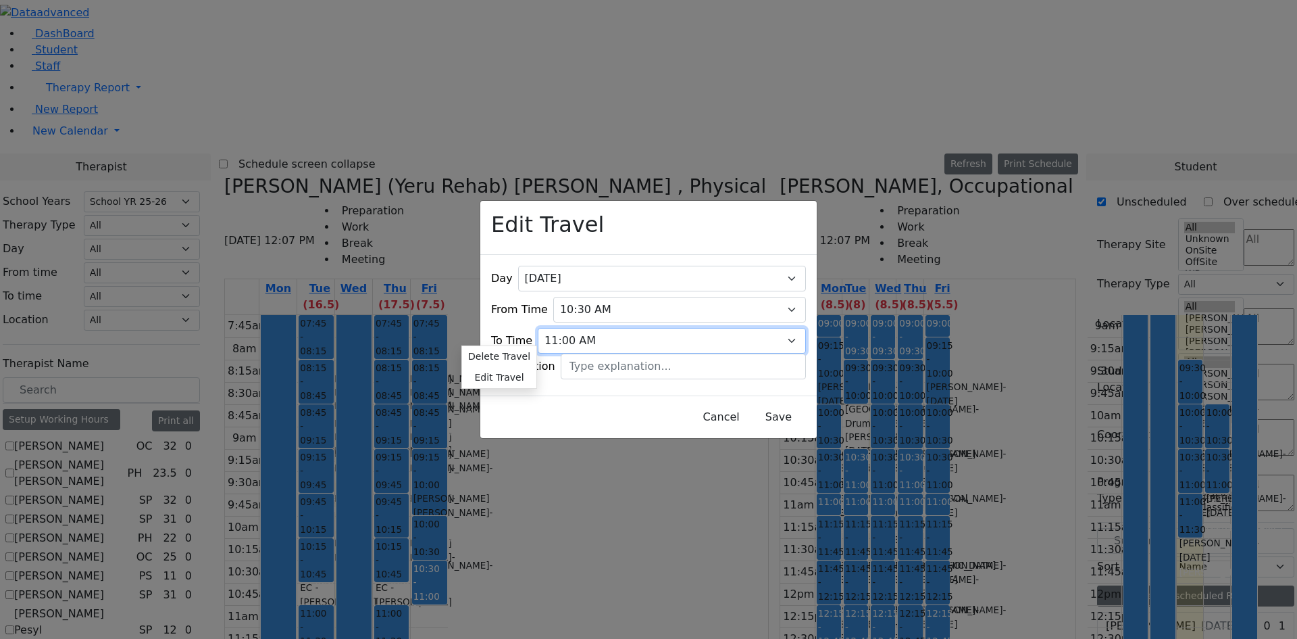
click at [583, 328] on select "07:15 AM 07:30 AM 07:45 AM 08:00 AM 08:15 AM 08:30 AM 08:45 AM 09:00 AM 09:15 A…" at bounding box center [672, 341] width 268 height 26
select select "10:45:00"
click at [562, 328] on select "07:15 AM 07:30 AM 07:45 AM 08:00 AM 08:15 AM 08:30 AM 08:45 AM 09:00 AM 09:15 A…" at bounding box center [672, 341] width 268 height 26
click at [749, 405] on button "Save" at bounding box center [779, 417] width 60 height 26
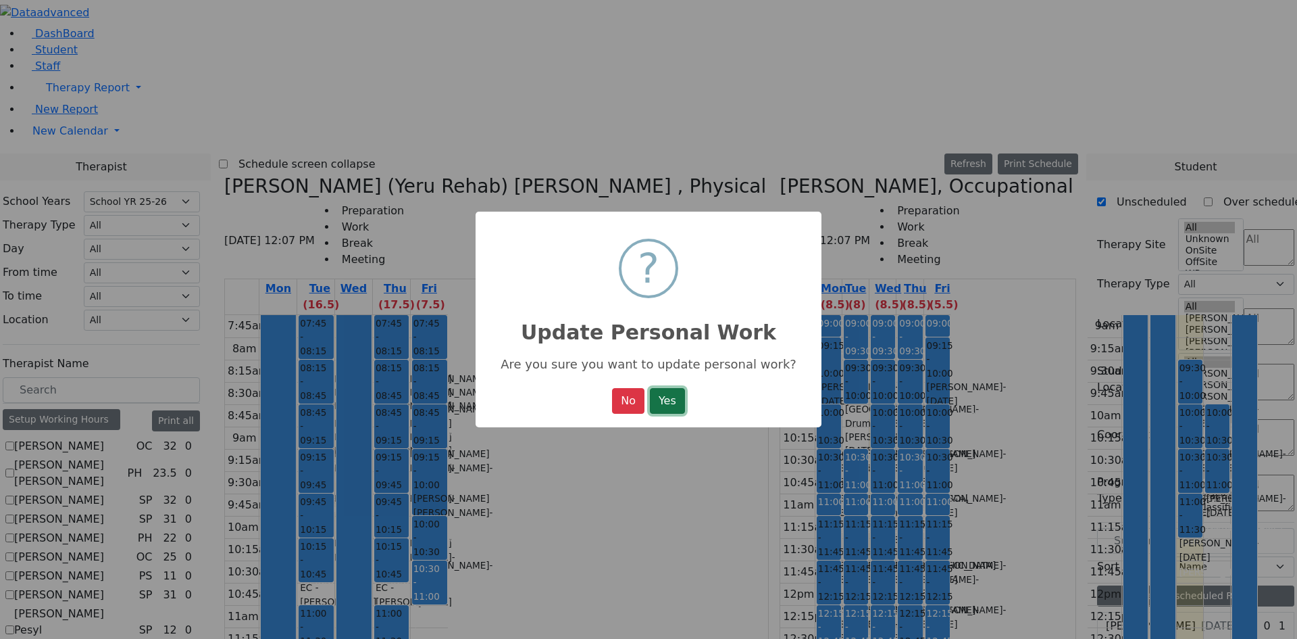
drag, startPoint x: 687, startPoint y: 411, endPoint x: 680, endPoint y: 408, distance: 7.3
click at [685, 411] on button "Yes" at bounding box center [667, 401] width 35 height 26
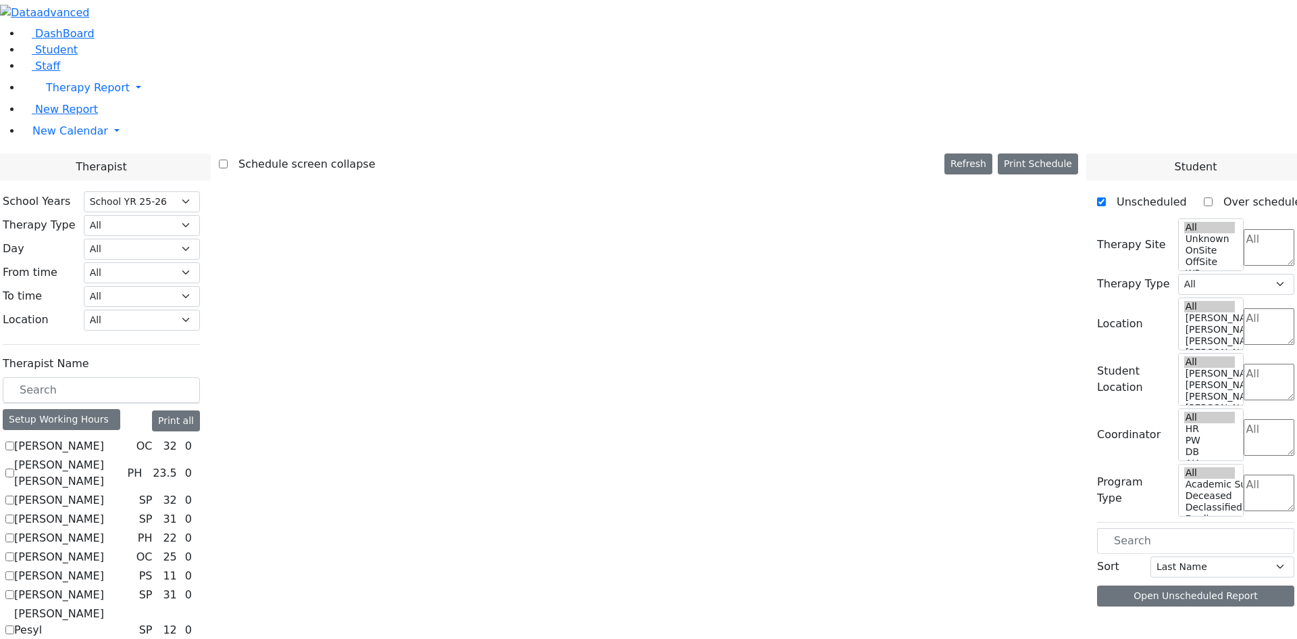
click at [674, 404] on div "× ? Update Personal Work Are you sure you want to update personal work? No No Y…" at bounding box center [648, 319] width 1297 height 639
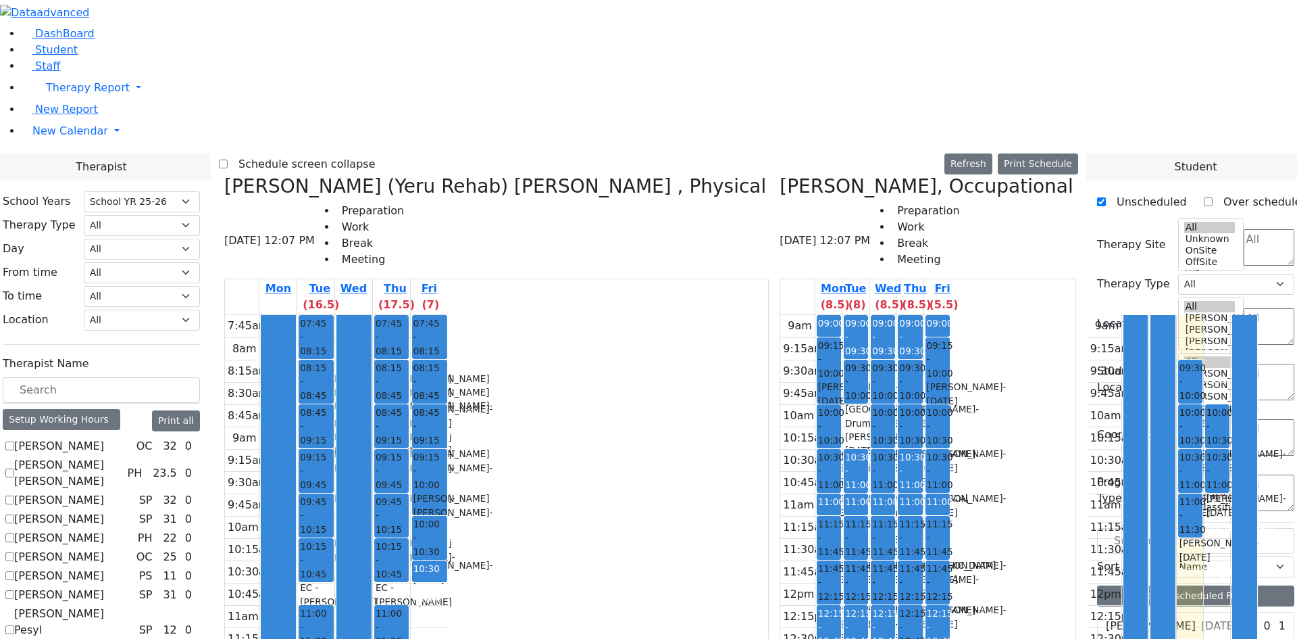
click at [780, 514] on div "9am 9:15am 9:30am 9:45am 10am 10:15am 10:30am 10:45am 11am 11:15am 11:30am 11:4…" at bounding box center [865, 582] width 170 height 535
click at [780, 575] on div "9am 9:15am 9:30am 9:45am 10am 10:15am 10:30am 10:45am 11am 11:15am 11:30am 11:4…" at bounding box center [865, 582] width 170 height 535
click at [780, 573] on div "9am 9:15am 9:30am 9:45am 10am 10:15am 10:30am 10:45am 11am 11:15am 11:30am 11:4…" at bounding box center [865, 582] width 170 height 535
click at [780, 571] on div "9am 9:15am 9:30am 9:45am 10am 10:15am 10:30am 10:45am 11am 11:15am 11:30am 11:4…" at bounding box center [865, 582] width 170 height 535
drag, startPoint x: 657, startPoint y: 526, endPoint x: 658, endPoint y: 514, distance: 11.5
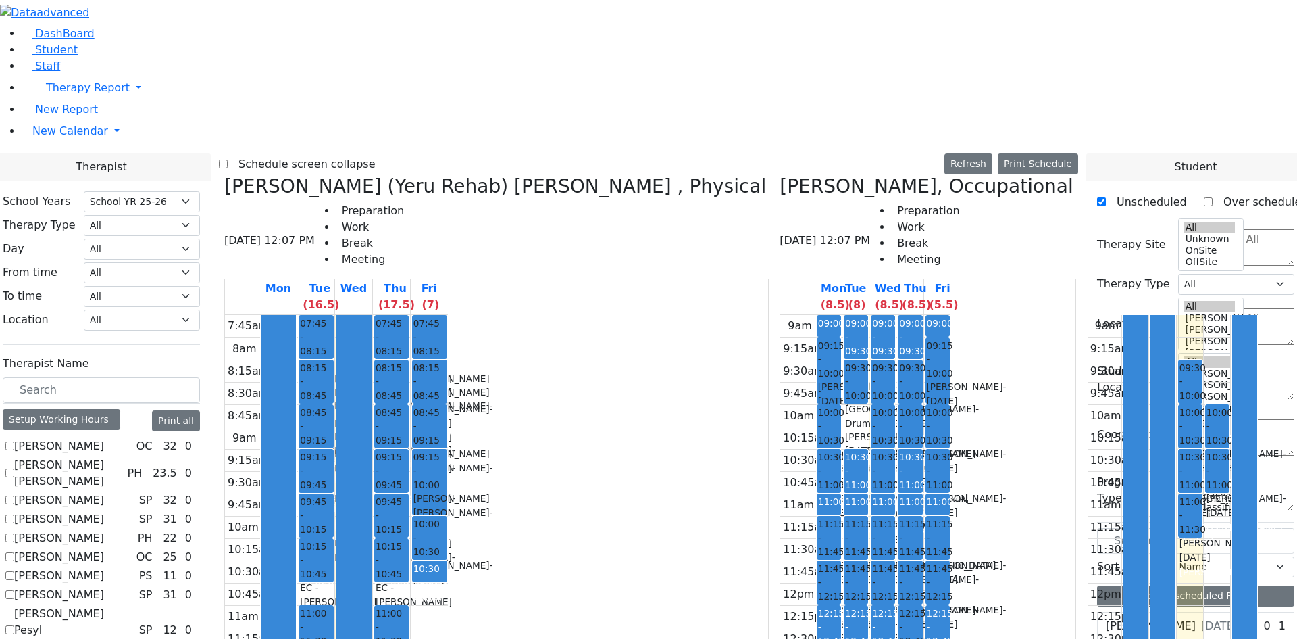
click at [780, 514] on div "9am 9:15am 9:30am 9:45am 10am 10:15am 10:30am 10:45am 11am 11:15am 11:30am 11:4…" at bounding box center [865, 582] width 170 height 535
drag, startPoint x: 657, startPoint y: 513, endPoint x: 661, endPoint y: 427, distance: 85.9
click at [780, 416] on div "9am 9:15am 9:30am 9:45am 10am 10:15am 10:30am 10:45am 11am 11:15am 11:30am 11:4…" at bounding box center [865, 582] width 170 height 535
click at [1088, 414] on div "9am 9:15am 9:30am 9:45am 10am 10:15am 10:30am 10:45am 11am 11:15am 11:30am 11:4…" at bounding box center [1173, 582] width 170 height 535
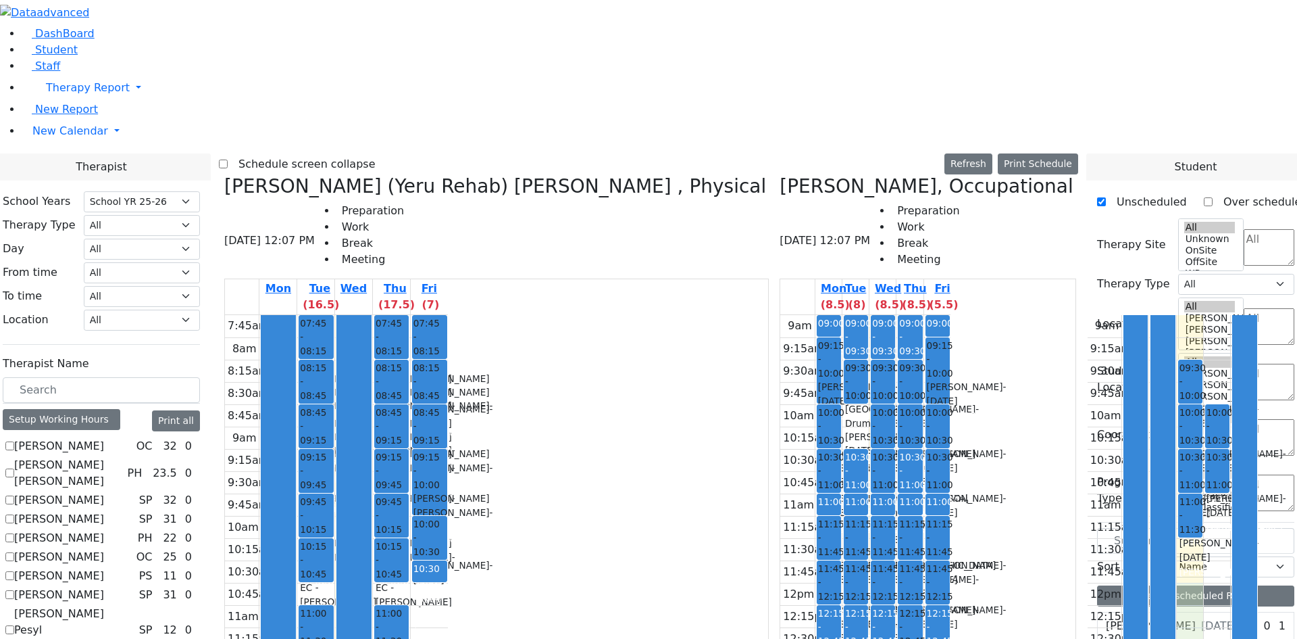
scroll to position [946, 0]
drag, startPoint x: 466, startPoint y: 366, endPoint x: 464, endPoint y: 379, distance: 13.8
drag, startPoint x: 468, startPoint y: 403, endPoint x: 476, endPoint y: 421, distance: 19.1
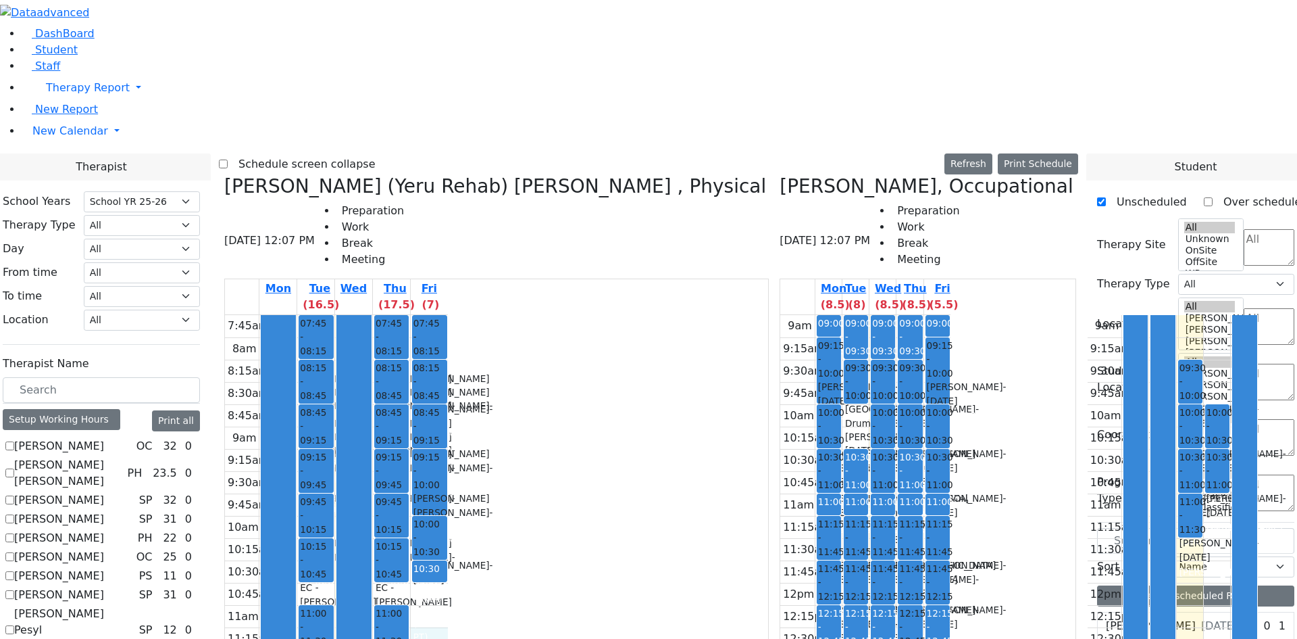
scroll to position [1014, 0]
drag, startPoint x: 1141, startPoint y: 339, endPoint x: 474, endPoint y: 493, distance: 684.0
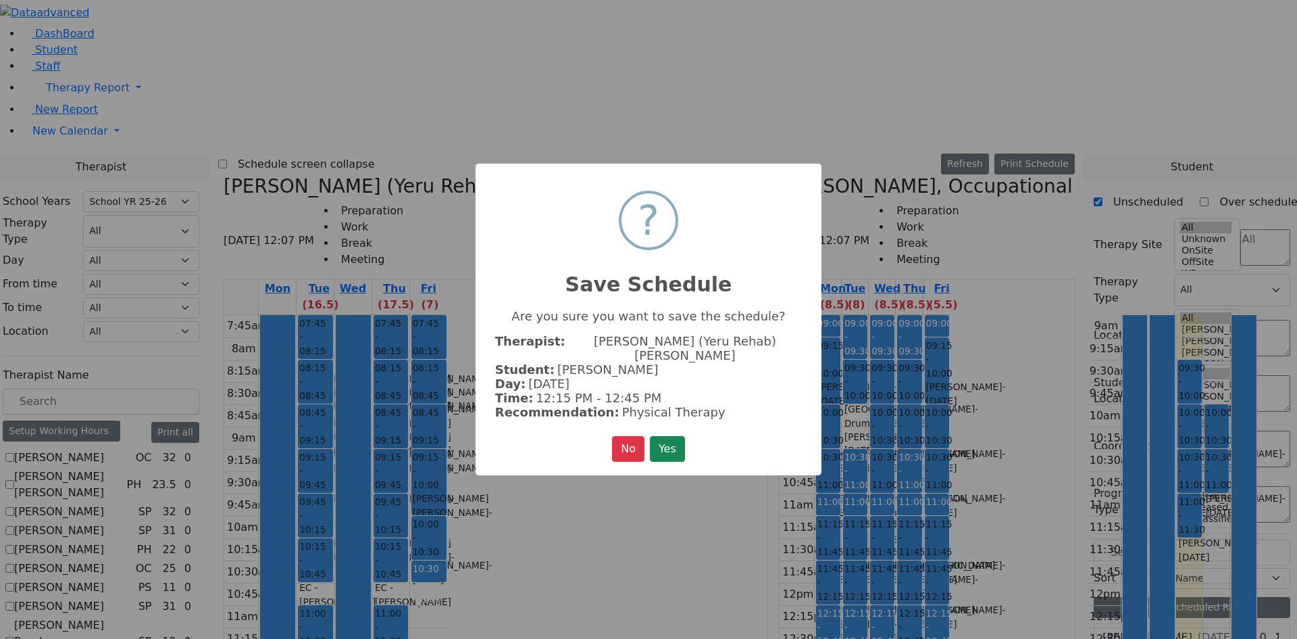
click at [680, 441] on button "Yes" at bounding box center [667, 449] width 35 height 26
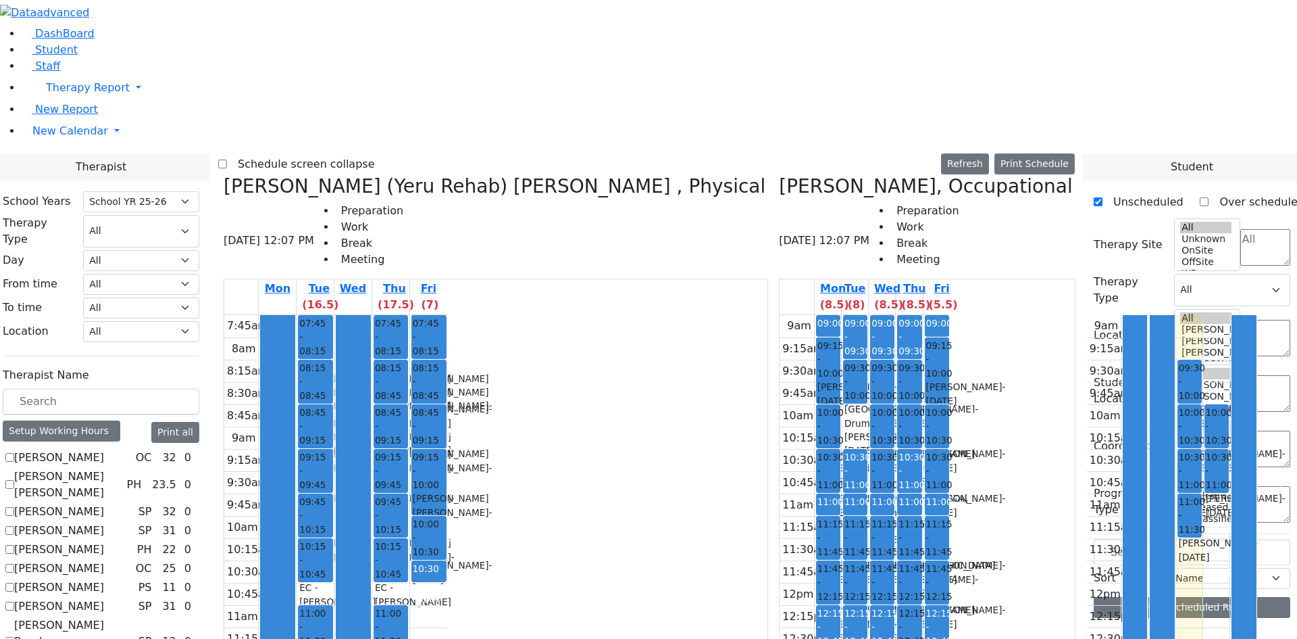
scroll to position [0, 0]
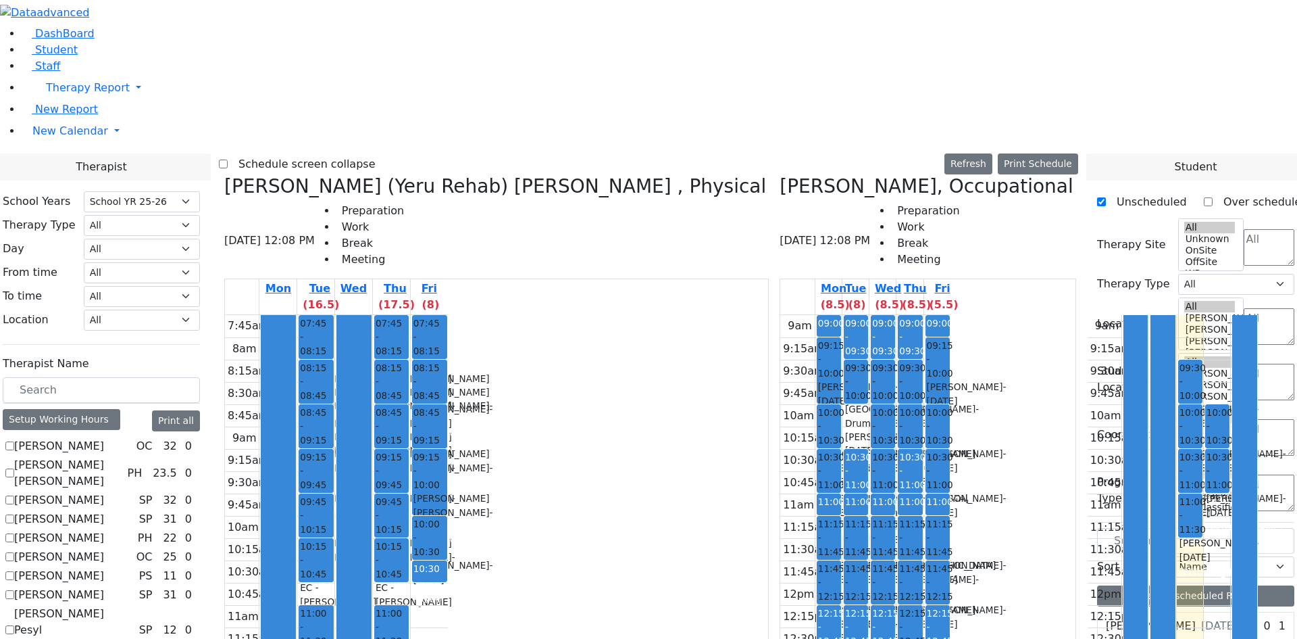
click at [1082, 175] on div "Salvagin Joshua L, Physical 08/20/2025 12:08 PM Preparation Work Break Meeting …" at bounding box center [1211, 507] width 259 height 665
click at [1087, 175] on icon at bounding box center [1087, 186] width 0 height 22
checkbox input "false"
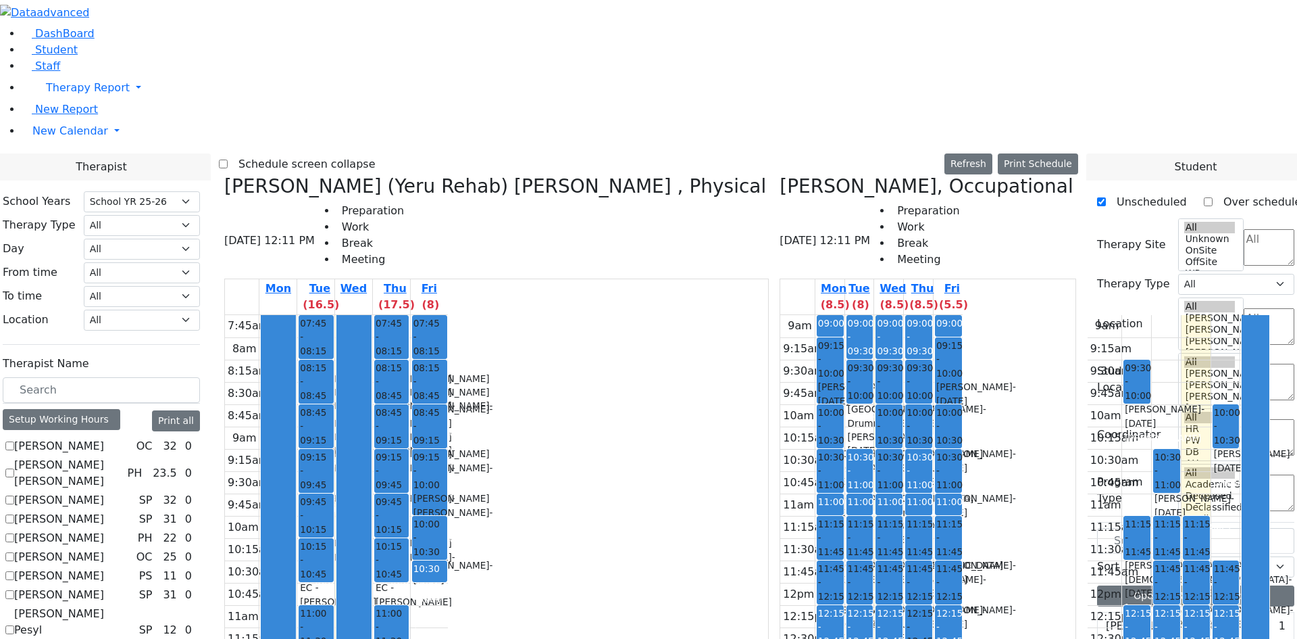
checkbox input "true"
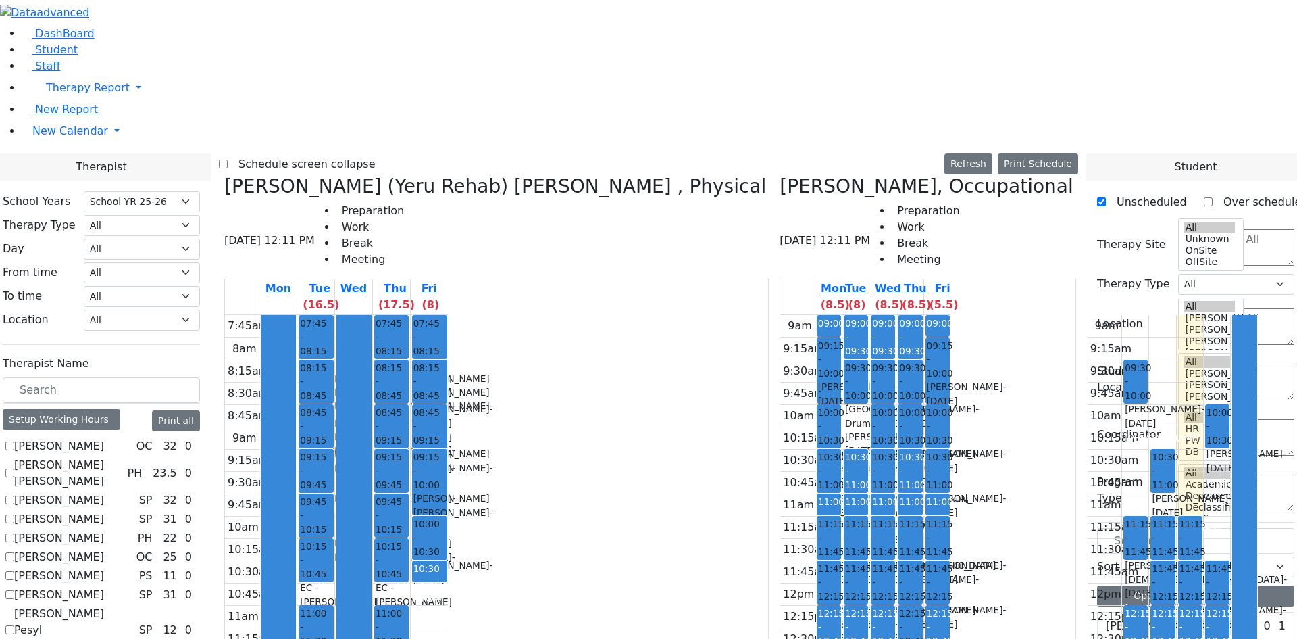
scroll to position [643, 0]
checkbox input "true"
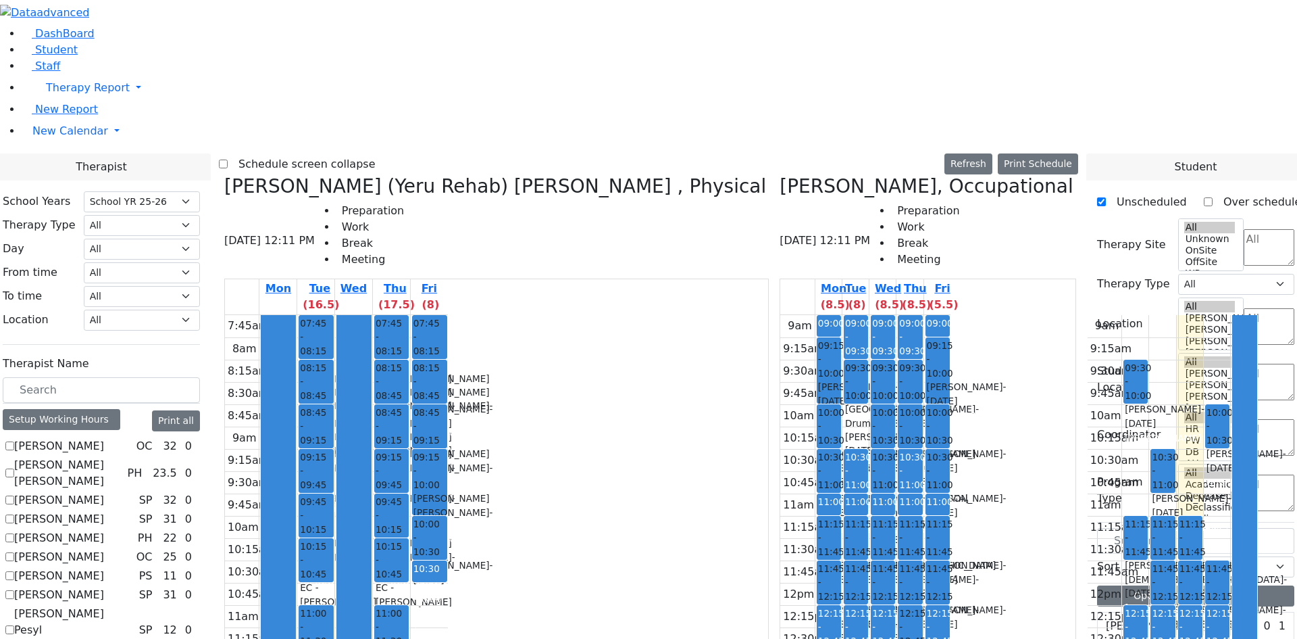
drag, startPoint x: 799, startPoint y: 90, endPoint x: 799, endPoint y: 103, distance: 12.8
drag, startPoint x: 870, startPoint y: 100, endPoint x: 869, endPoint y: 107, distance: 7.6
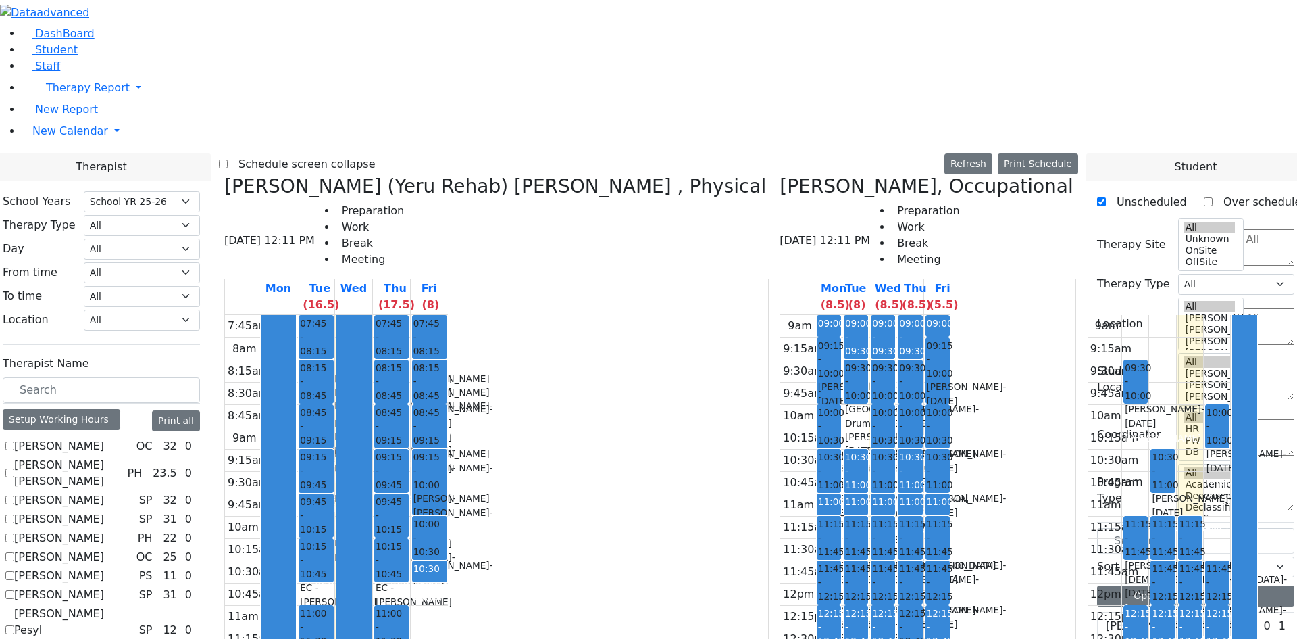
drag, startPoint x: 853, startPoint y: 99, endPoint x: 866, endPoint y: 94, distance: 14.3
drag, startPoint x: 872, startPoint y: 88, endPoint x: 868, endPoint y: 113, distance: 25.2
drag, startPoint x: 853, startPoint y: 88, endPoint x: 851, endPoint y: 107, distance: 19.0
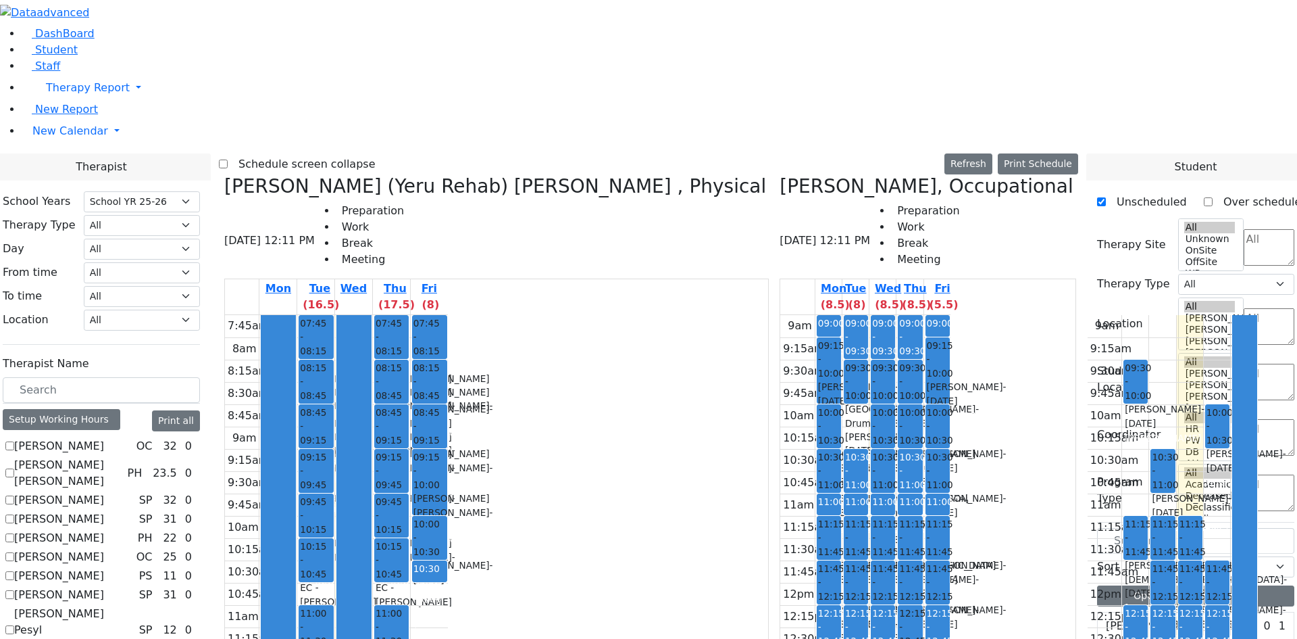
drag, startPoint x: 803, startPoint y: 86, endPoint x: 801, endPoint y: 97, distance: 10.5
drag, startPoint x: 789, startPoint y: 95, endPoint x: 788, endPoint y: 138, distance: 43.3
drag, startPoint x: 848, startPoint y: 81, endPoint x: 847, endPoint y: 107, distance: 25.7
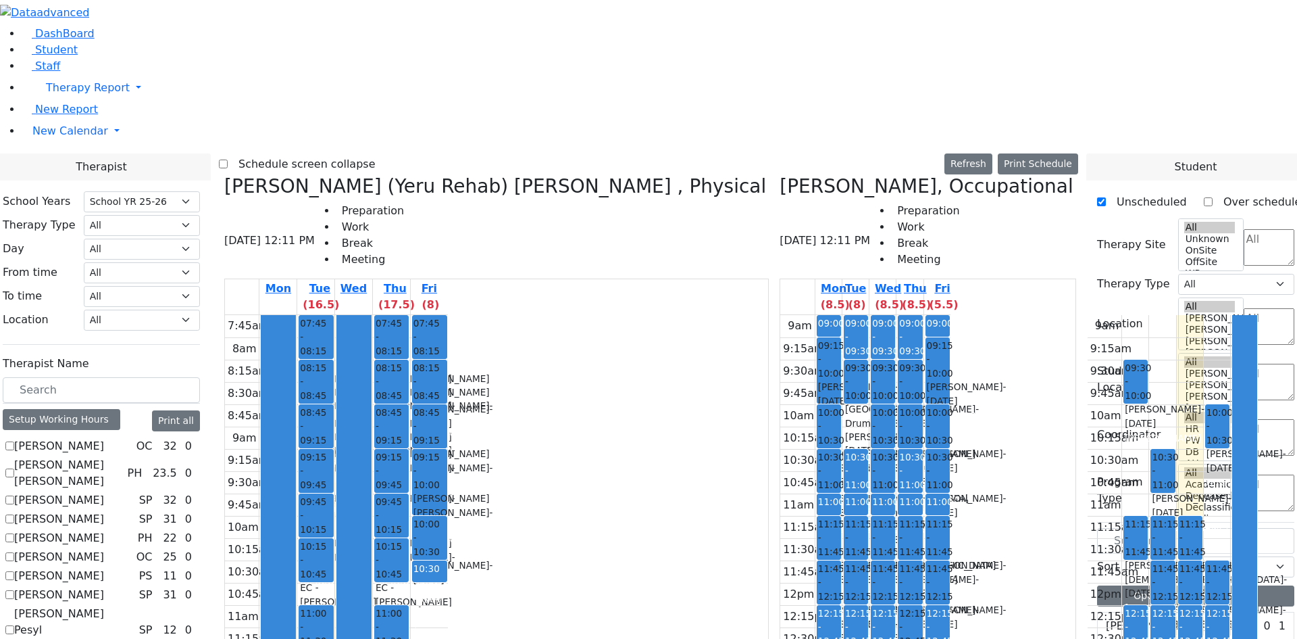
drag, startPoint x: 870, startPoint y: 99, endPoint x: 869, endPoint y: 114, distance: 14.3
drag, startPoint x: 857, startPoint y: 92, endPoint x: 852, endPoint y: 109, distance: 17.7
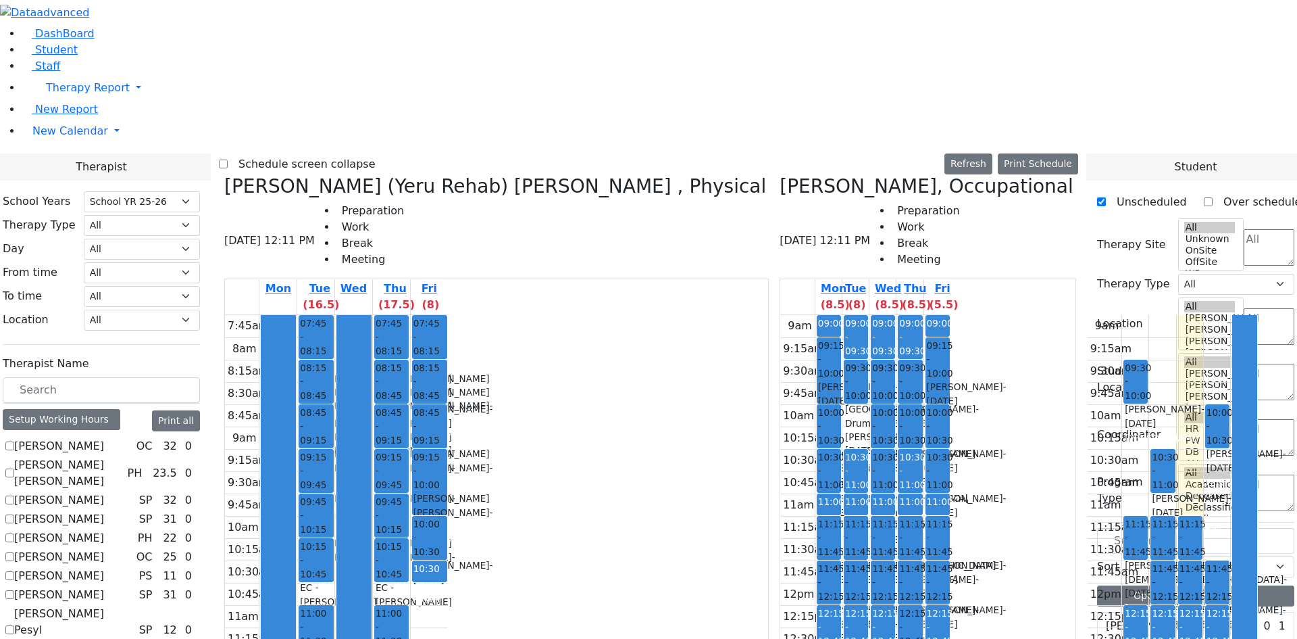
scroll to position [405, 0]
drag, startPoint x: 1163, startPoint y: 454, endPoint x: 799, endPoint y: 97, distance: 509.4
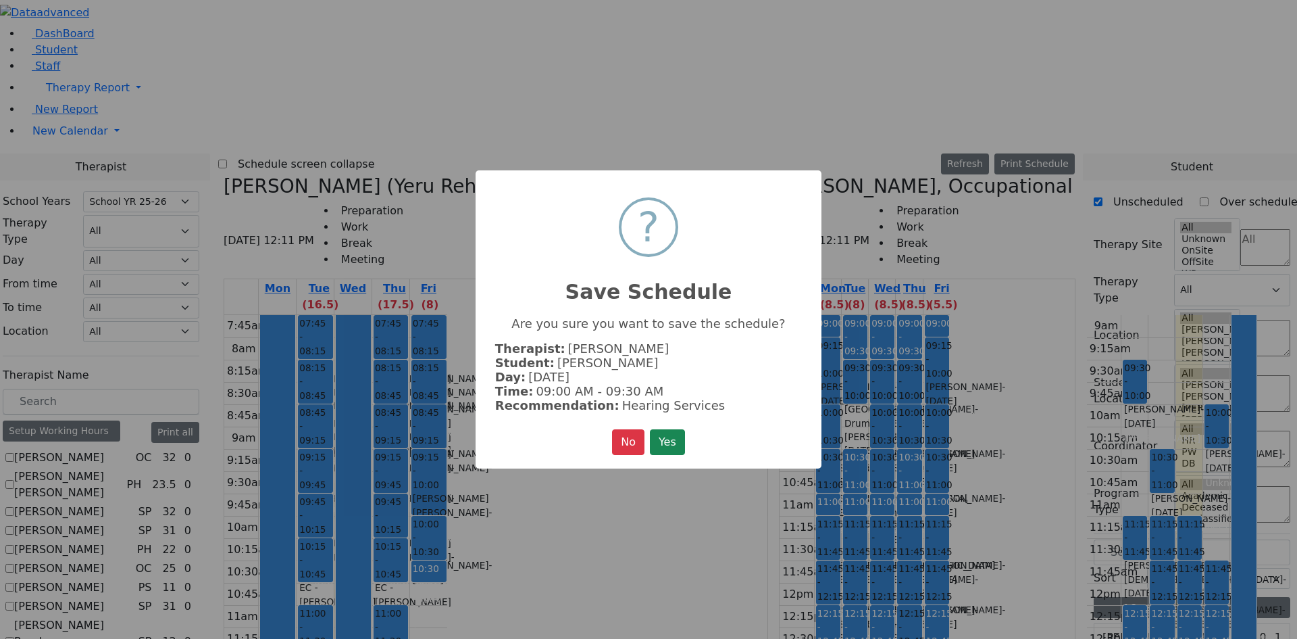
click at [665, 429] on button "Yes" at bounding box center [667, 442] width 35 height 26
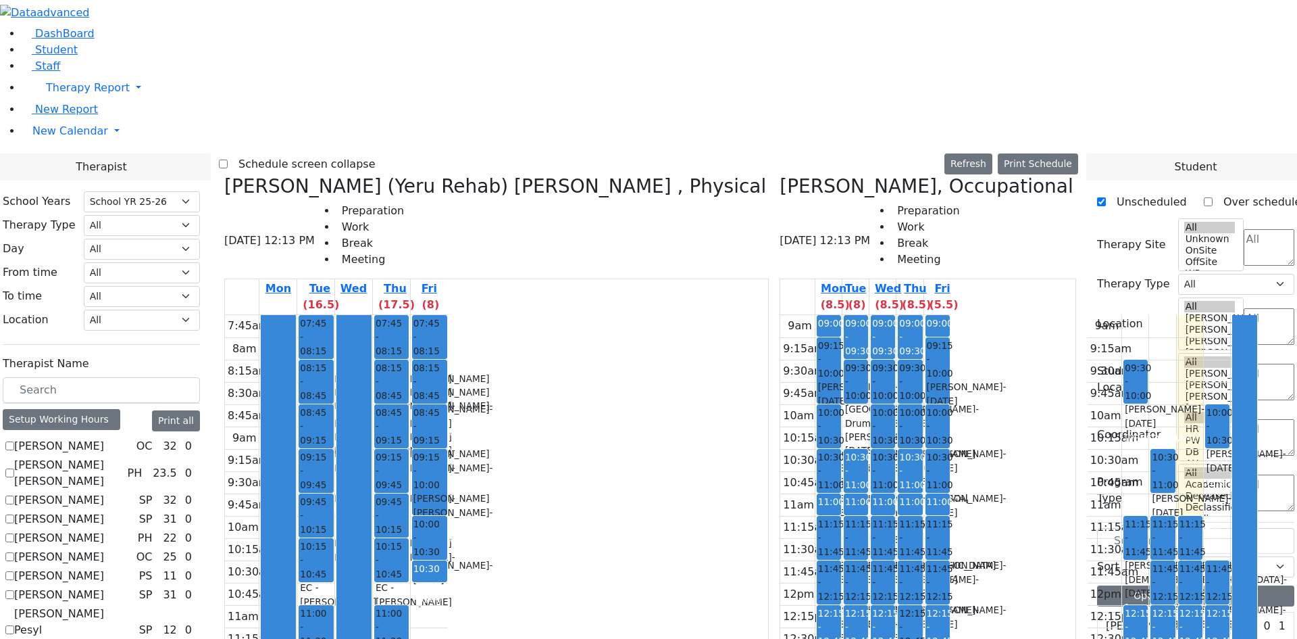
scroll to position [338, 0]
drag, startPoint x: 1137, startPoint y: 514, endPoint x: 851, endPoint y: 80, distance: 519.7
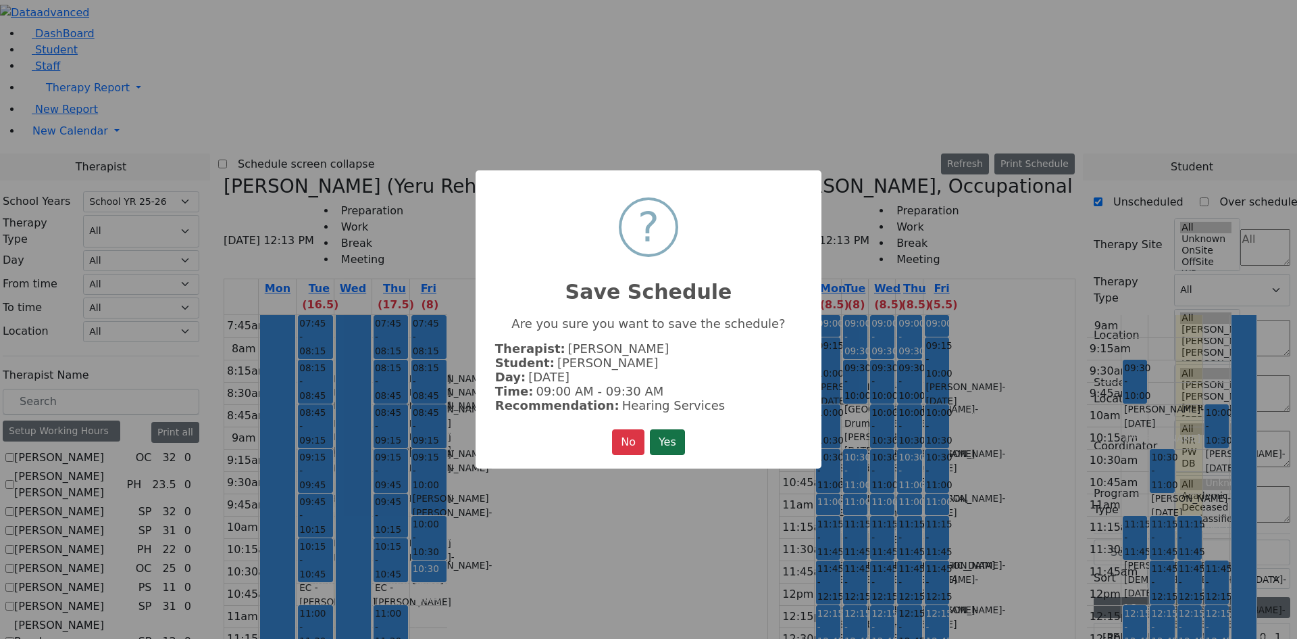
drag, startPoint x: 677, startPoint y: 434, endPoint x: 696, endPoint y: 435, distance: 19.0
click at [677, 433] on button "Yes" at bounding box center [667, 442] width 35 height 26
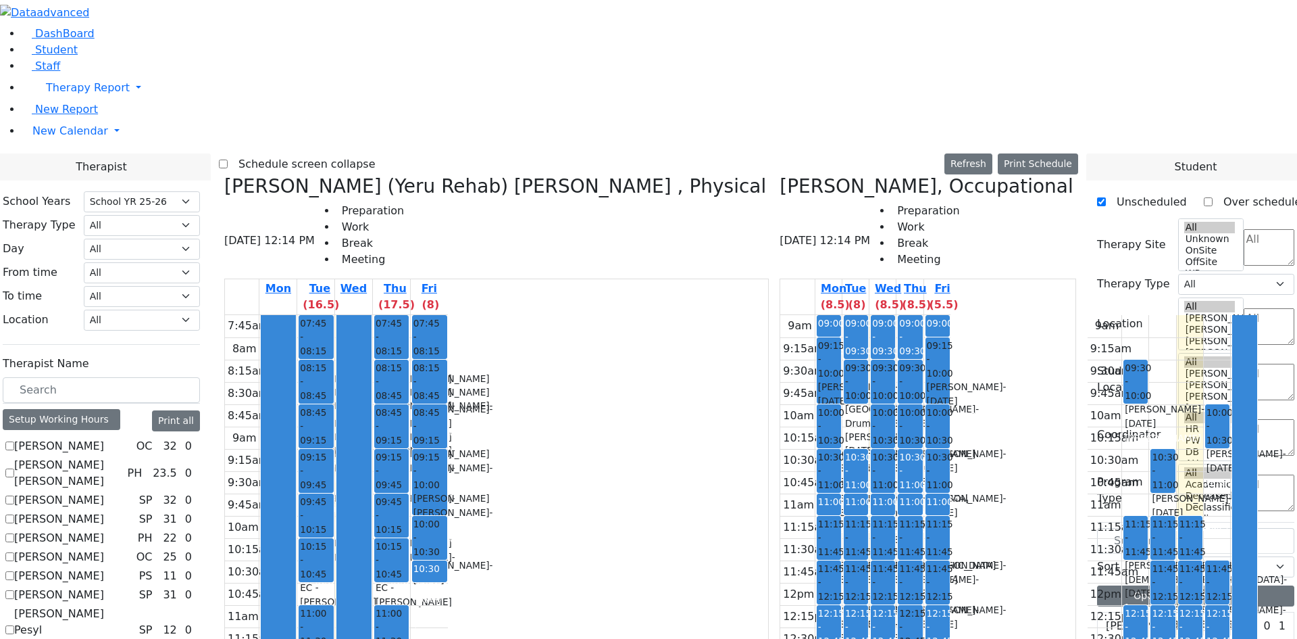
scroll to position [405, 0]
drag, startPoint x: 1157, startPoint y: 449, endPoint x: 782, endPoint y: 142, distance: 484.0
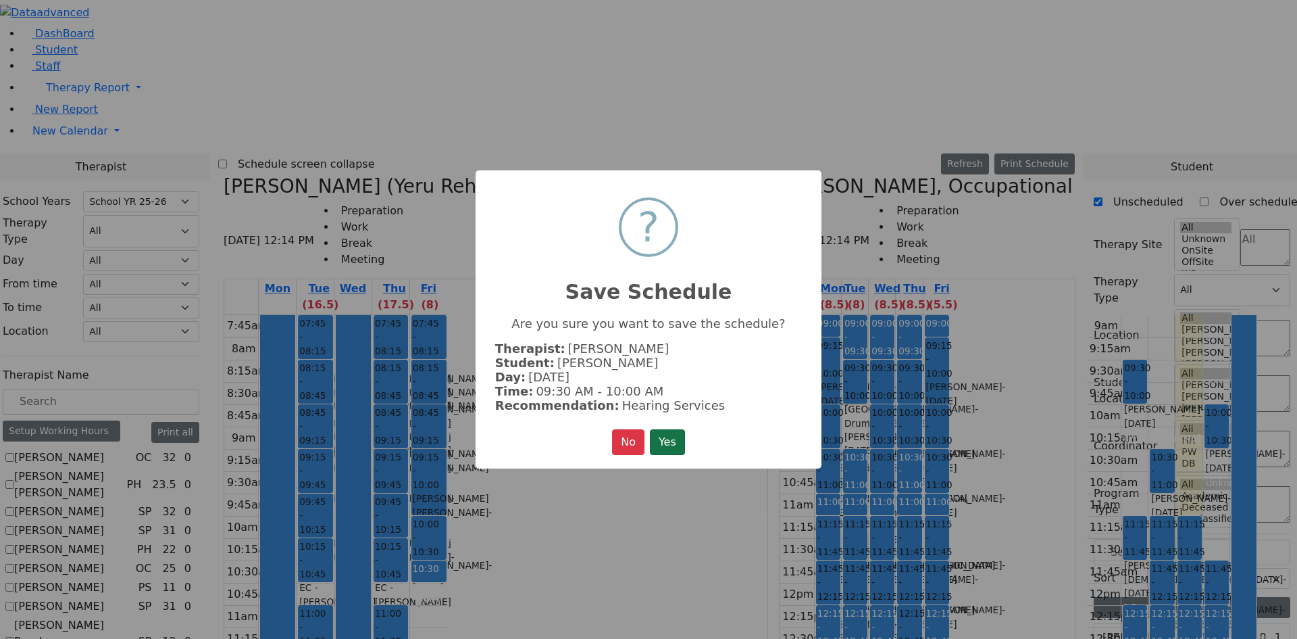
click at [679, 439] on button "Yes" at bounding box center [667, 442] width 35 height 26
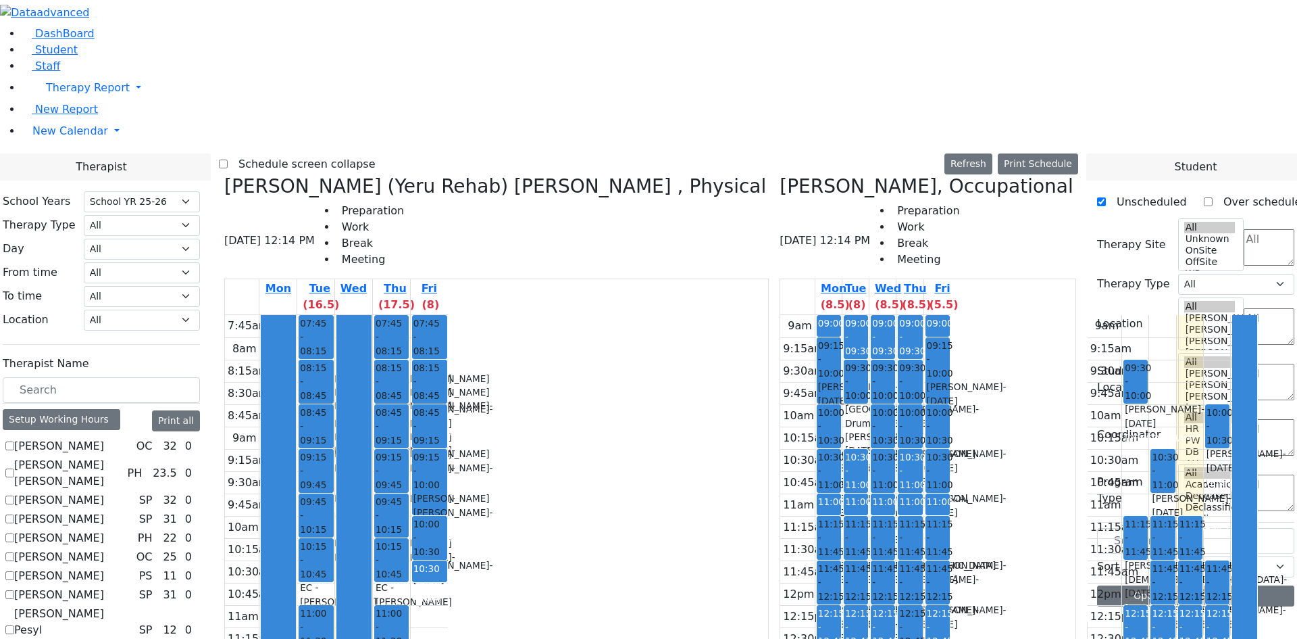
scroll to position [0, 0]
click at [262, 153] on label "Schedule screen collapse" at bounding box center [302, 164] width 148 height 22
click at [228, 159] on input "Schedule screen collapse" at bounding box center [223, 163] width 9 height 9
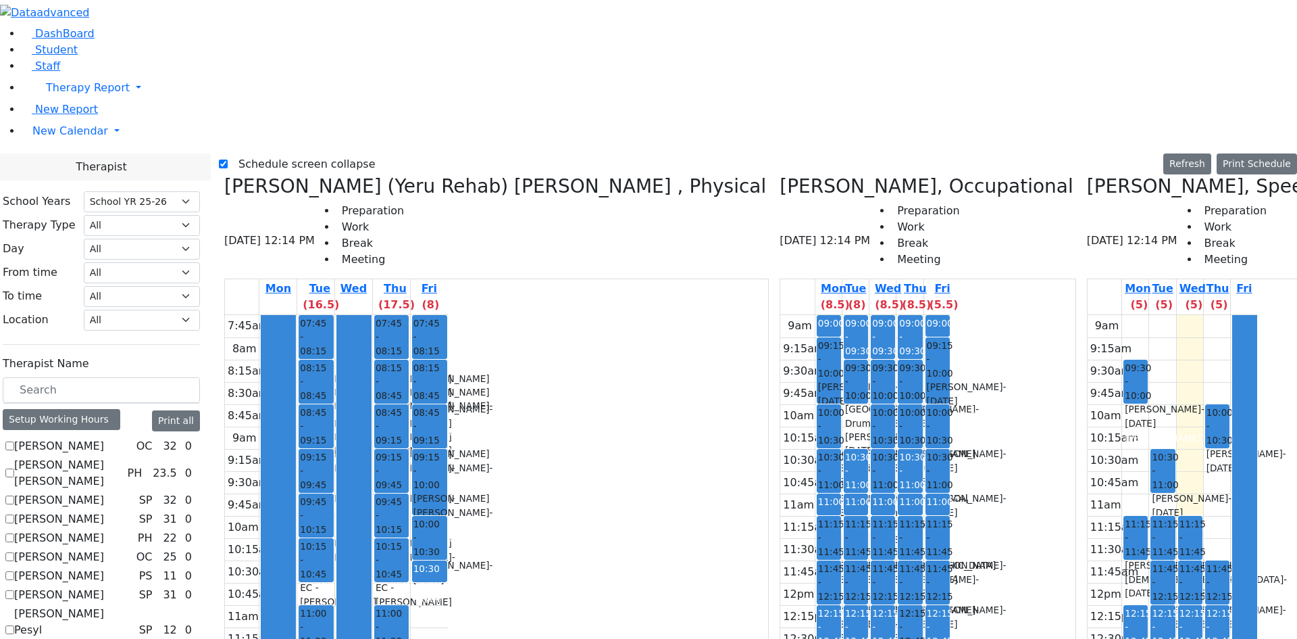
scroll to position [0, 118]
drag, startPoint x: 1182, startPoint y: 99, endPoint x: 1177, endPoint y: 522, distance: 423.0
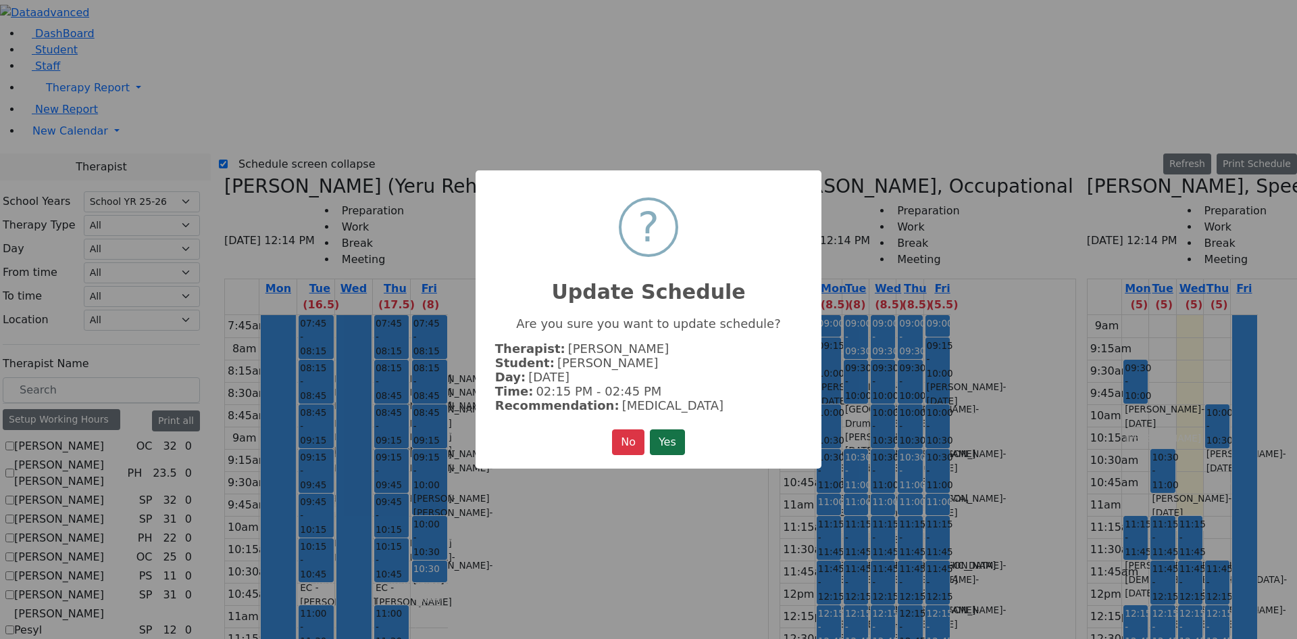
click at [674, 443] on button "Yes" at bounding box center [667, 442] width 35 height 26
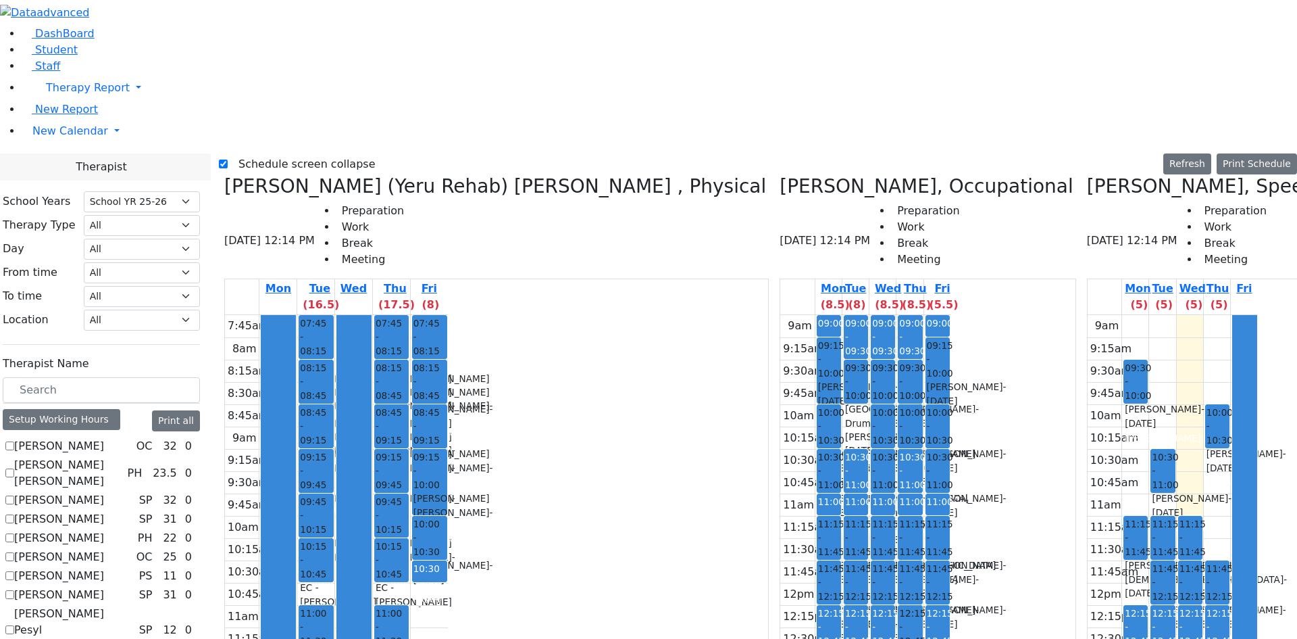
scroll to position [0, 0]
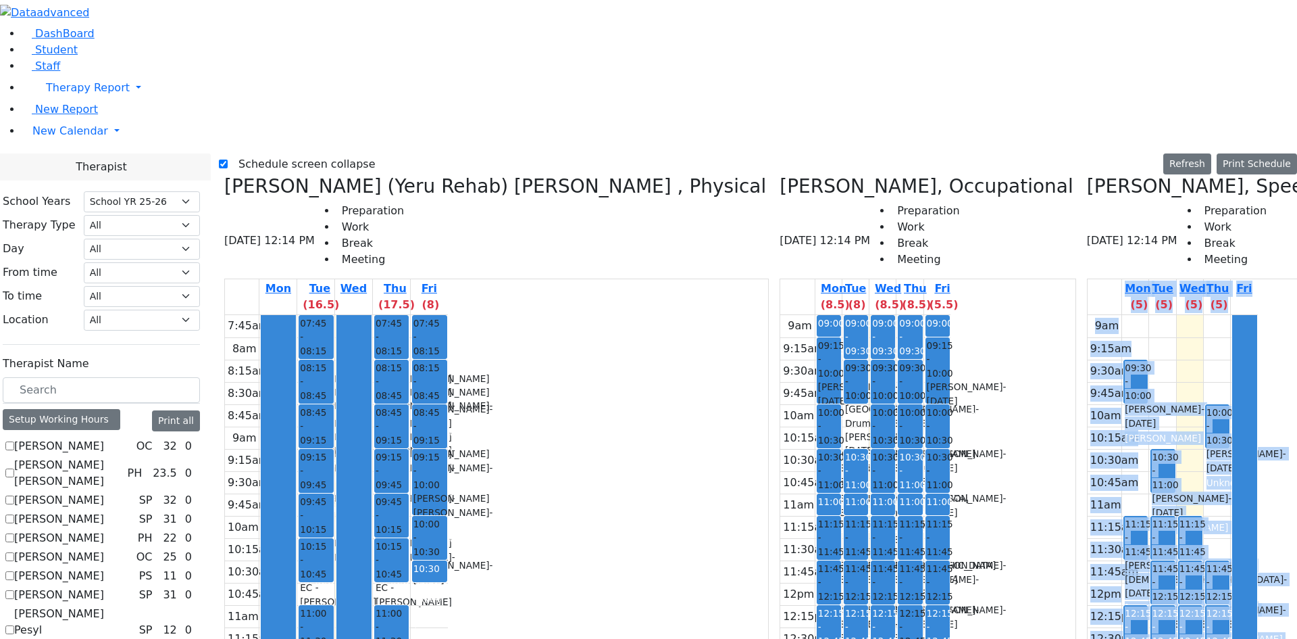
drag, startPoint x: 755, startPoint y: 625, endPoint x: 874, endPoint y: 624, distance: 119.6
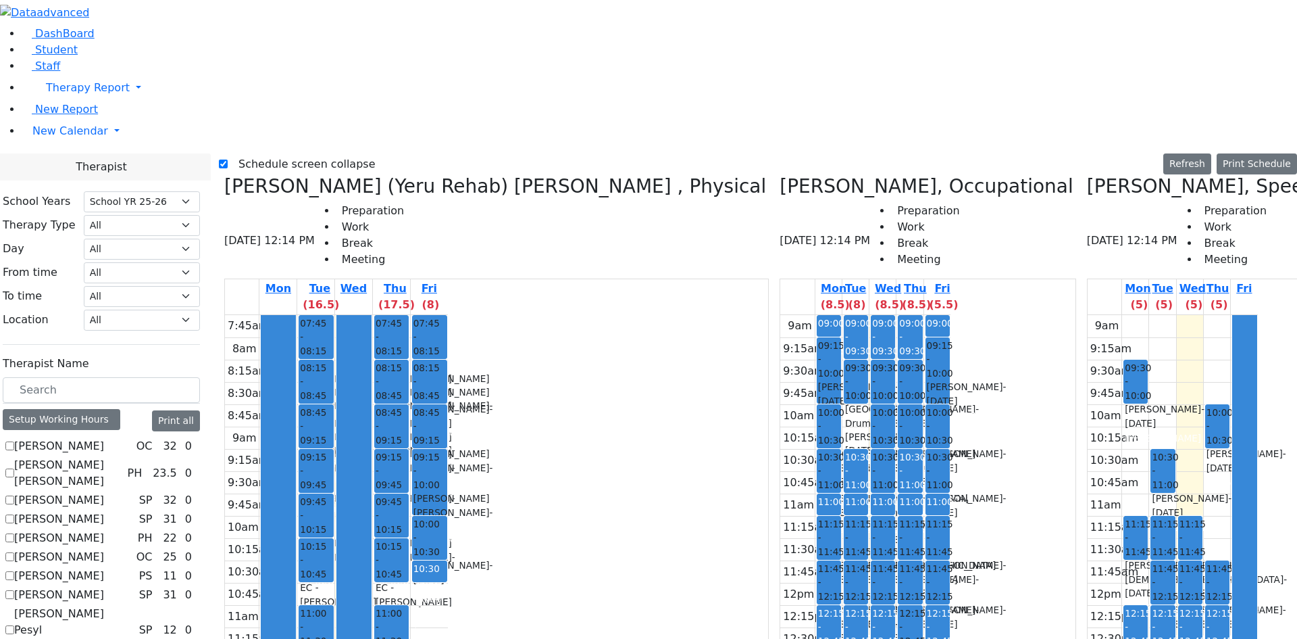
click at [1088, 594] on div "9am 9:15am 9:30am 9:45am 10am 10:15am 10:30am 10:45am 11am 11:15am 11:30am 11:4…" at bounding box center [1173, 582] width 170 height 535
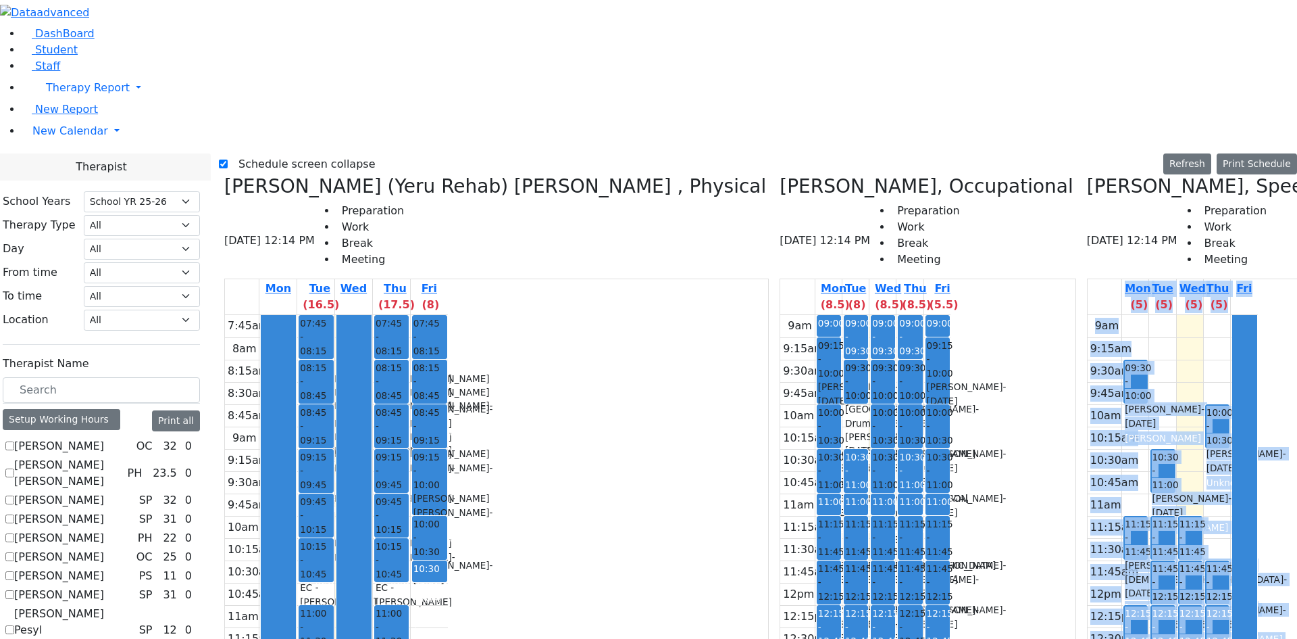
click at [1088, 553] on div "9am 9:15am 9:30am 9:45am 10am 10:15am 10:30am 10:45am 11am 11:15am 11:30am 11:4…" at bounding box center [1173, 582] width 170 height 535
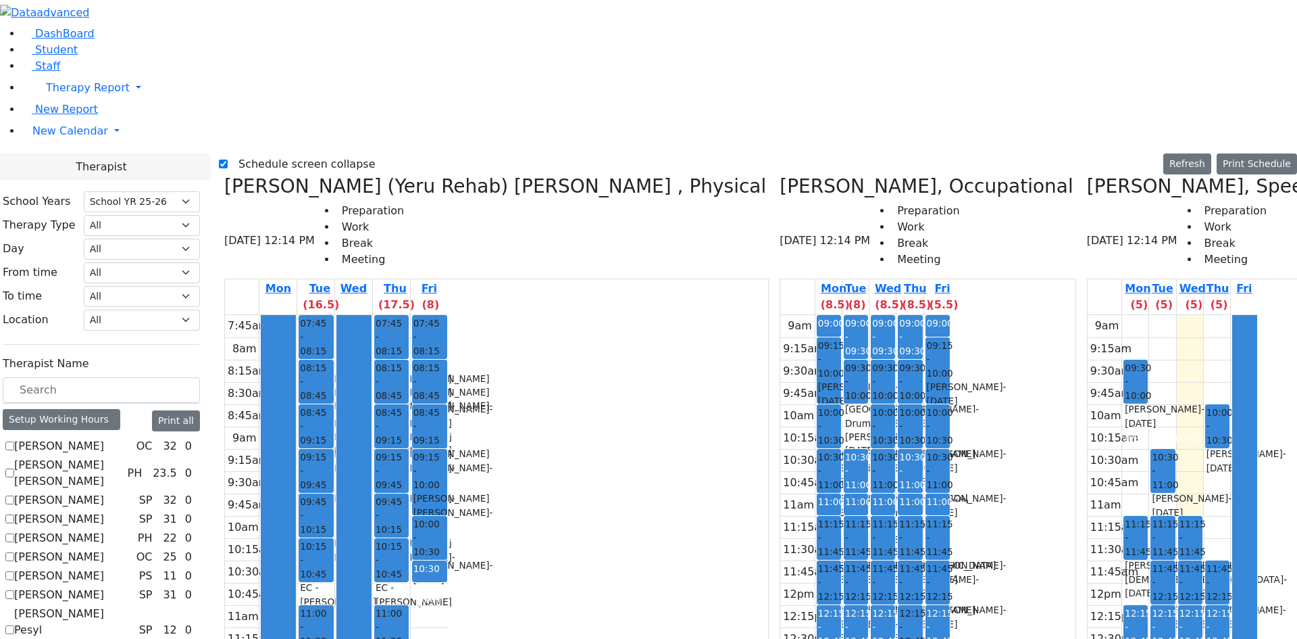
click at [1088, 535] on div "9am 9:15am 9:30am 9:45am 10am 10:15am 10:30am 10:45am 11am 11:15am 11:30am 11:4…" at bounding box center [1173, 582] width 170 height 535
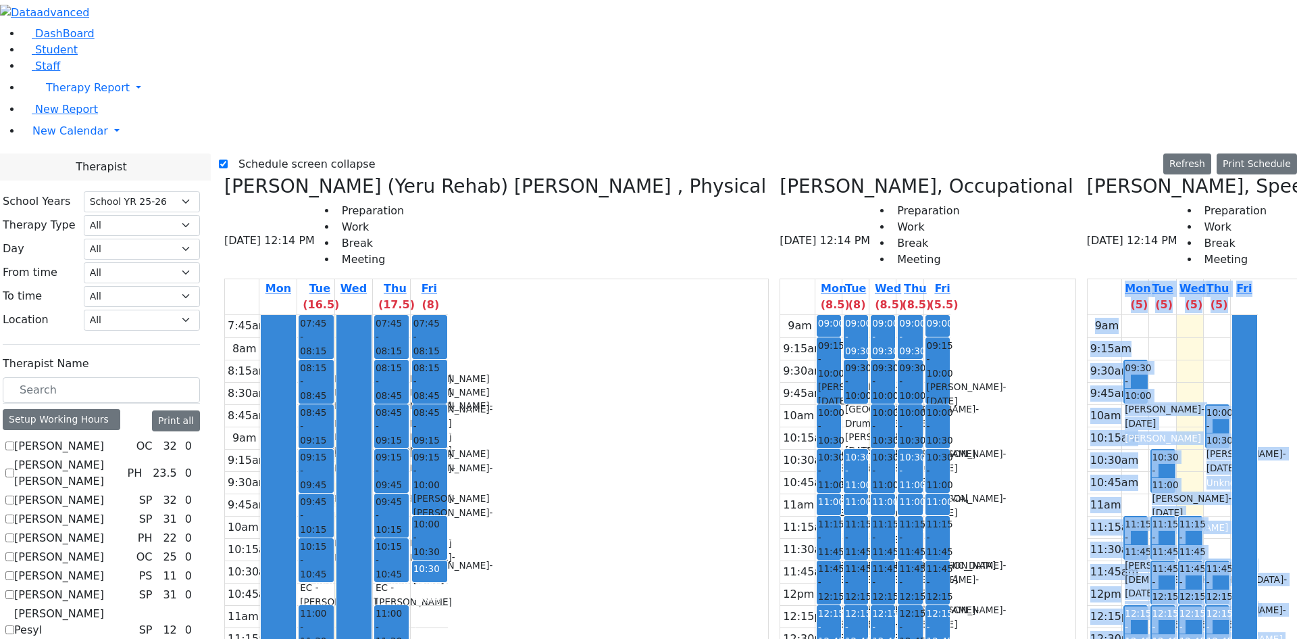
scroll to position [0, 118]
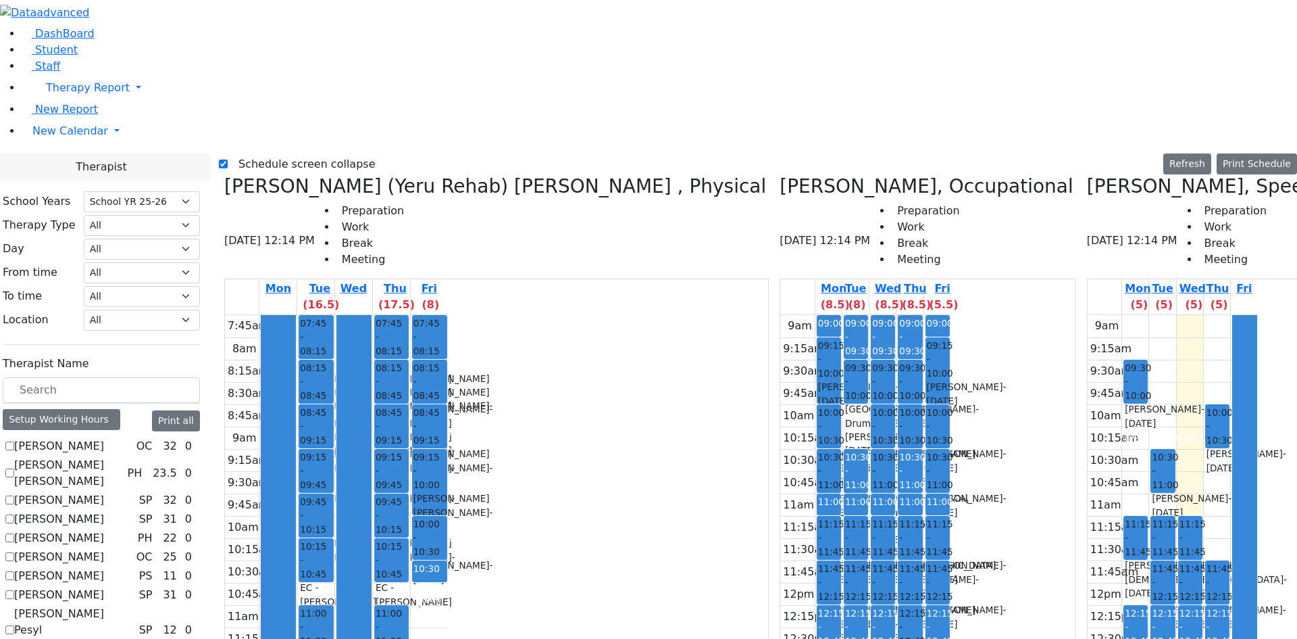
click at [261, 153] on label "Schedule screen collapse" at bounding box center [302, 164] width 148 height 22
click at [228, 159] on input "Schedule screen collapse" at bounding box center [223, 163] width 9 height 9
checkbox input "false"
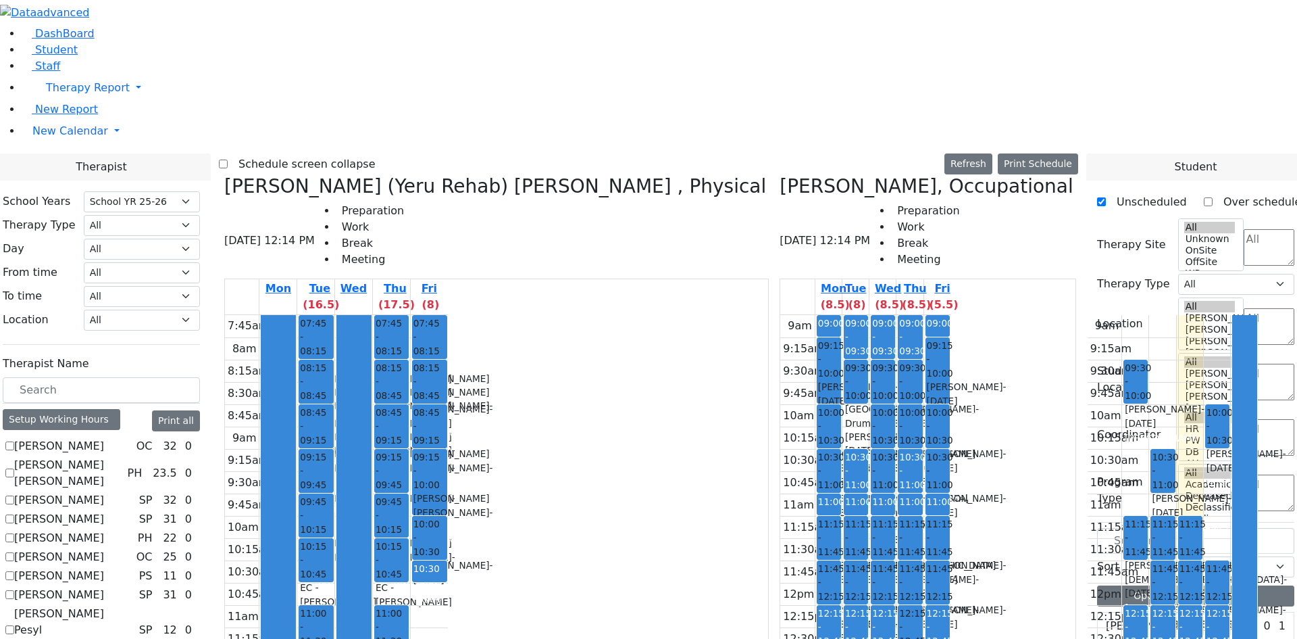
scroll to position [338, 0]
drag, startPoint x: 1187, startPoint y: 502, endPoint x: 989, endPoint y: 76, distance: 469.8
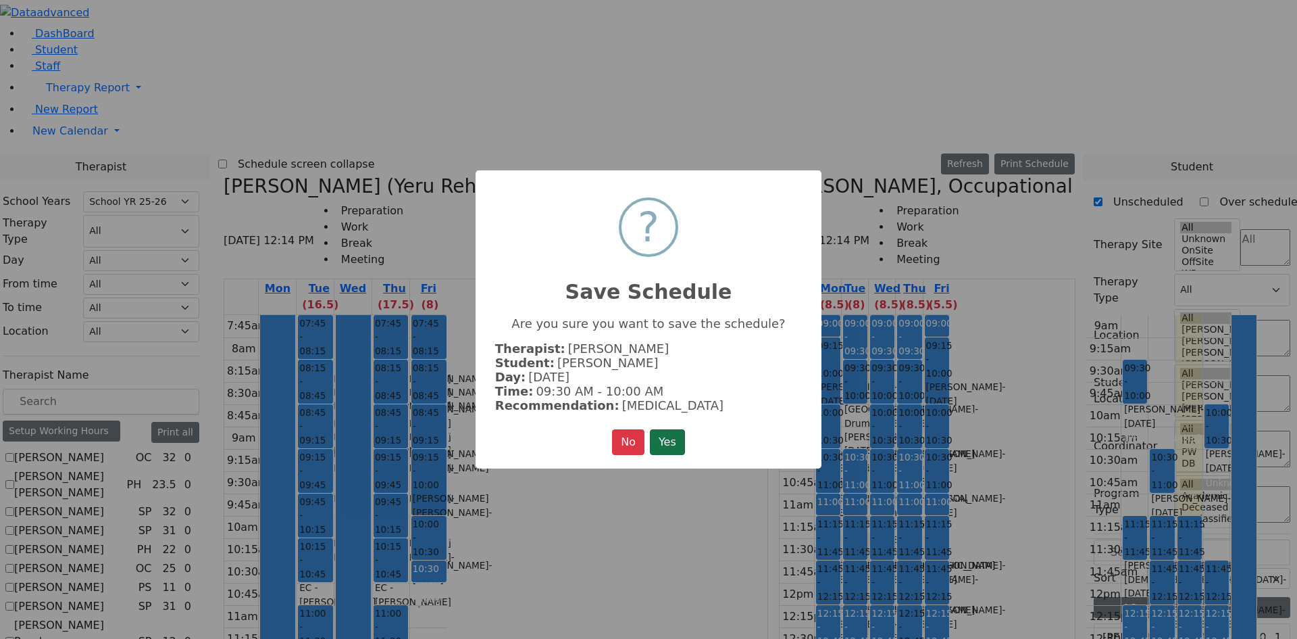
click at [678, 439] on button "Yes" at bounding box center [667, 442] width 35 height 26
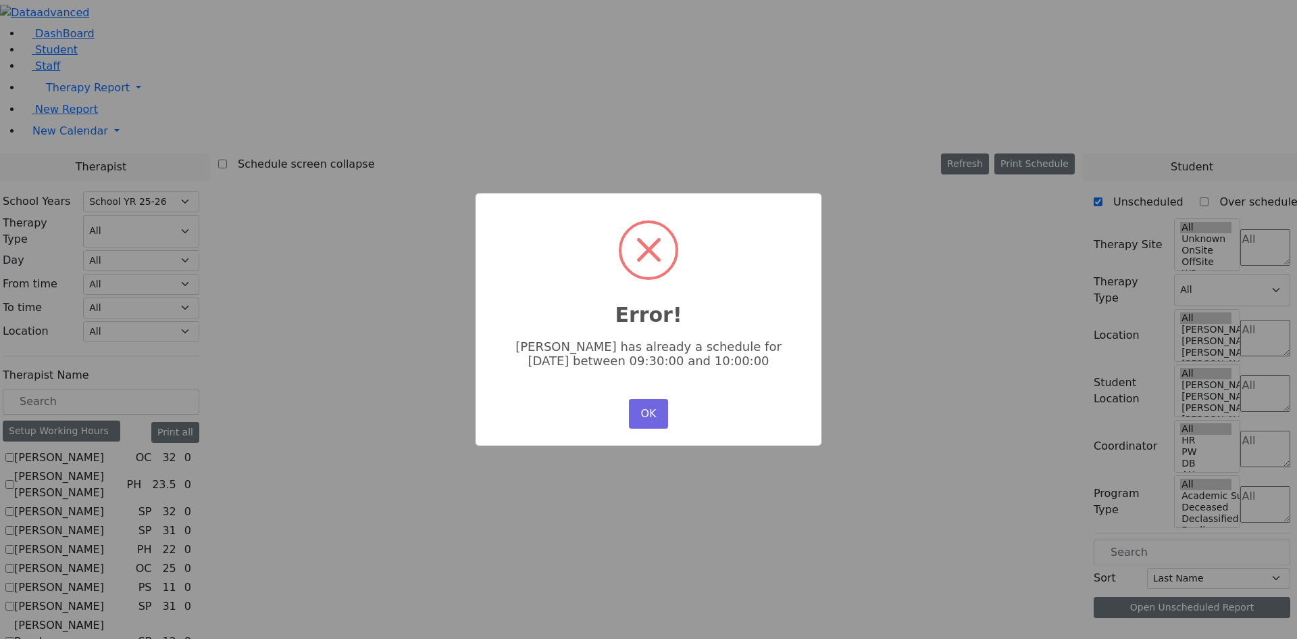
scroll to position [0, 0]
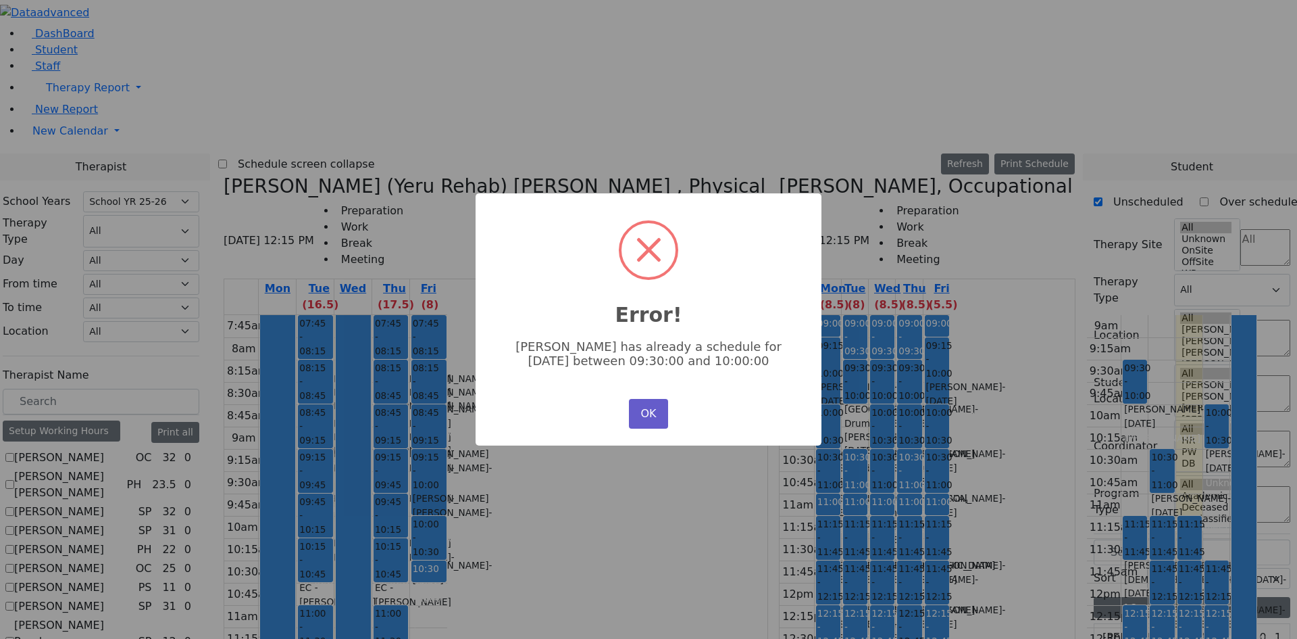
click at [663, 398] on div "OK No Cancel" at bounding box center [649, 413] width 46 height 36
click at [661, 403] on button "OK" at bounding box center [648, 414] width 39 height 30
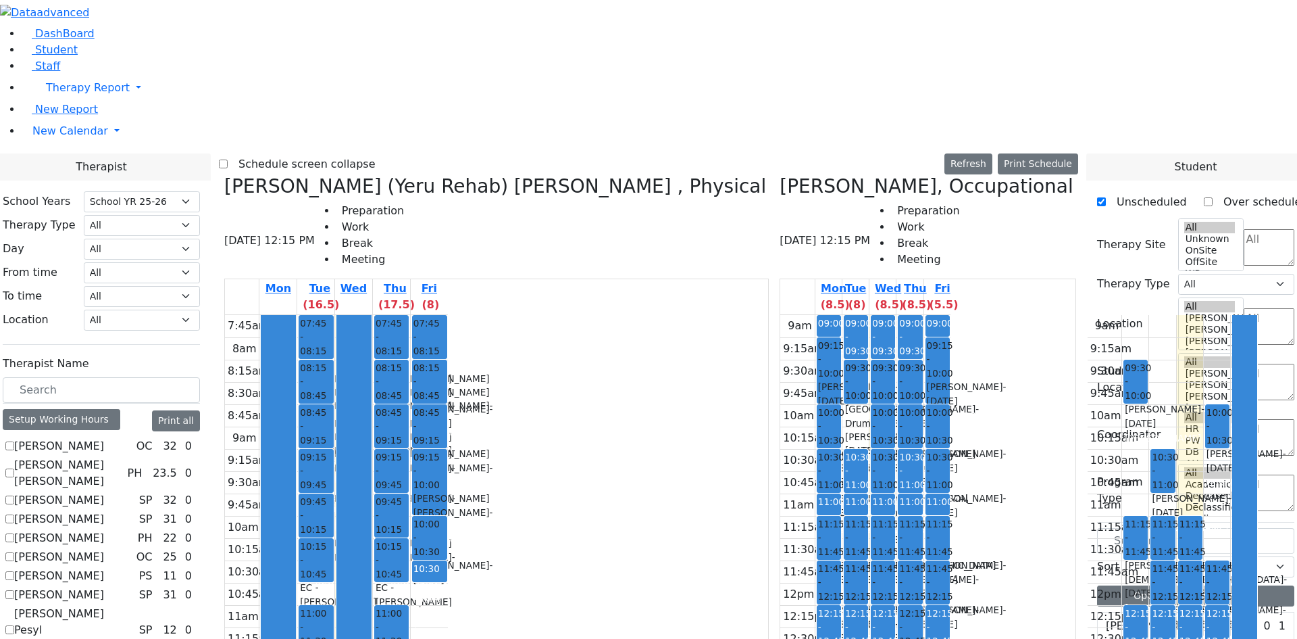
drag, startPoint x: 661, startPoint y: 614, endPoint x: 693, endPoint y: 618, distance: 32.8
click at [693, 616] on div "Meyer (Yeru Rehab) Shloimy , Physical 08/20/2025 12:15 PM Preparation Work Brea…" at bounding box center [648, 507] width 859 height 665
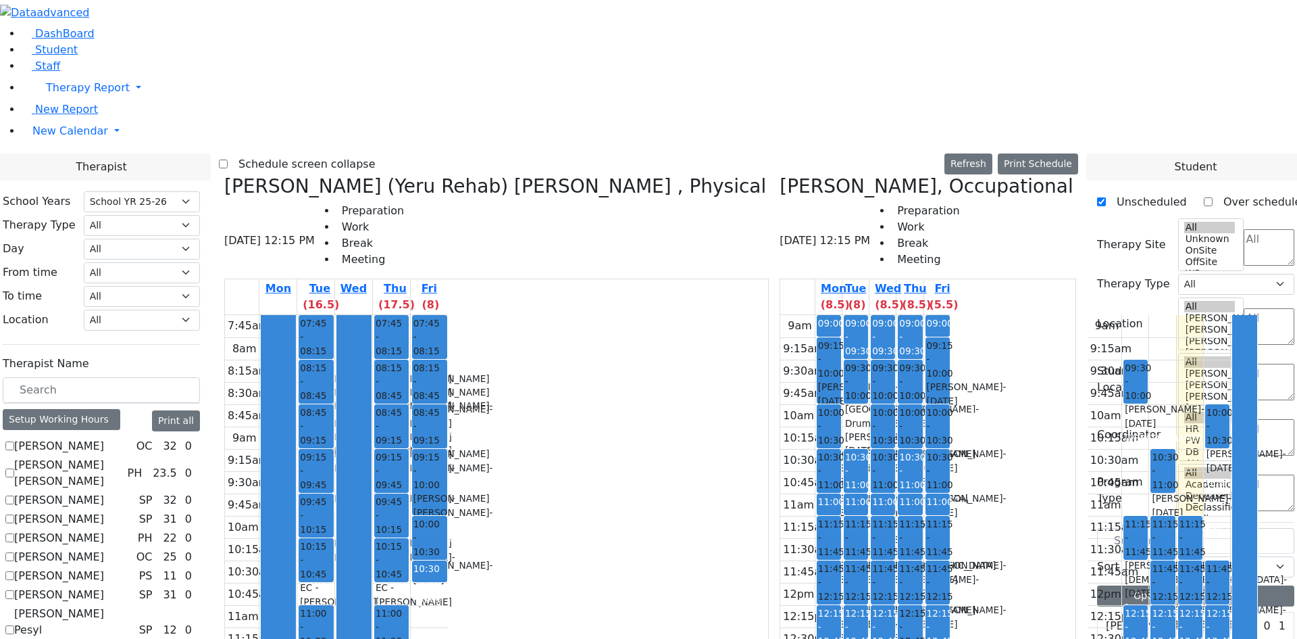
drag, startPoint x: 999, startPoint y: 524, endPoint x: 994, endPoint y: 107, distance: 416.3
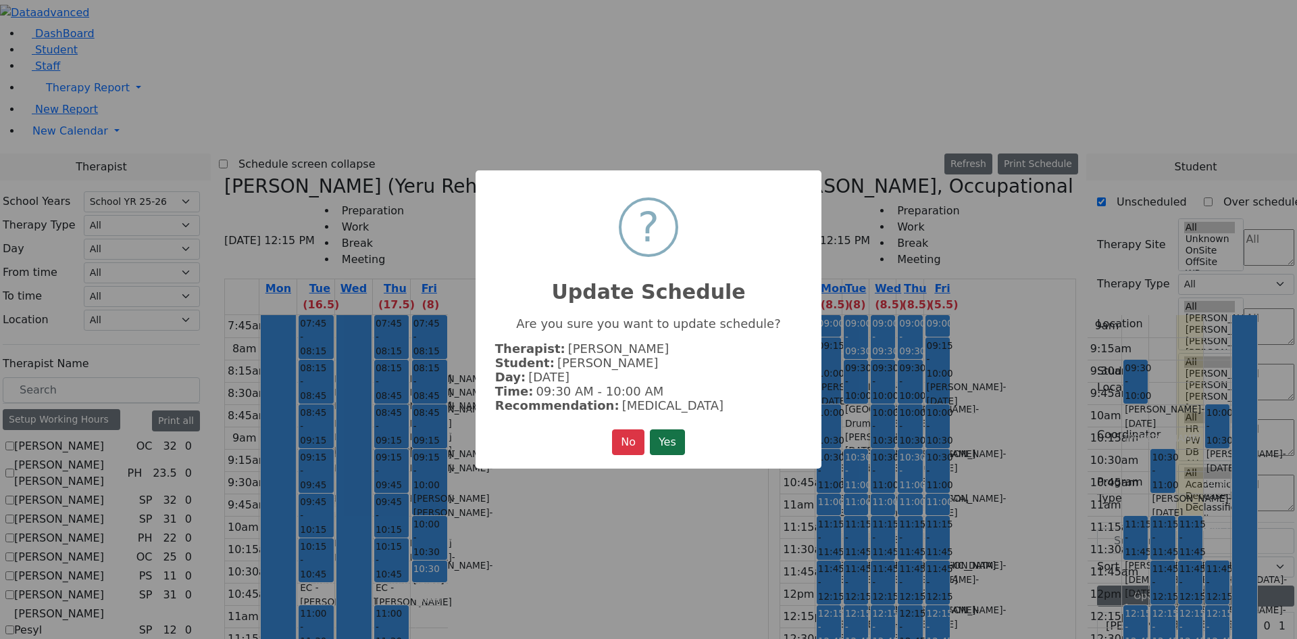
click at [685, 444] on button "Yes" at bounding box center [667, 442] width 35 height 26
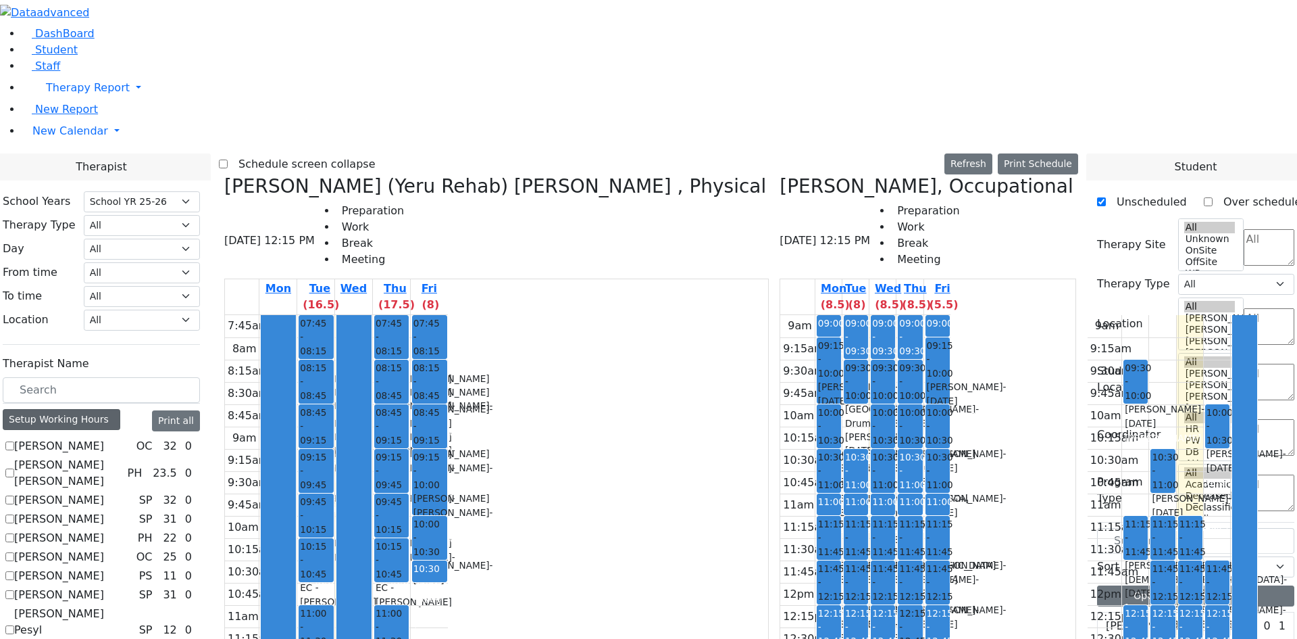
click at [120, 409] on div "Setup Working Hours" at bounding box center [62, 419] width 118 height 21
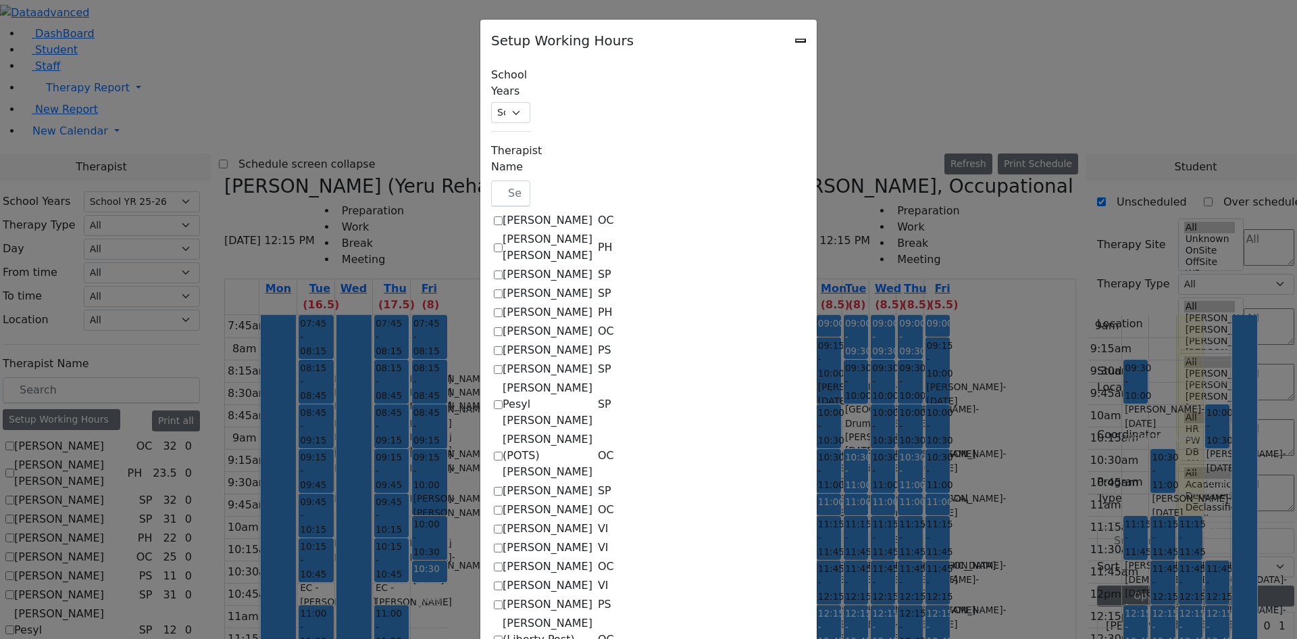
scroll to position [811, 0]
checkbox input "true"
select select "09:30:00"
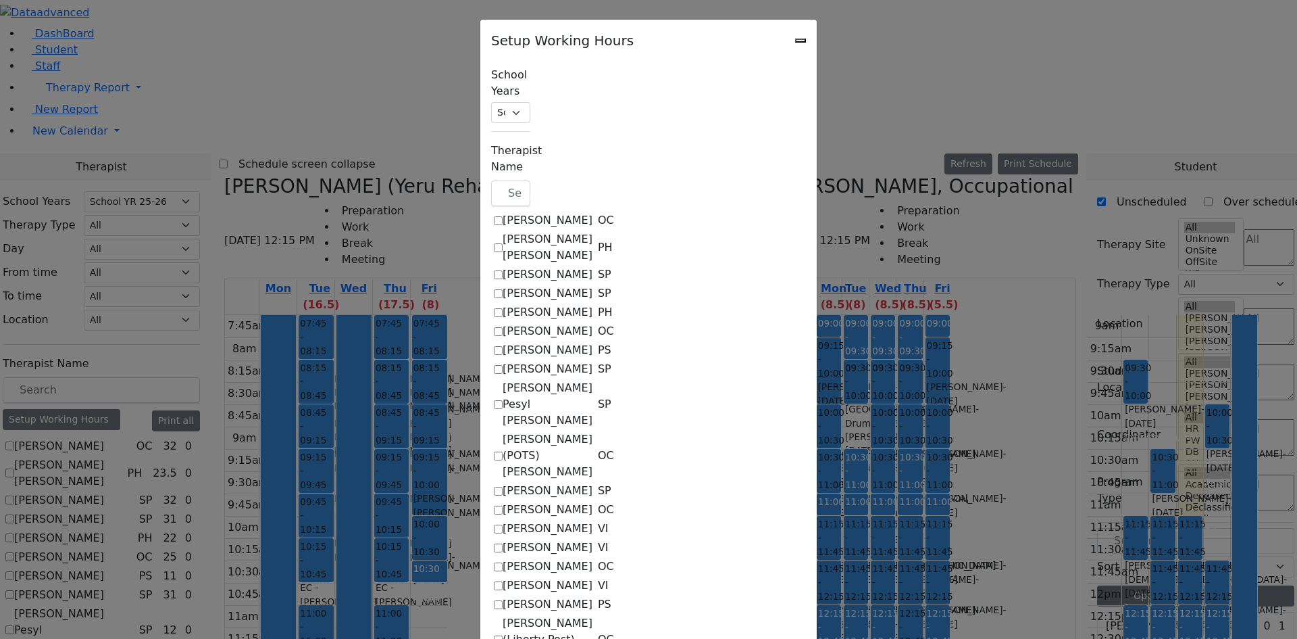
select select "15:00:00"
select select "1"
select select "15:00:00"
select select "19:00:00"
select select "09:30:00"
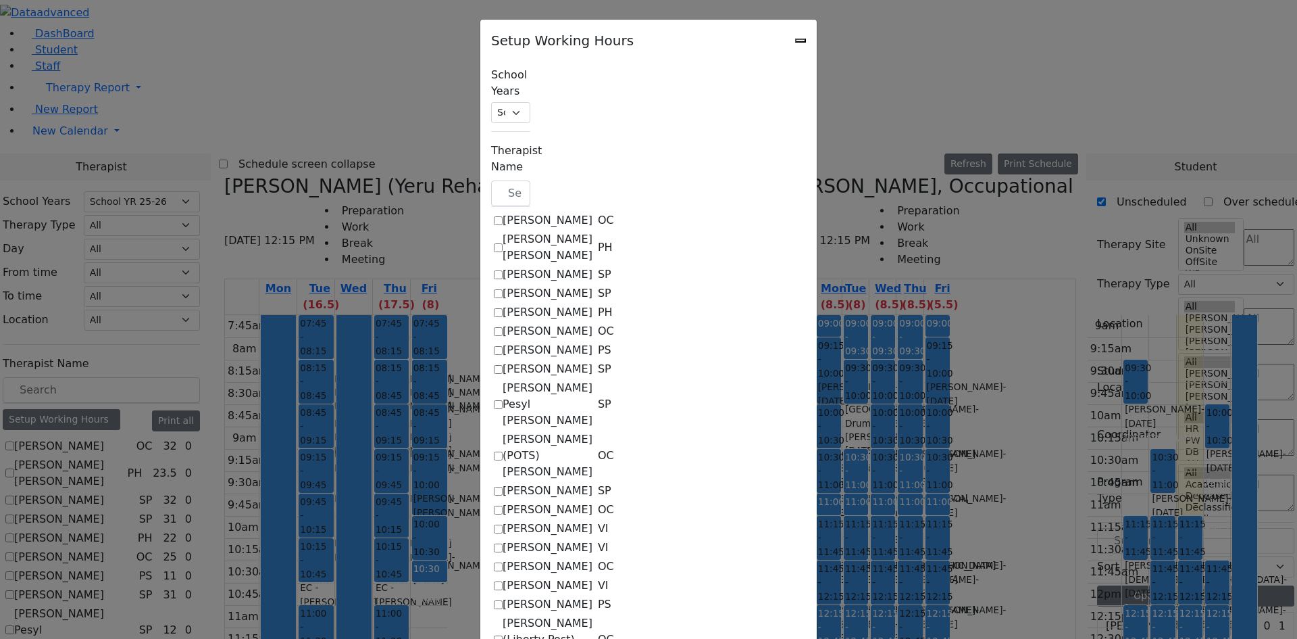
select select "15:00:00"
select select "1"
select select "15:00:00"
select select "19:00:00"
select select "09:30:00"
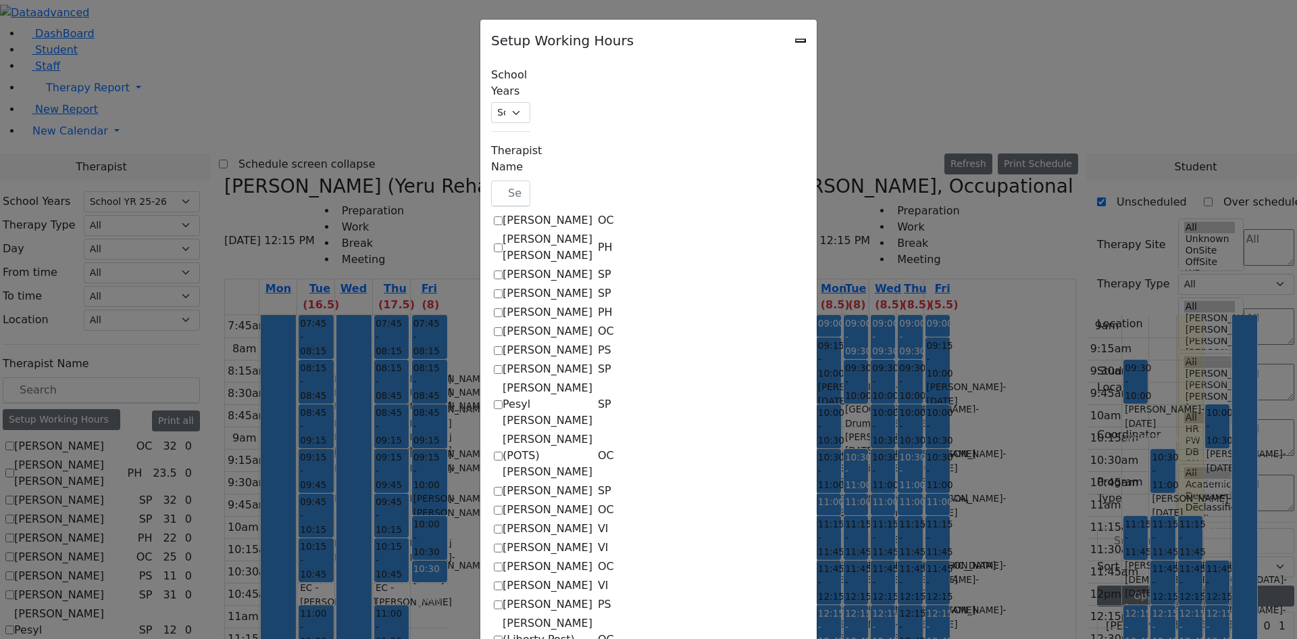
select select "15:00:00"
select select "1"
select select "15:00:00"
select select "19:00:00"
select select "09:30:00"
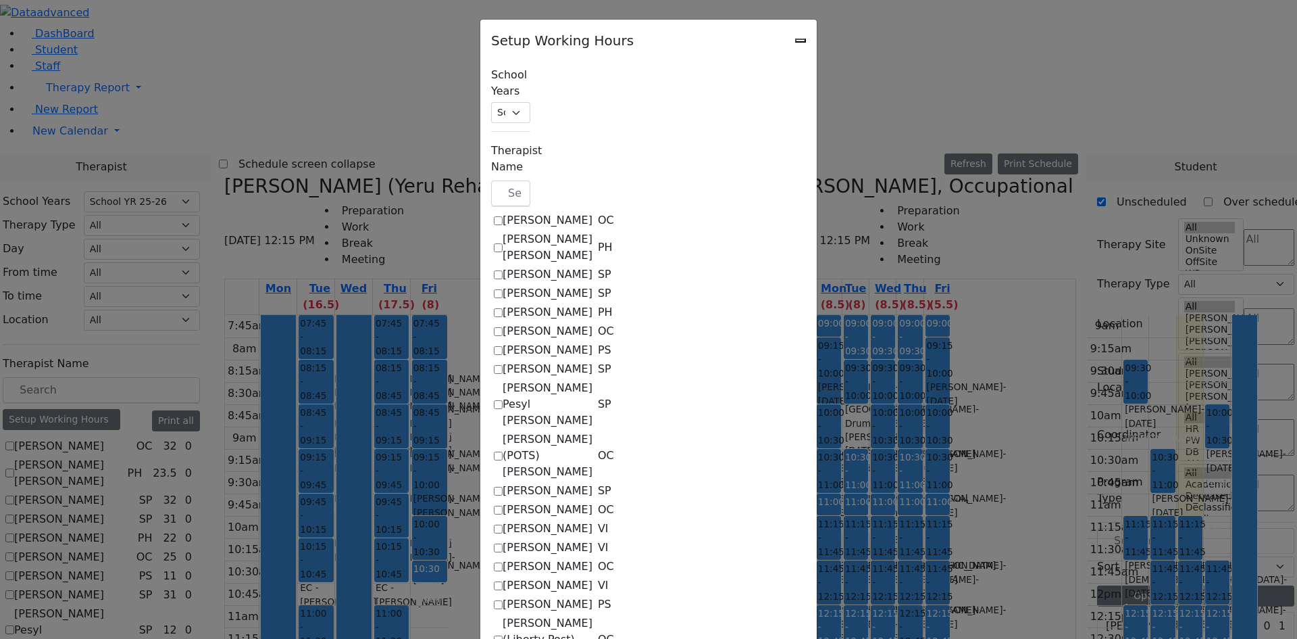
select select "15:00:00"
select select "1"
select select "15:00:00"
select select "19:00:00"
select select "09:30:00"
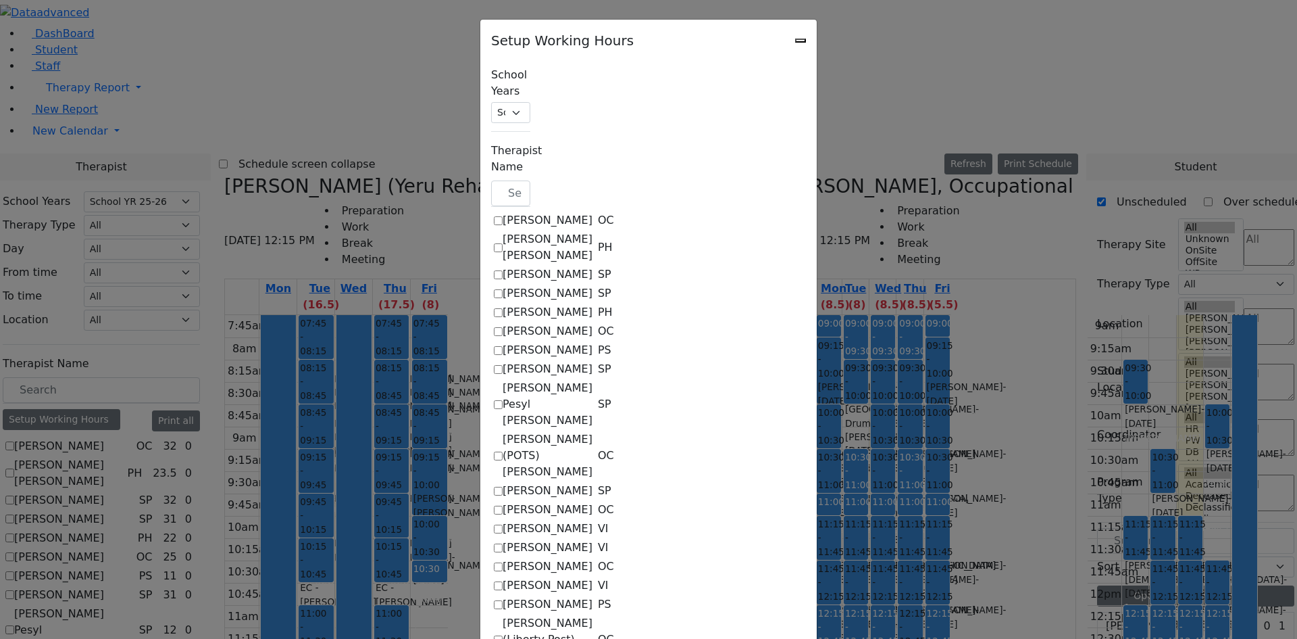
select select "15:00:00"
select select "1"
select select "15:00:00"
select select "19:00:00"
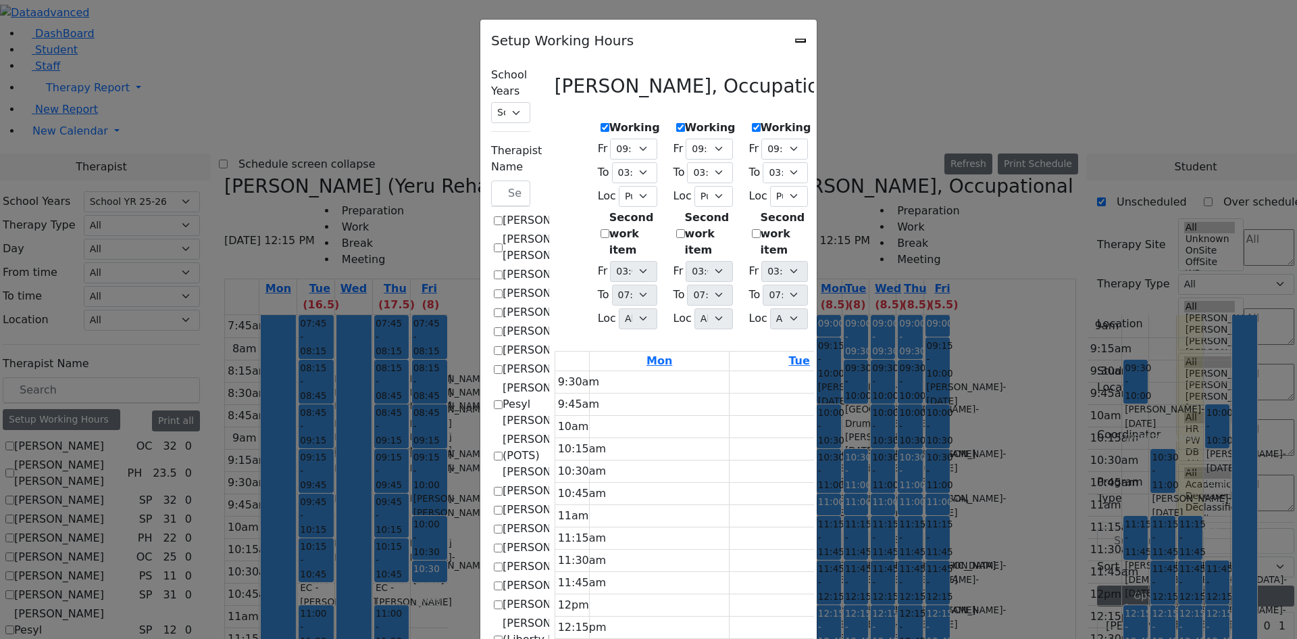
click at [817, 41] on div "Setup Working Hours" at bounding box center [648, 37] width 337 height 34
click at [801, 41] on icon "Close" at bounding box center [801, 41] width 0 height 0
checkbox input "false"
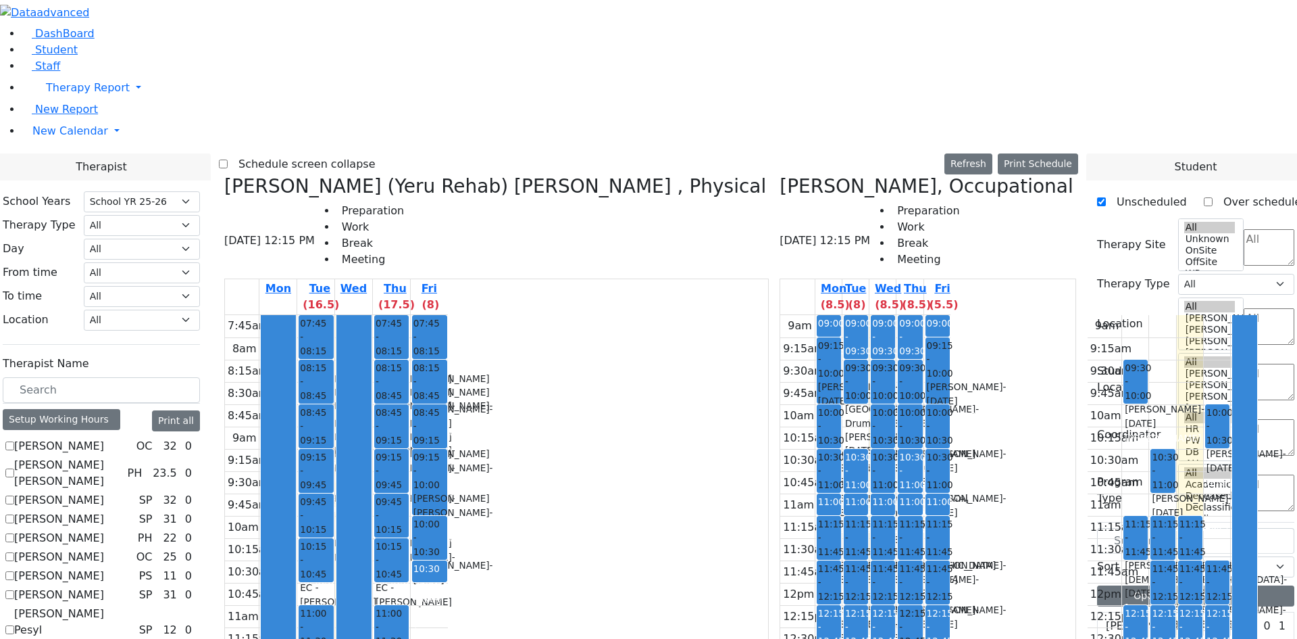
drag, startPoint x: 832, startPoint y: 136, endPoint x: 833, endPoint y: 153, distance: 16.3
drag, startPoint x: 789, startPoint y: 134, endPoint x: 798, endPoint y: 147, distance: 16.5
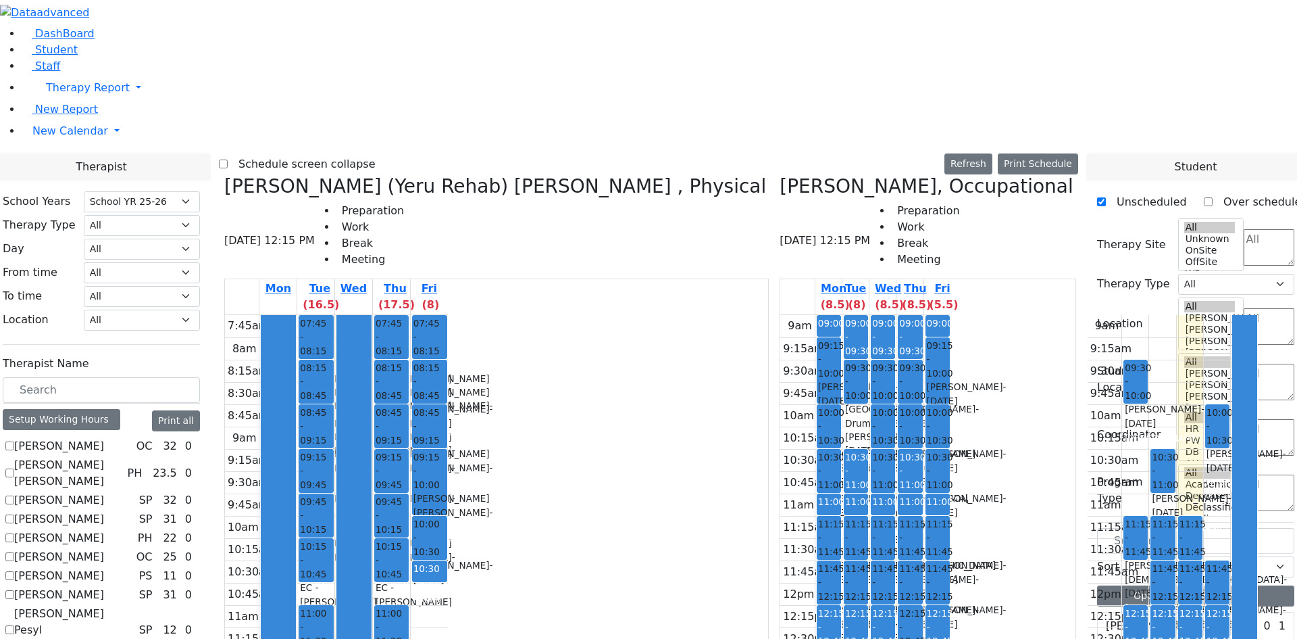
drag, startPoint x: 834, startPoint y: 132, endPoint x: 824, endPoint y: 151, distance: 21.2
drag, startPoint x: 832, startPoint y: 130, endPoint x: 834, endPoint y: 150, distance: 20.5
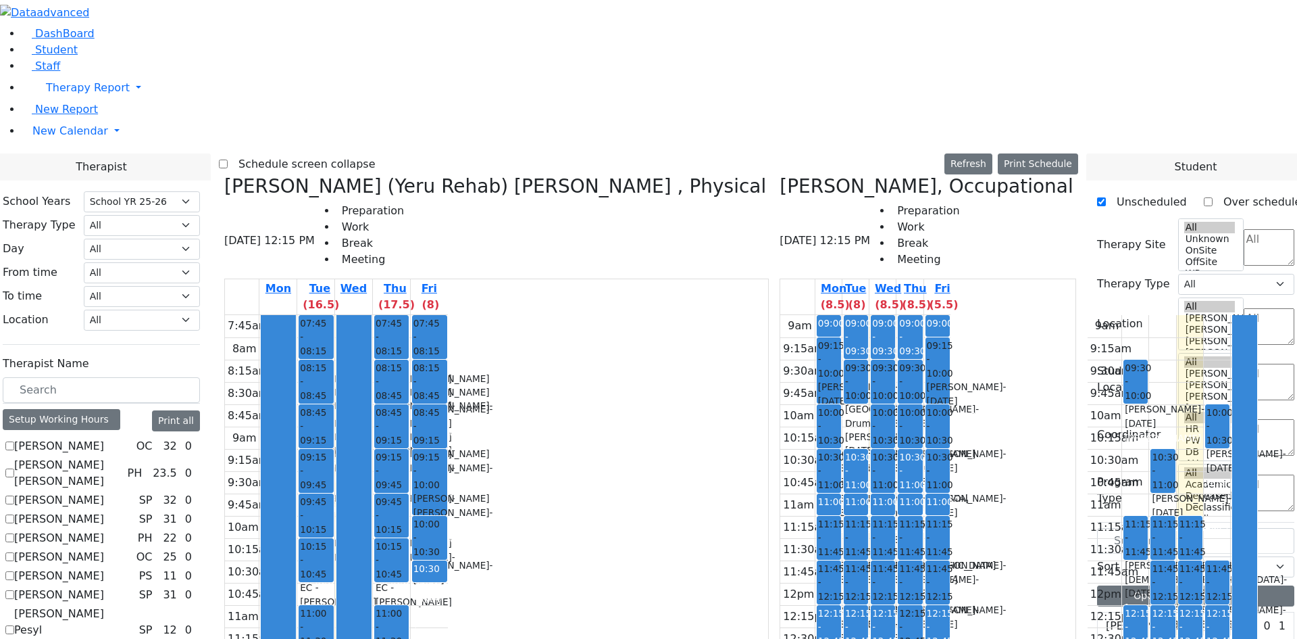
drag, startPoint x: 839, startPoint y: 137, endPoint x: 839, endPoint y: 156, distance: 18.9
drag, startPoint x: 887, startPoint y: 89, endPoint x: 900, endPoint y: 105, distance: 20.7
drag, startPoint x: 959, startPoint y: 87, endPoint x: 956, endPoint y: 114, distance: 26.5
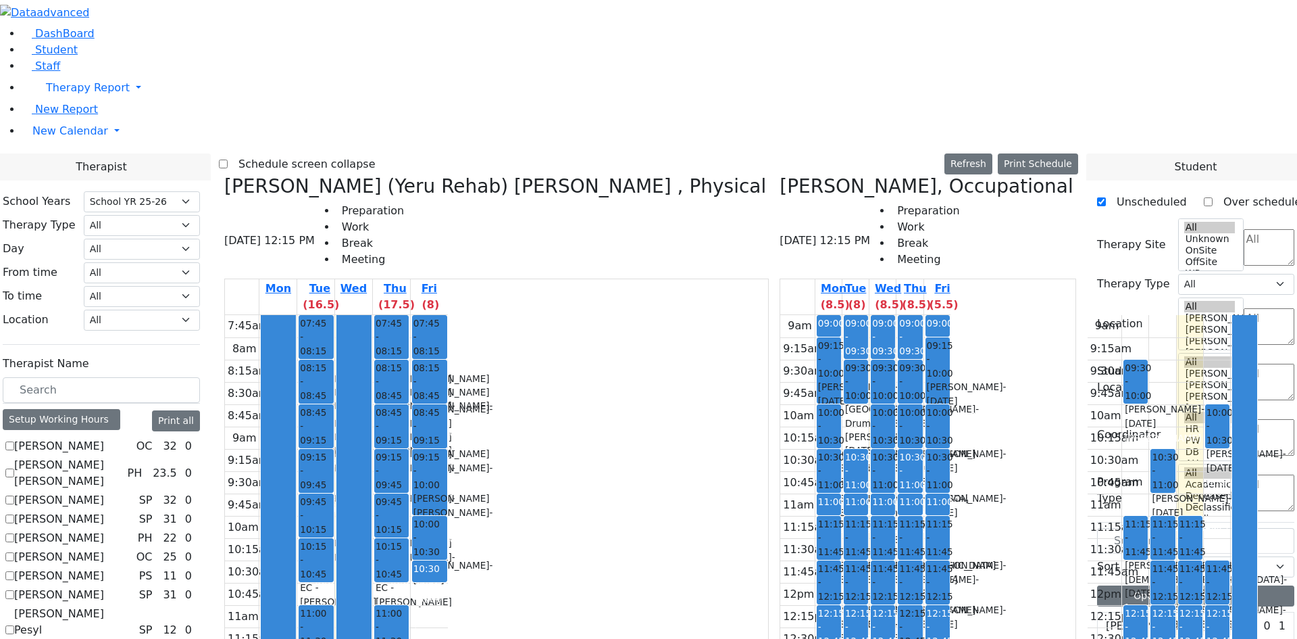
drag, startPoint x: 958, startPoint y: 87, endPoint x: 956, endPoint y: 121, distance: 33.8
drag, startPoint x: 953, startPoint y: 134, endPoint x: 956, endPoint y: 153, distance: 19.1
drag, startPoint x: 955, startPoint y: 131, endPoint x: 955, endPoint y: 166, distance: 34.5
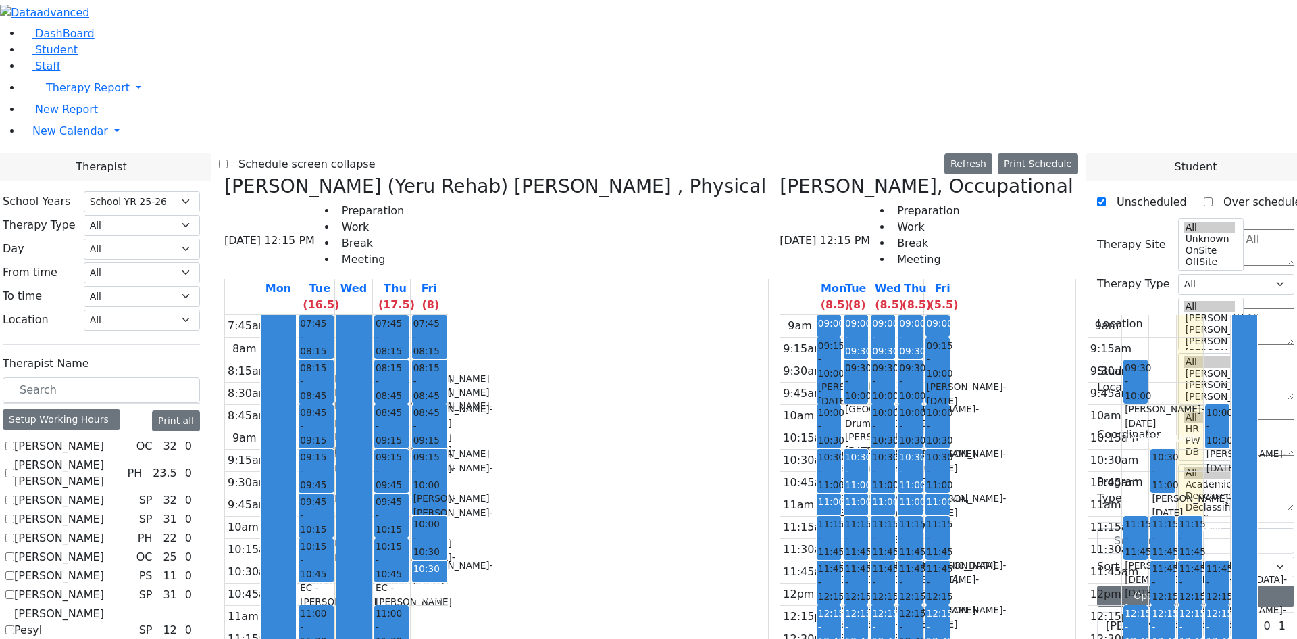
drag, startPoint x: 958, startPoint y: 197, endPoint x: 960, endPoint y: 75, distance: 121.6
drag, startPoint x: 1012, startPoint y: 83, endPoint x: 1041, endPoint y: 190, distance: 110.6
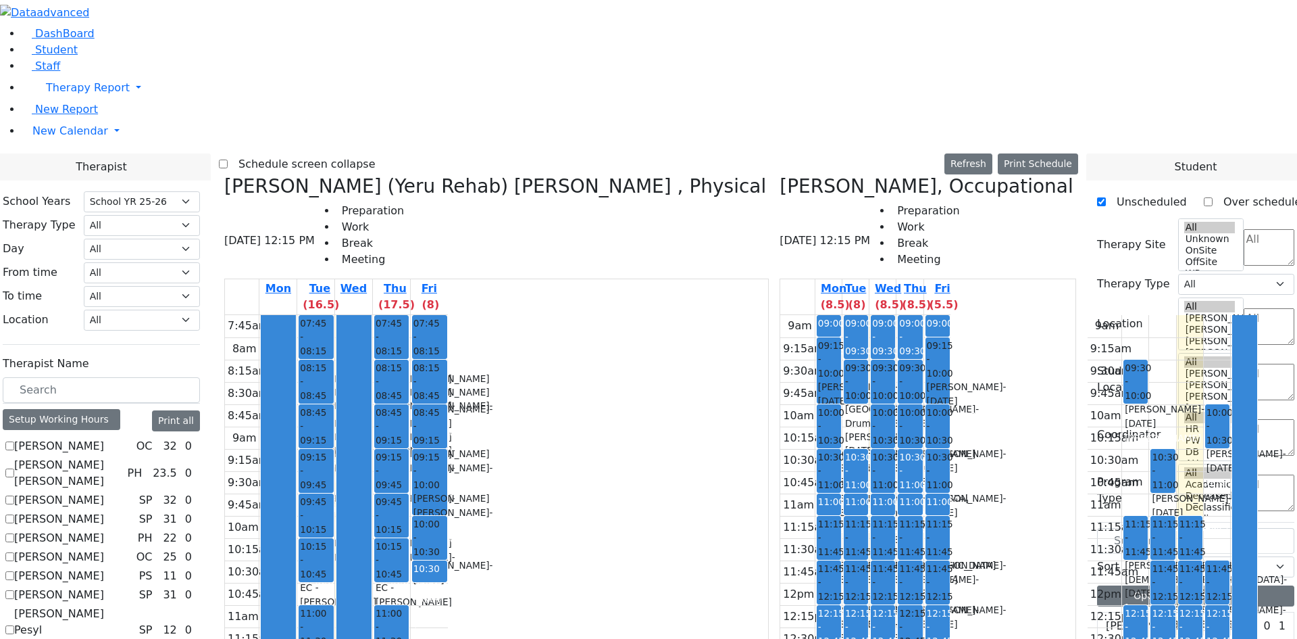
drag, startPoint x: 1021, startPoint y: 195, endPoint x: 1022, endPoint y: 170, distance: 25.7
drag, startPoint x: 1025, startPoint y: 146, endPoint x: 1022, endPoint y: 96, distance: 50.1
drag, startPoint x: 961, startPoint y: 90, endPoint x: 959, endPoint y: 202, distance: 112.2
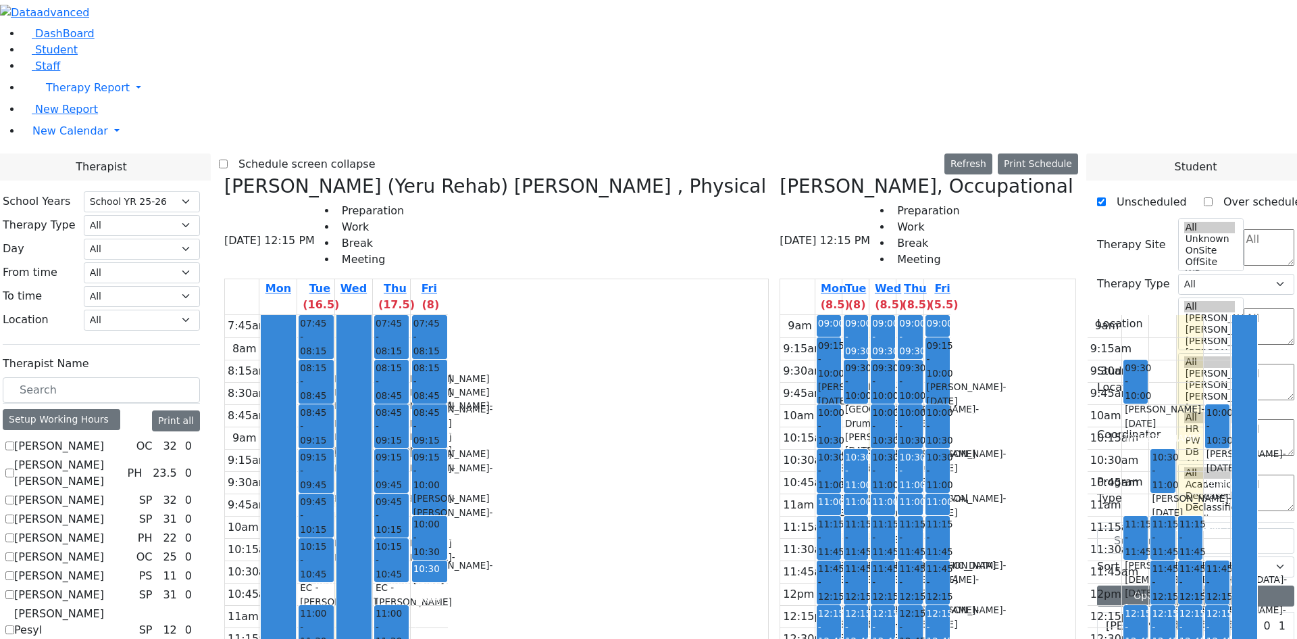
drag, startPoint x: 975, startPoint y: 249, endPoint x: 964, endPoint y: 315, distance: 67.2
drag, startPoint x: 1020, startPoint y: 304, endPoint x: 1010, endPoint y: 226, distance: 79.1
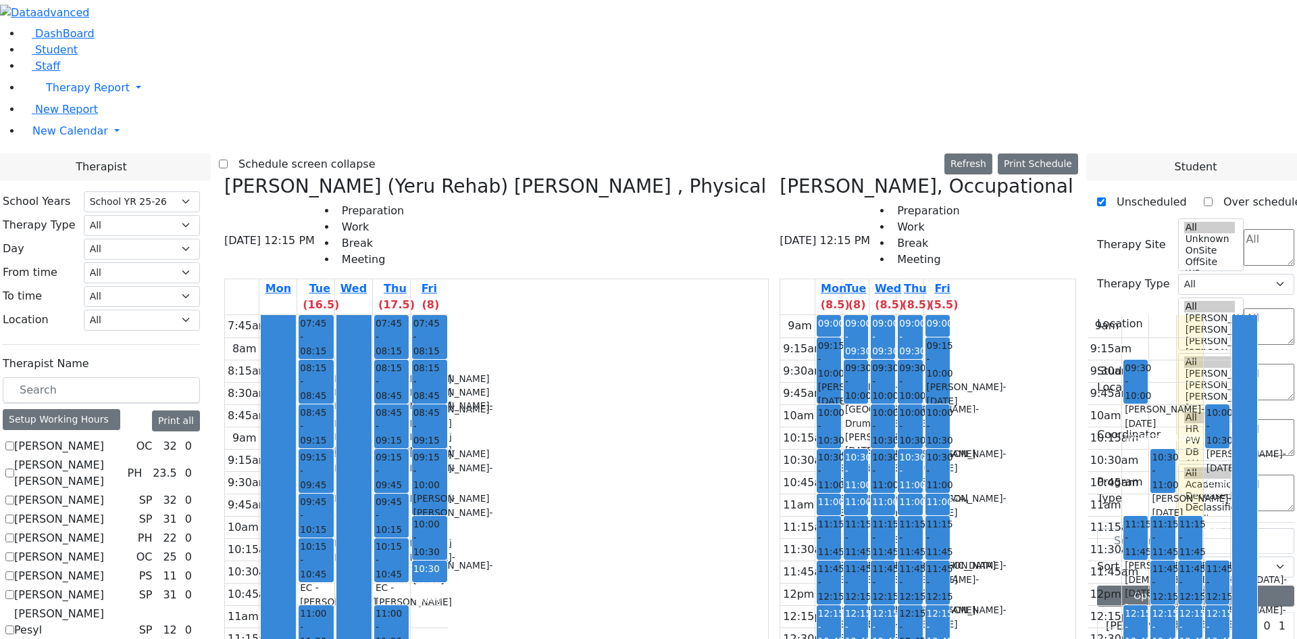
drag, startPoint x: 1011, startPoint y: 188, endPoint x: 1016, endPoint y: 83, distance: 104.8
drag, startPoint x: 972, startPoint y: 84, endPoint x: 970, endPoint y: 201, distance: 116.9
drag, startPoint x: 1017, startPoint y: 199, endPoint x: 1016, endPoint y: 91, distance: 107.4
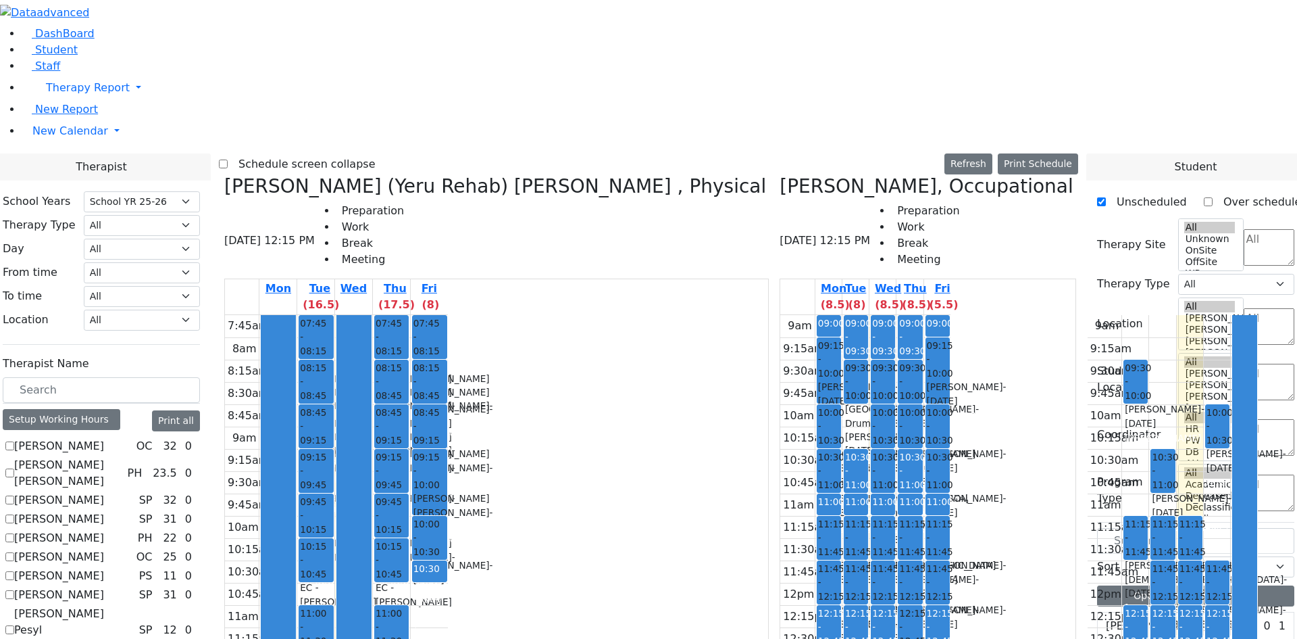
drag, startPoint x: 966, startPoint y: 127, endPoint x: 972, endPoint y: 179, distance: 52.3
drag, startPoint x: 973, startPoint y: 201, endPoint x: 974, endPoint y: 131, distance: 69.6
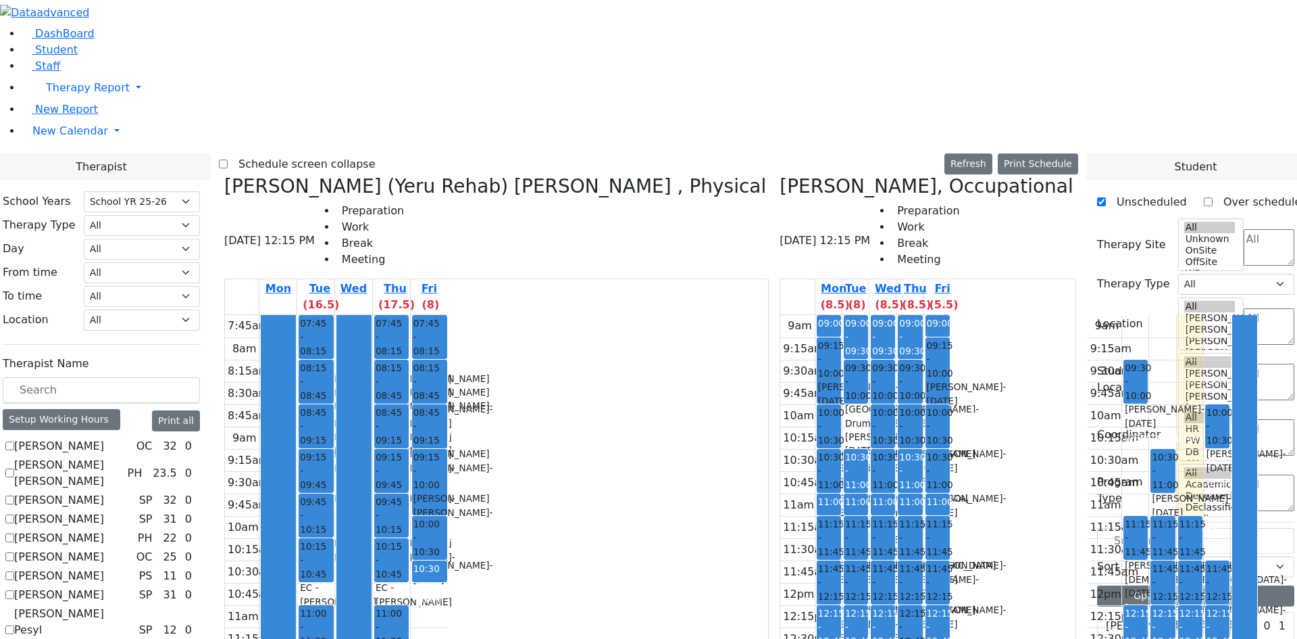
checkbox input "false"
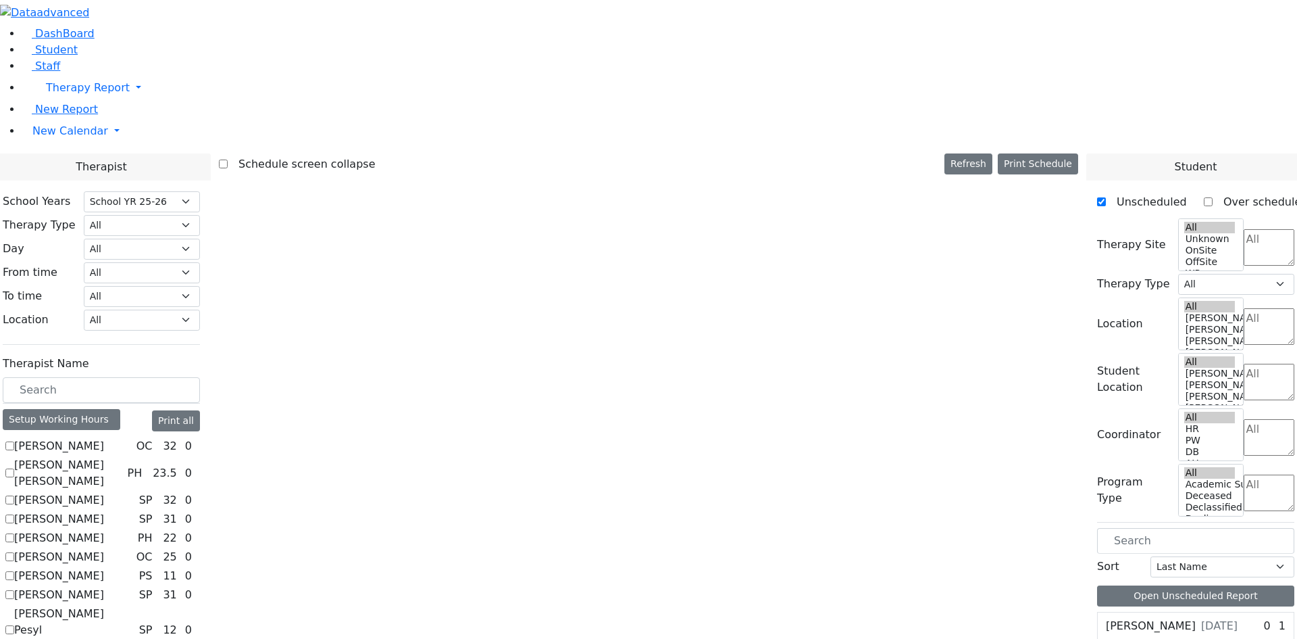
scroll to position [0, 0]
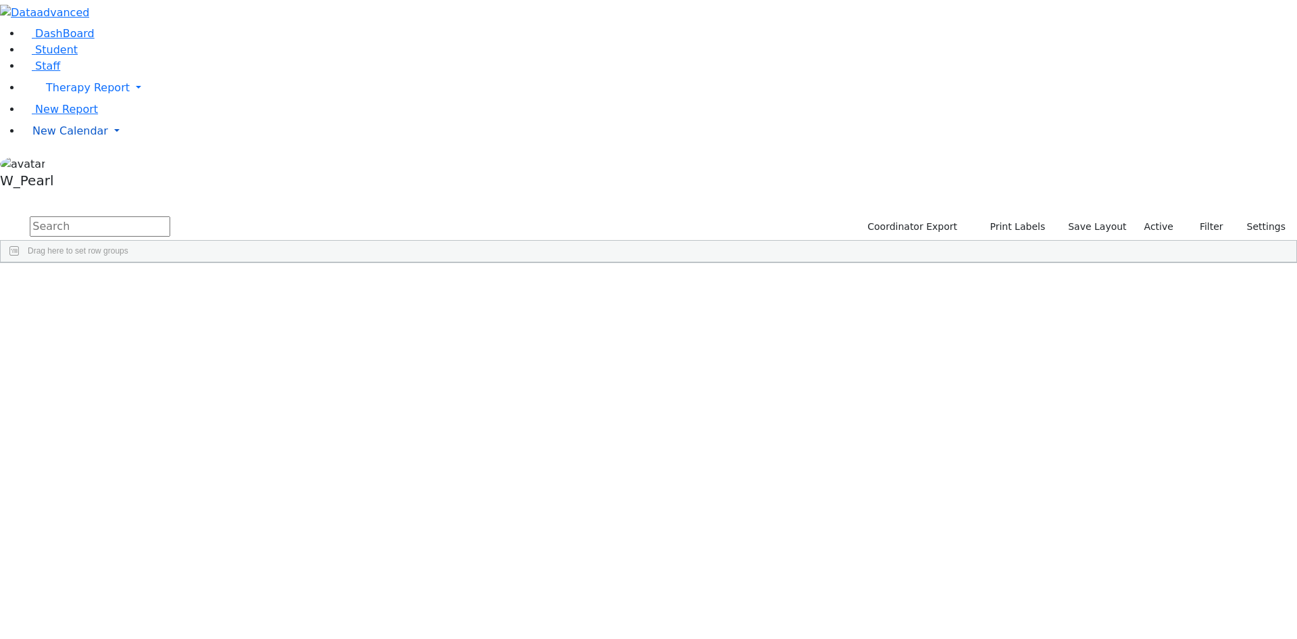
click at [51, 94] on span "New Calendar" at bounding box center [88, 87] width 84 height 13
click at [64, 164] on span "Calendar" at bounding box center [53, 157] width 49 height 13
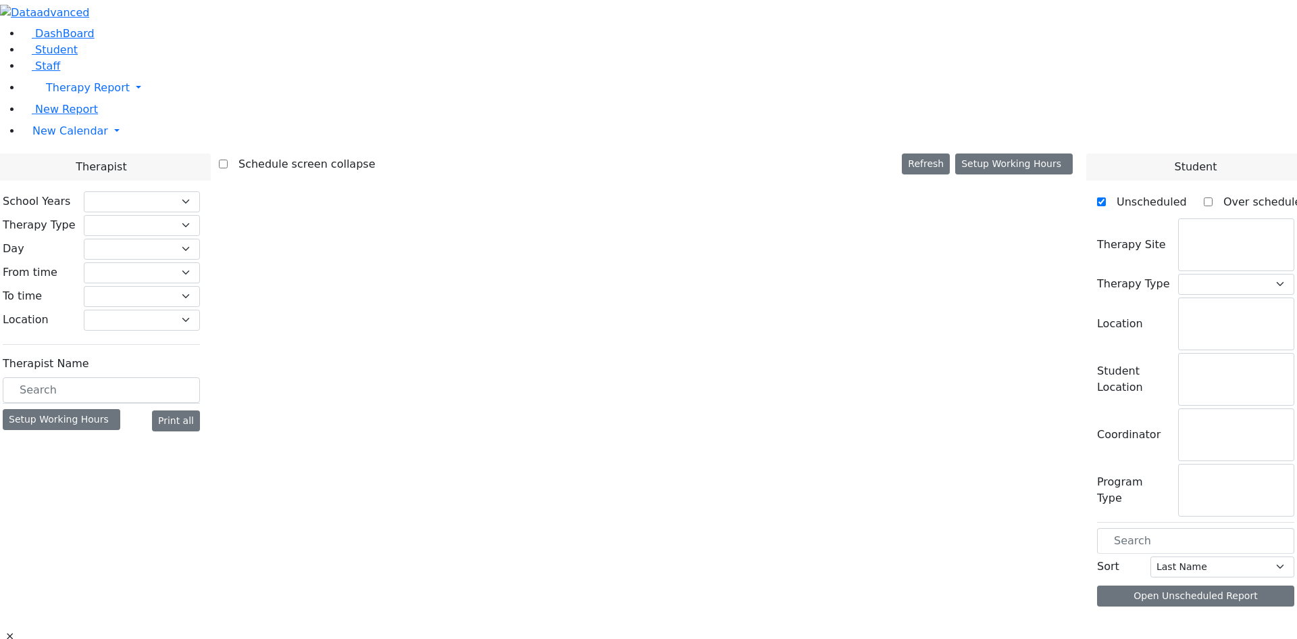
select select "212"
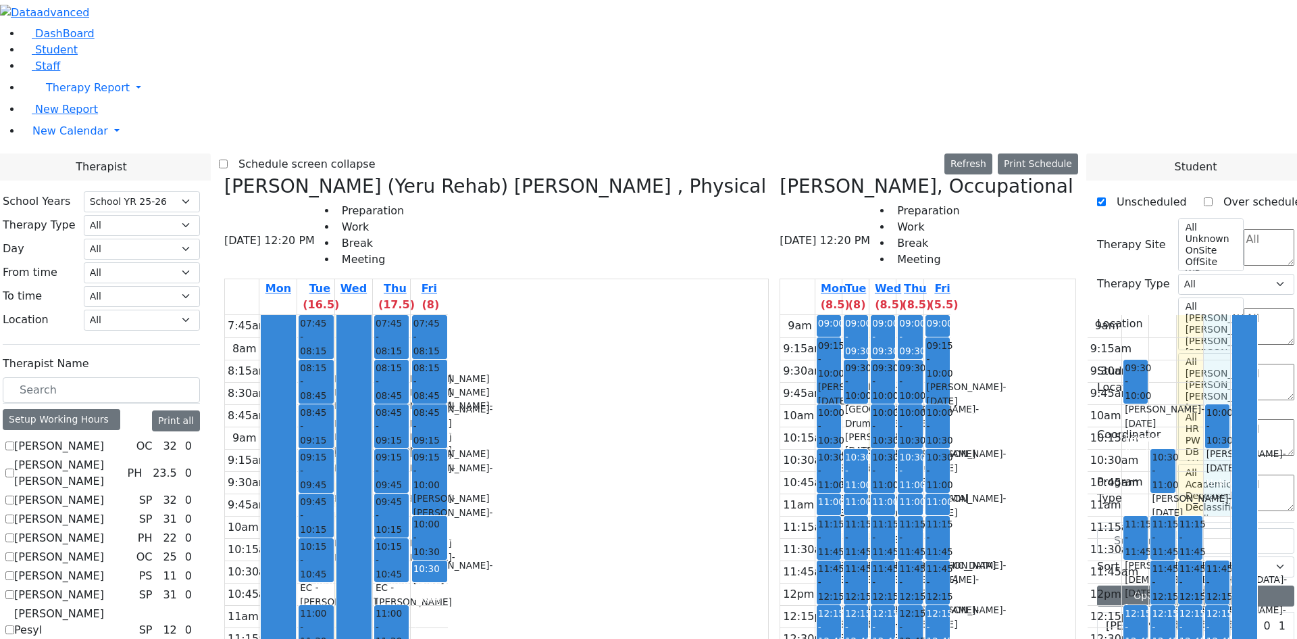
click at [1088, 315] on div "9am 9:15am 9:30am 9:45am 10am 10:15am 10:30am 10:45am 11am 11:15am 11:30am 11:4…" at bounding box center [1173, 582] width 170 height 535
drag, startPoint x: 667, startPoint y: 176, endPoint x: 666, endPoint y: 187, distance: 10.9
click at [780, 315] on div "9am 9:15am 9:30am 9:45am 10am 10:15am 10:30am 10:45am 11am 11:15am 11:30am 11:4…" at bounding box center [865, 582] width 170 height 535
drag, startPoint x: 743, startPoint y: 424, endPoint x: 743, endPoint y: 445, distance: 21.6
click at [780, 445] on div "9am 9:15am 9:30am 9:45am 10am 10:15am 10:30am 10:45am 11am 11:15am 11:30am 11:4…" at bounding box center [865, 582] width 170 height 535
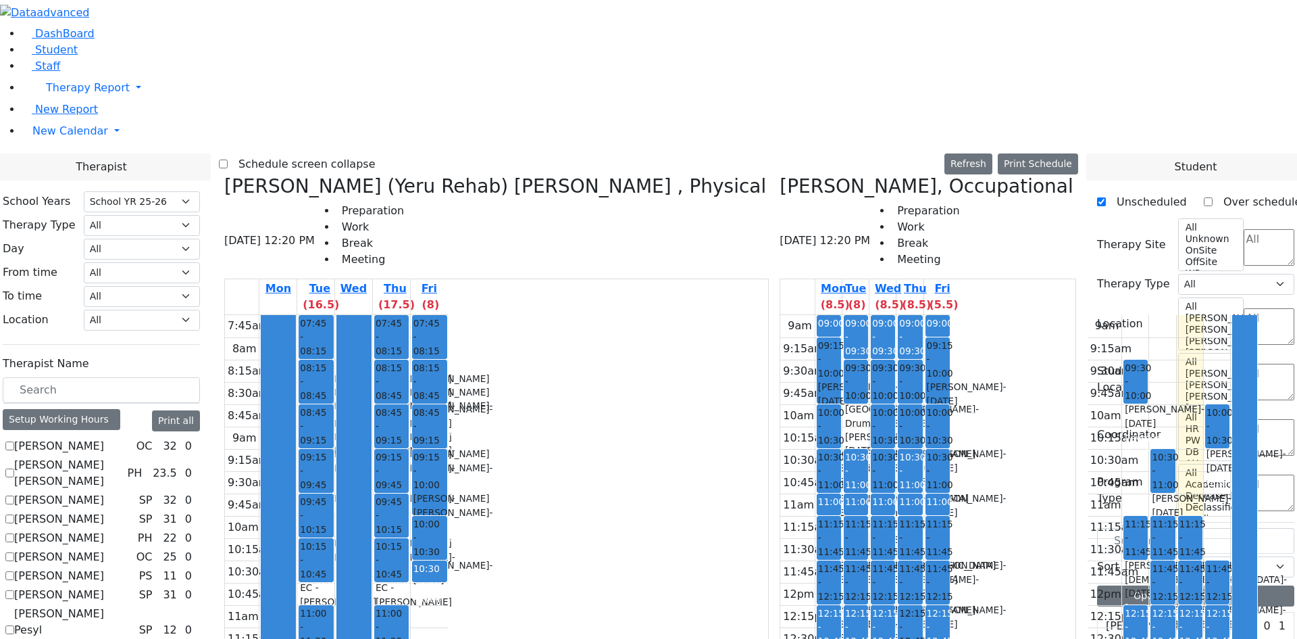
drag, startPoint x: 743, startPoint y: 469, endPoint x: 745, endPoint y: 486, distance: 16.9
click at [780, 486] on div "9am 9:15am 9:30am 9:45am 10am 10:15am 10:30am 10:45am 11am 11:15am 11:30am 11:4…" at bounding box center [865, 582] width 170 height 535
click at [780, 512] on div "9am 9:15am 9:30am 9:45am 10am 10:15am 10:30am 10:45am 11am 11:15am 11:30am 11:4…" at bounding box center [865, 582] width 170 height 535
drag, startPoint x: 719, startPoint y: 580, endPoint x: 687, endPoint y: 578, distance: 31.8
click at [780, 578] on div "9am 9:15am 9:30am 9:45am 10am 10:15am 10:30am 10:45am 11am 11:15am 11:30am 11:4…" at bounding box center [865, 582] width 170 height 535
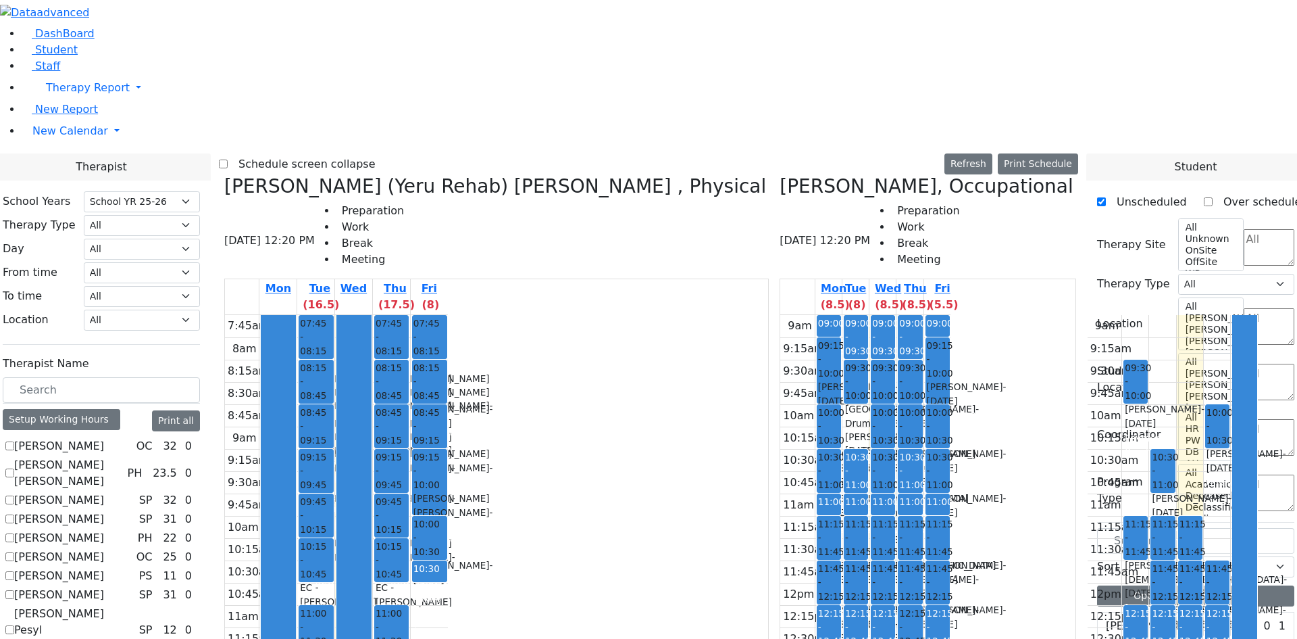
scroll to position [608, 0]
checkbox input "true"
click at [357, 153] on label "Schedule screen collapse" at bounding box center [302, 164] width 148 height 22
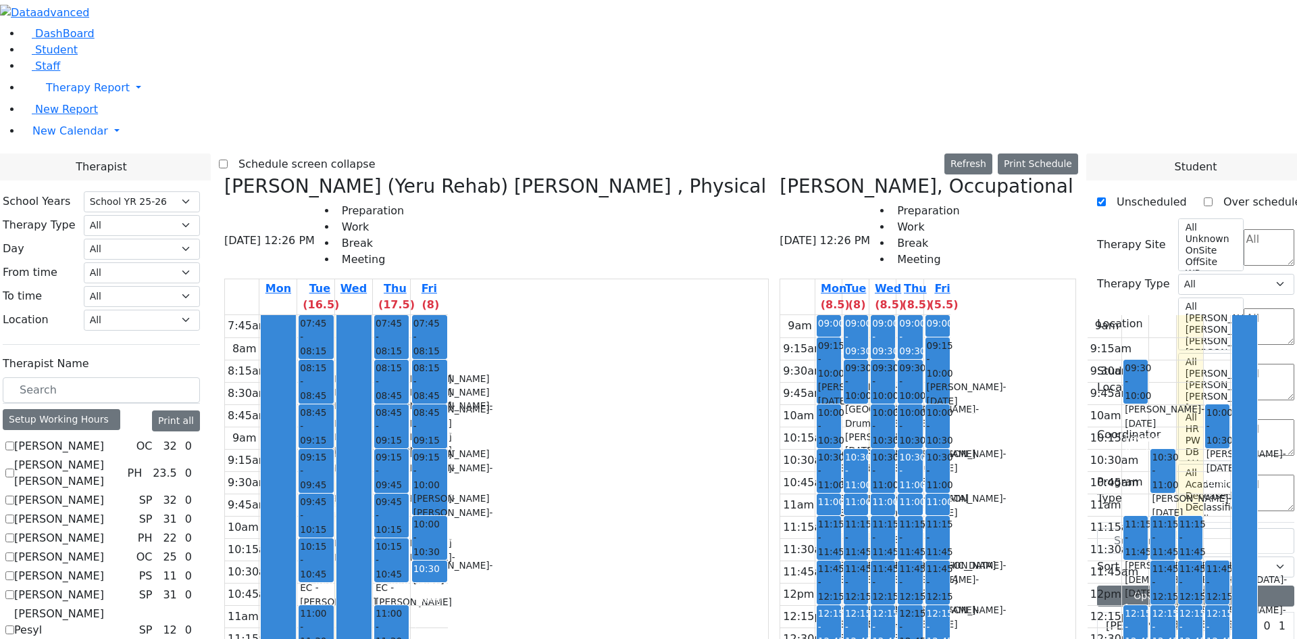
click at [228, 159] on input "Schedule screen collapse" at bounding box center [223, 163] width 9 height 9
checkbox input "true"
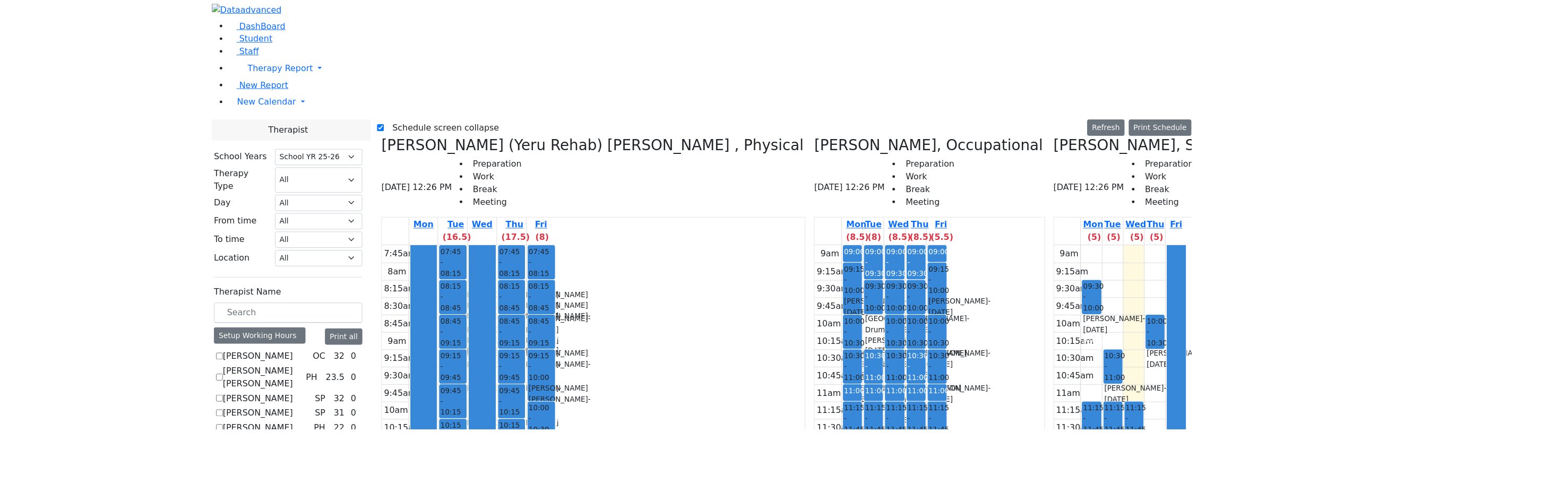
scroll to position [398, 0]
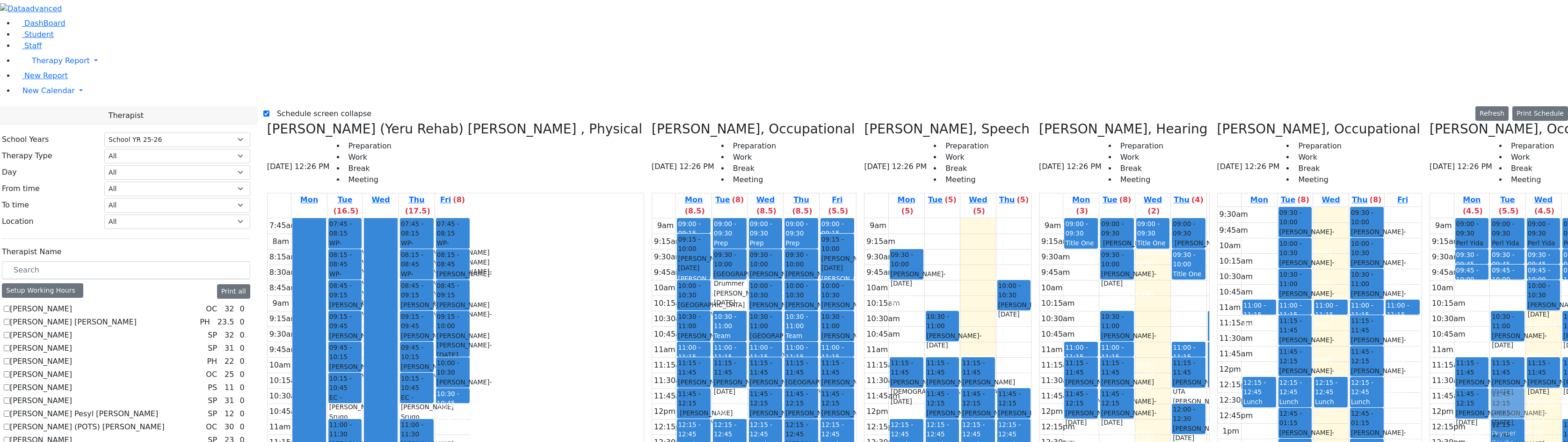
drag, startPoint x: 577, startPoint y: 232, endPoint x: 1428, endPoint y: 231, distance: 851.0
click at [898, 231] on div "[PERSON_NAME] (Yeru Rehab) [PERSON_NAME] , Physical [DATE] 12:26 PM Preparation…" at bounding box center [915, 355] width 1305 height 468
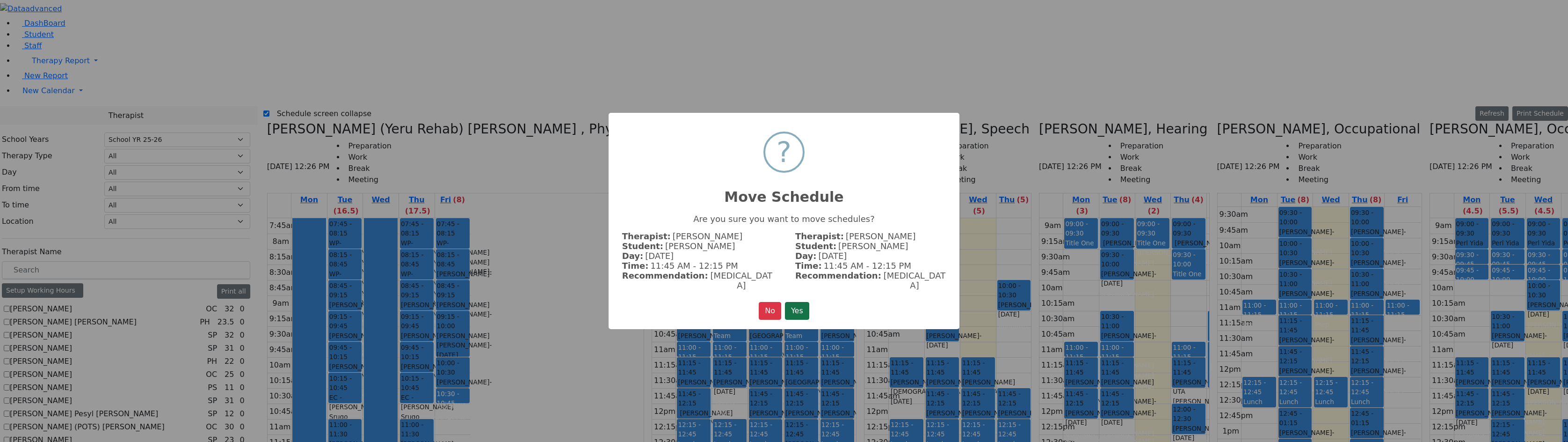
click at [795, 302] on button "Yes" at bounding box center [797, 311] width 24 height 18
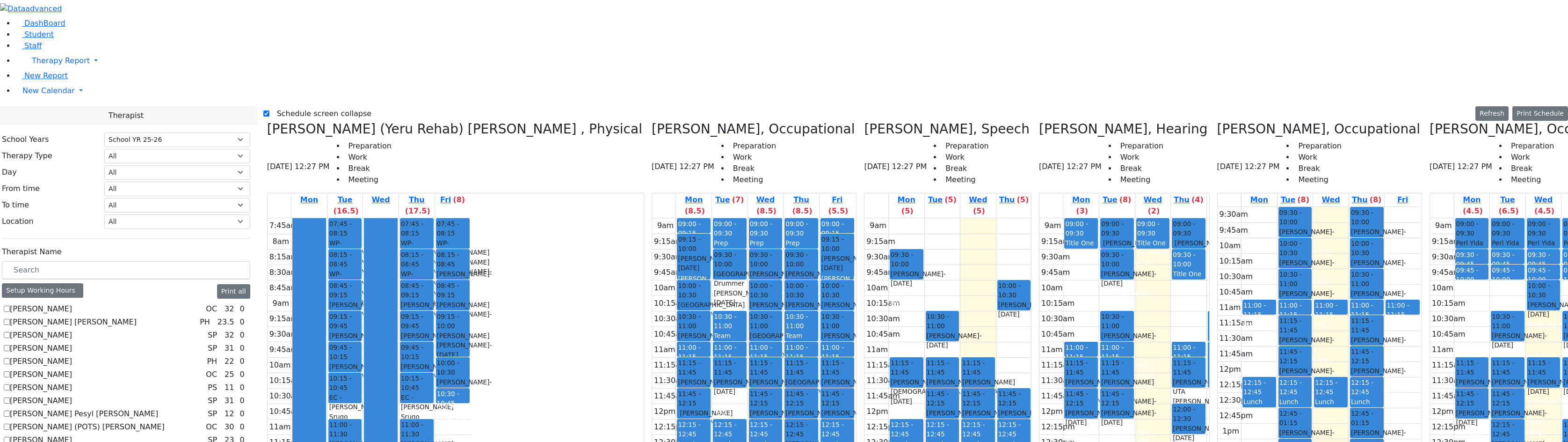
drag, startPoint x: 609, startPoint y: 297, endPoint x: 1449, endPoint y: 294, distance: 840.0
click at [898, 294] on div "[PERSON_NAME] (Yeru Rehab) [PERSON_NAME] , Physical [DATE] 12:27 PM Preparation…" at bounding box center [915, 355] width 1305 height 468
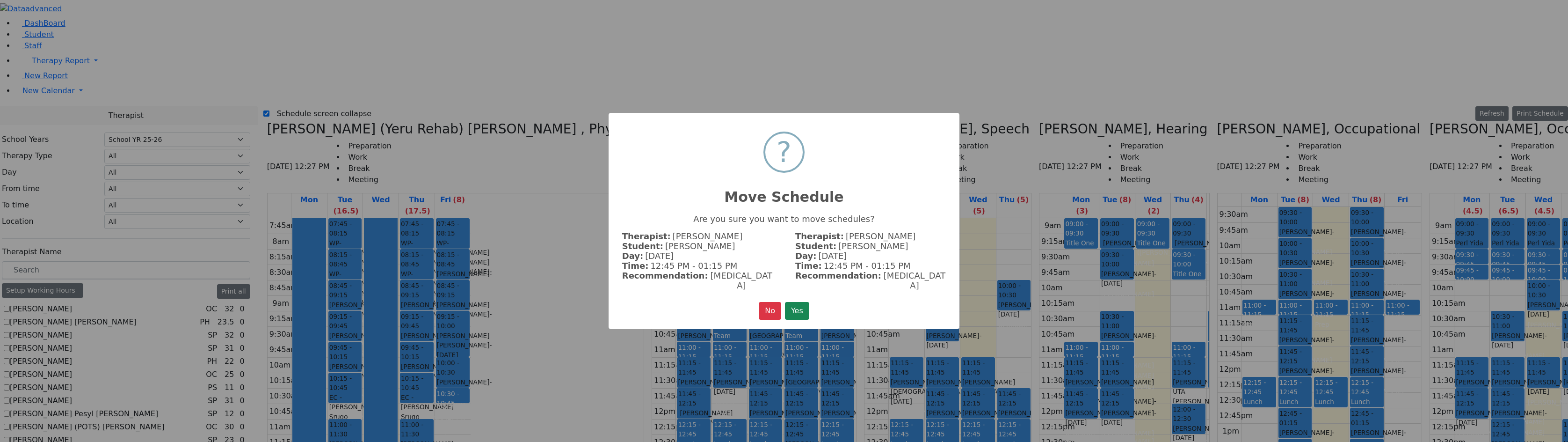
drag, startPoint x: 795, startPoint y: 301, endPoint x: 804, endPoint y: 273, distance: 29.4
click at [798, 302] on button "Yes" at bounding box center [797, 311] width 24 height 18
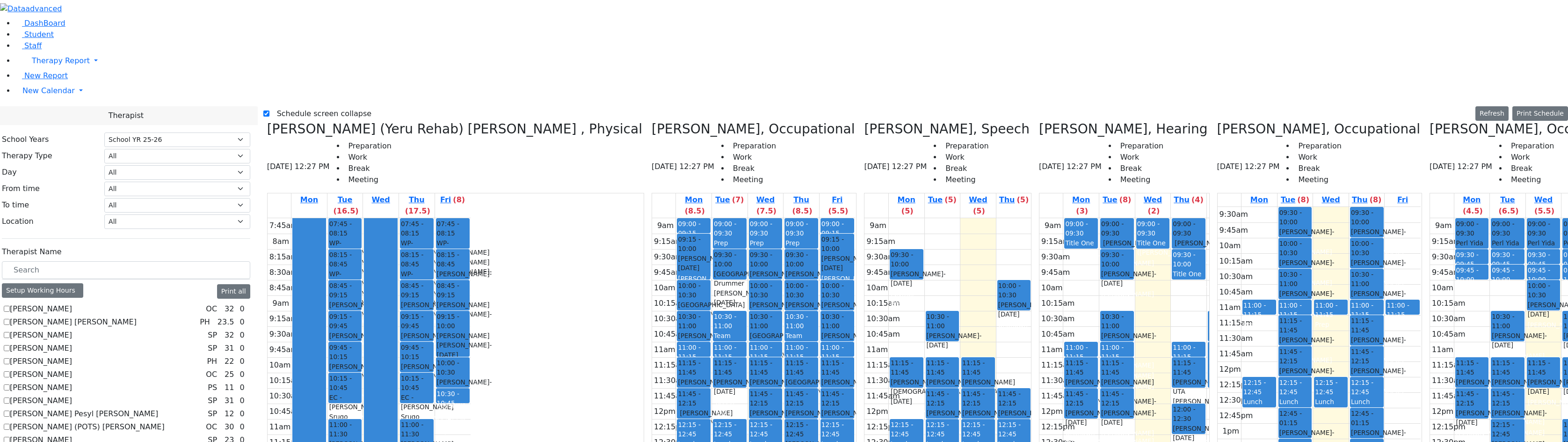
click at [898, 121] on icon at bounding box center [1430, 129] width 0 height 15
checkbox input "false"
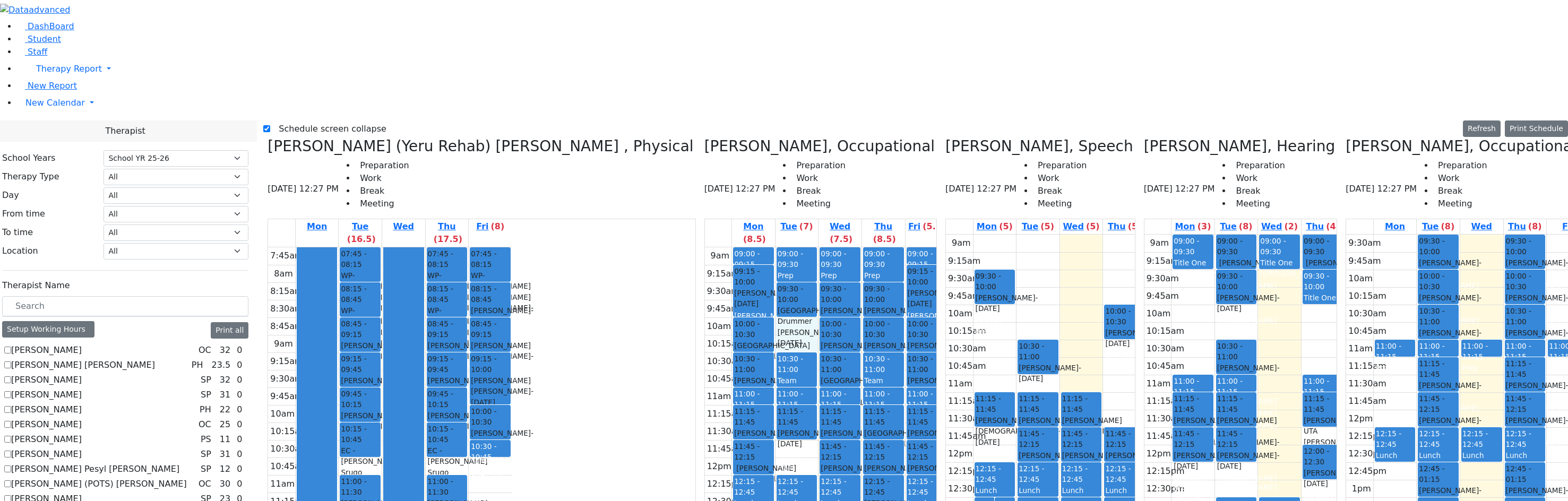
drag, startPoint x: 651, startPoint y: 141, endPoint x: 652, endPoint y: 150, distance: 9.1
click at [705, 247] on div "9am 9:15am 9:30am 9:45am 10am 10:15am 10:30am 10:45am 11am 11:15am 11:30am 11:4…" at bounding box center [826, 457] width 244 height 420
click at [705, 275] on div "9am 9:15am 9:30am 9:45am 10am 10:15am 10:30am 10:45am 11am 11:15am 11:30am 11:4…" at bounding box center [826, 457] width 244 height 420
drag, startPoint x: 636, startPoint y: 141, endPoint x: 636, endPoint y: 153, distance: 12.0
click at [705, 247] on div "9am 9:15am 9:30am 9:45am 10am 10:15am 10:30am 10:45am 11am 11:15am 11:30am 11:4…" at bounding box center [826, 457] width 244 height 420
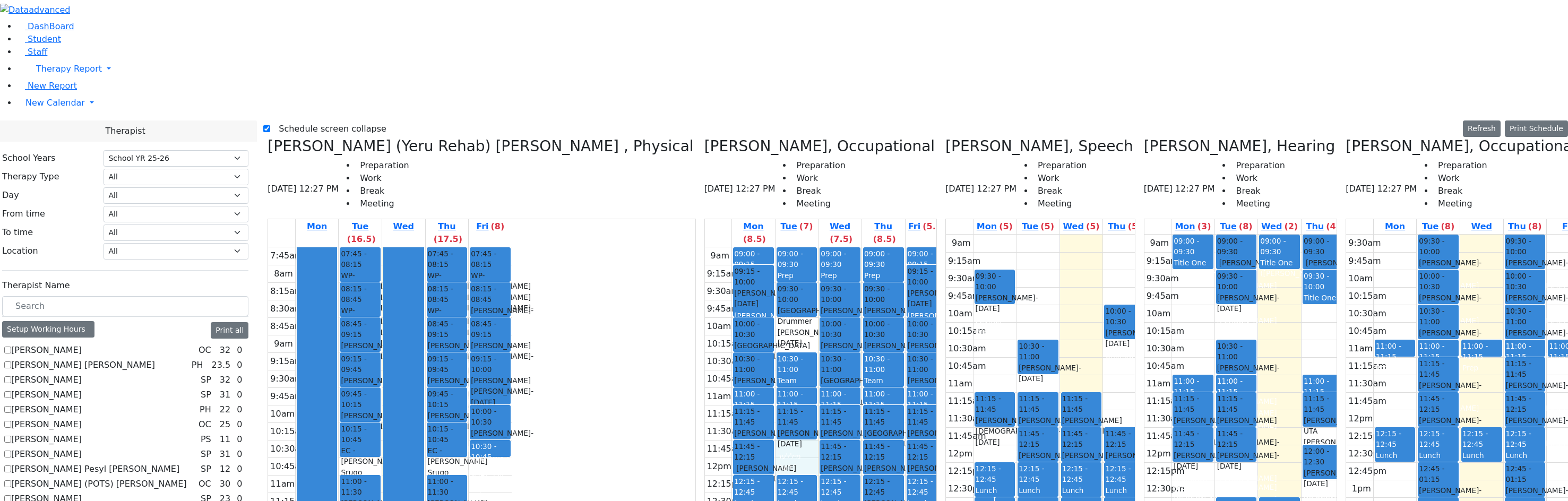
drag, startPoint x: 643, startPoint y: 263, endPoint x: 643, endPoint y: 270, distance: 7.0
click at [705, 279] on div "9am 9:15am 9:30am 9:45am 10am 10:15am 10:30am 10:45am 11am 11:15am 11:30am 11:4…" at bounding box center [826, 457] width 244 height 420
drag, startPoint x: 646, startPoint y: 144, endPoint x: 649, endPoint y: 152, distance: 8.5
click at [705, 247] on div "9am 9:15am 9:30am 9:45am 10am 10:15am 10:30am 10:45am 11am 11:15am 11:30am 11:4…" at bounding box center [826, 457] width 244 height 420
drag, startPoint x: 685, startPoint y: 341, endPoint x: 683, endPoint y: 312, distance: 29.1
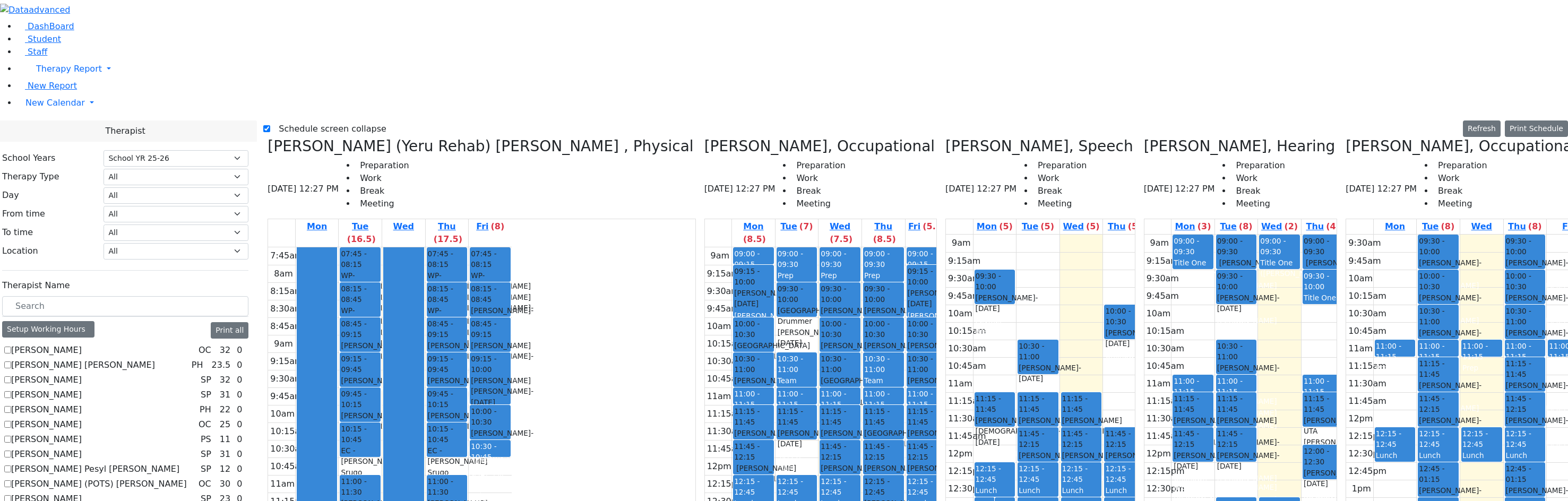
click at [705, 347] on div "9am 9:15am 9:30am 9:45am 10am 10:15am 10:30am 10:45am 11am 11:15am 11:30am 11:4…" at bounding box center [826, 457] width 244 height 420
drag, startPoint x: 648, startPoint y: 264, endPoint x: 650, endPoint y: 282, distance: 18.1
click at [705, 282] on div "9am 9:15am 9:30am 9:45am 10am 10:15am 10:30am 10:45am 11am 11:15am 11:30am 11:4…" at bounding box center [826, 457] width 244 height 420
drag, startPoint x: 687, startPoint y: 333, endPoint x: 691, endPoint y: 351, distance: 18.4
click at [705, 356] on div "9am 9:15am 9:30am 9:45am 10am 10:15am 10:30am 10:45am 11am 11:15am 11:30am 11:4…" at bounding box center [826, 457] width 244 height 420
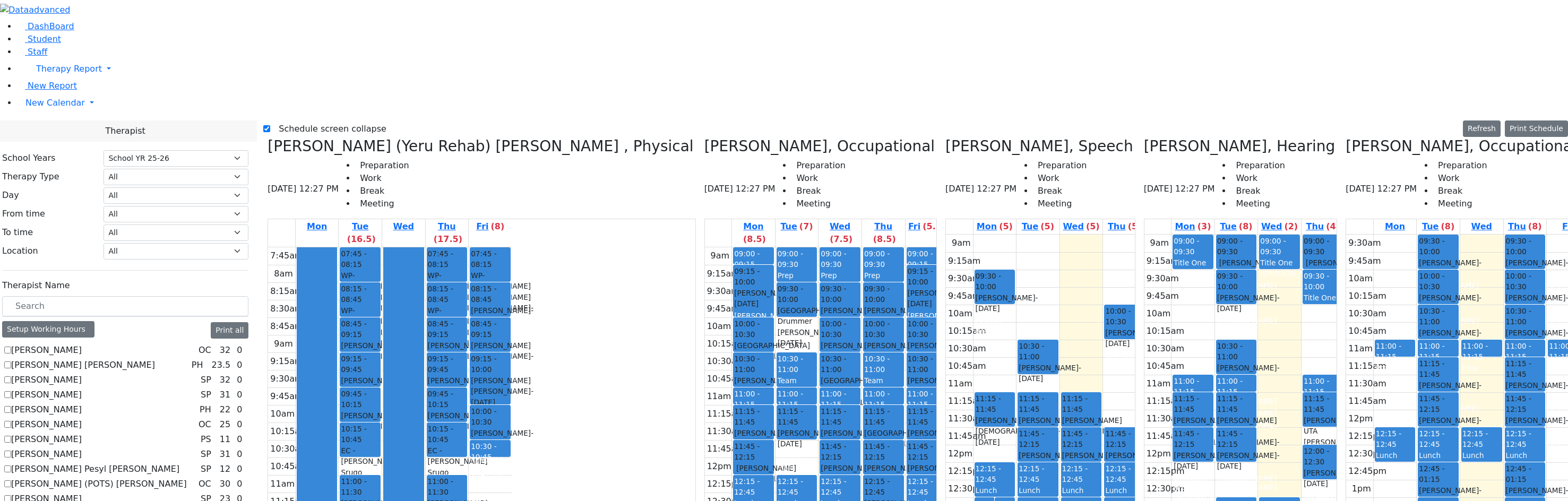
drag, startPoint x: 762, startPoint y: 331, endPoint x: 762, endPoint y: 346, distance: 15.0
click at [762, 346] on div "9am 9:15am 9:30am 9:45am 10am 10:15am 10:30am 10:45am 11am 11:15am 11:30am 11:4…" at bounding box center [826, 457] width 244 height 420
click at [1019, 120] on button "Print Schedule" at bounding box center [1537, 128] width 63 height 16
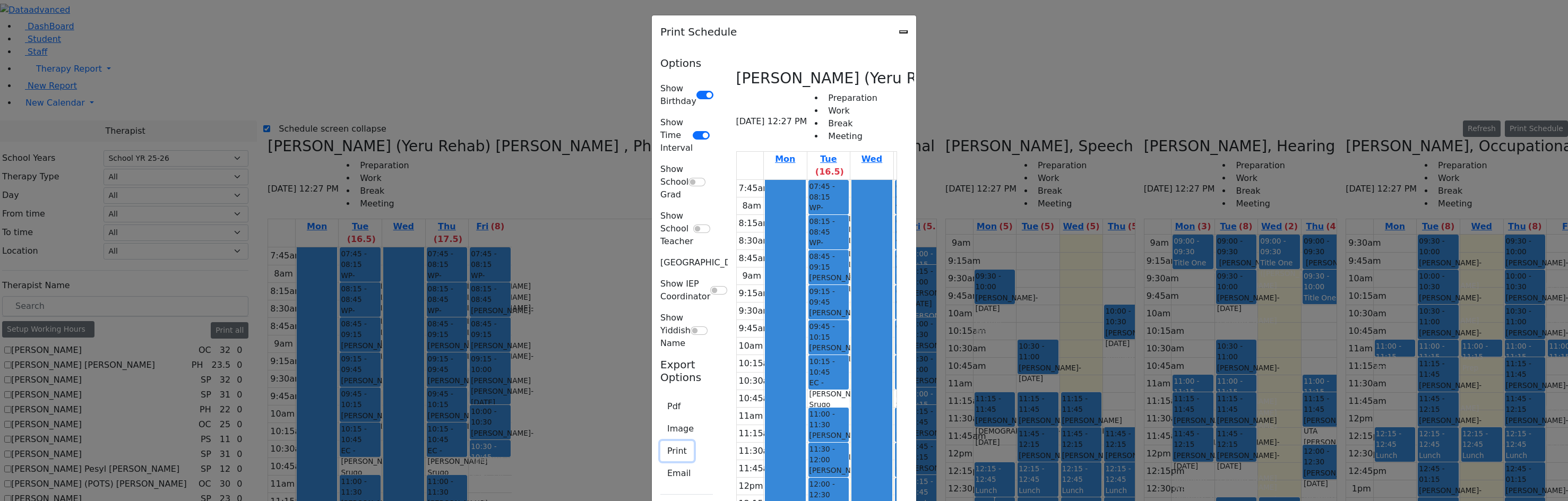
click at [661, 441] on button "Print" at bounding box center [677, 452] width 34 height 20
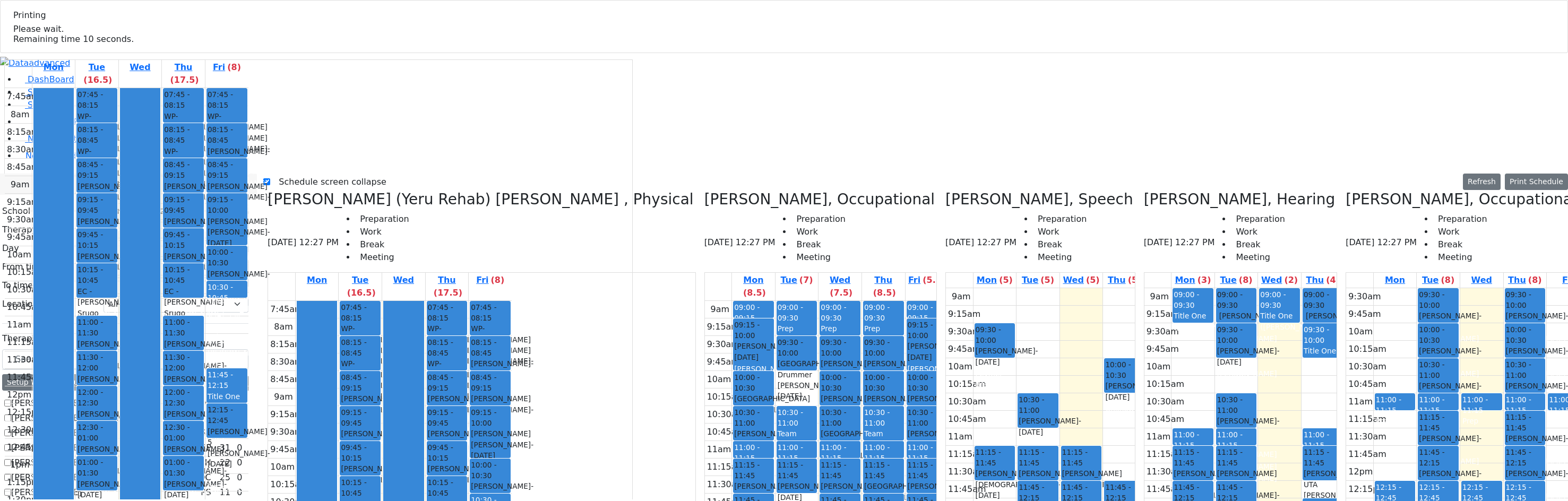
click at [1019, 288] on div "9:30am 9:45am 10am 10:15am 10:30am 10:45am 11am 11:15am 11:30am 11:45am 12pm 12…" at bounding box center [1468, 481] width 244 height 386
drag, startPoint x: 1445, startPoint y: 63, endPoint x: 1445, endPoint y: 155, distance: 92.0
click at [1019, 288] on div "9:30am 9:45am 10am 10:15am 10:30am 10:45am 11am 11:15am 11:30am 11:45am 12pm 12…" at bounding box center [1468, 481] width 244 height 386
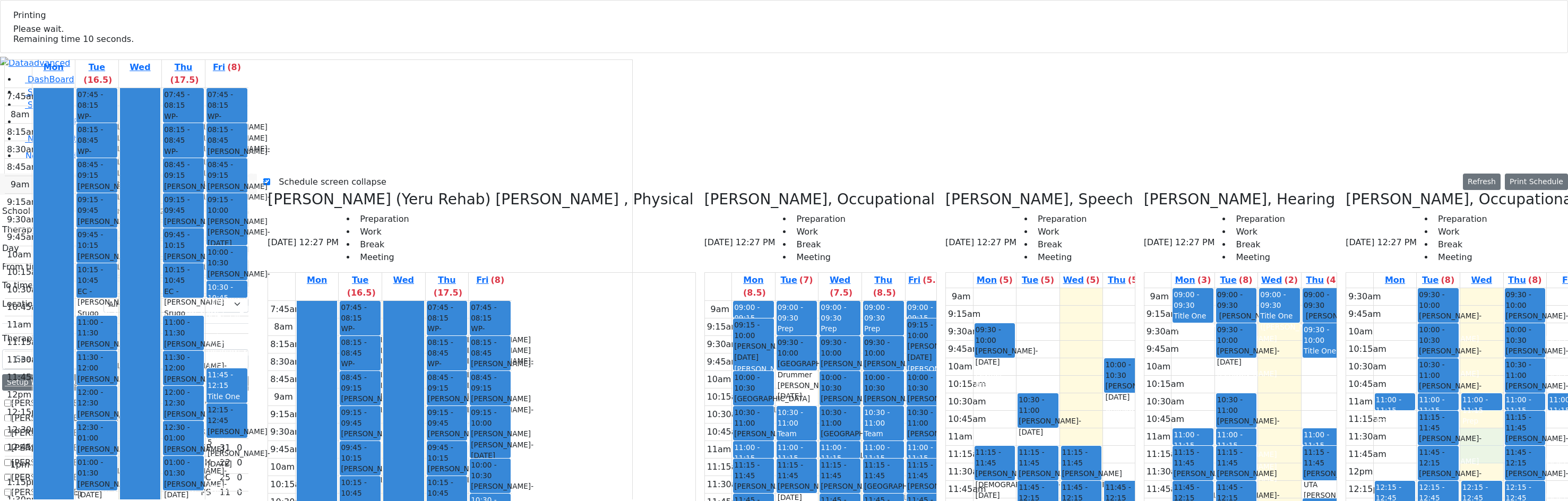
drag, startPoint x: 1447, startPoint y: 207, endPoint x: 1449, endPoint y: 229, distance: 22.1
click at [1019, 288] on div "9:30am 9:45am 10am 10:15am 10:30am 10:45am 11am 11:15am 11:30am 11:45am 12pm 12…" at bounding box center [1468, 481] width 244 height 386
drag, startPoint x: 1449, startPoint y: 240, endPoint x: 1441, endPoint y: 196, distance: 44.7
click at [1019, 288] on div "9:30am 9:45am 10am 10:15am 10:30am 10:45am 11am 11:15am 11:30am 11:45am 12pm 12…" at bounding box center [1468, 481] width 244 height 386
drag, startPoint x: 1361, startPoint y: 200, endPoint x: 1366, endPoint y: 227, distance: 27.5
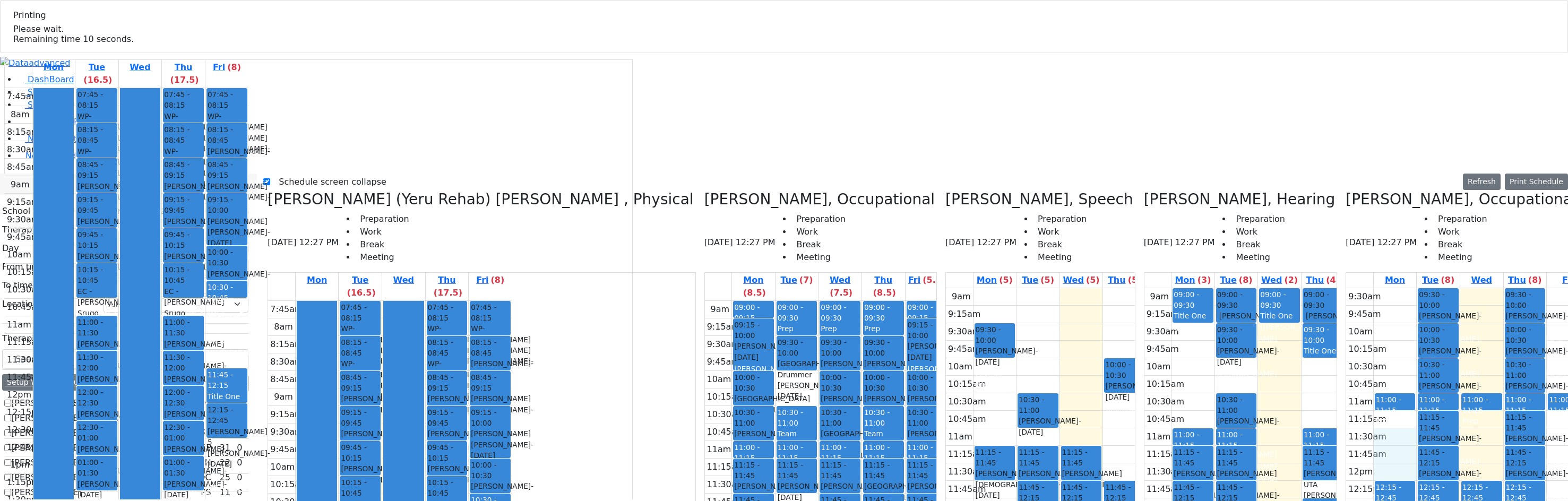
click at [1019, 288] on div "9:30am 9:45am 10am 10:15am 10:30am 10:45am 11am 11:15am 11:30am 11:45am 12pm 12…" at bounding box center [1468, 481] width 244 height 386
drag, startPoint x: 1360, startPoint y: 143, endPoint x: 1357, endPoint y: 75, distance: 68.1
click at [1019, 288] on div "9:30am 9:45am 10am 10:15am 10:30am 10:45am 11am 11:15am 11:30am 11:45am 12pm 12…" at bounding box center [1468, 481] width 244 height 386
drag, startPoint x: 1360, startPoint y: 67, endPoint x: 1362, endPoint y: 147, distance: 80.0
drag, startPoint x: 1442, startPoint y: 66, endPoint x: 1442, endPoint y: 148, distance: 82.0
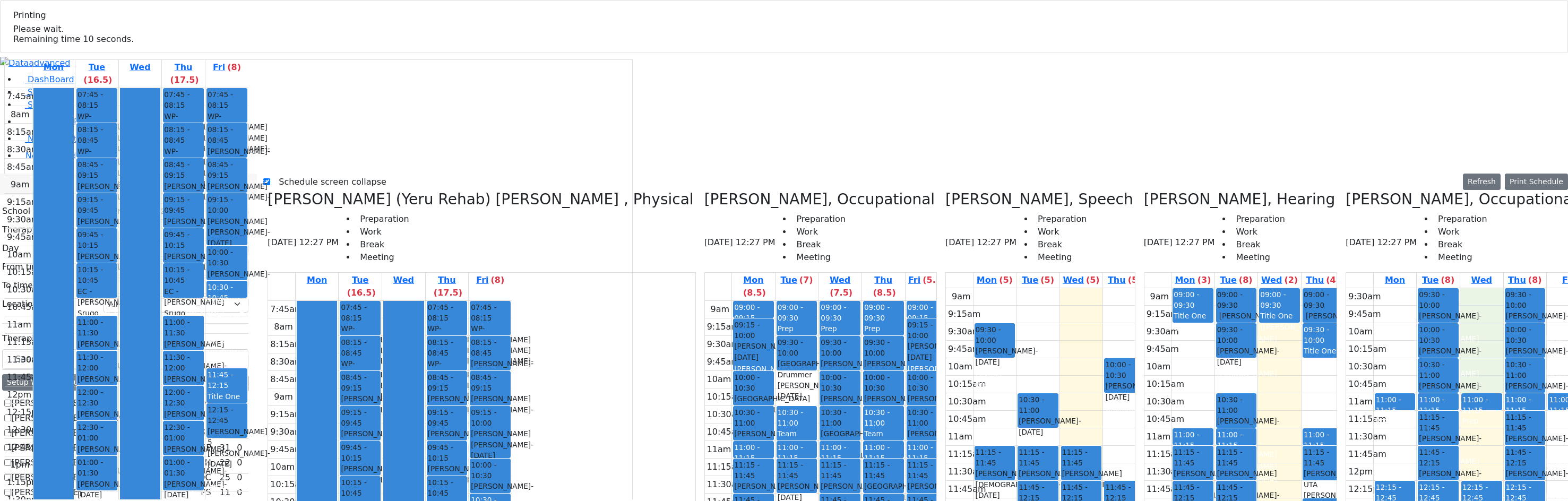
click at [1019, 288] on div "9:30am 9:45am 10am 10:15am 10:30am 10:45am 11am 11:15am 11:30am 11:45am 12pm 12…" at bounding box center [1468, 481] width 244 height 386
drag, startPoint x: 1526, startPoint y: 68, endPoint x: 1525, endPoint y: 153, distance: 85.0
click at [1019, 288] on div "9:30am 9:45am 10am 10:15am 10:30am 10:45am 11am 11:15am 11:30am 11:45am 12pm 12…" at bounding box center [1468, 481] width 244 height 386
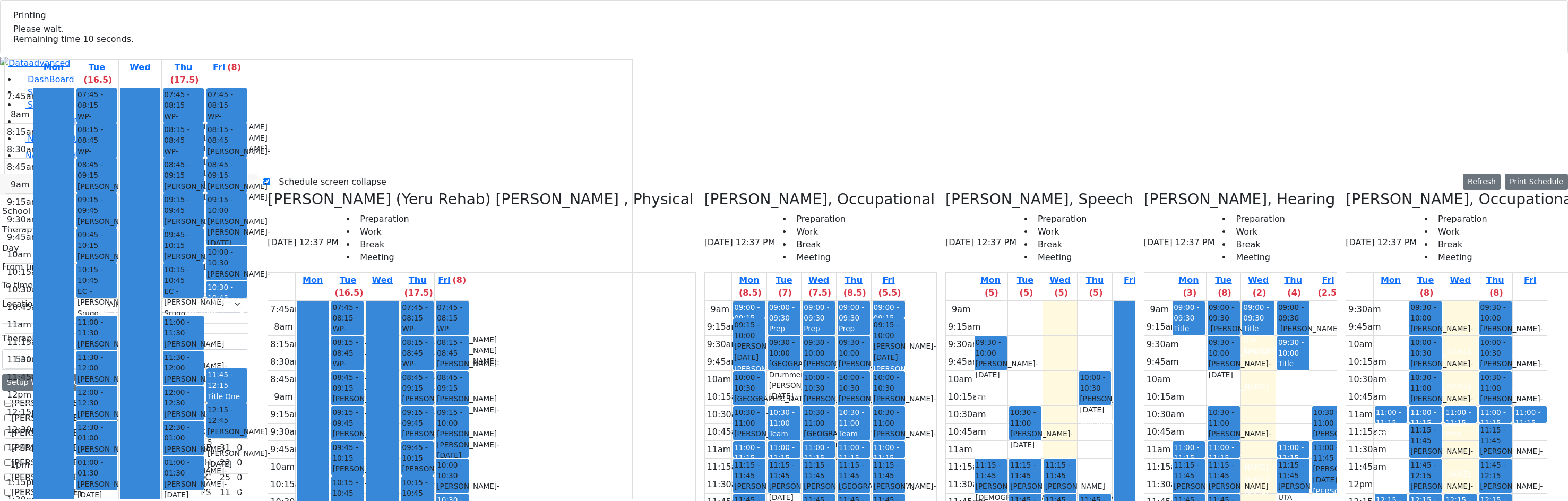
checkbox input "false"
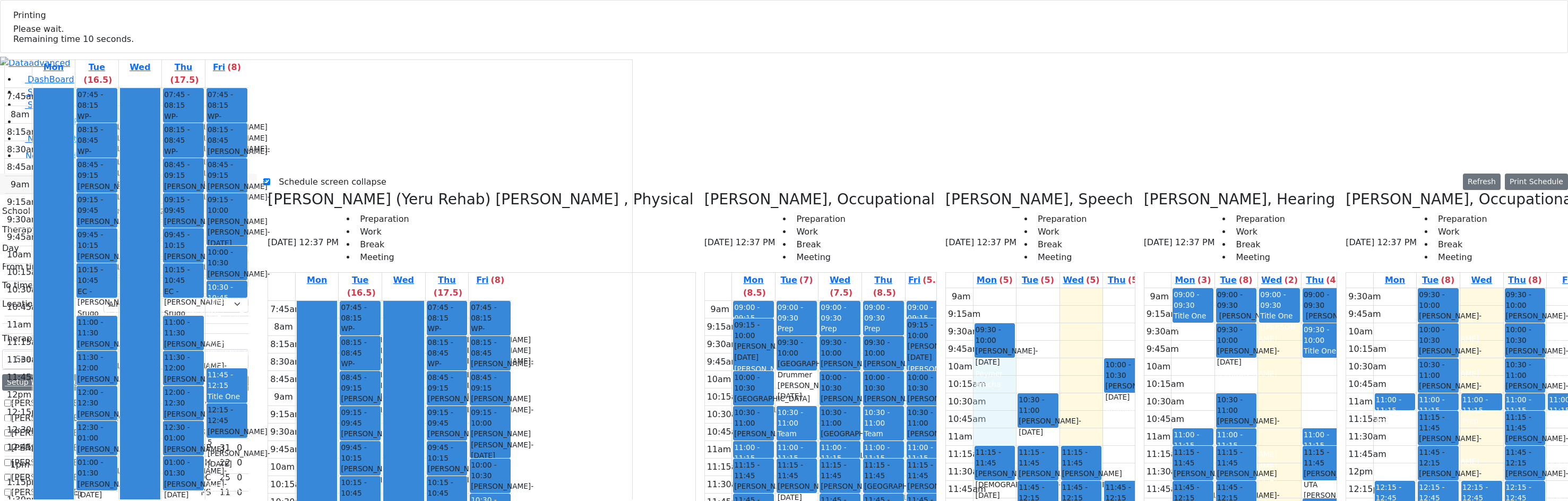
drag, startPoint x: 863, startPoint y: 141, endPoint x: 858, endPoint y: 207, distance: 66.2
click at [946, 288] on div "9am 9:15am 9:30am 9:45am 10am 10:15am 10:30am 10:45am 11am 11:15am 11:30am 11:4…" at bounding box center [1068, 498] width 244 height 420
drag, startPoint x: 906, startPoint y: 158, endPoint x: 906, endPoint y: 141, distance: 17.0
click at [946, 288] on div "9am 9:15am 9:30am 9:45am 10am 10:15am 10:30am 10:45am 11am 11:15am 11:30am 11:4…" at bounding box center [1068, 498] width 244 height 420
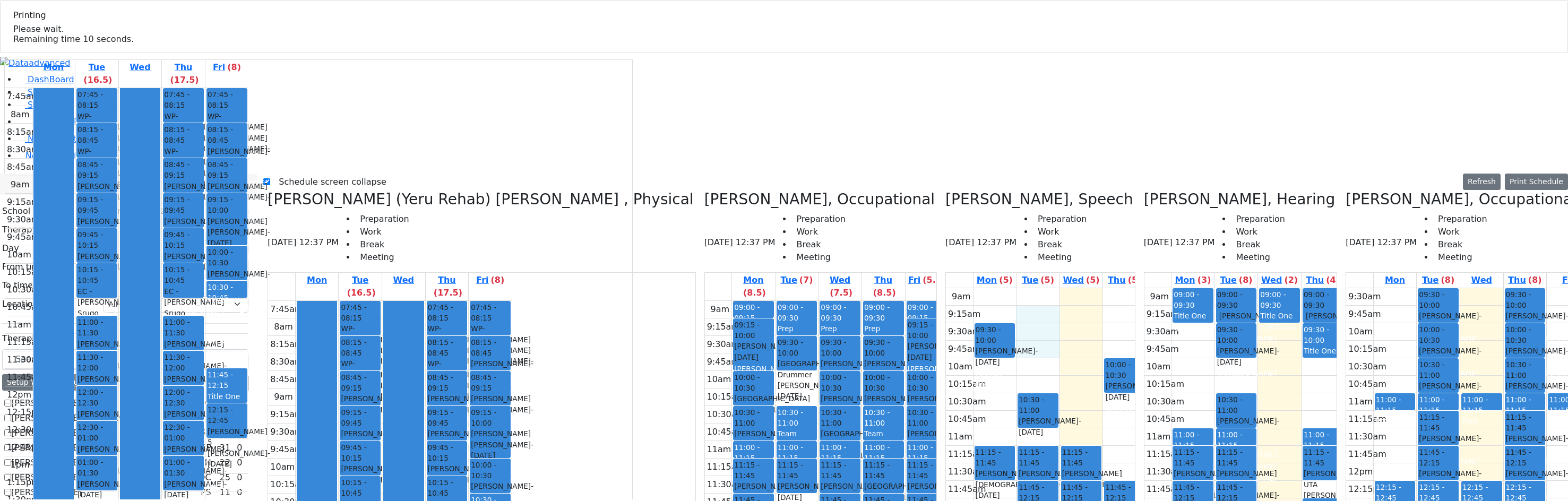
drag, startPoint x: 907, startPoint y: 117, endPoint x: 909, endPoint y: 94, distance: 23.1
click at [946, 288] on div "9am 9:15am 9:30am 9:45am 10am 10:15am 10:30am 10:45am 11am 11:15am 11:30am 11:4…" at bounding box center [1068, 498] width 244 height 420
drag, startPoint x: 912, startPoint y: 70, endPoint x: 908, endPoint y: 82, distance: 12.6
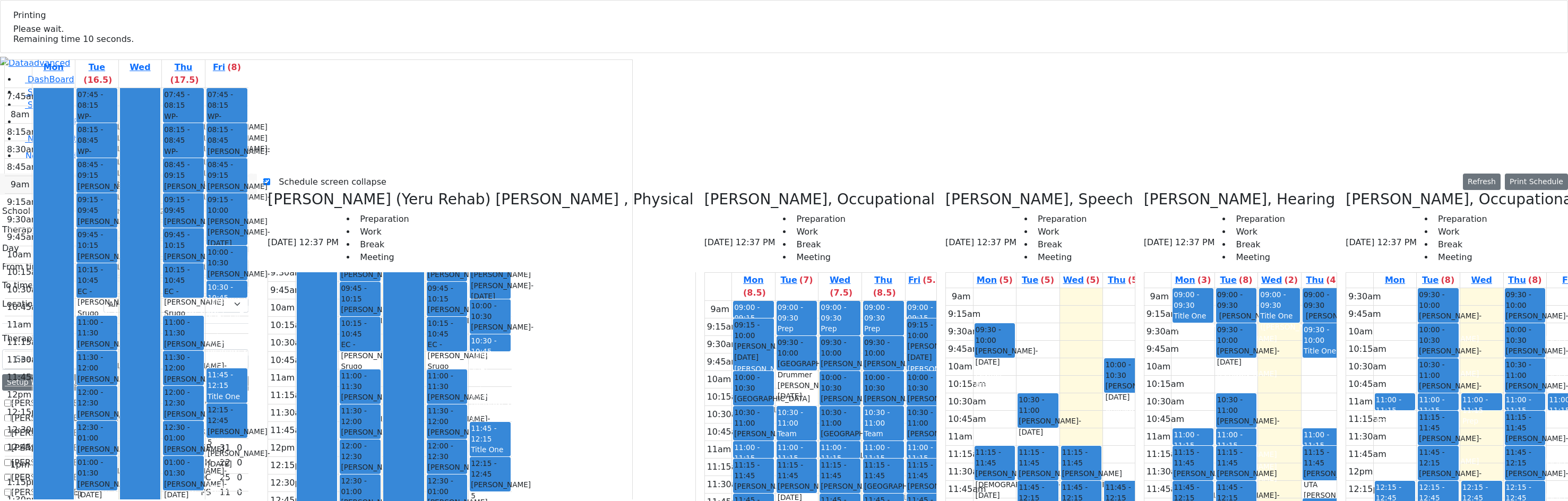
scroll to position [368, 0]
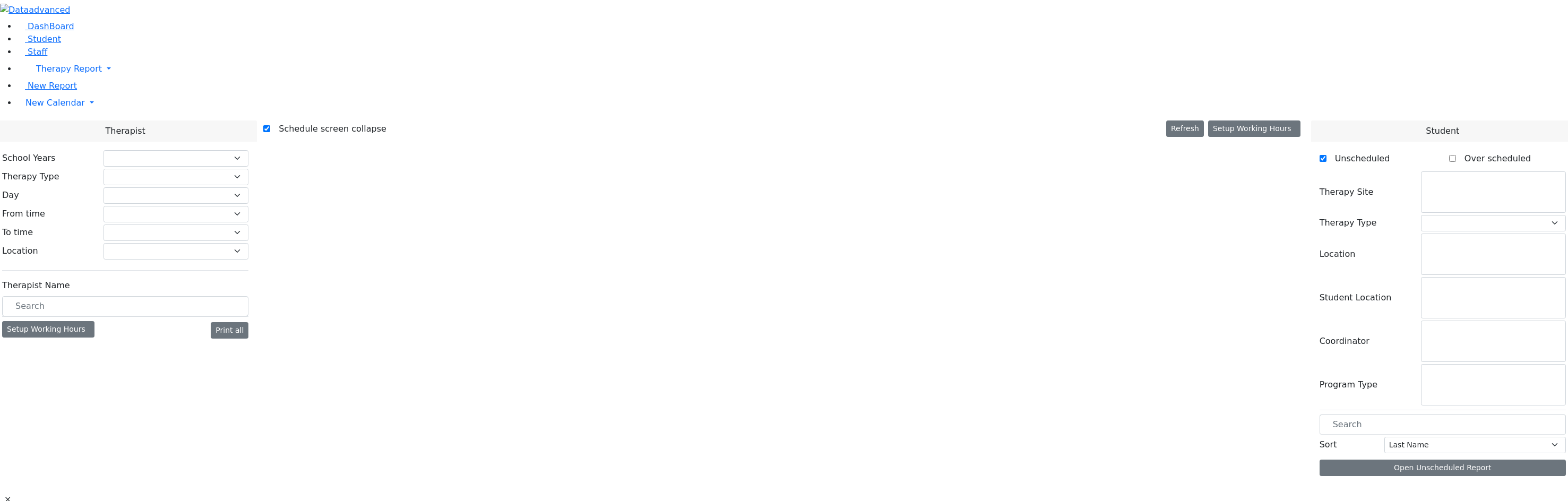
checkbox input "true"
select select "212"
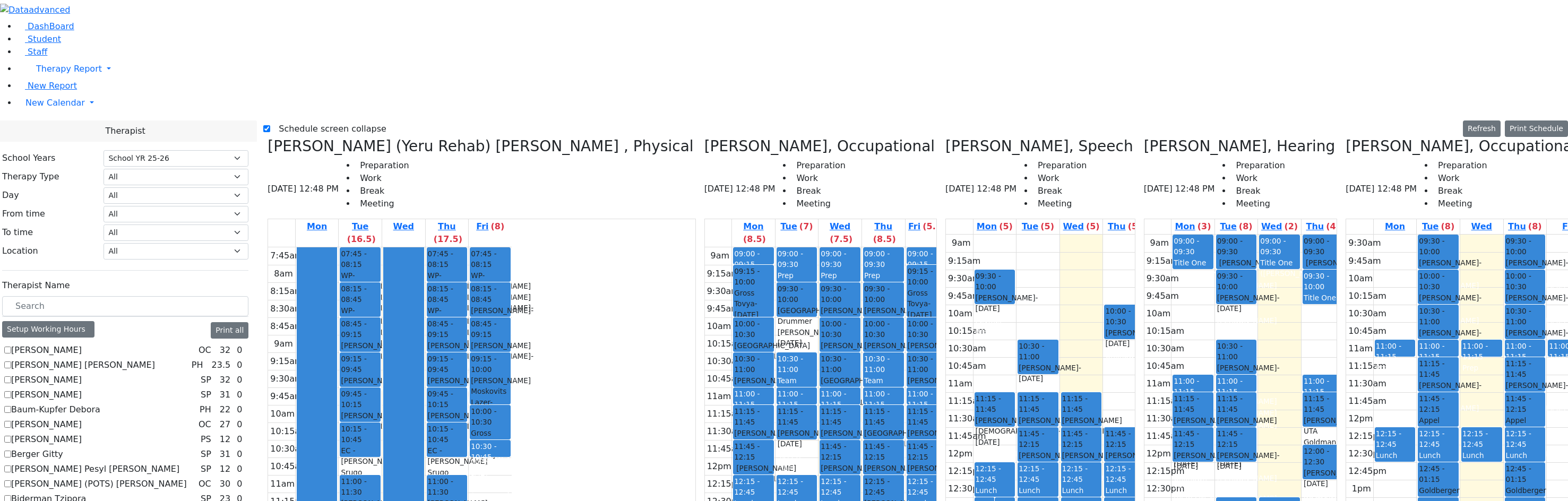
scroll to position [583, 0]
checkbox input "true"
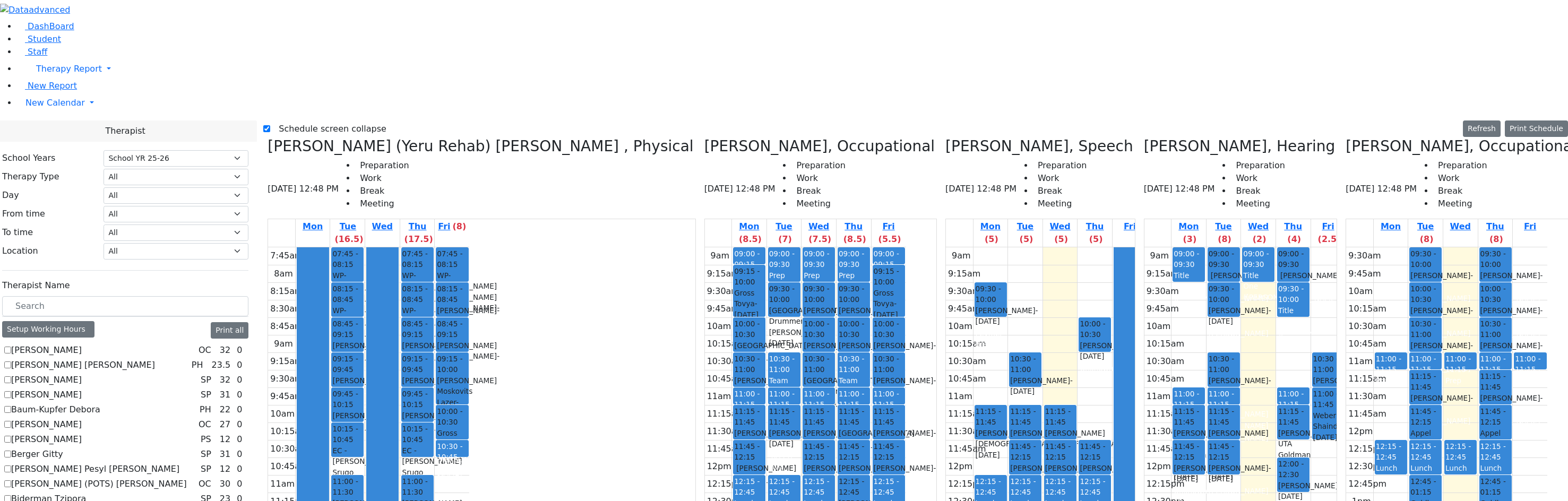
drag, startPoint x: 1501, startPoint y: 107, endPoint x: 1500, endPoint y: 93, distance: 14.0
drag, startPoint x: 1502, startPoint y: 96, endPoint x: 1509, endPoint y: 111, distance: 16.6
